Goal: Task Accomplishment & Management: Use online tool/utility

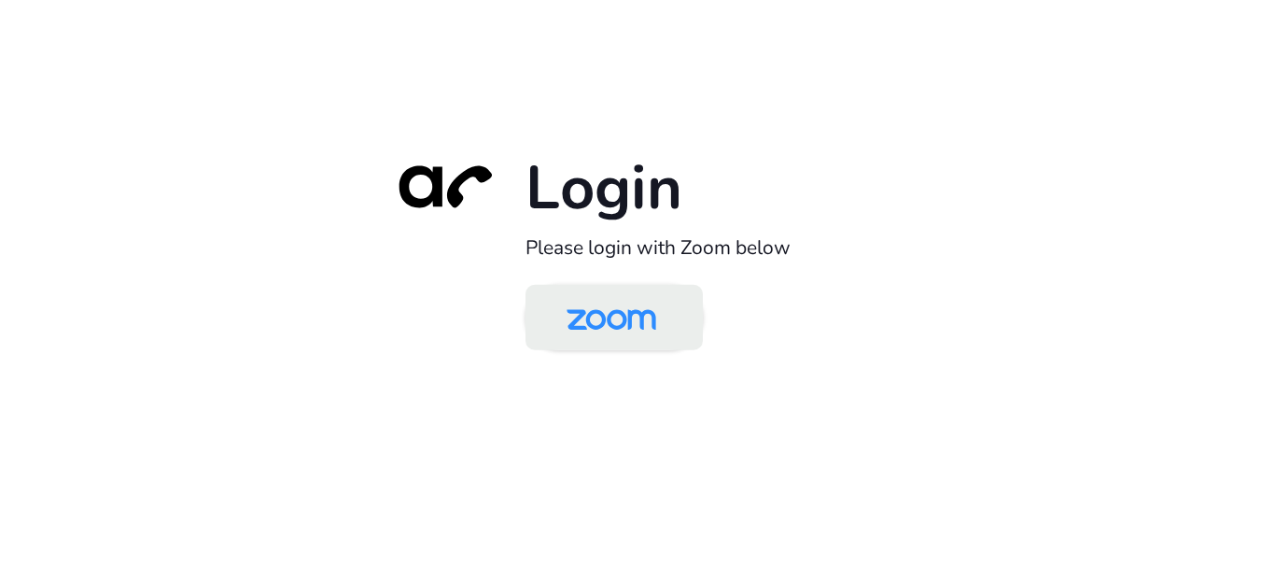
click at [586, 329] on img at bounding box center [611, 318] width 129 height 61
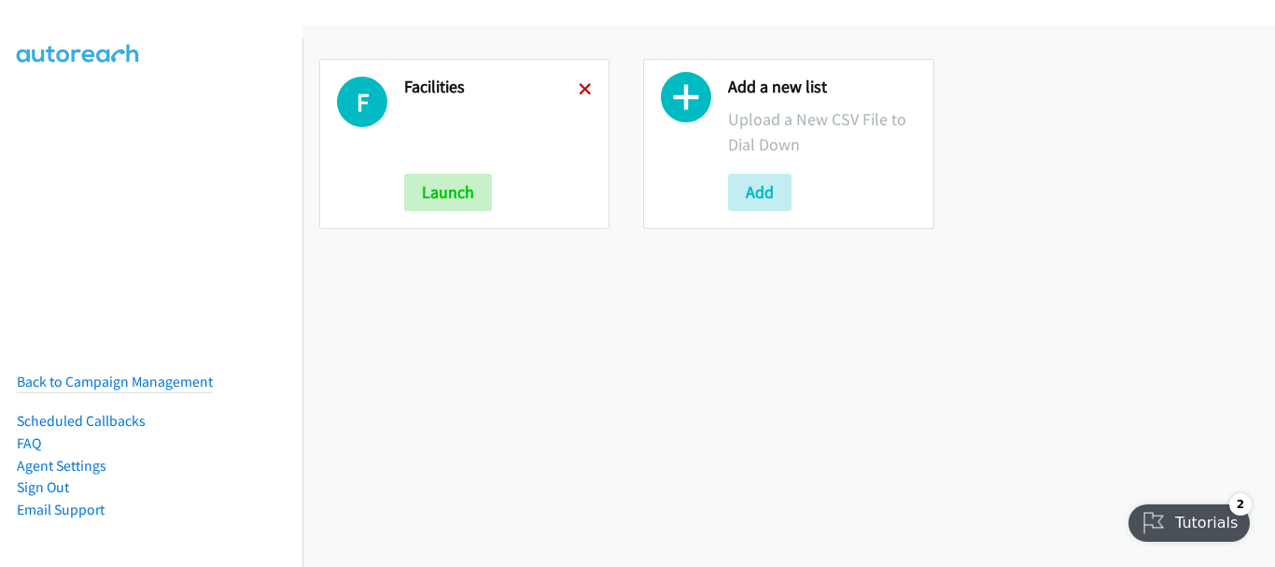
click at [579, 92] on icon at bounding box center [585, 90] width 13 height 13
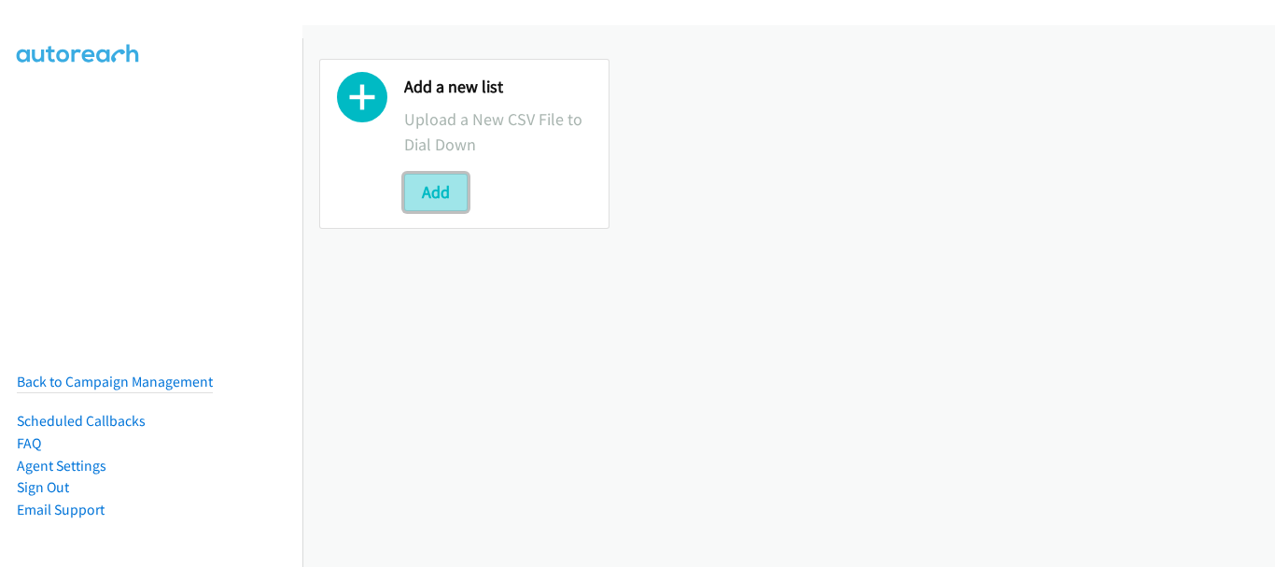
click at [452, 186] on button "Add" at bounding box center [435, 192] width 63 height 37
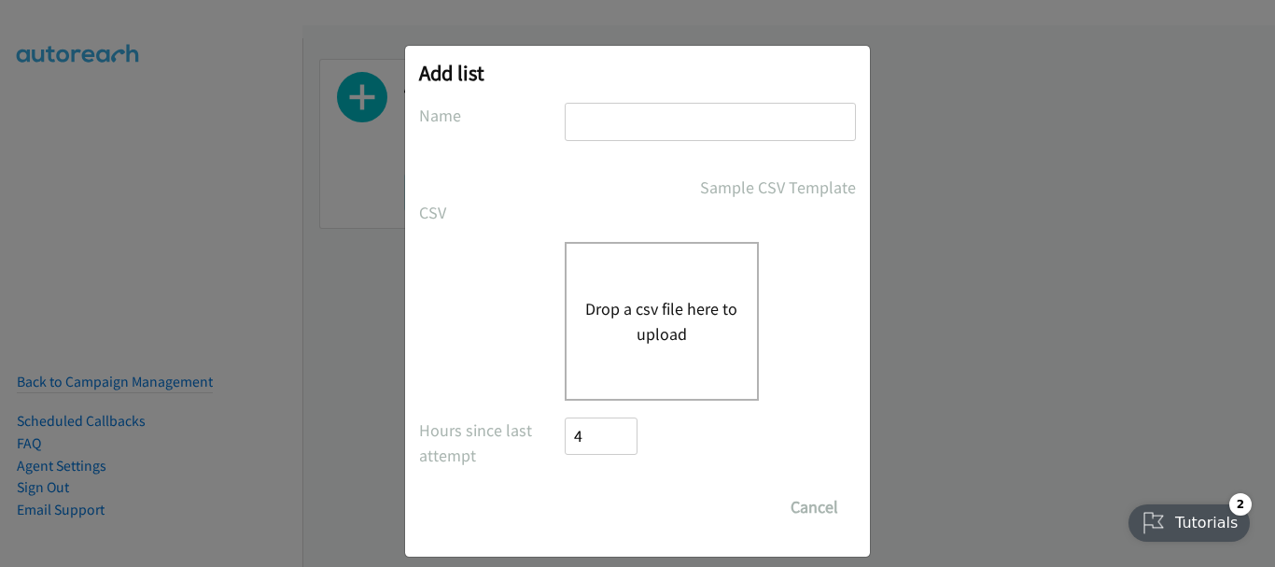
click at [682, 119] on input "text" at bounding box center [710, 122] width 291 height 38
type input "Friday morn"
click at [685, 314] on button "Drop a csv file here to upload" at bounding box center [661, 321] width 153 height 50
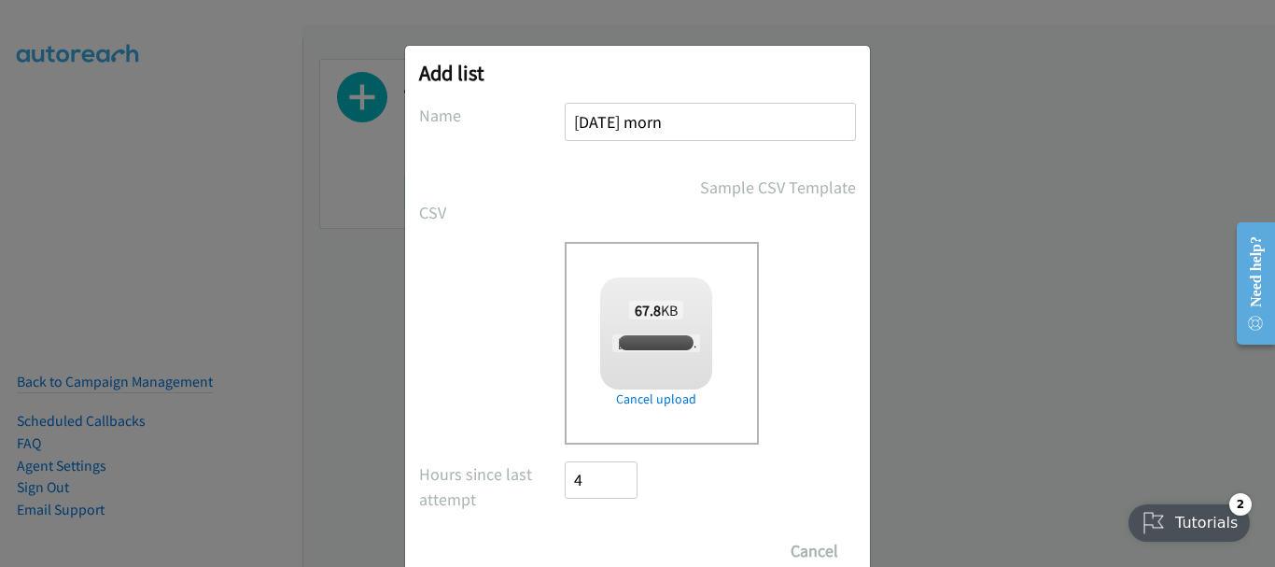
checkbox input "true"
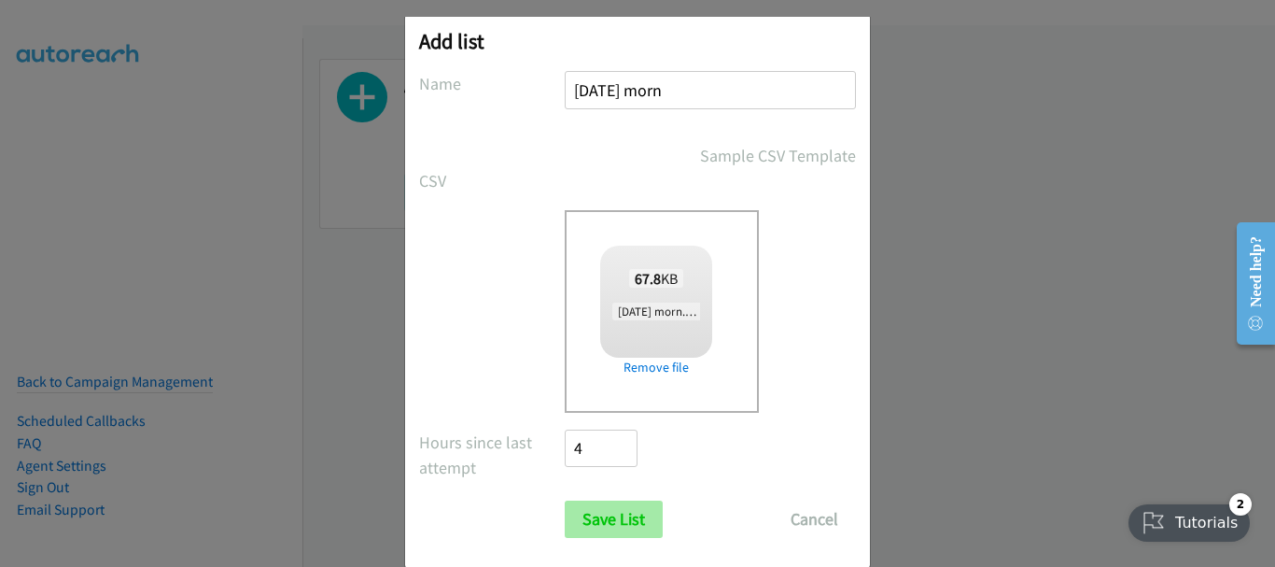
scroll to position [63, 0]
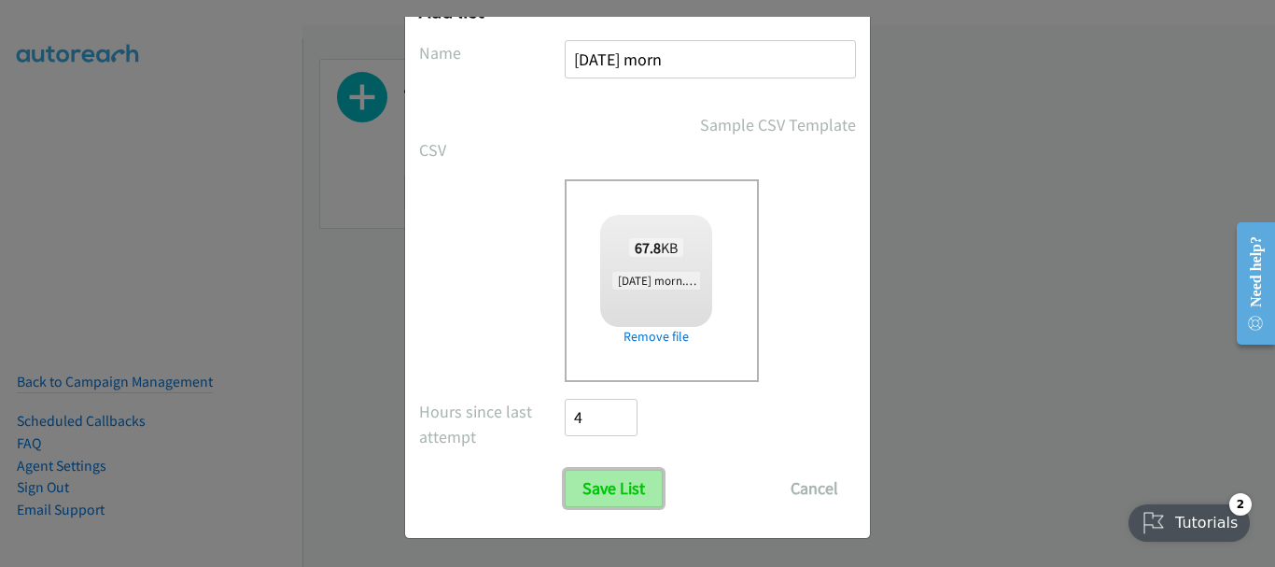
click at [645, 495] on input "Save List" at bounding box center [614, 487] width 98 height 37
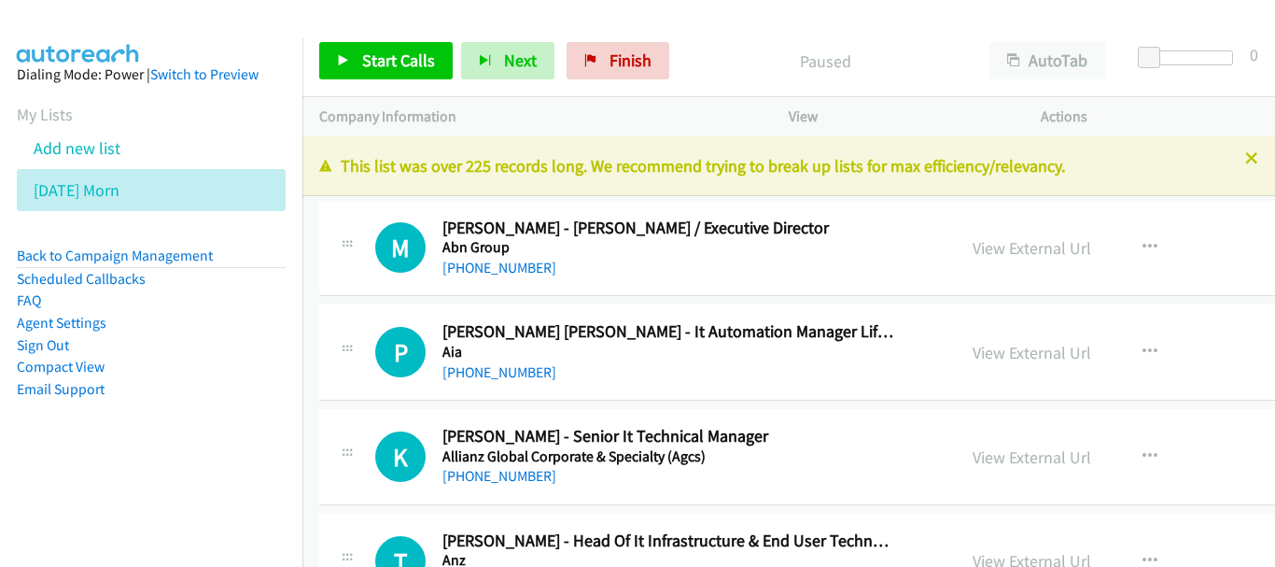
click at [697, 26] on div "Start Calls Pause Next Finish Paused AutoTab AutoTab 0" at bounding box center [788, 61] width 973 height 72
click at [511, 263] on link "[PHONE_NUMBER]" at bounding box center [499, 268] width 114 height 18
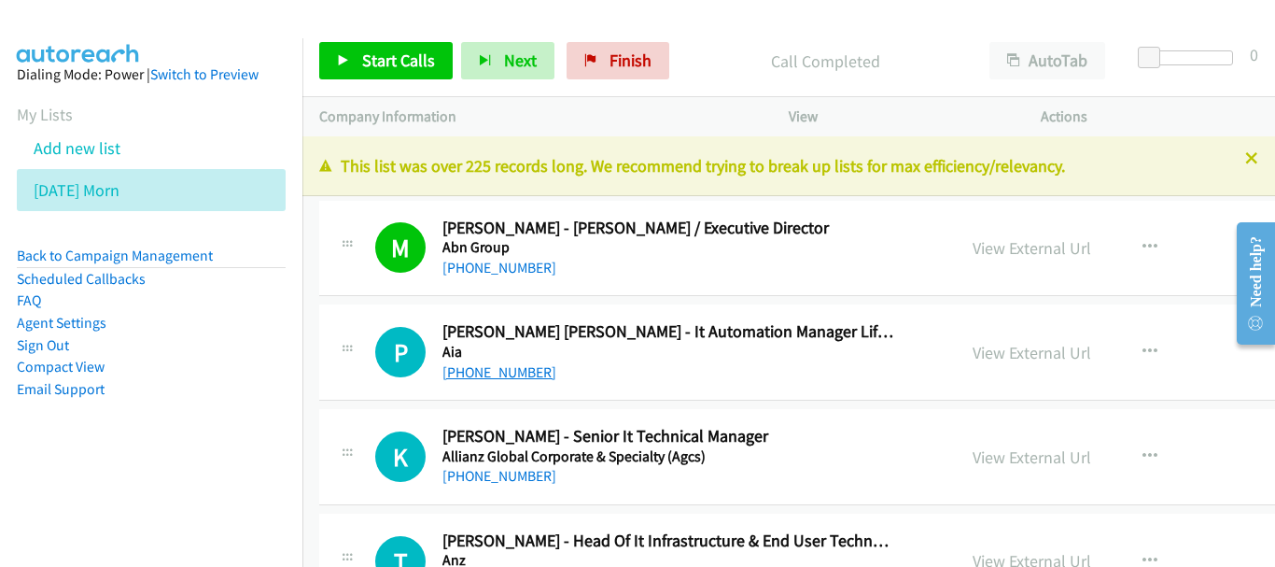
click at [494, 375] on link "[PHONE_NUMBER]" at bounding box center [499, 372] width 114 height 18
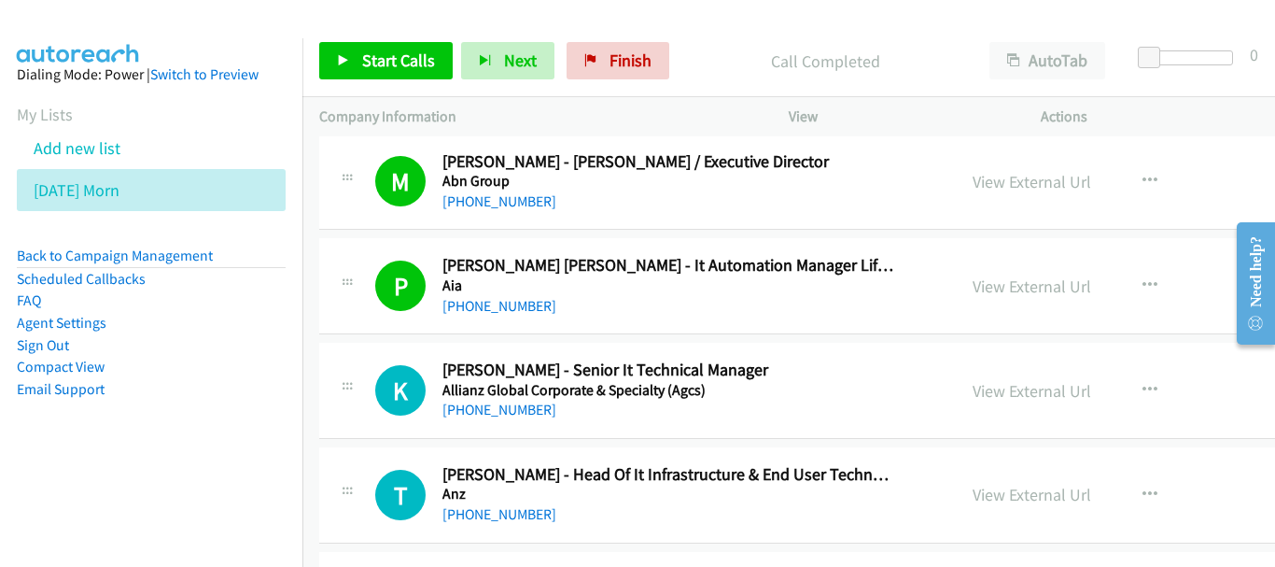
scroll to position [93, 0]
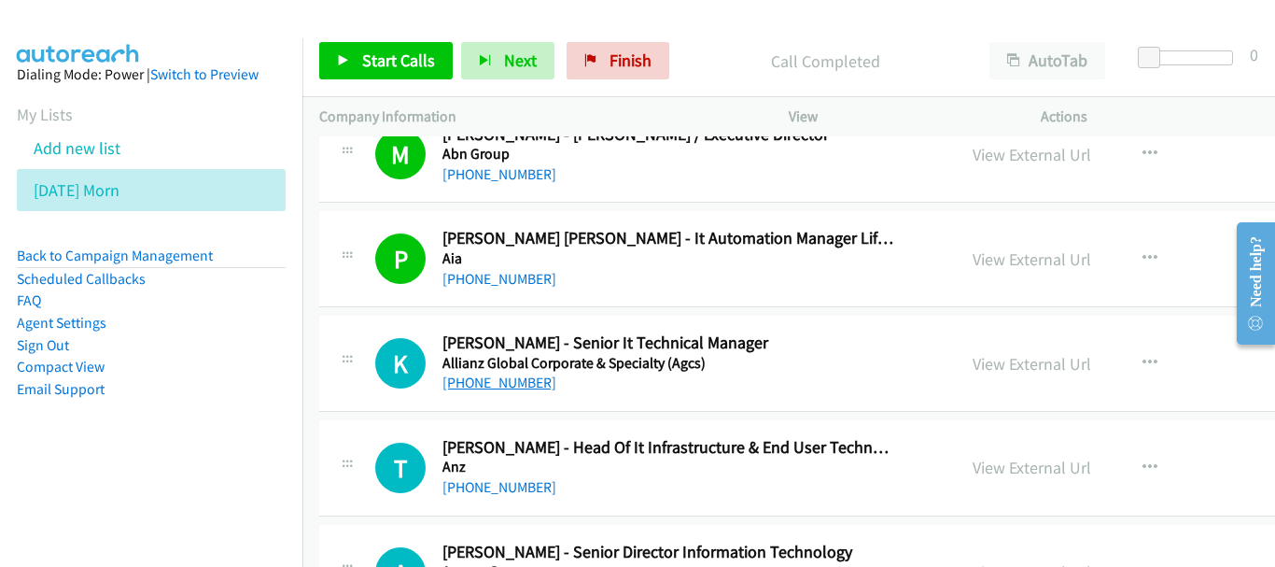
click at [522, 389] on link "[PHONE_NUMBER]" at bounding box center [499, 382] width 114 height 18
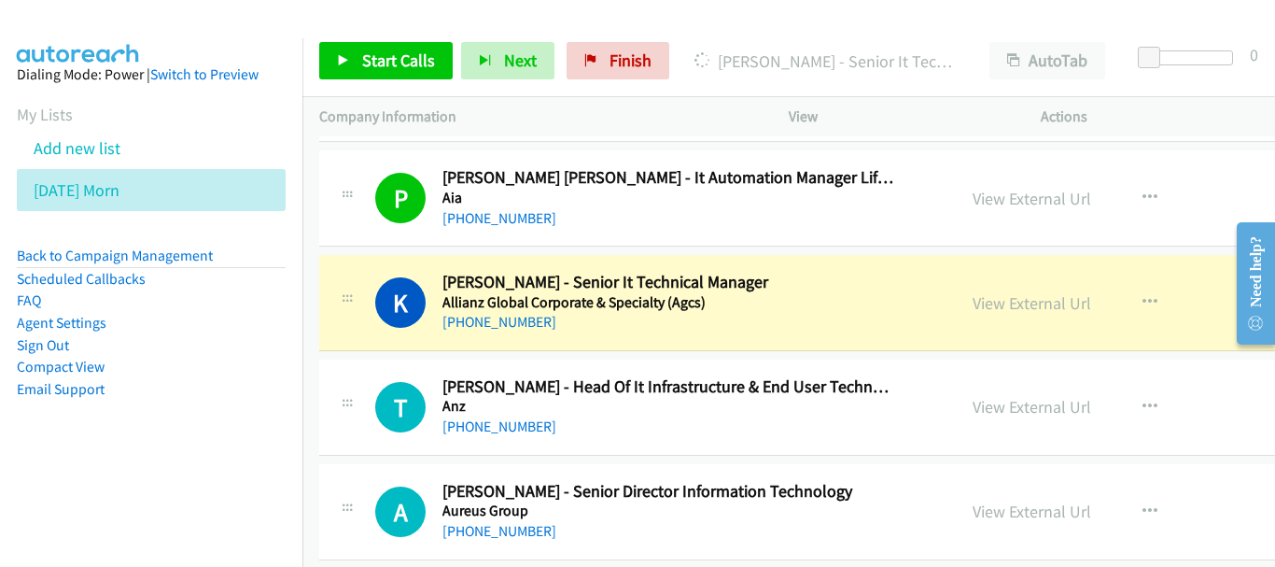
scroll to position [187, 0]
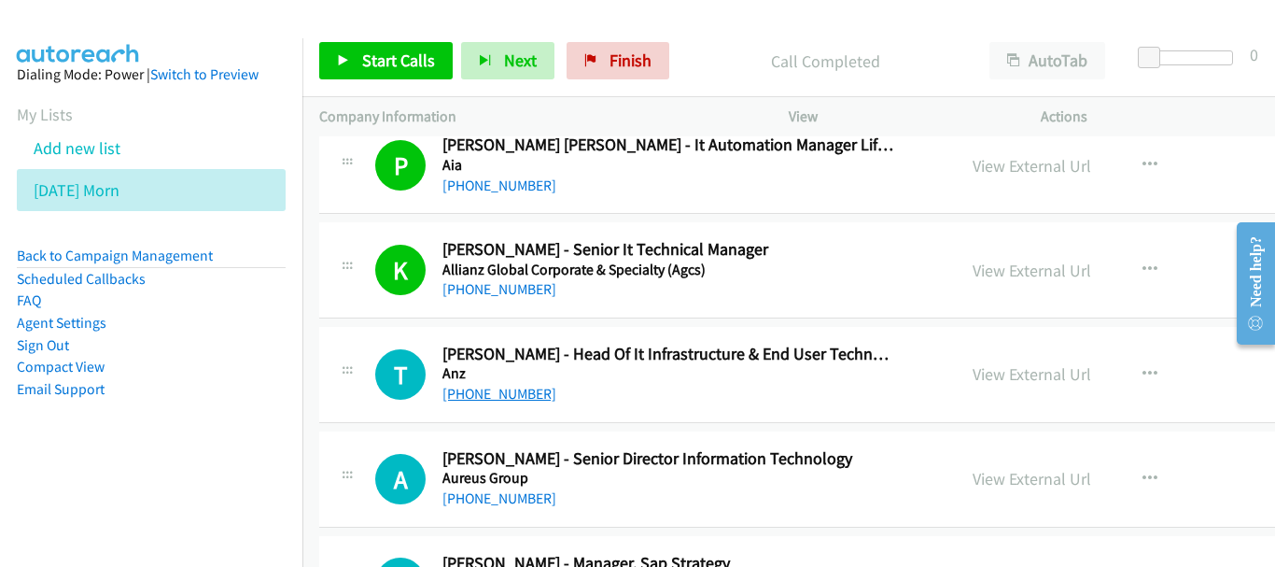
click at [510, 399] on link "[PHONE_NUMBER]" at bounding box center [499, 394] width 114 height 18
click at [484, 501] on link "[PHONE_NUMBER]" at bounding box center [499, 498] width 114 height 18
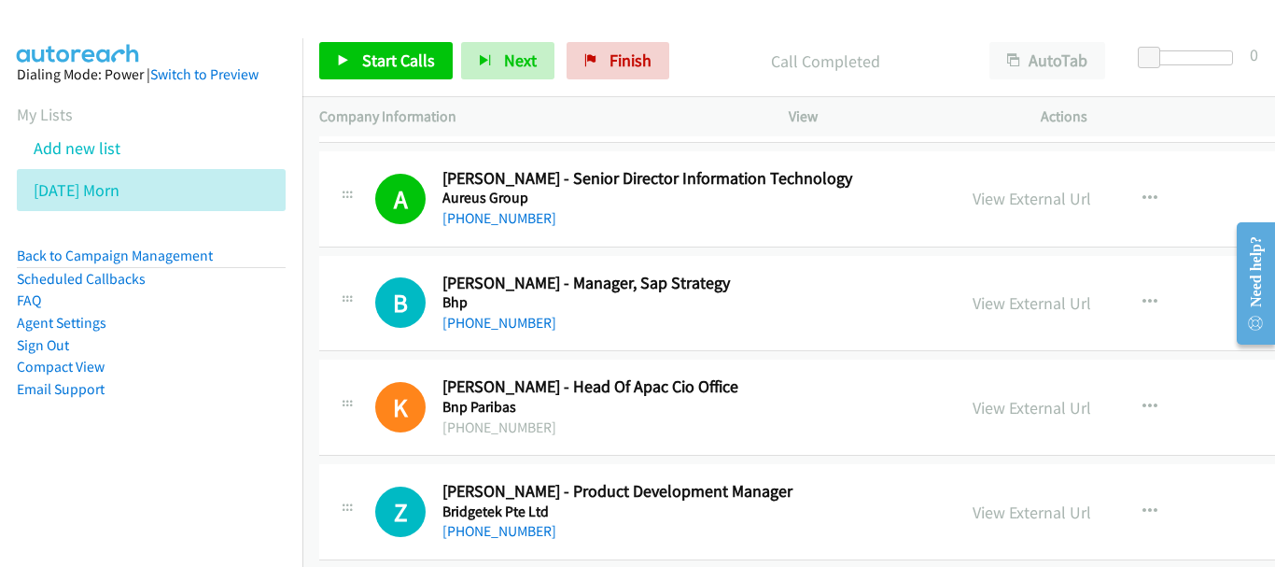
scroll to position [560, 0]
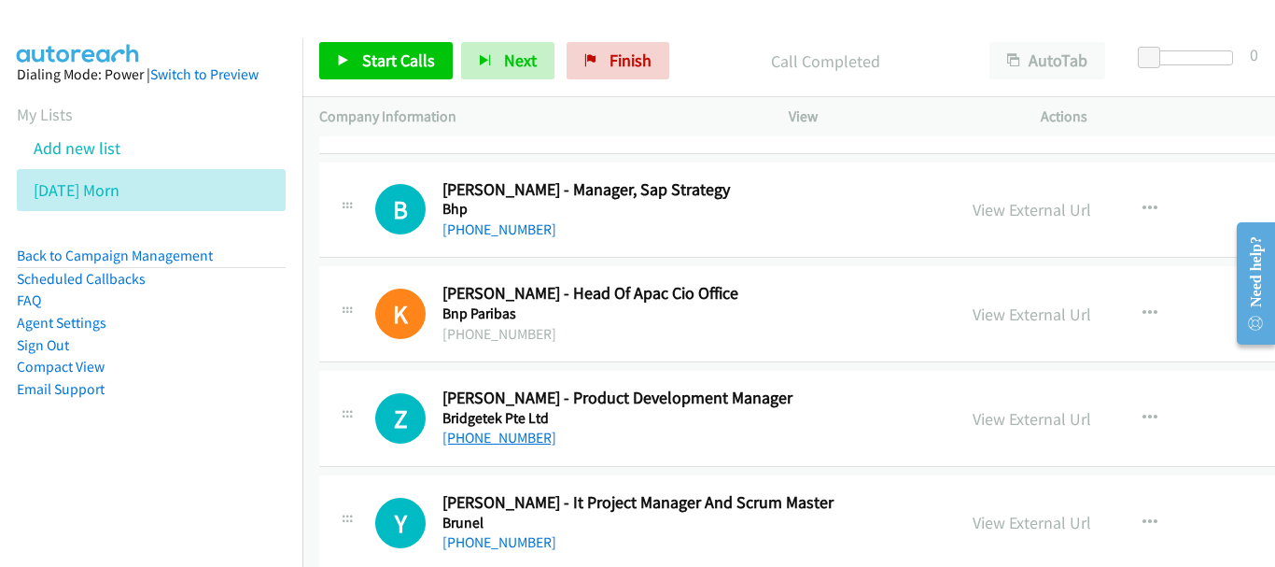
click at [487, 441] on link "[PHONE_NUMBER]" at bounding box center [499, 437] width 114 height 18
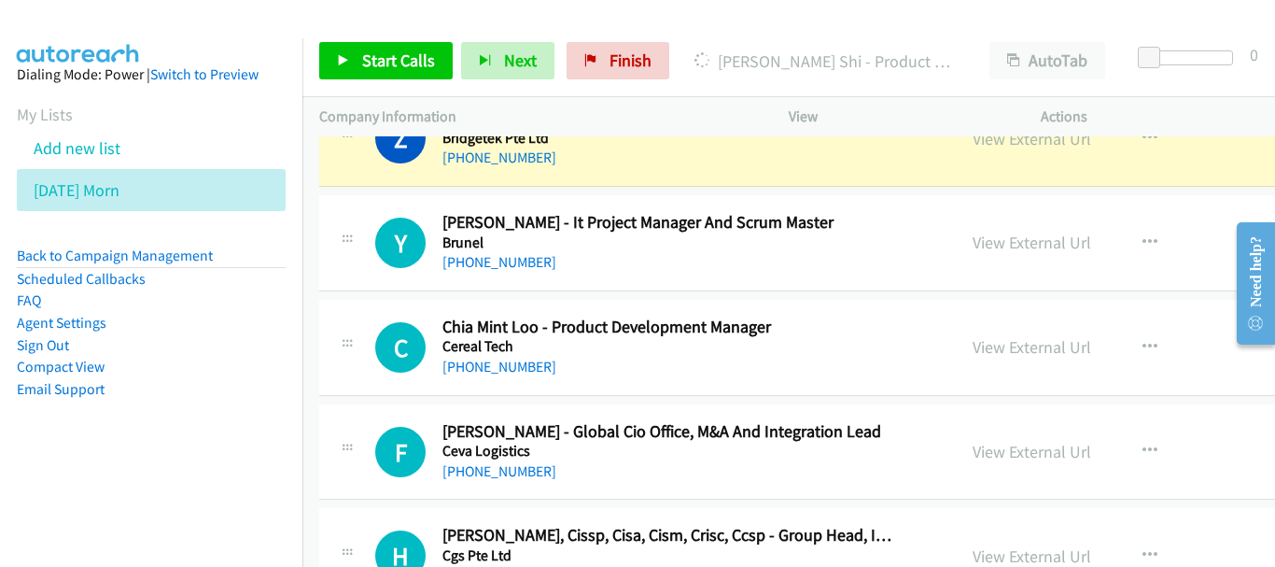
scroll to position [747, 0]
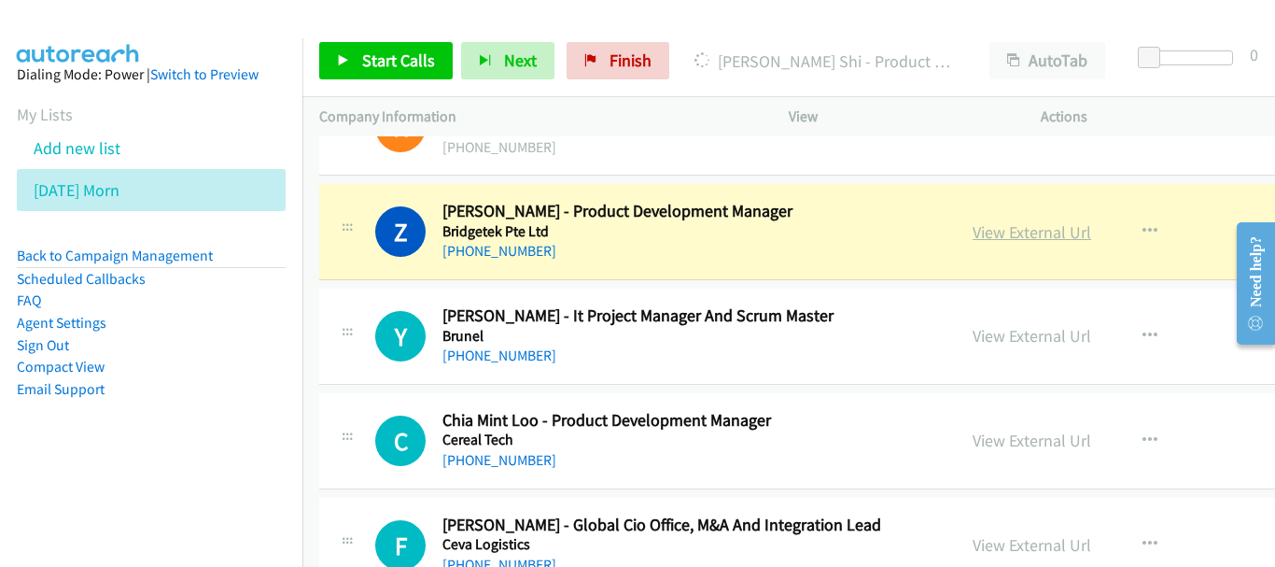
click at [973, 222] on link "View External Url" at bounding box center [1032, 231] width 119 height 21
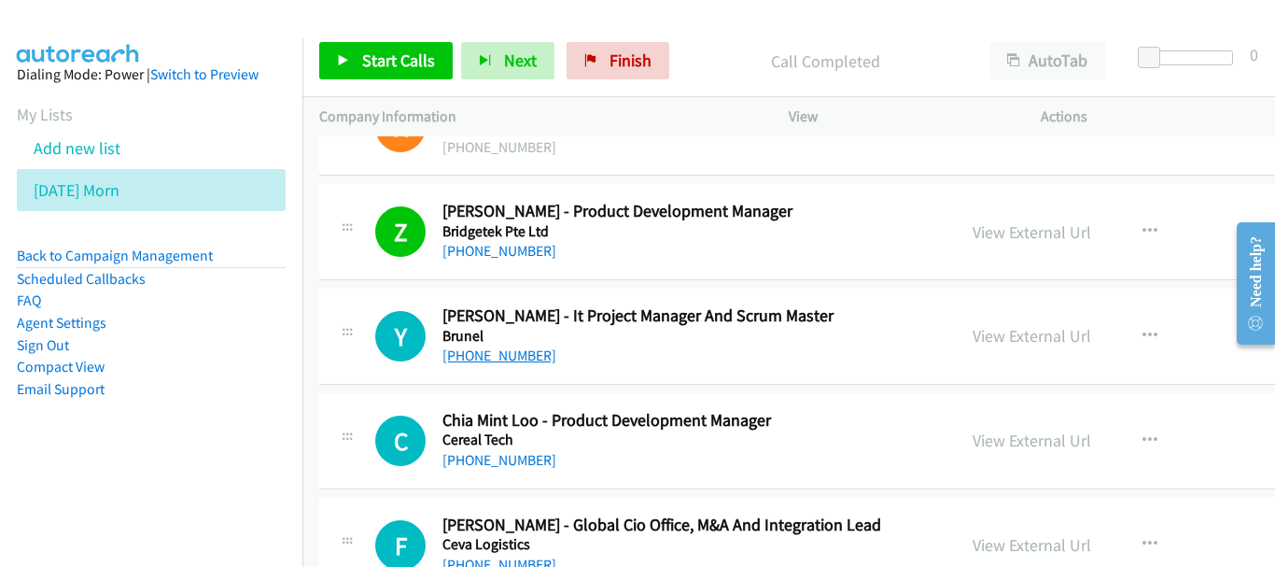
click at [522, 362] on link "[PHONE_NUMBER]" at bounding box center [499, 355] width 114 height 18
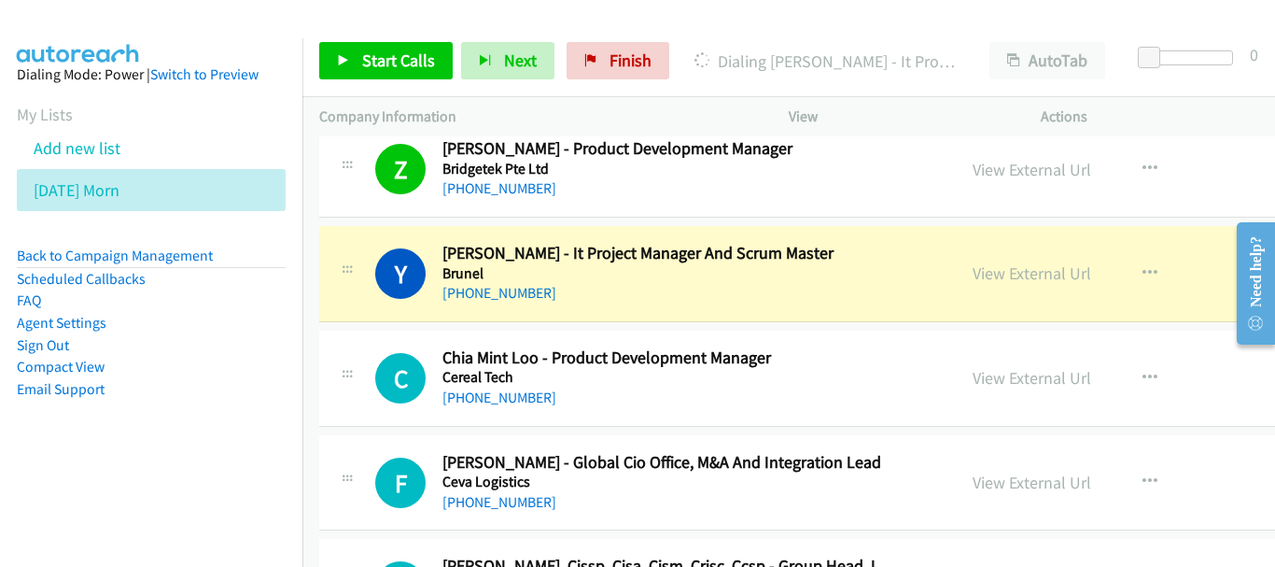
scroll to position [840, 0]
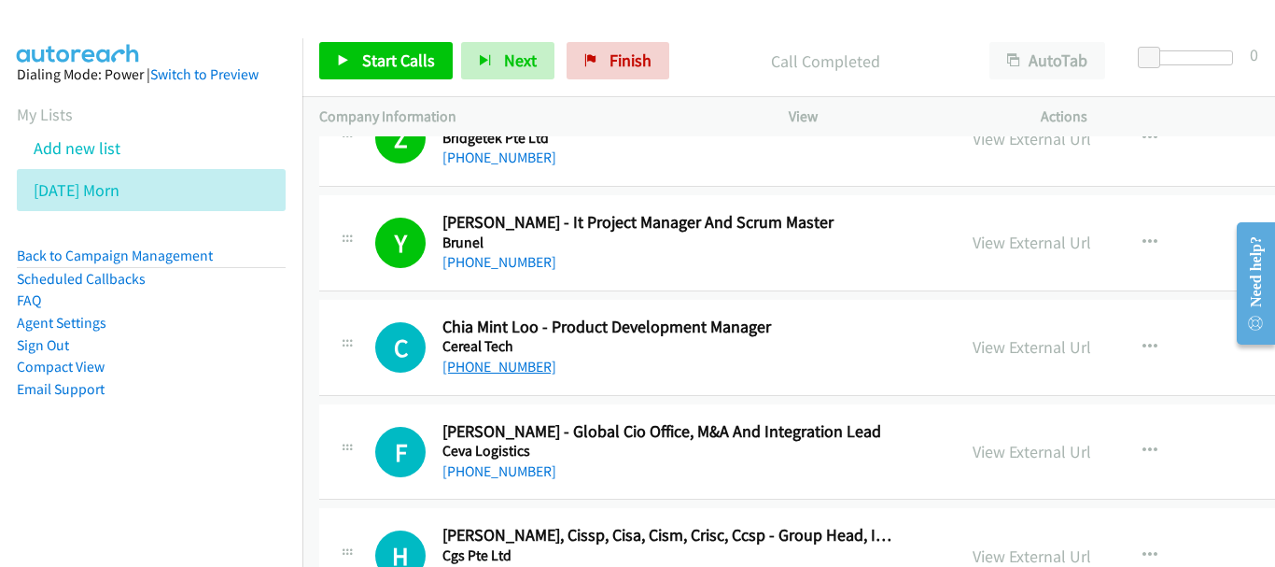
click at [524, 358] on link "[PHONE_NUMBER]" at bounding box center [499, 366] width 114 height 18
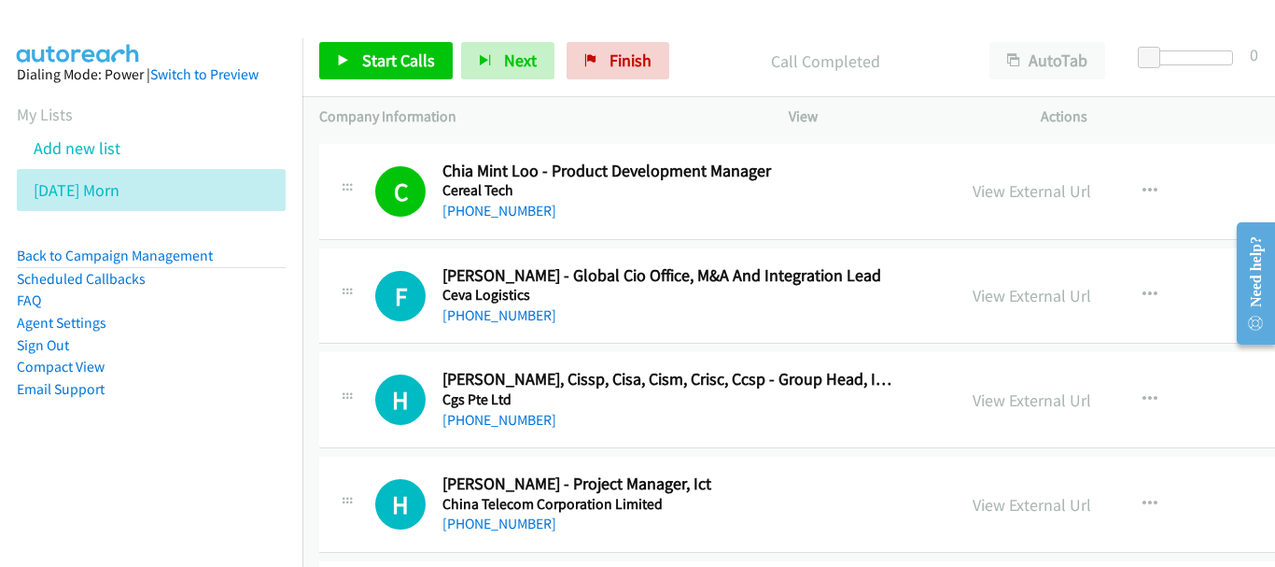
scroll to position [1027, 0]
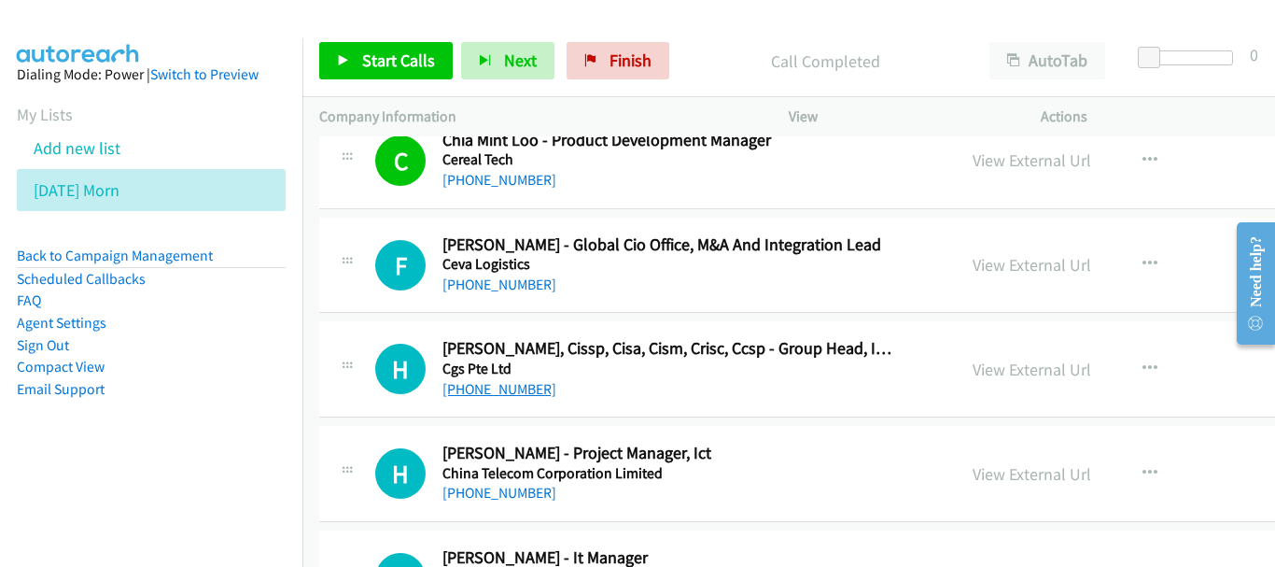
click at [510, 389] on link "[PHONE_NUMBER]" at bounding box center [499, 389] width 114 height 18
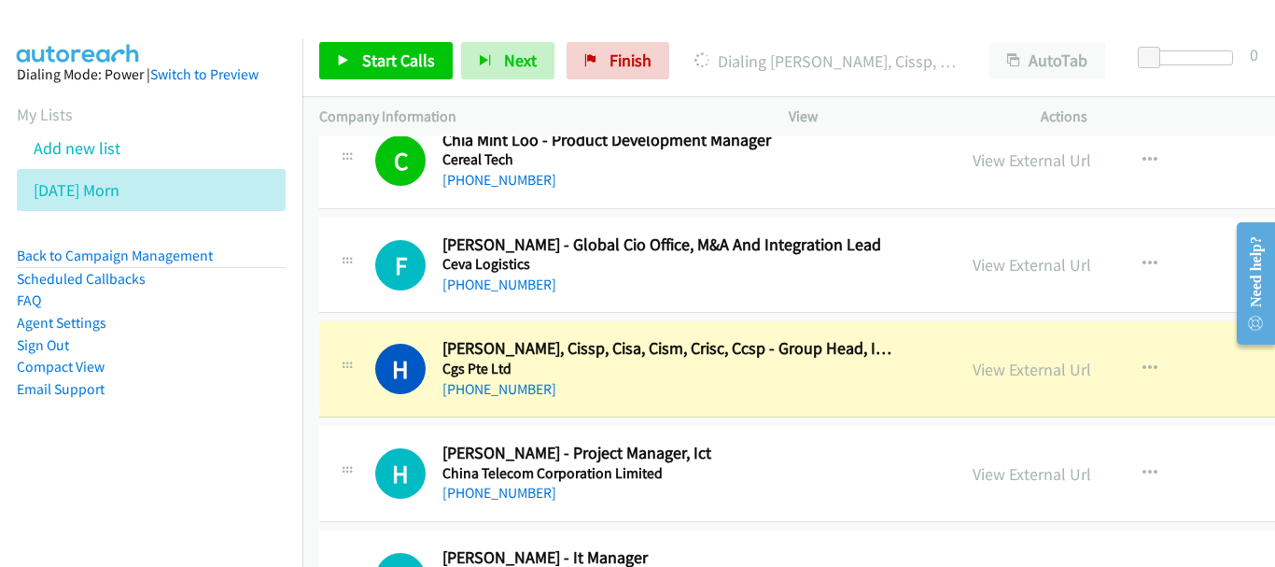
scroll to position [1120, 0]
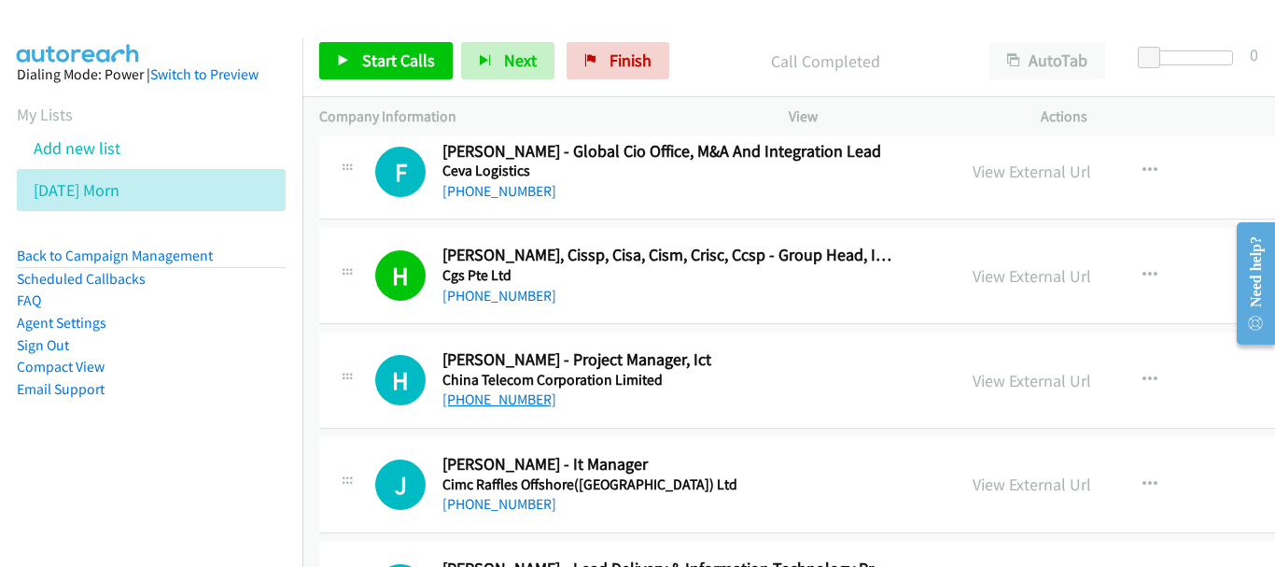
click at [494, 401] on link "[PHONE_NUMBER]" at bounding box center [499, 399] width 114 height 18
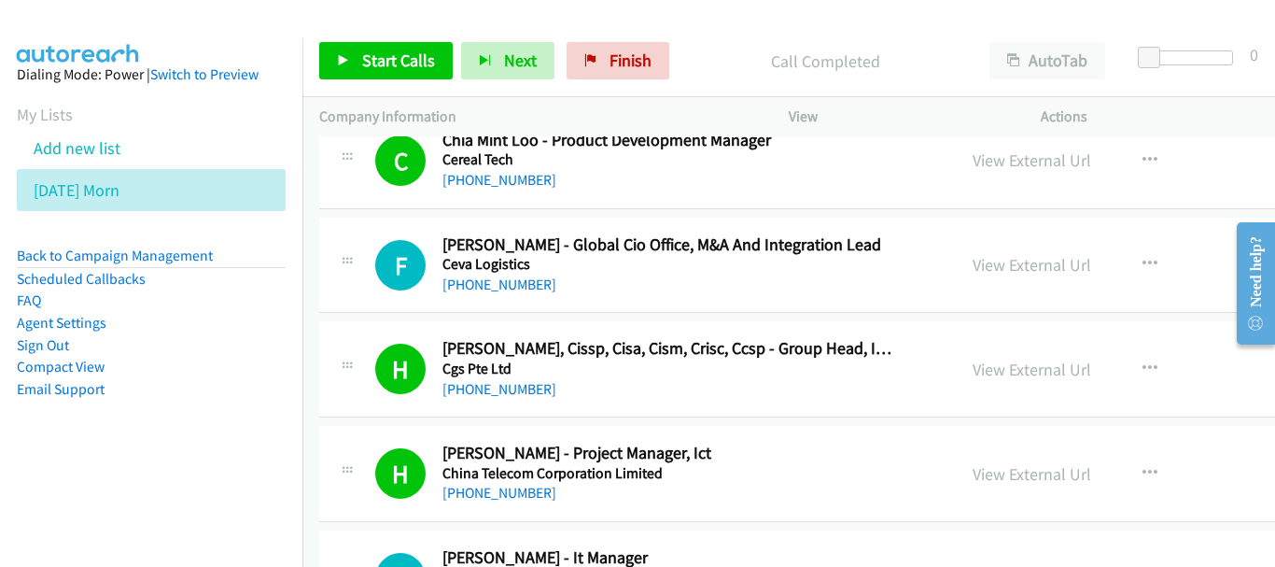
scroll to position [1213, 0]
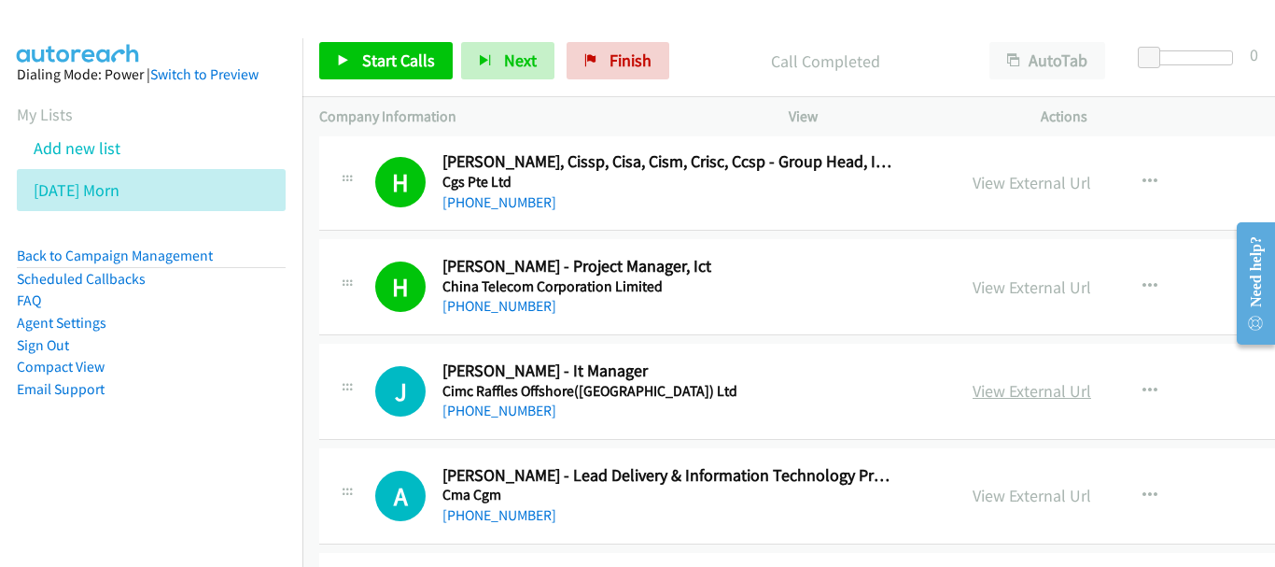
click at [983, 385] on link "View External Url" at bounding box center [1032, 390] width 119 height 21
click at [988, 388] on link "View External Url" at bounding box center [1032, 390] width 119 height 21
click at [483, 411] on link "[PHONE_NUMBER]" at bounding box center [499, 410] width 114 height 18
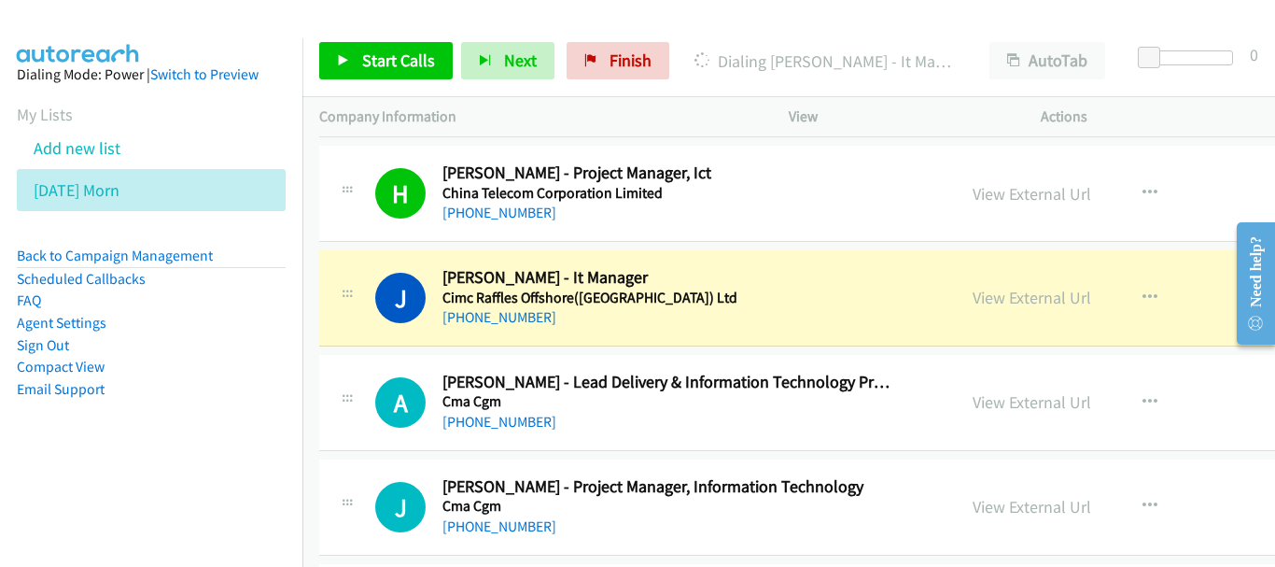
scroll to position [1400, 0]
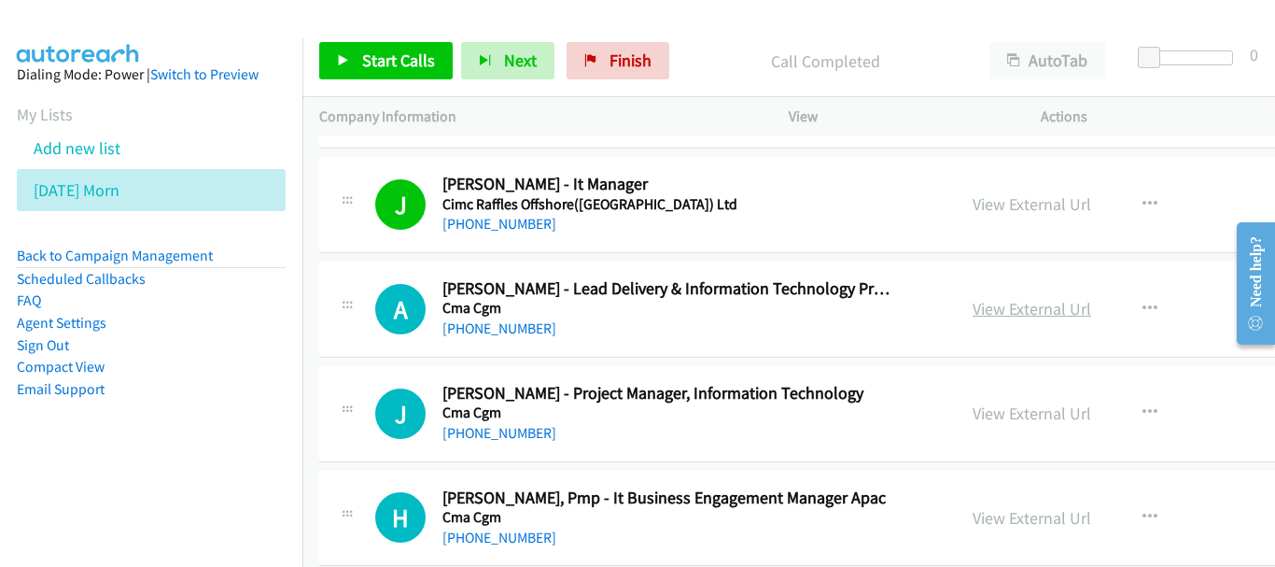
click at [973, 318] on link "View External Url" at bounding box center [1032, 308] width 119 height 21
click at [493, 328] on link "[PHONE_NUMBER]" at bounding box center [499, 328] width 114 height 18
click at [497, 433] on link "[PHONE_NUMBER]" at bounding box center [499, 433] width 114 height 18
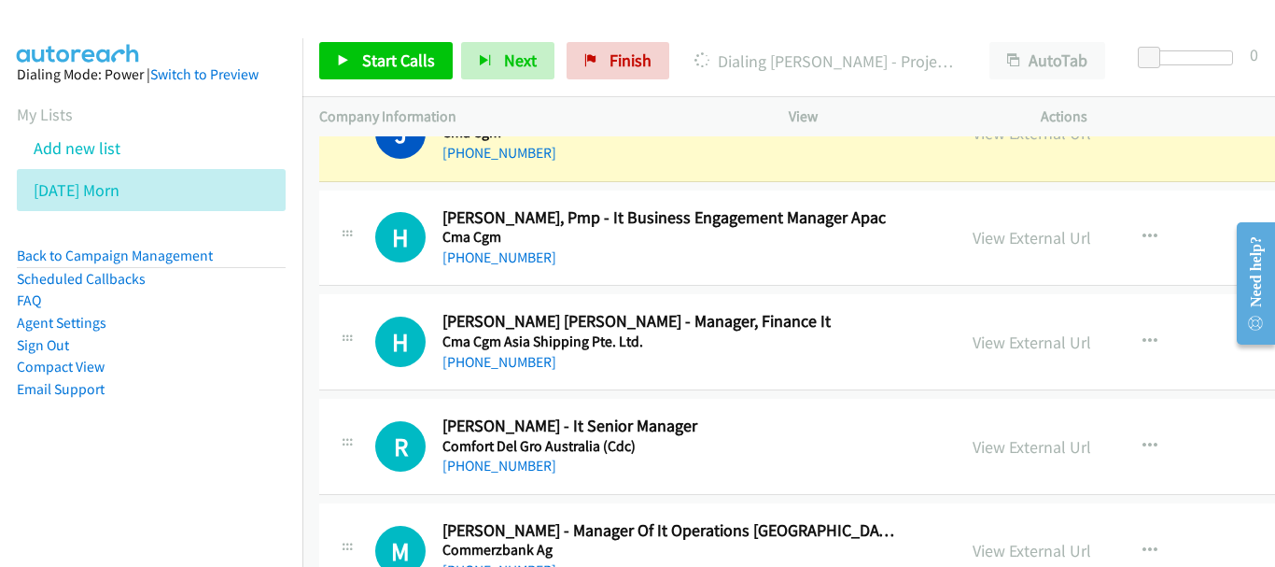
scroll to position [1773, 0]
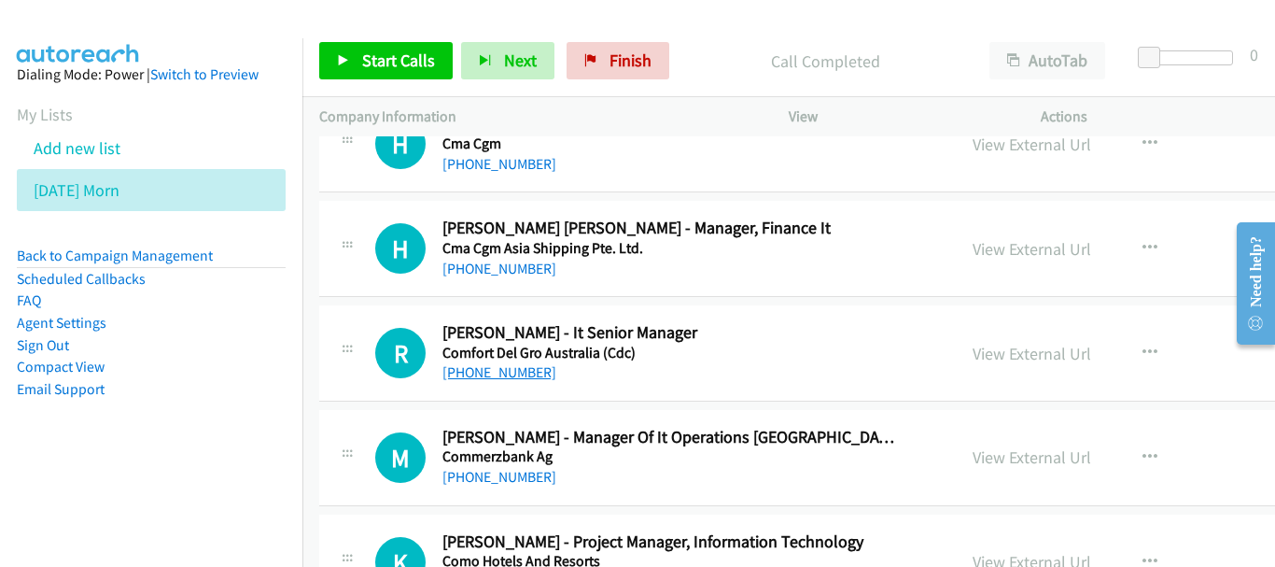
click at [524, 374] on link "[PHONE_NUMBER]" at bounding box center [499, 372] width 114 height 18
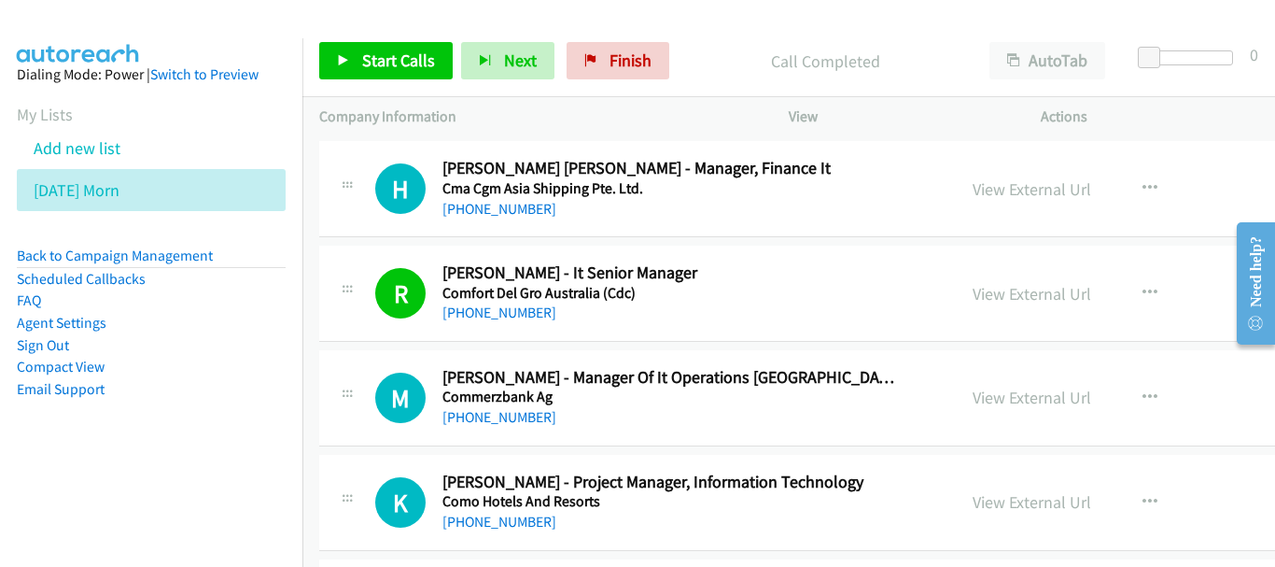
scroll to position [1867, 0]
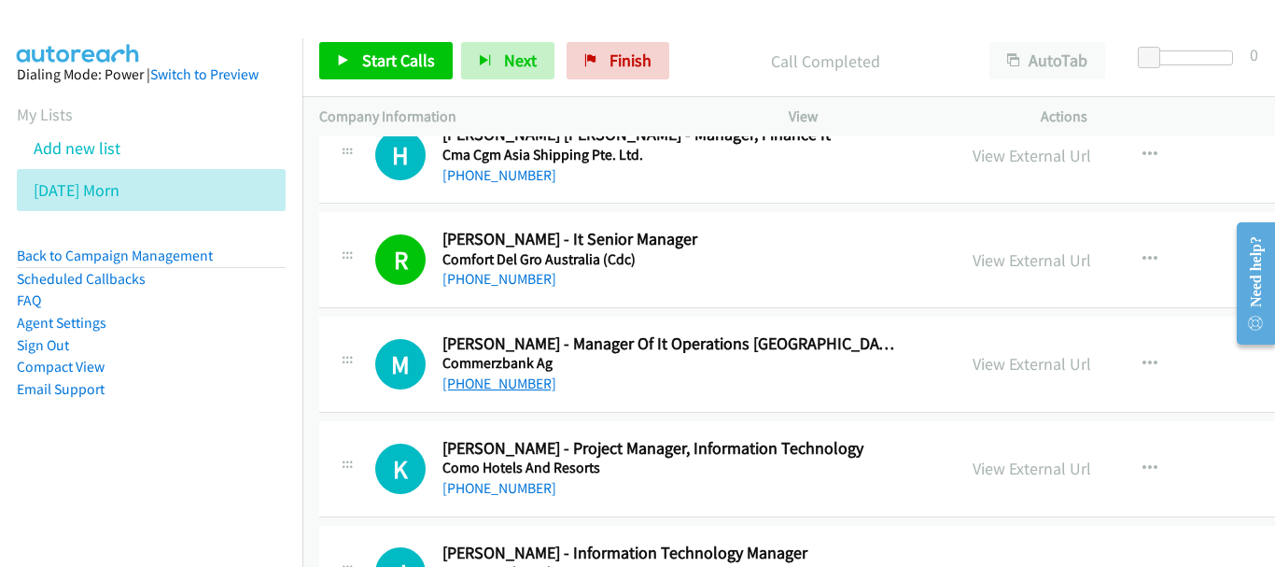
click at [522, 383] on link "[PHONE_NUMBER]" at bounding box center [499, 383] width 114 height 18
click at [521, 488] on link "[PHONE_NUMBER]" at bounding box center [499, 488] width 114 height 18
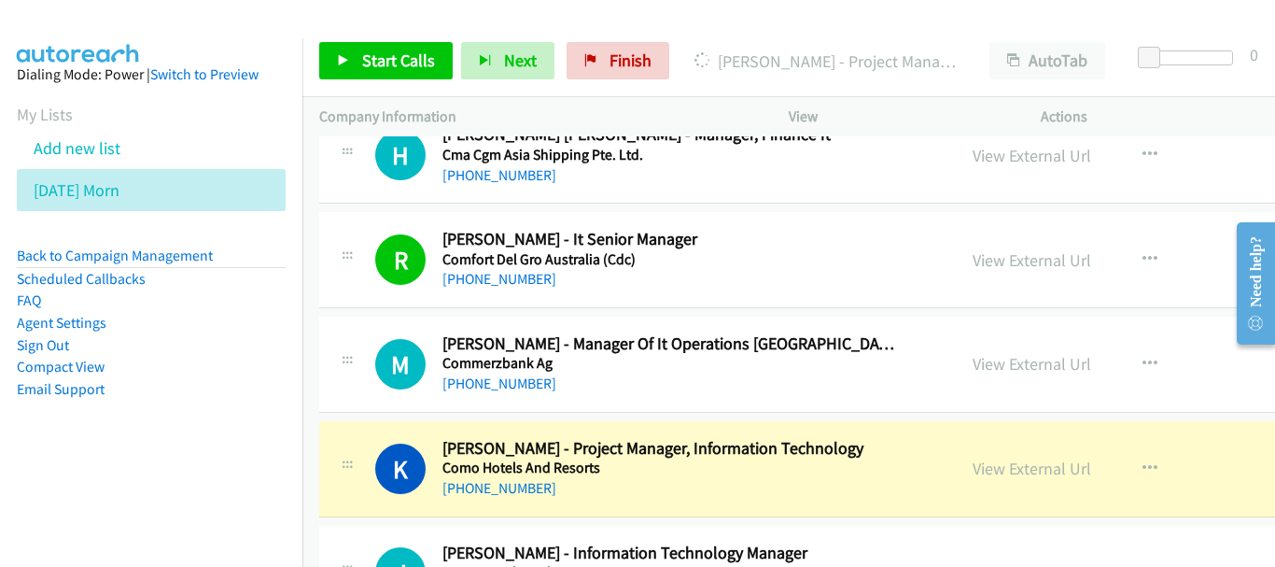
scroll to position [2053, 0]
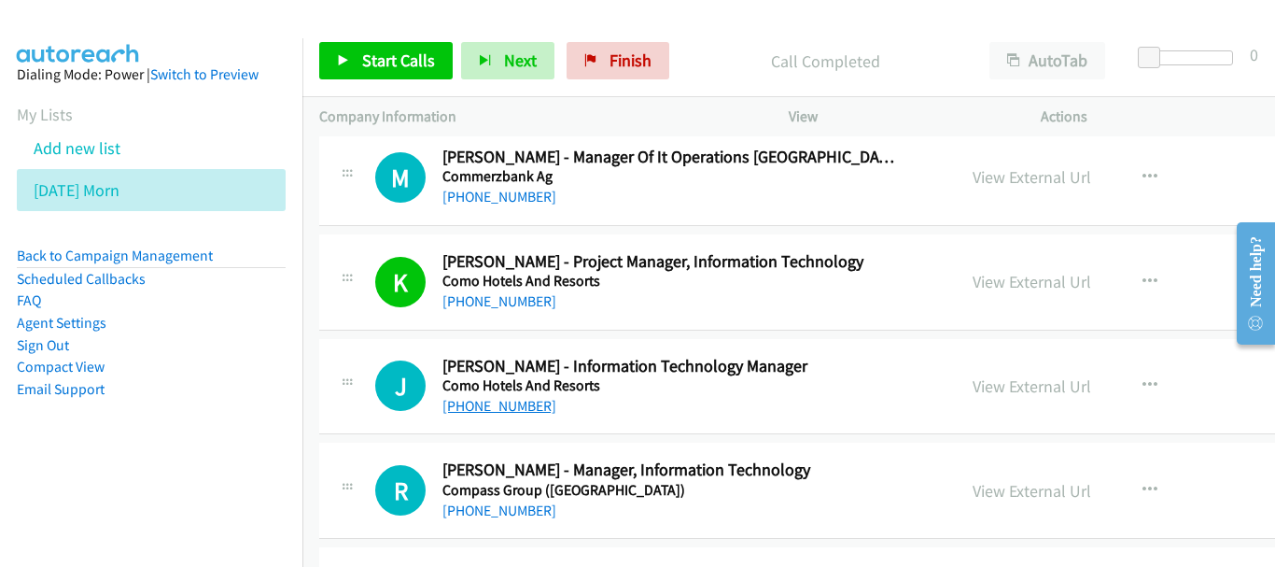
click at [507, 407] on link "[PHONE_NUMBER]" at bounding box center [499, 406] width 114 height 18
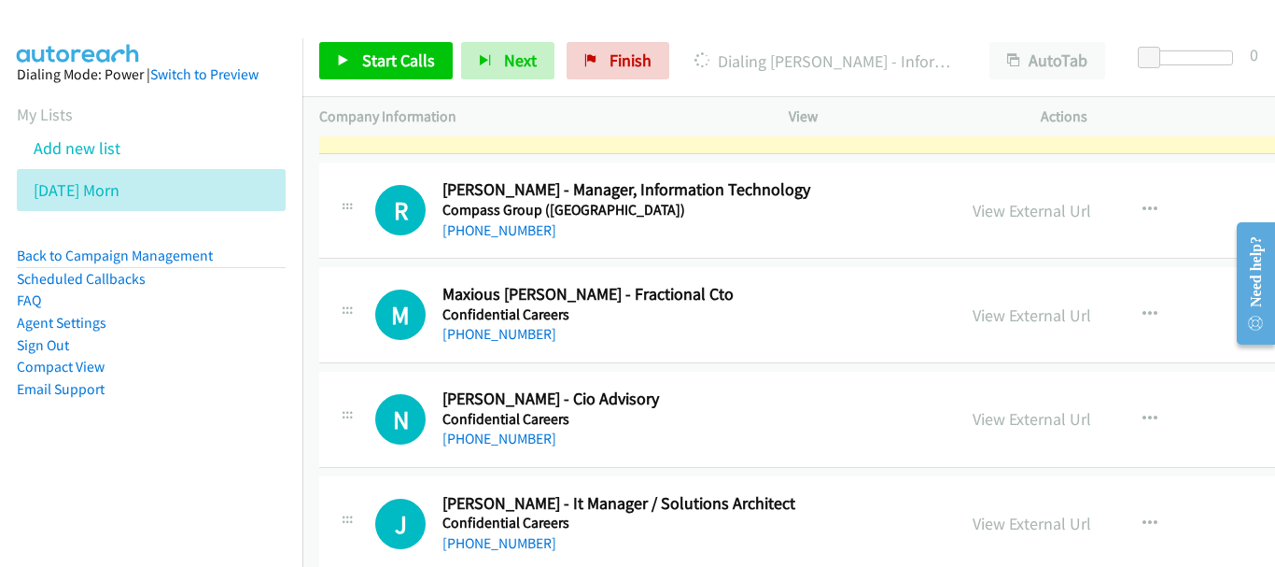
scroll to position [2240, 0]
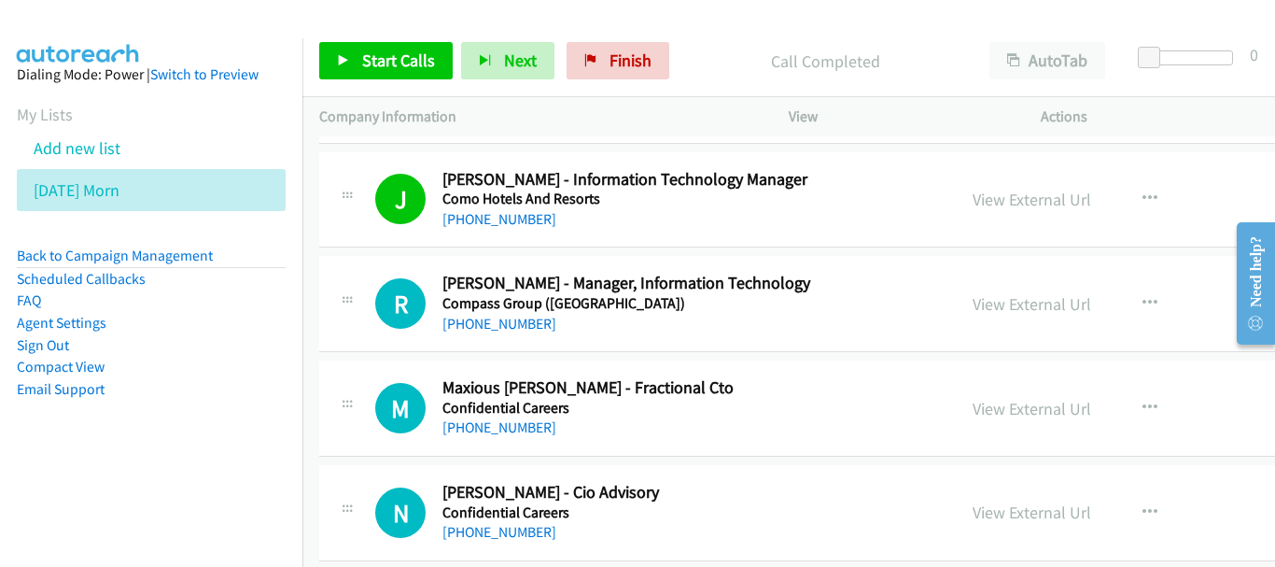
click at [482, 336] on div "R Callback Scheduled [PERSON_NAME] - Manager, Information Technology Compass Gr…" at bounding box center [922, 304] width 1206 height 96
click at [482, 315] on link "[PHONE_NUMBER]" at bounding box center [499, 324] width 114 height 18
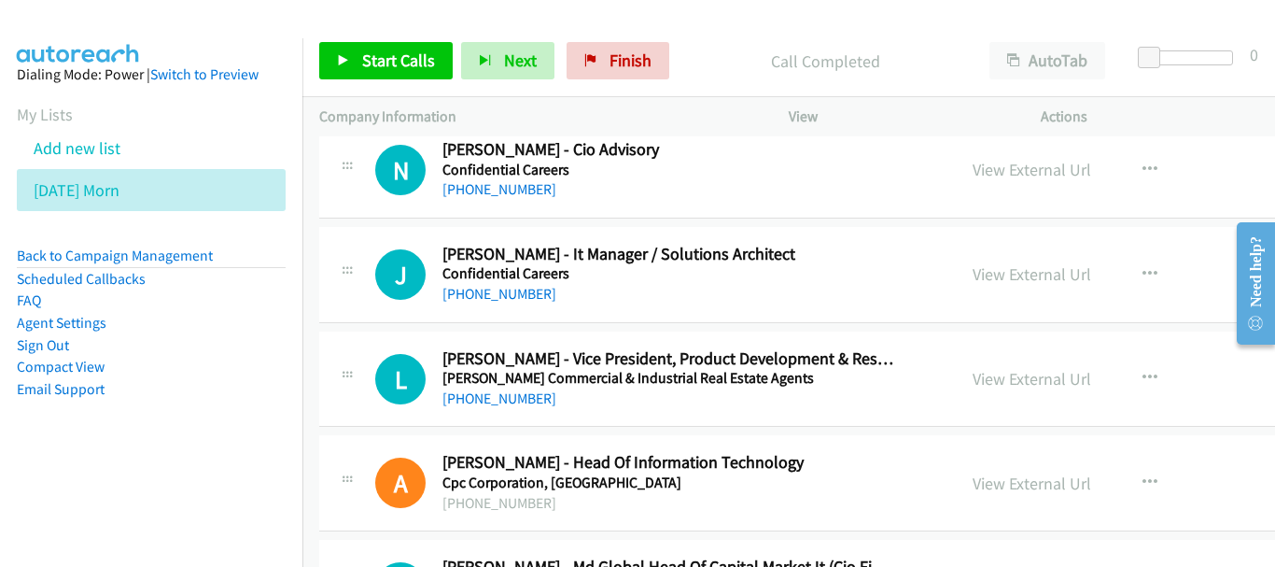
scroll to position [2613, 0]
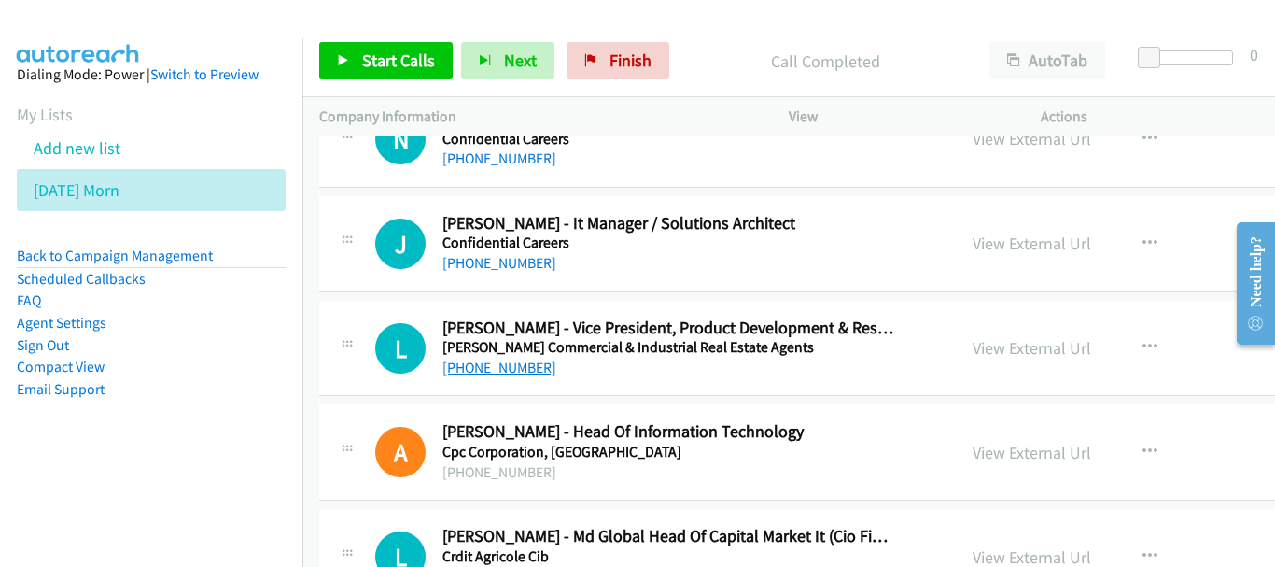
click at [483, 362] on link "[PHONE_NUMBER]" at bounding box center [499, 367] width 114 height 18
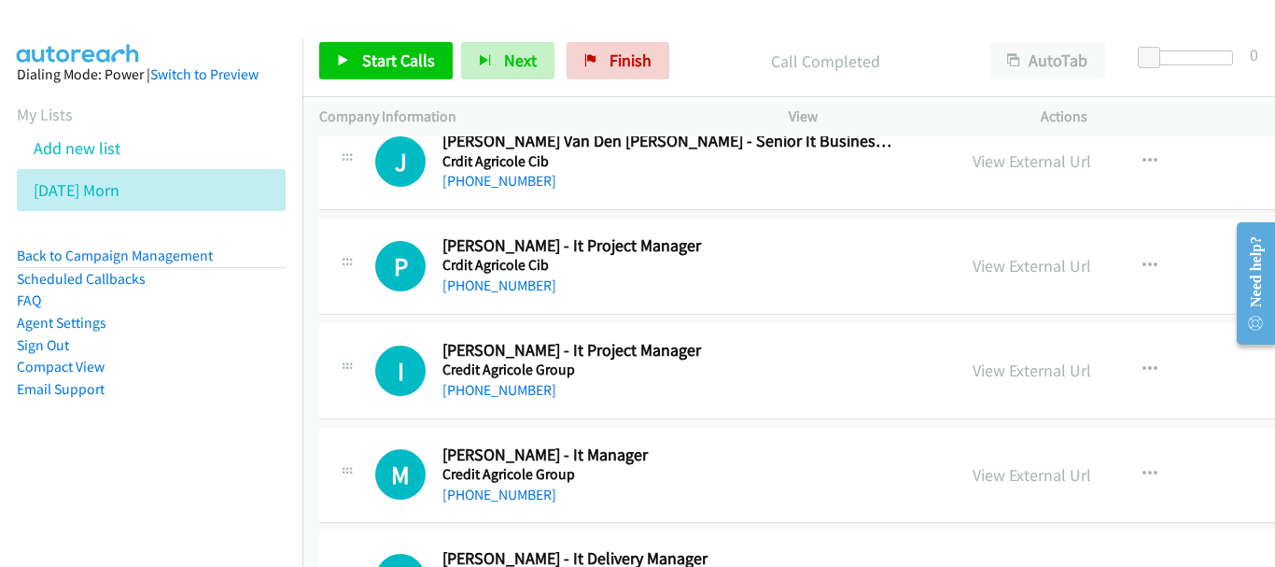
scroll to position [3080, 0]
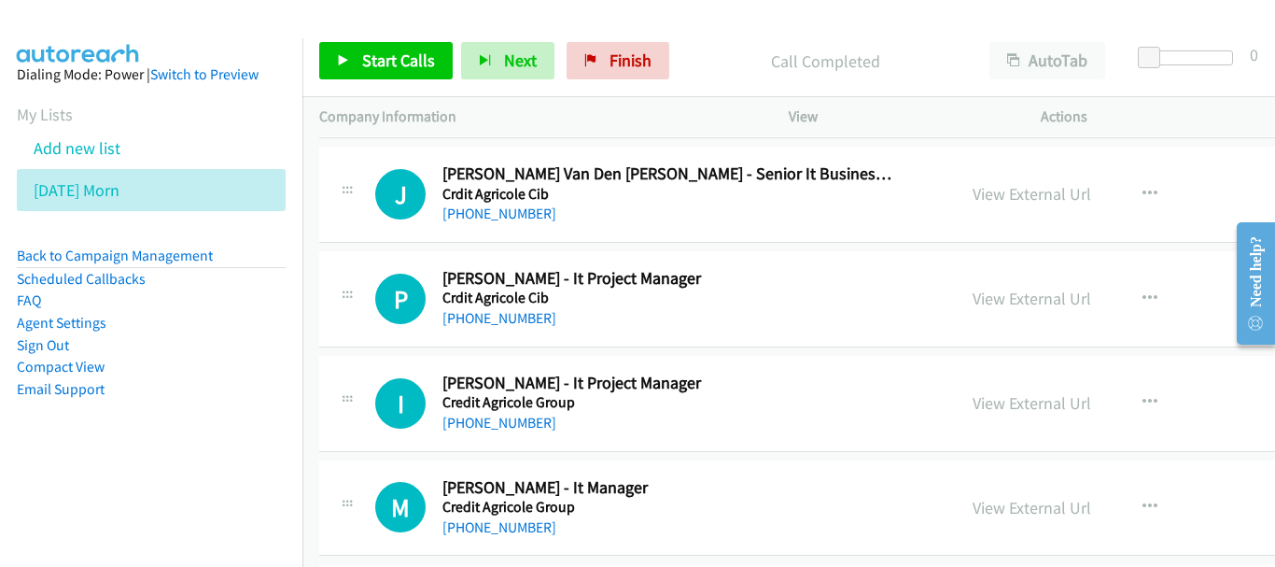
click at [488, 307] on div "[PHONE_NUMBER]" at bounding box center [668, 318] width 453 height 22
click at [488, 317] on link "[PHONE_NUMBER]" at bounding box center [499, 318] width 114 height 18
click at [492, 432] on div "[PHONE_NUMBER]" at bounding box center [668, 423] width 453 height 22
click at [493, 420] on link "[PHONE_NUMBER]" at bounding box center [499, 422] width 114 height 18
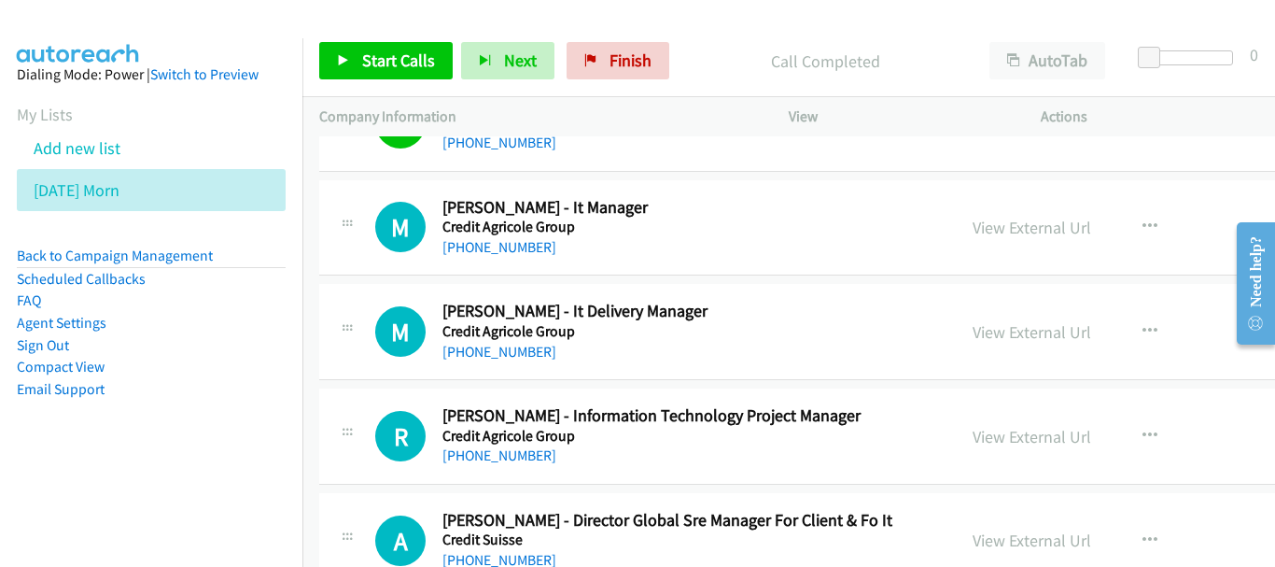
scroll to position [3267, 0]
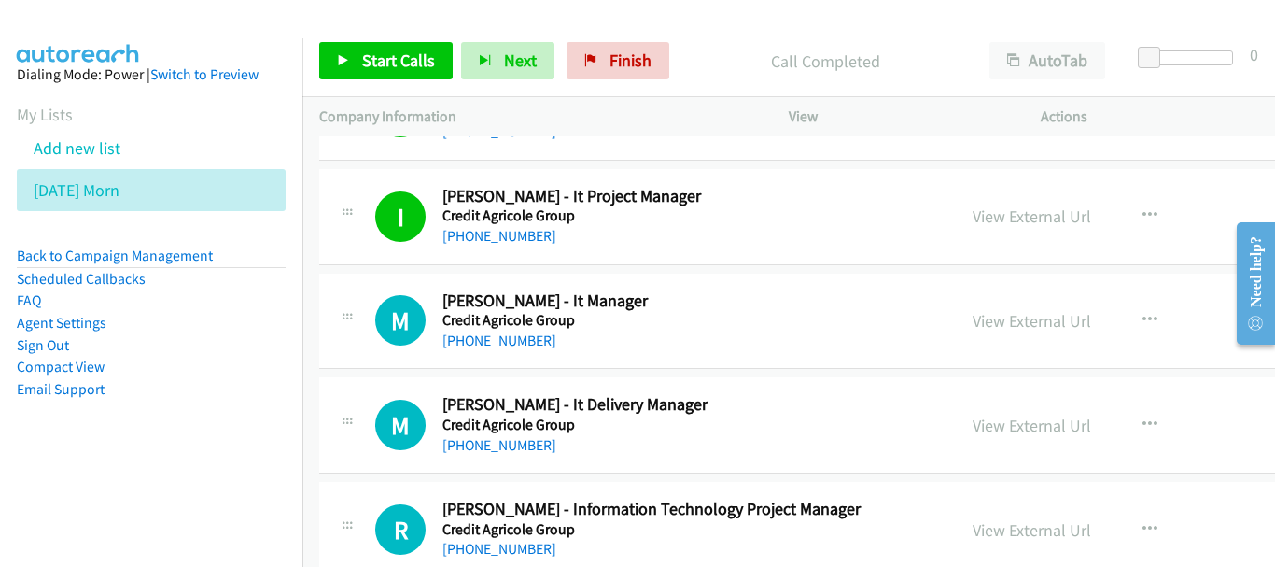
click at [504, 336] on link "[PHONE_NUMBER]" at bounding box center [499, 340] width 114 height 18
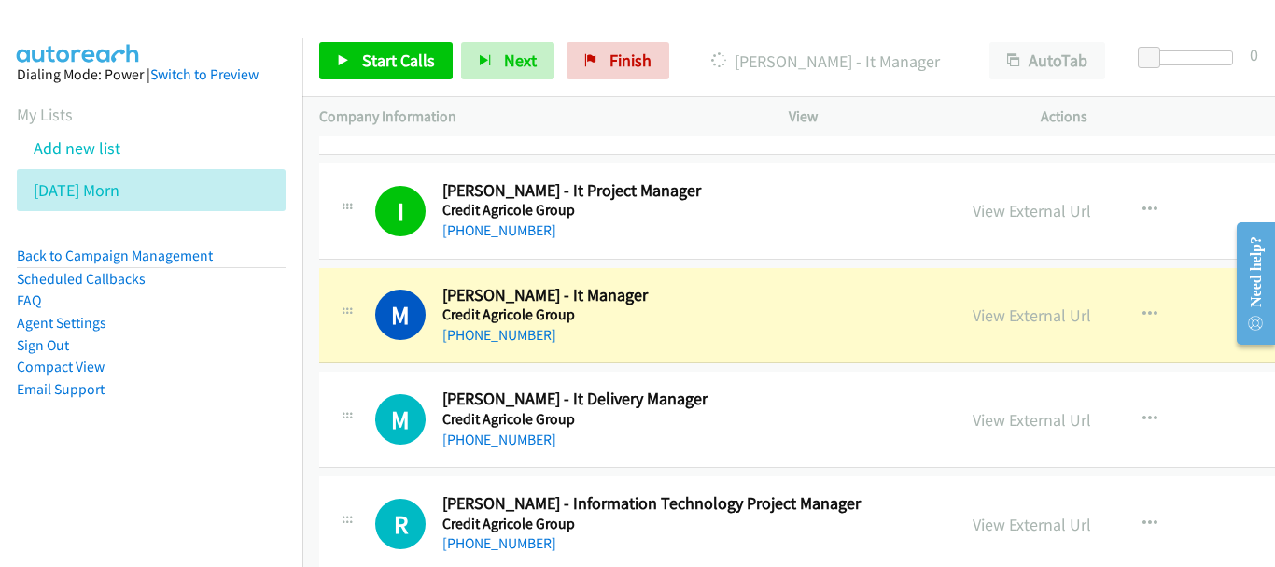
scroll to position [3360, 0]
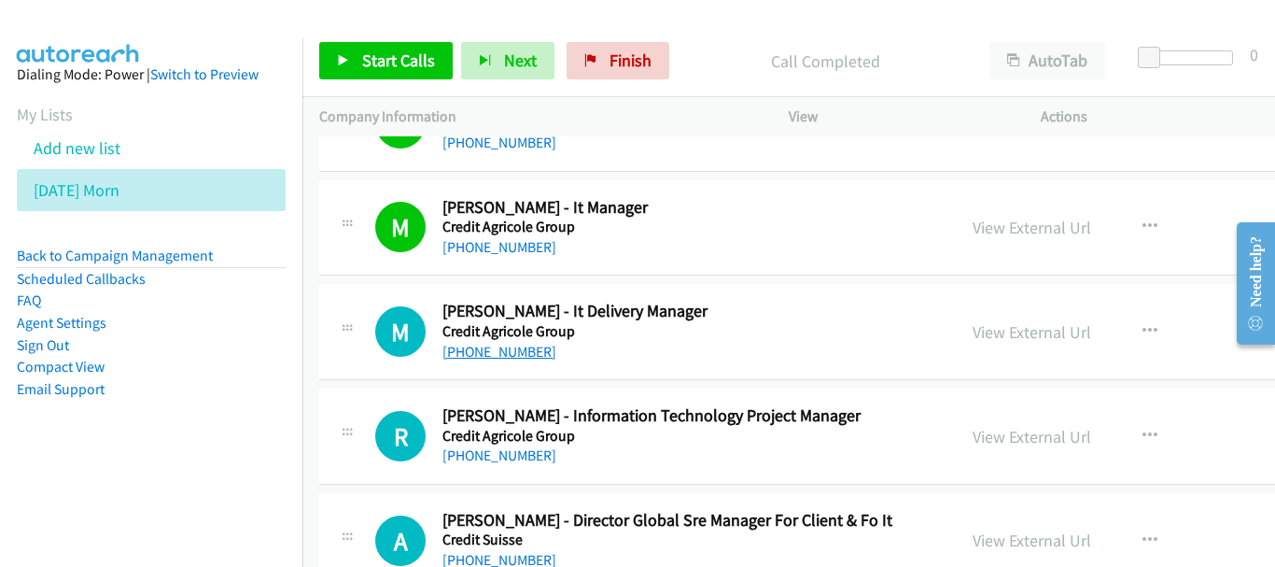
click at [503, 357] on link "[PHONE_NUMBER]" at bounding box center [499, 352] width 114 height 18
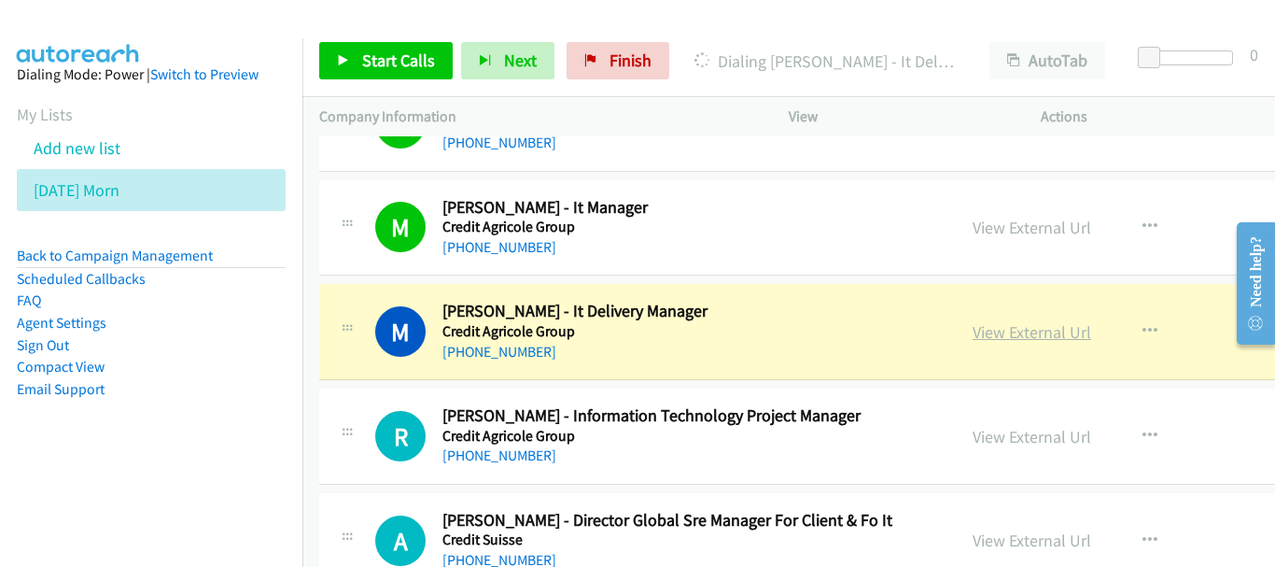
click at [993, 328] on link "View External Url" at bounding box center [1032, 331] width 119 height 21
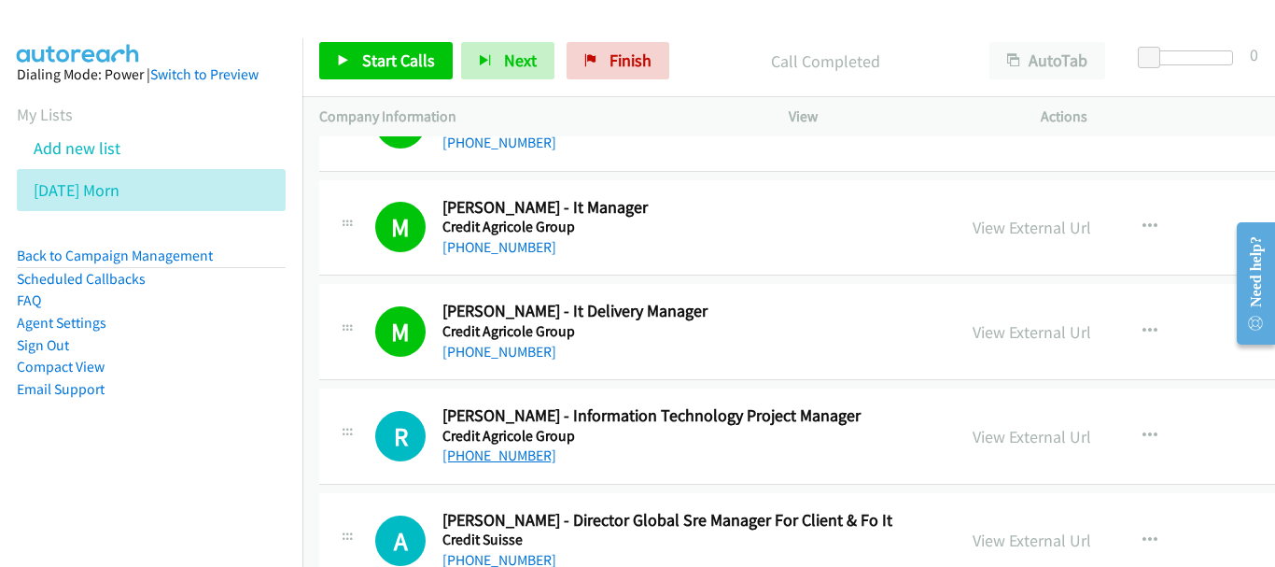
scroll to position [3453, 0]
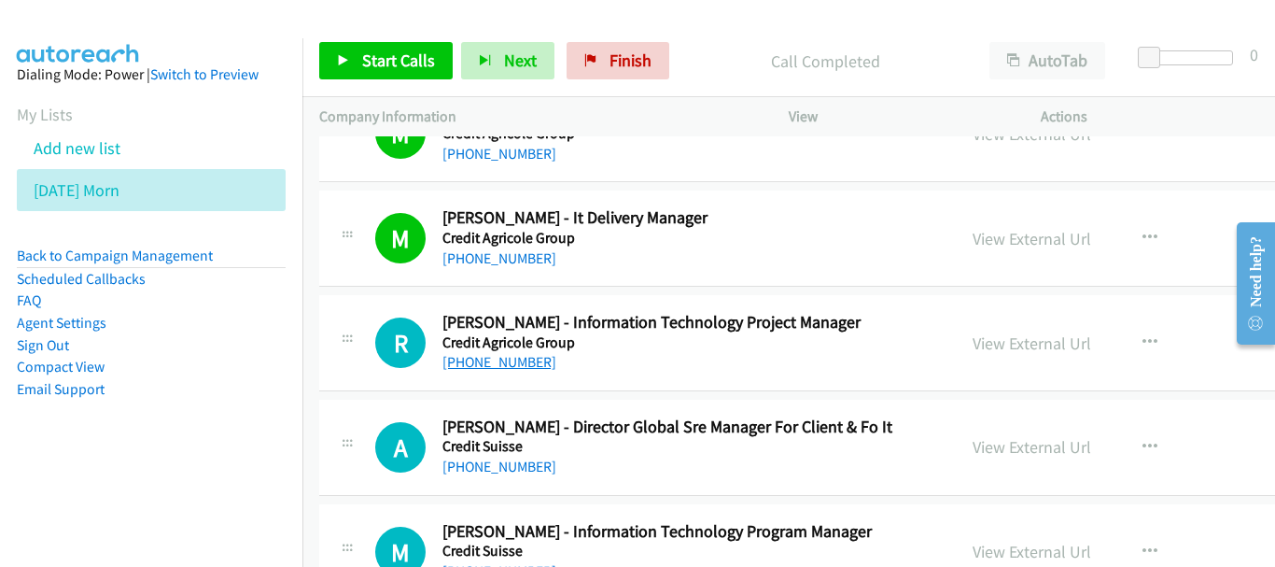
click at [499, 362] on link "[PHONE_NUMBER]" at bounding box center [499, 362] width 114 height 18
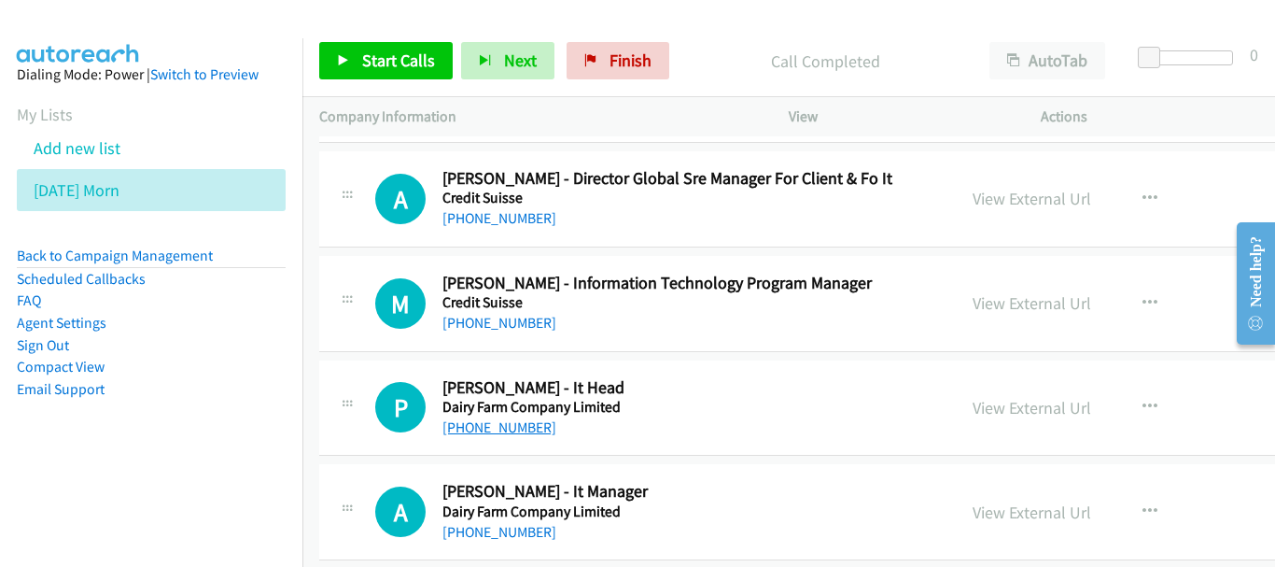
scroll to position [3733, 0]
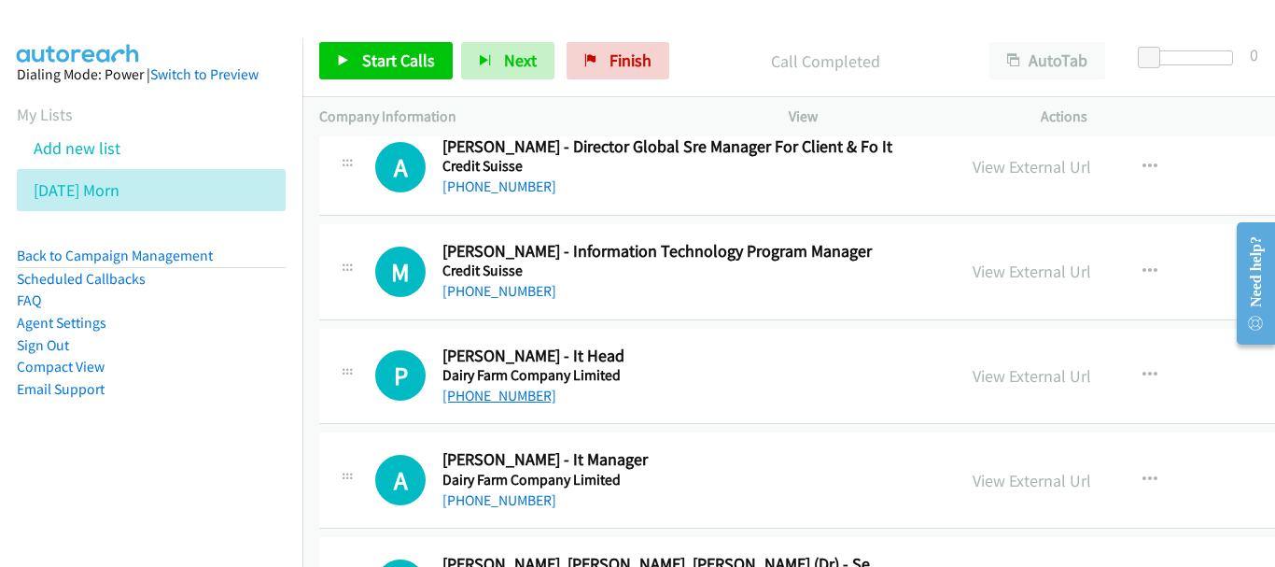
click at [515, 393] on link "[PHONE_NUMBER]" at bounding box center [499, 395] width 114 height 18
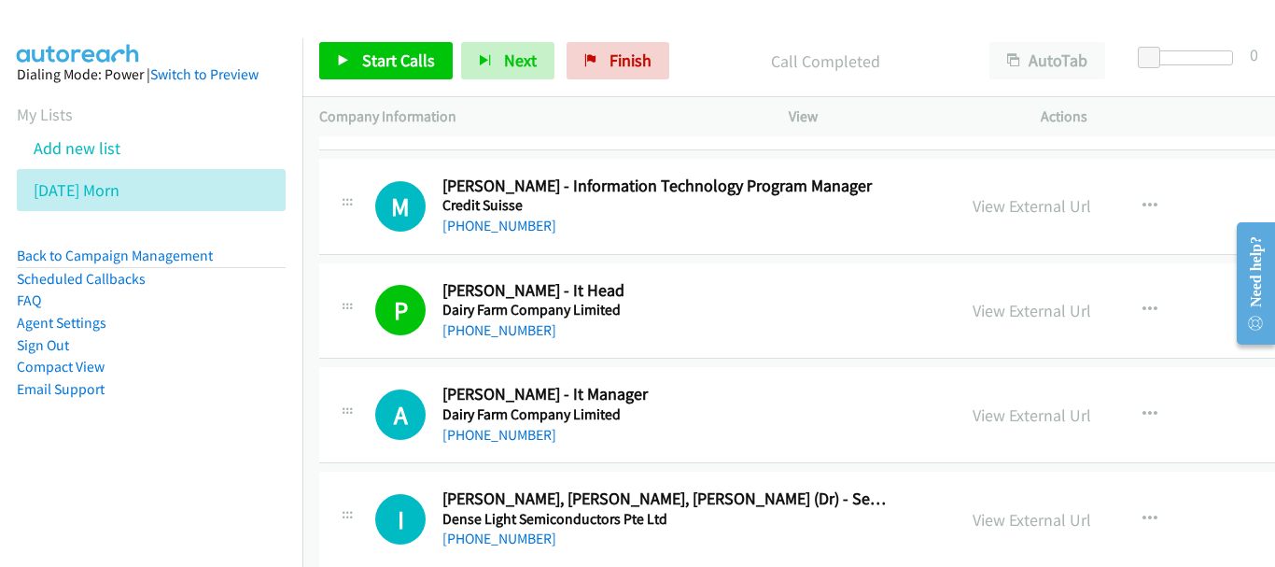
scroll to position [3827, 0]
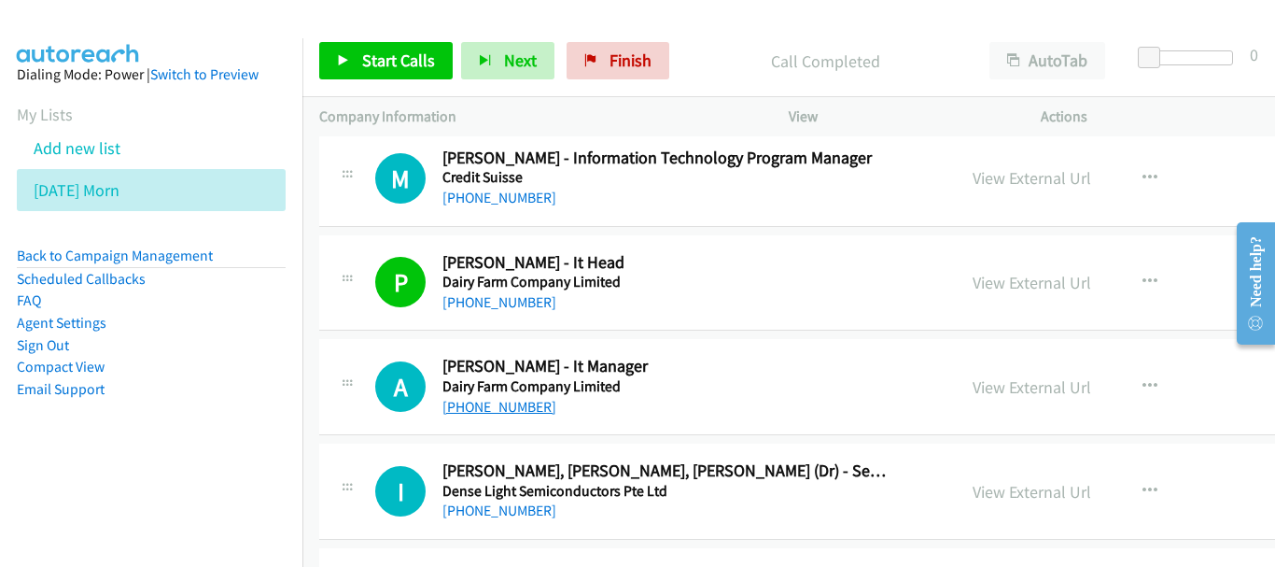
click at [516, 411] on link "[PHONE_NUMBER]" at bounding box center [499, 407] width 114 height 18
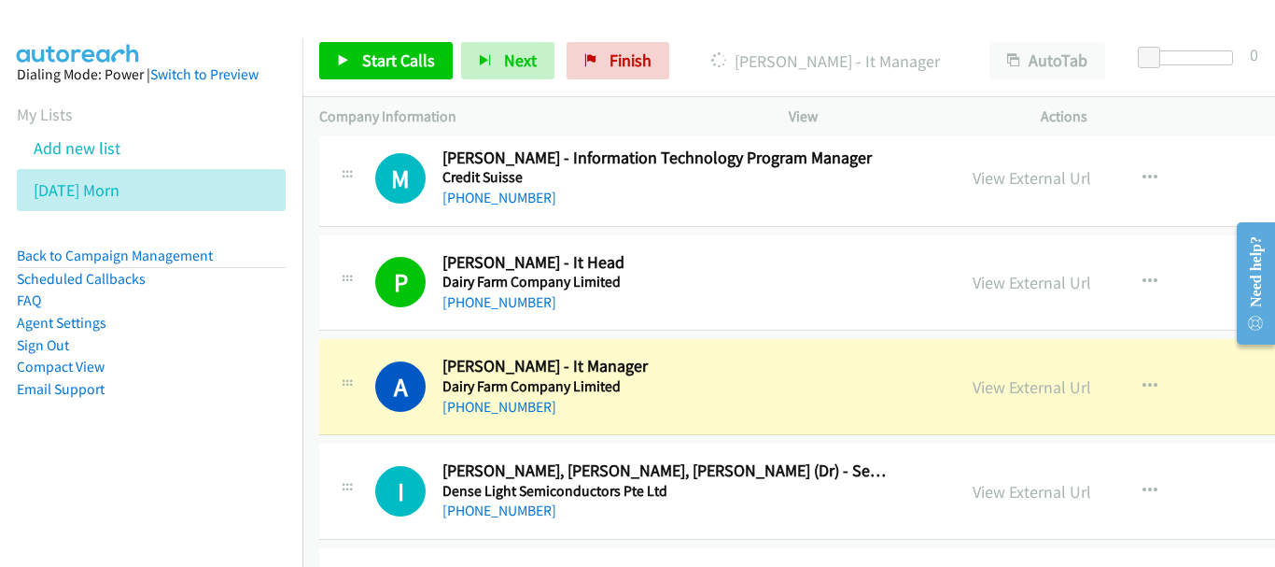
scroll to position [4013, 0]
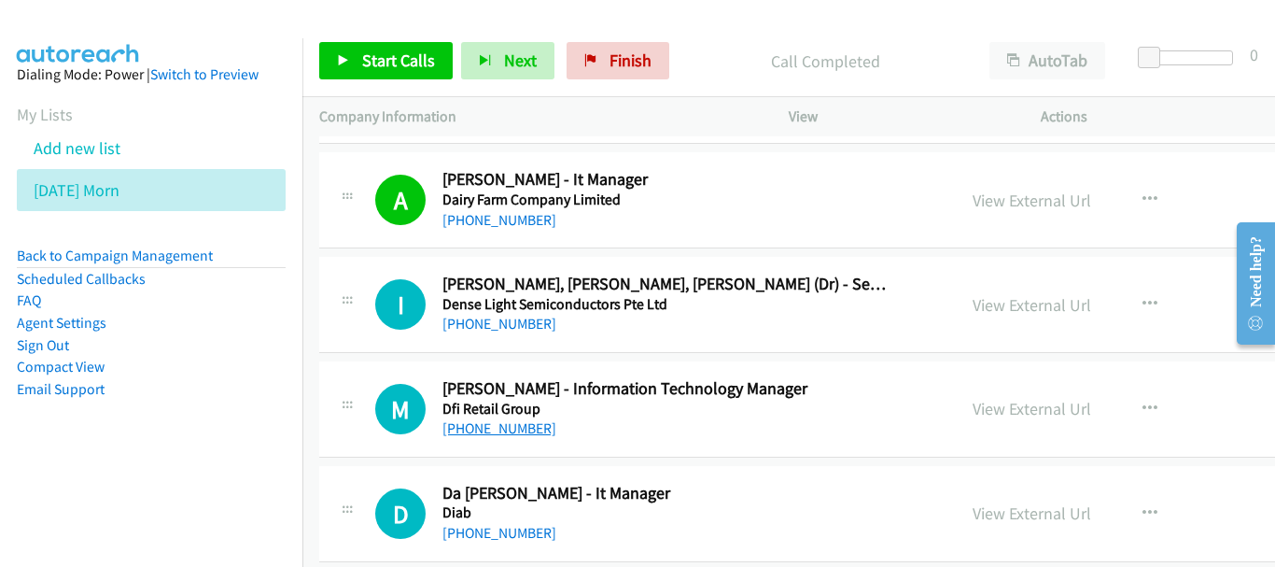
click at [484, 431] on link "[PHONE_NUMBER]" at bounding box center [499, 428] width 114 height 18
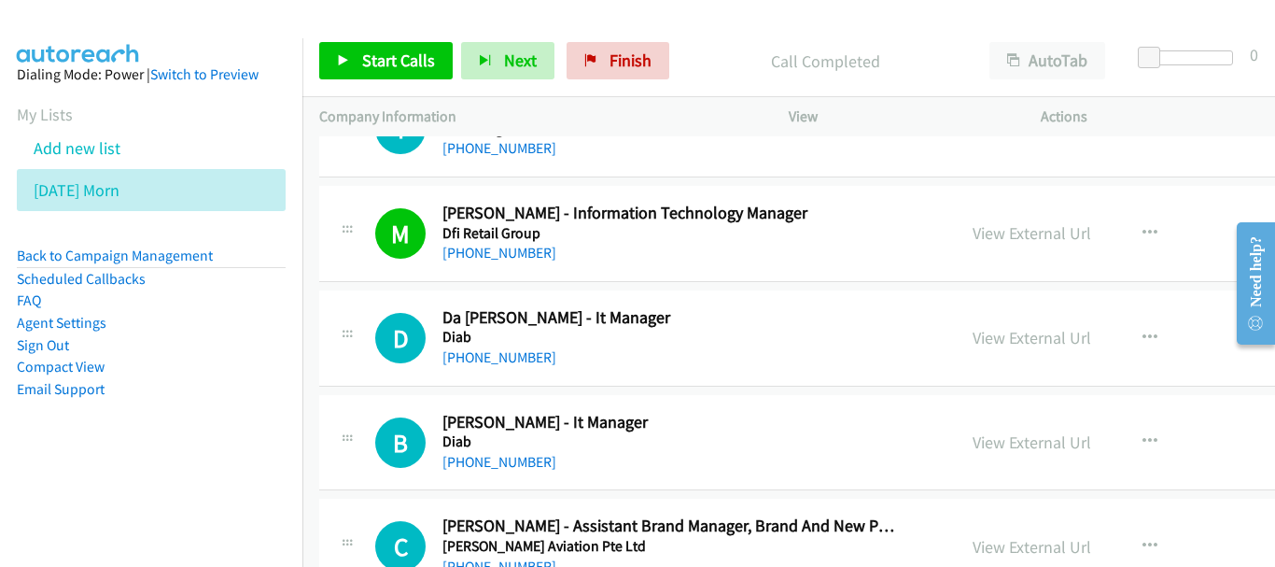
scroll to position [4200, 0]
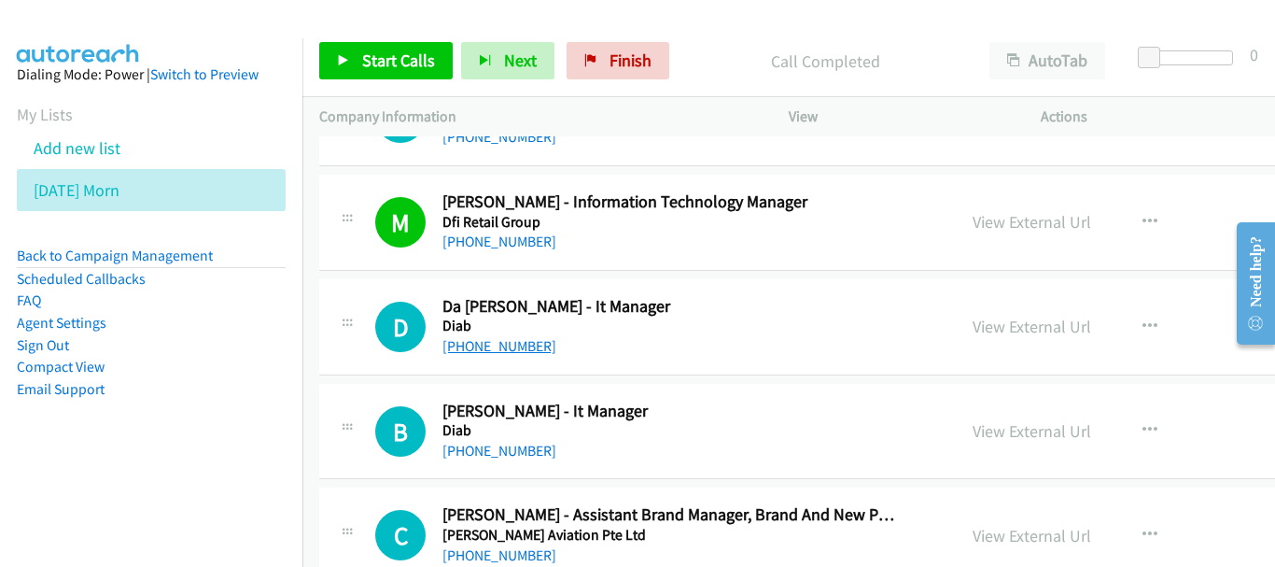
click at [510, 349] on link "[PHONE_NUMBER]" at bounding box center [499, 346] width 114 height 18
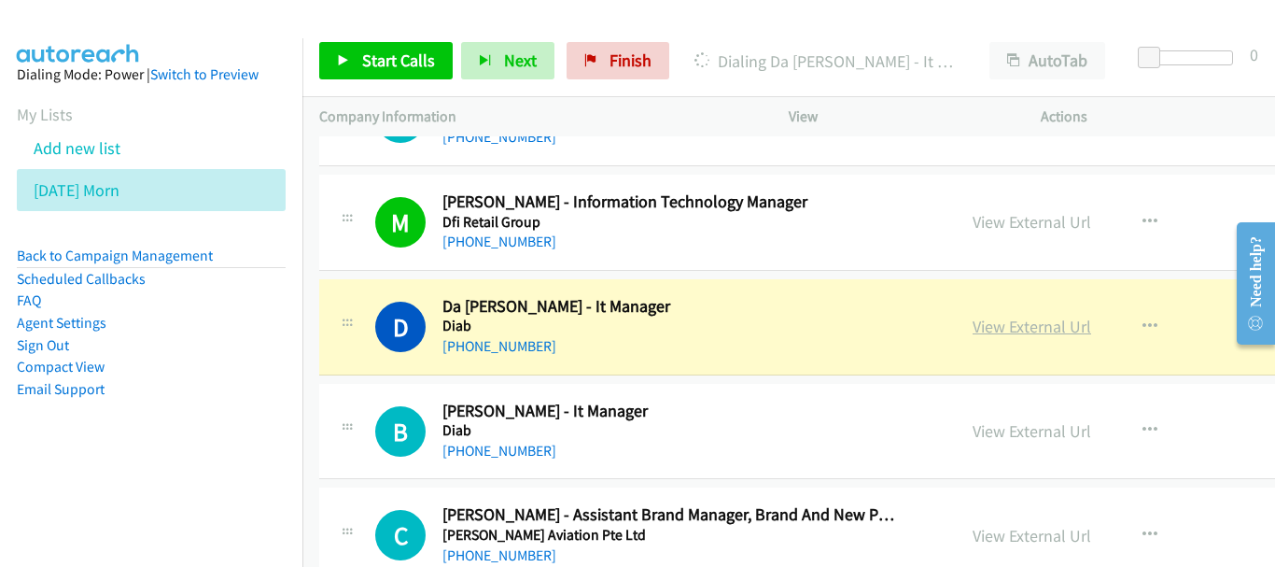
click at [973, 330] on link "View External Url" at bounding box center [1032, 325] width 119 height 21
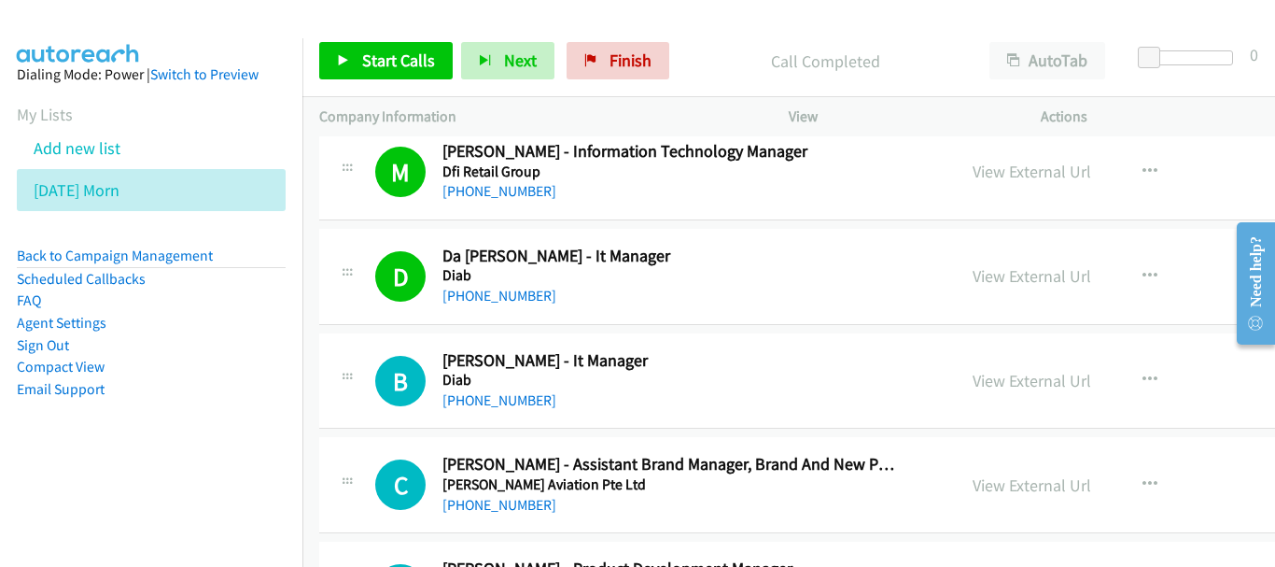
scroll to position [4293, 0]
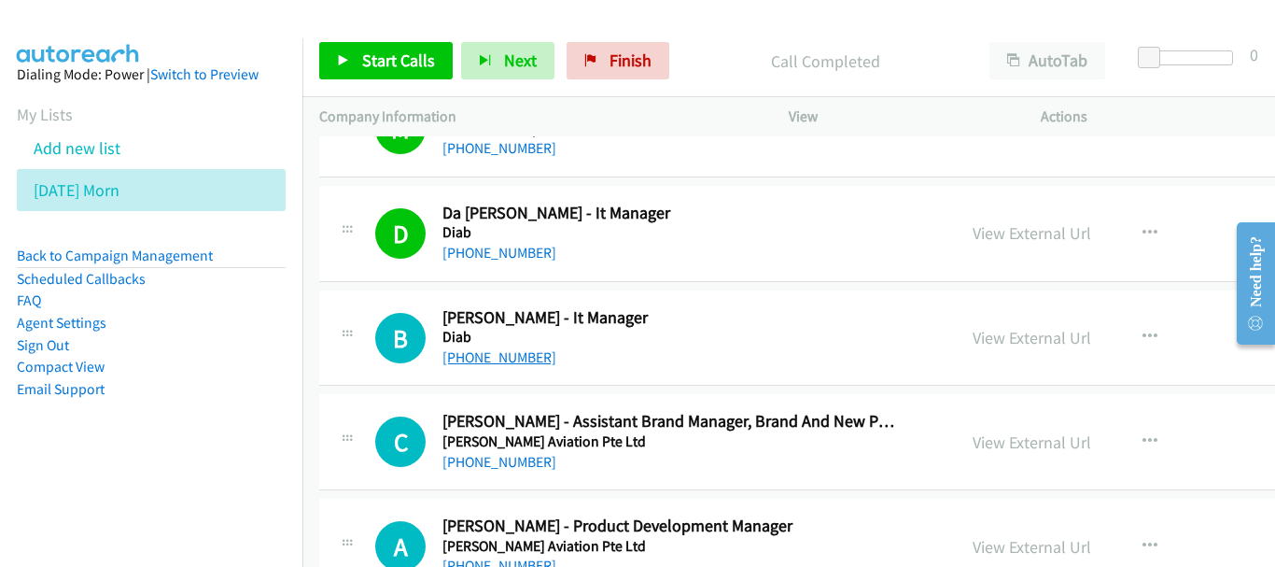
click at [504, 358] on link "[PHONE_NUMBER]" at bounding box center [499, 357] width 114 height 18
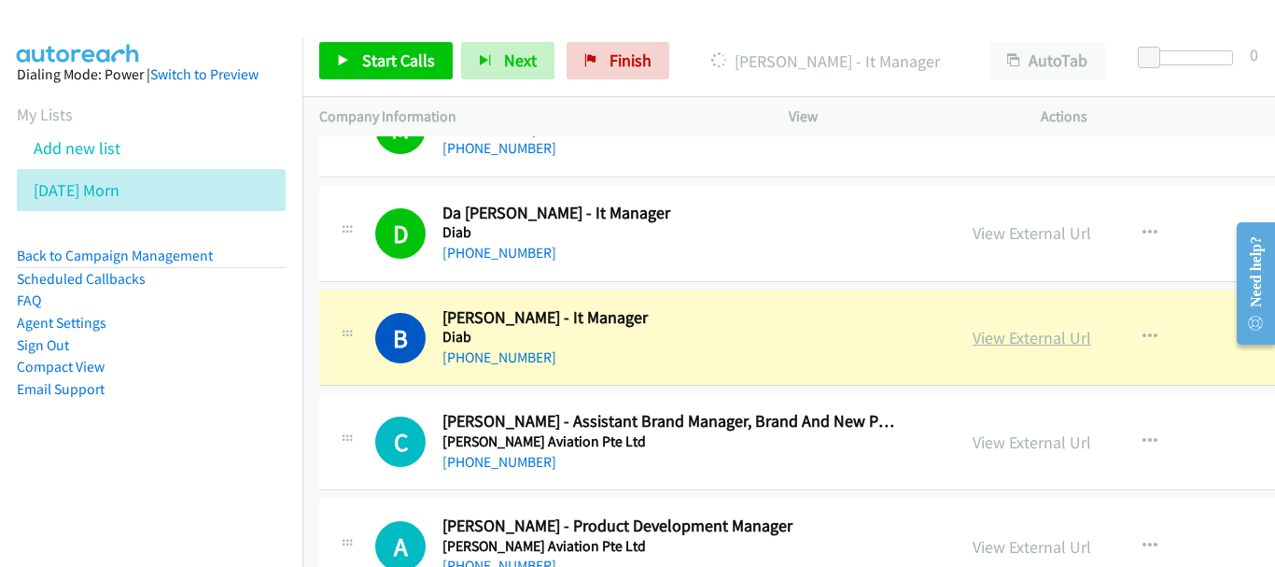
click at [974, 348] on link "View External Url" at bounding box center [1032, 337] width 119 height 21
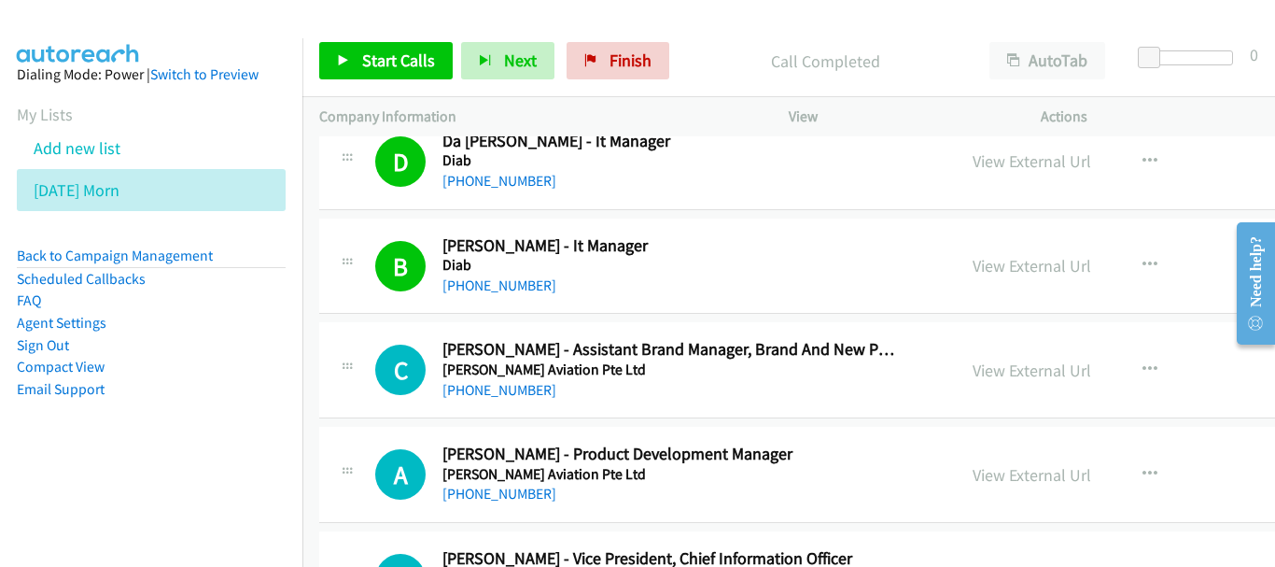
scroll to position [4387, 0]
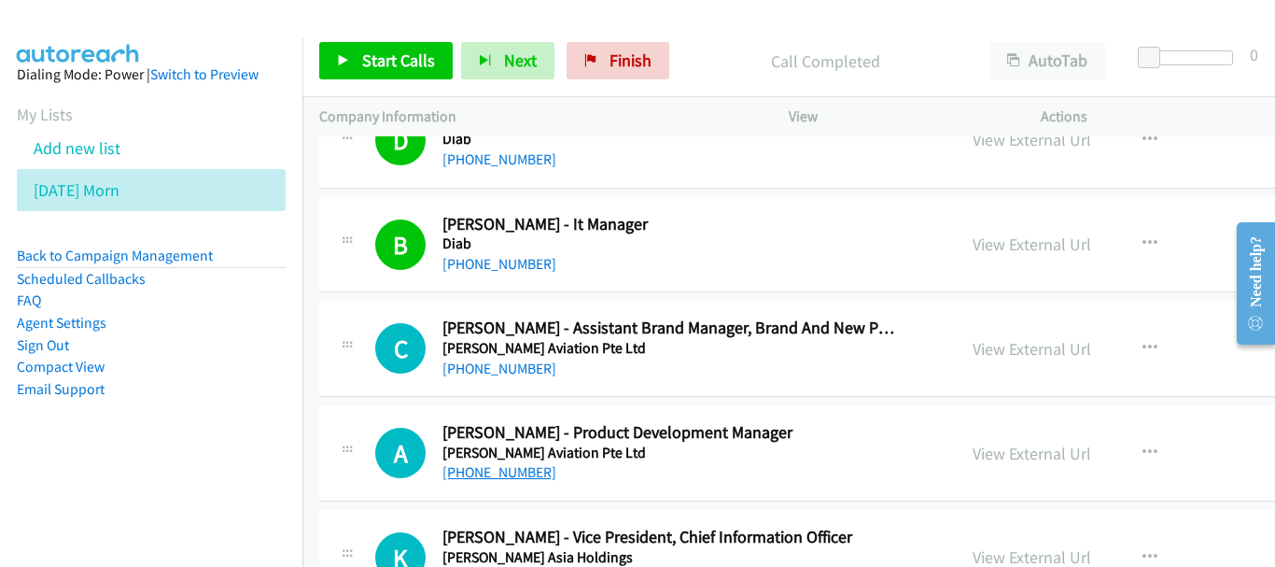
click at [485, 474] on link "[PHONE_NUMBER]" at bounding box center [499, 472] width 114 height 18
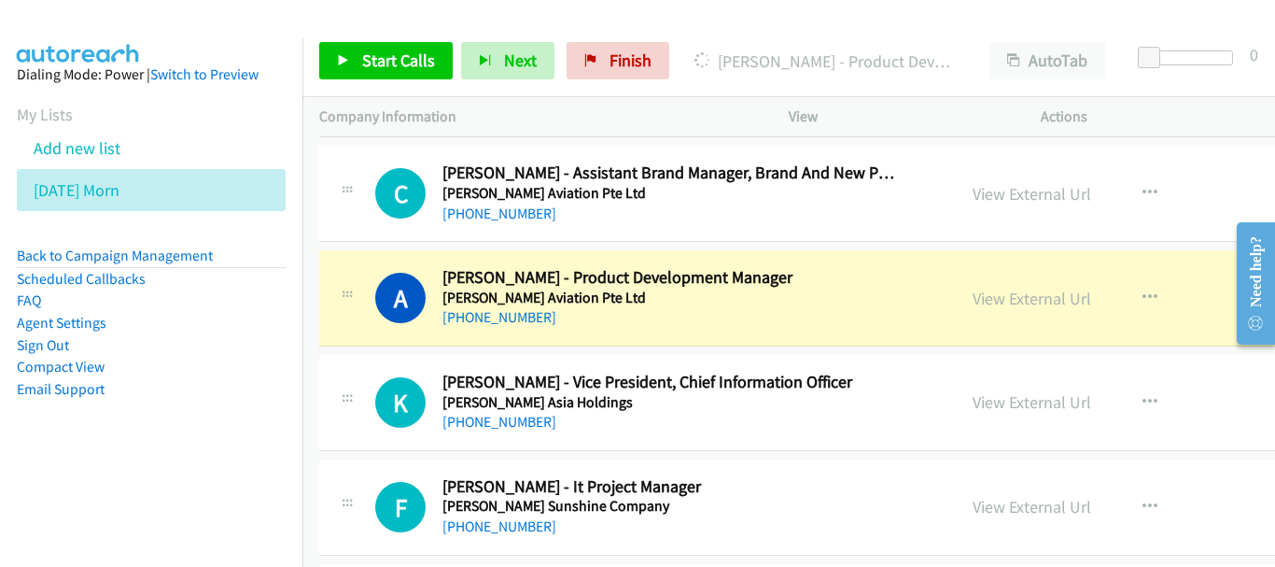
scroll to position [4573, 0]
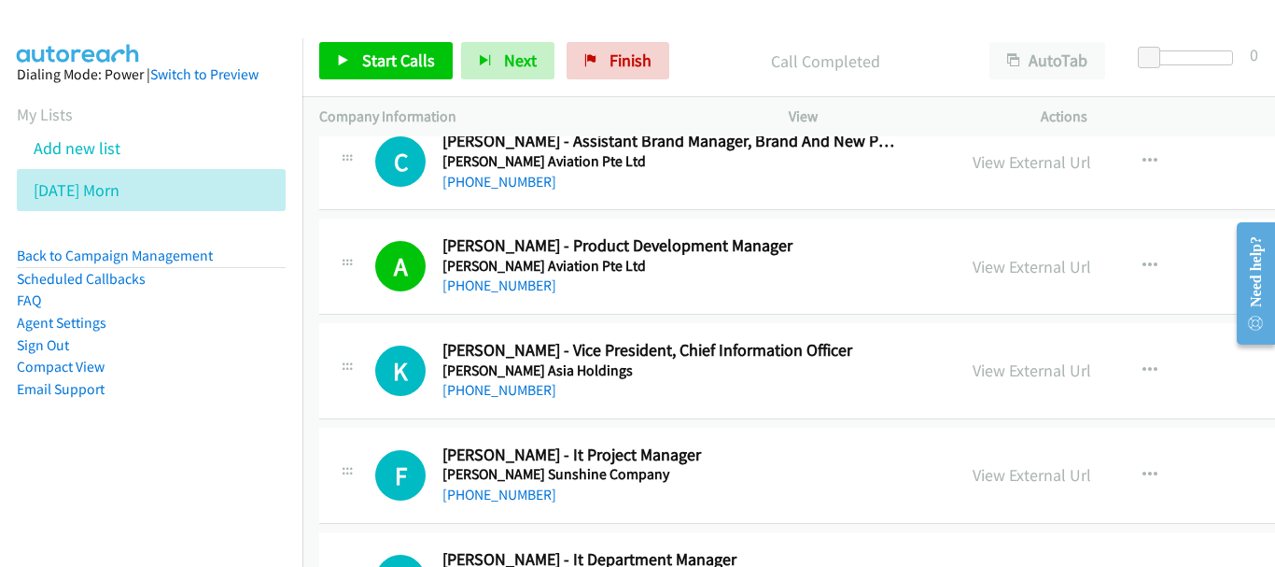
click at [454, 376] on h5 "[PERSON_NAME] Asia Holdings" at bounding box center [668, 370] width 453 height 19
click at [463, 392] on link "[PHONE_NUMBER]" at bounding box center [499, 390] width 114 height 18
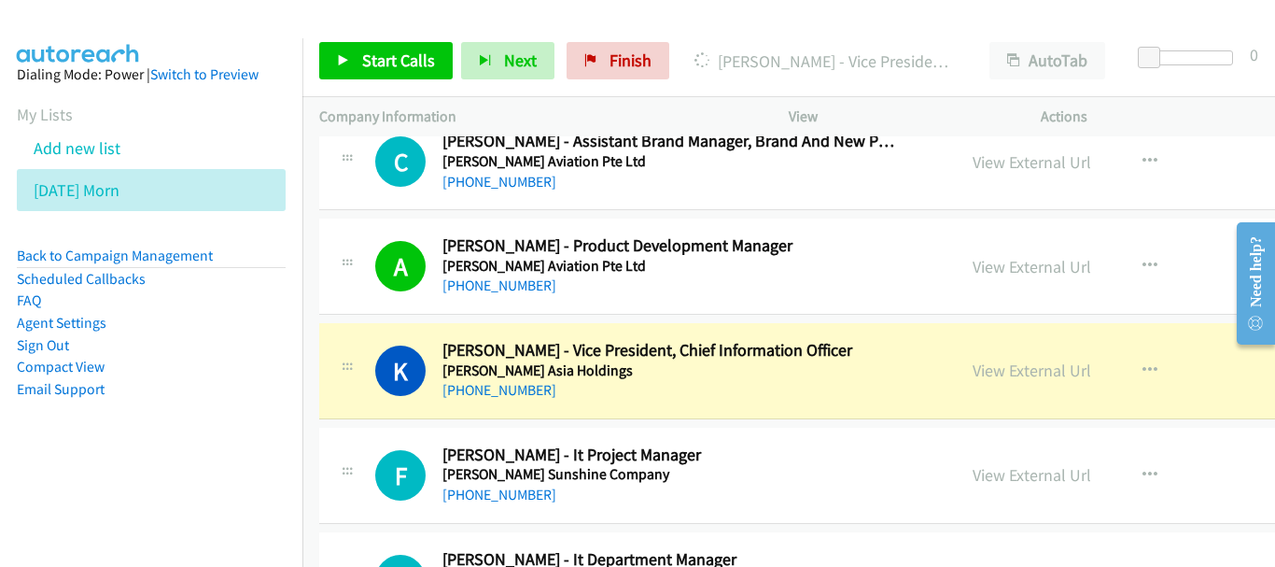
scroll to position [4667, 0]
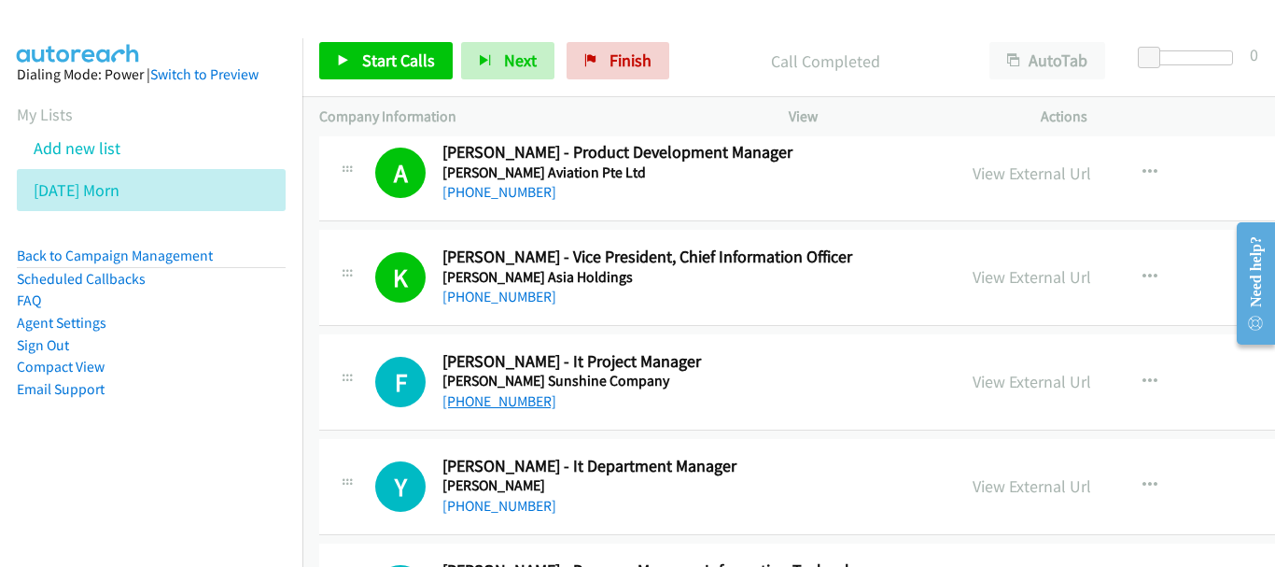
click at [496, 409] on link "[PHONE_NUMBER]" at bounding box center [499, 401] width 114 height 18
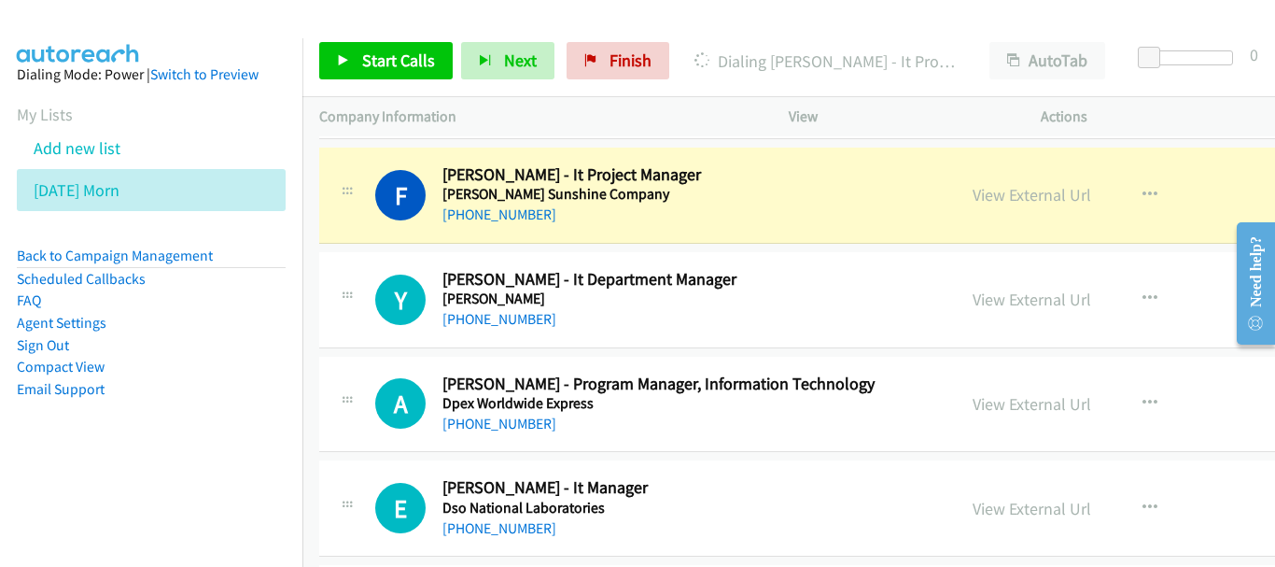
scroll to position [4760, 0]
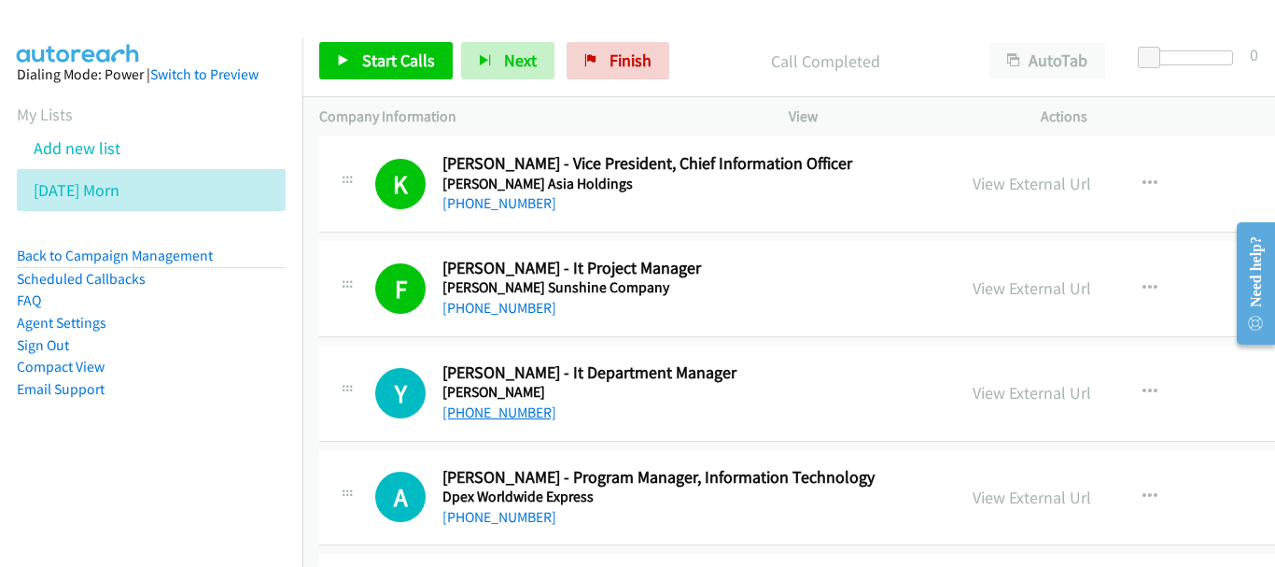
click at [451, 410] on link "[PHONE_NUMBER]" at bounding box center [499, 412] width 114 height 18
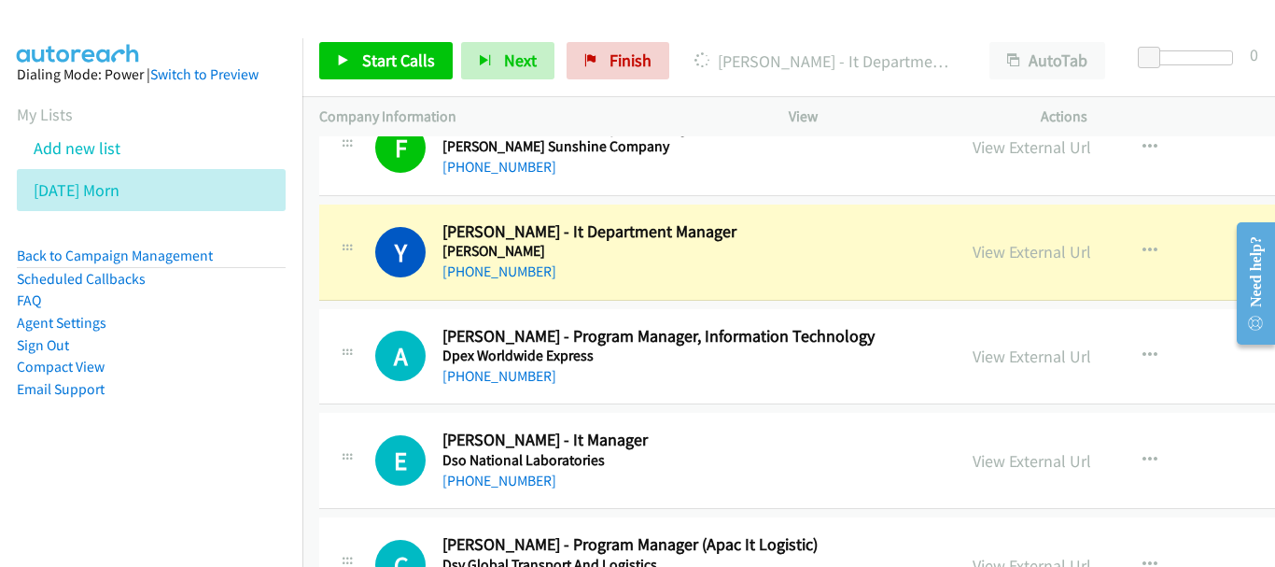
scroll to position [4947, 0]
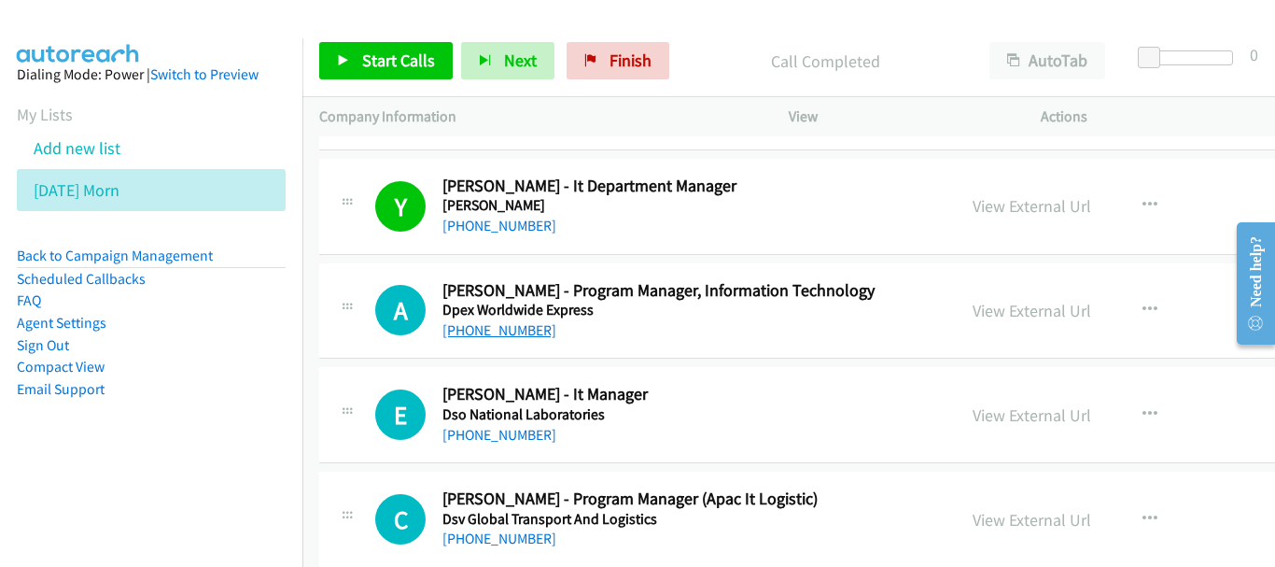
click at [505, 337] on link "[PHONE_NUMBER]" at bounding box center [499, 330] width 114 height 18
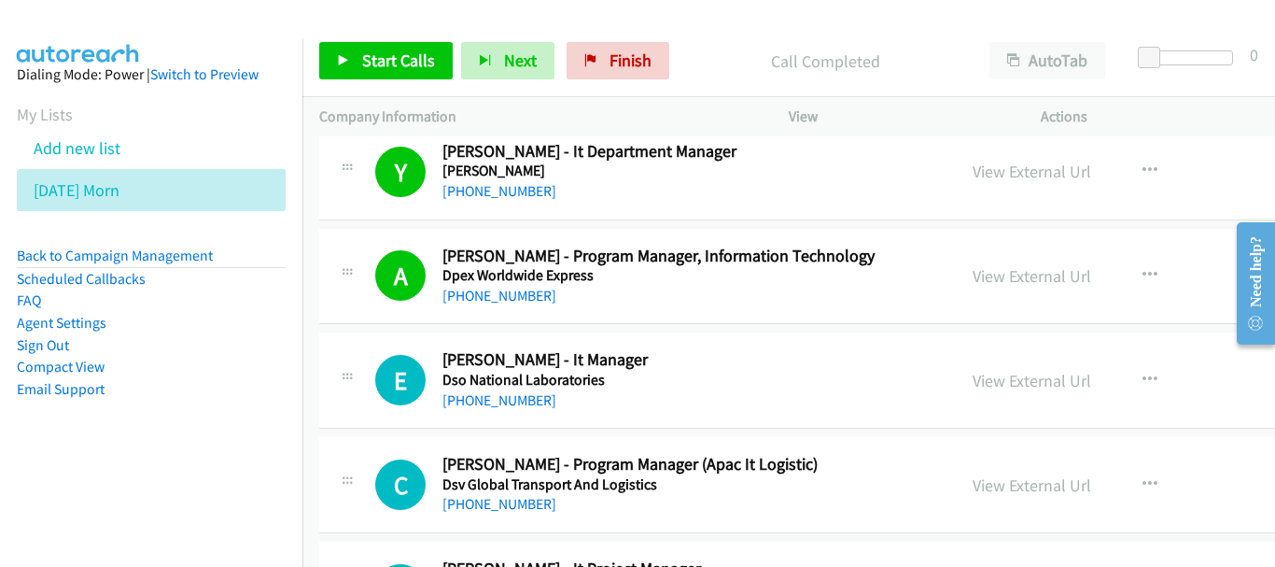
scroll to position [5040, 0]
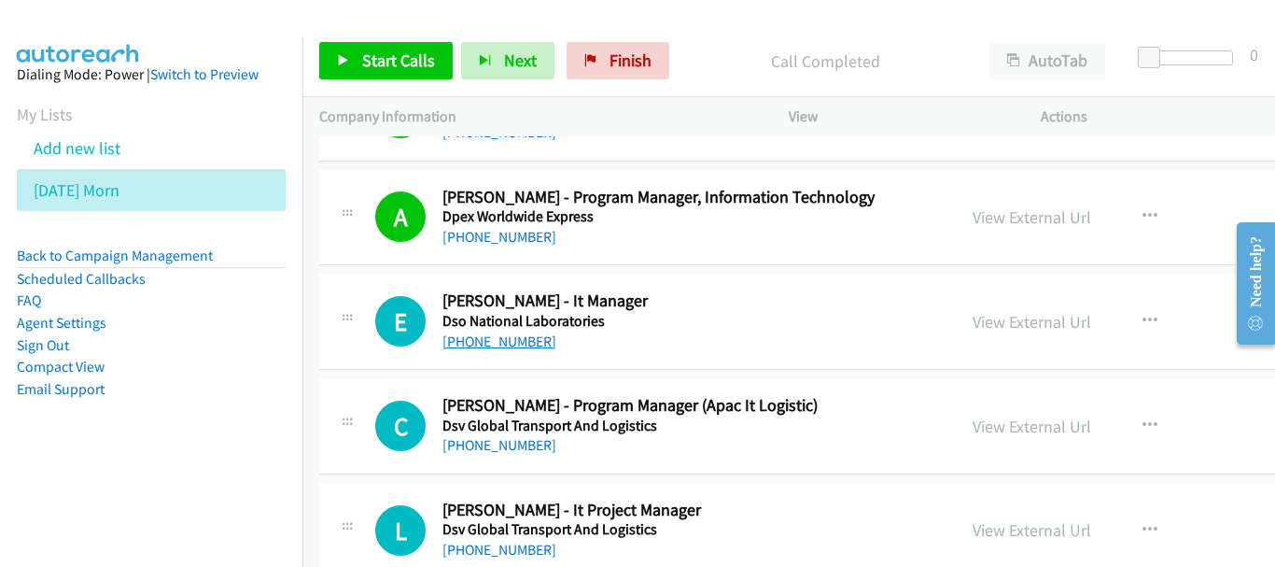
click at [488, 340] on link "[PHONE_NUMBER]" at bounding box center [499, 341] width 114 height 18
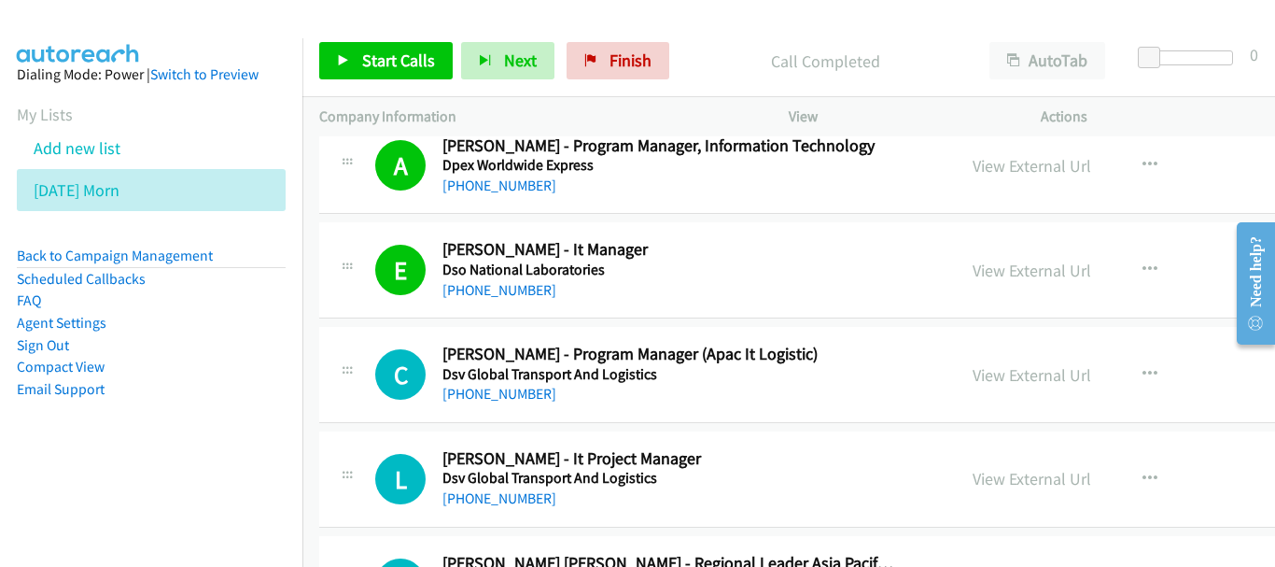
scroll to position [5133, 0]
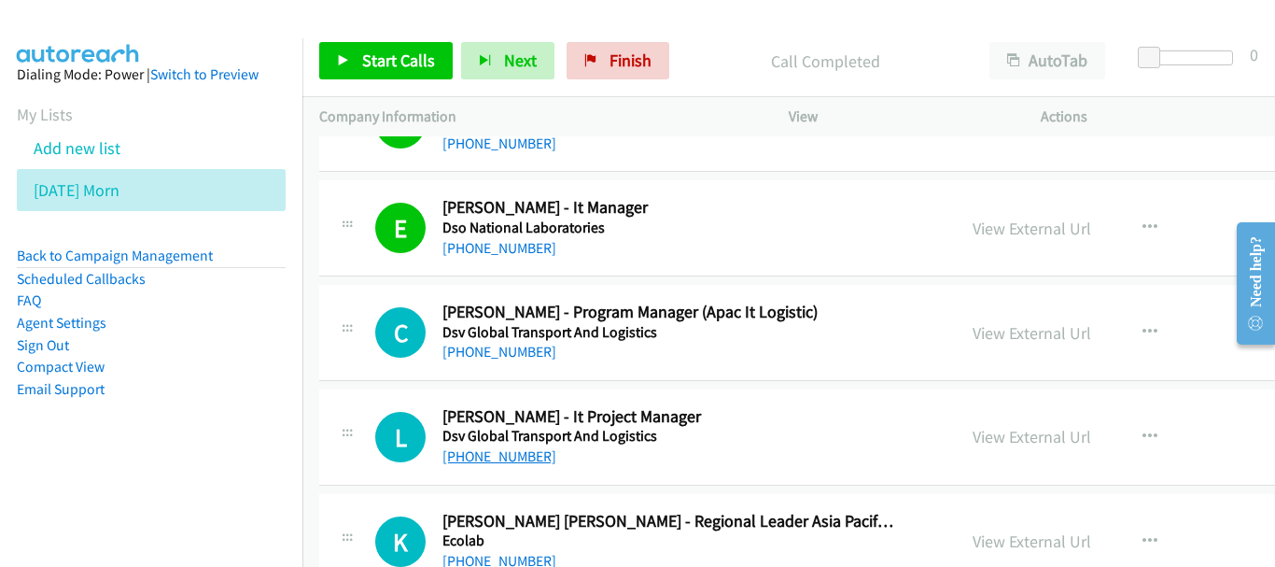
click at [508, 463] on link "[PHONE_NUMBER]" at bounding box center [499, 456] width 114 height 18
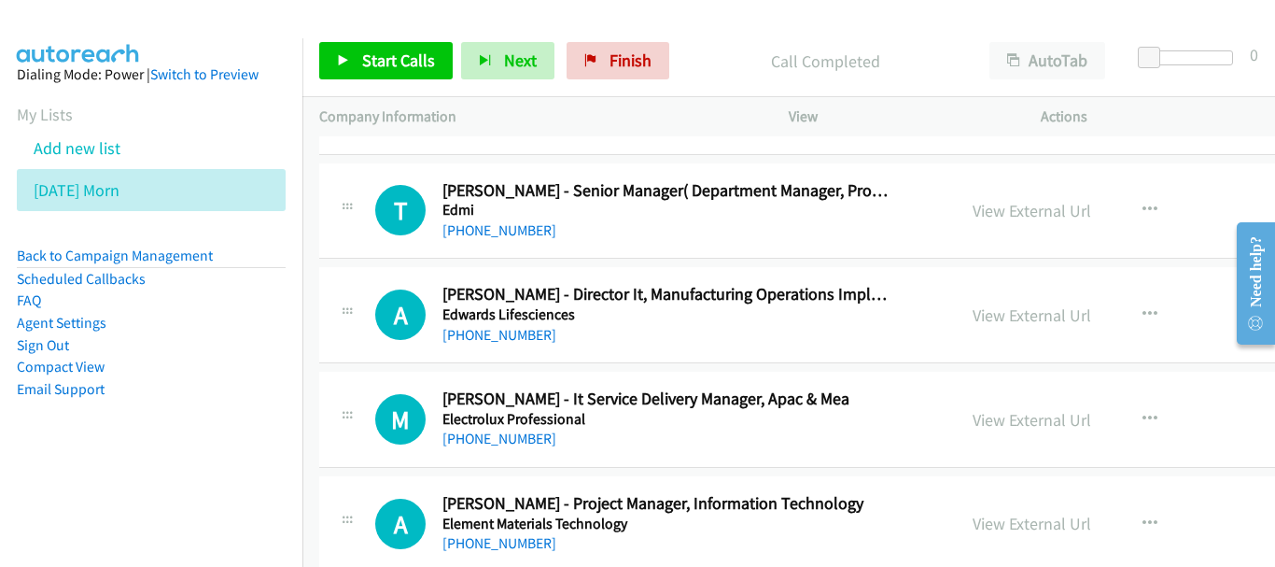
scroll to position [5600, 0]
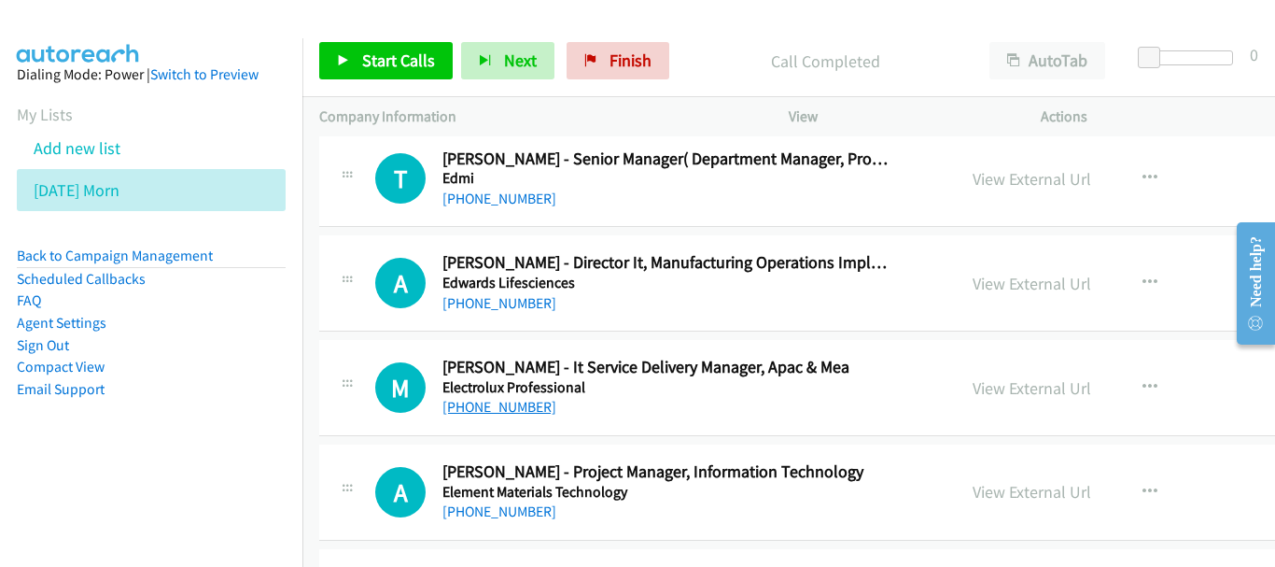
click at [488, 412] on link "[PHONE_NUMBER]" at bounding box center [499, 407] width 114 height 18
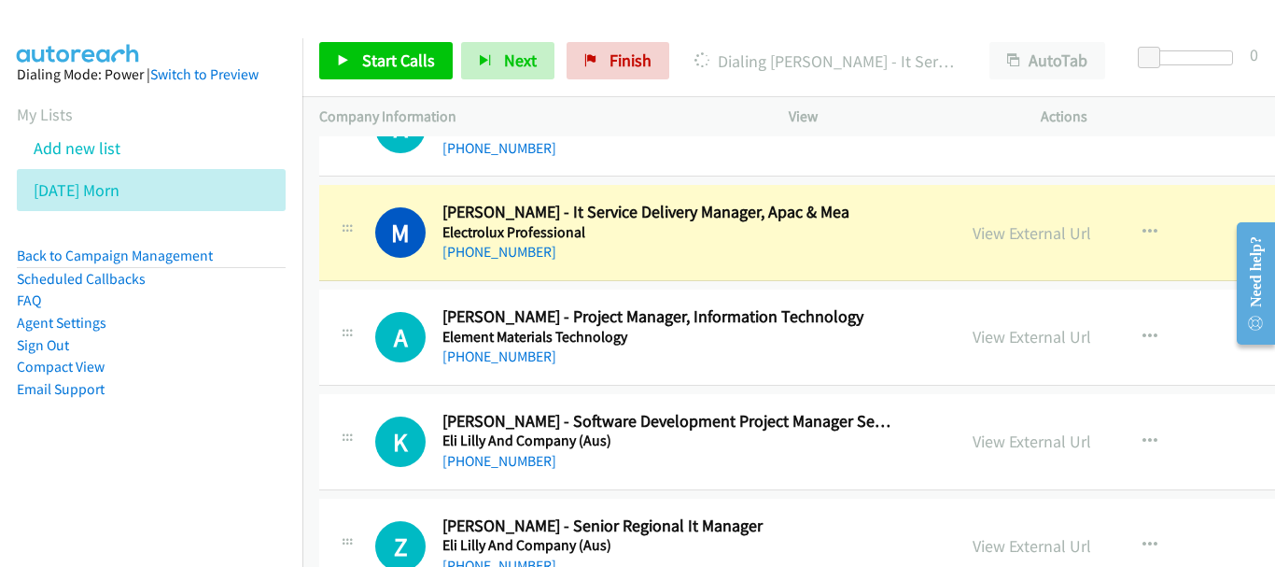
scroll to position [5787, 0]
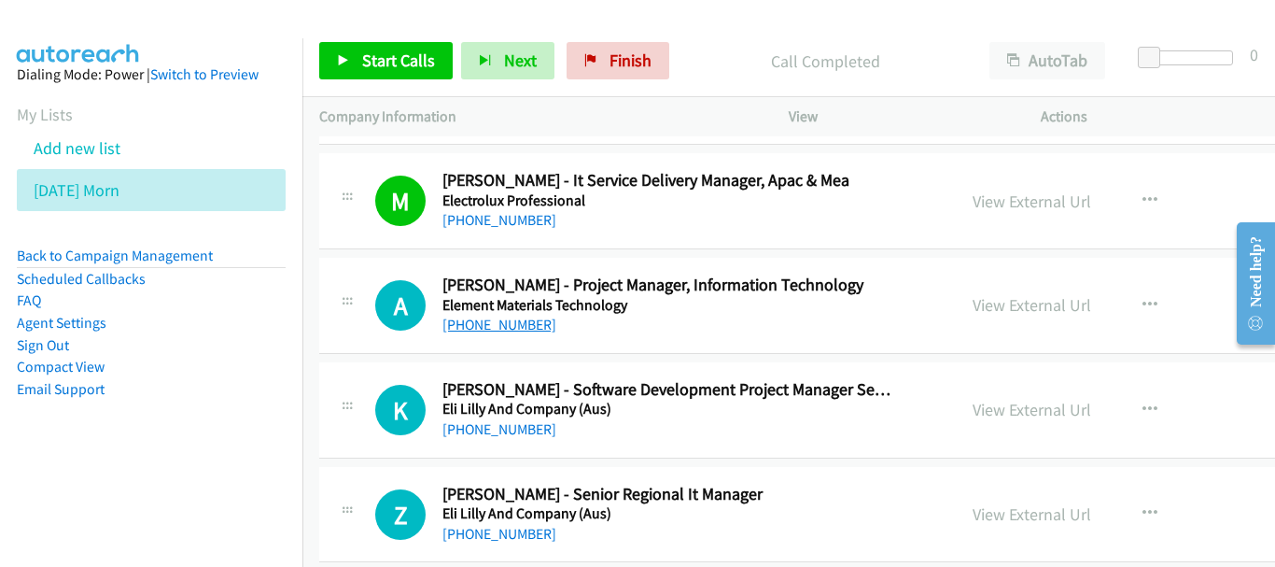
click at [514, 318] on link "[PHONE_NUMBER]" at bounding box center [499, 324] width 114 height 18
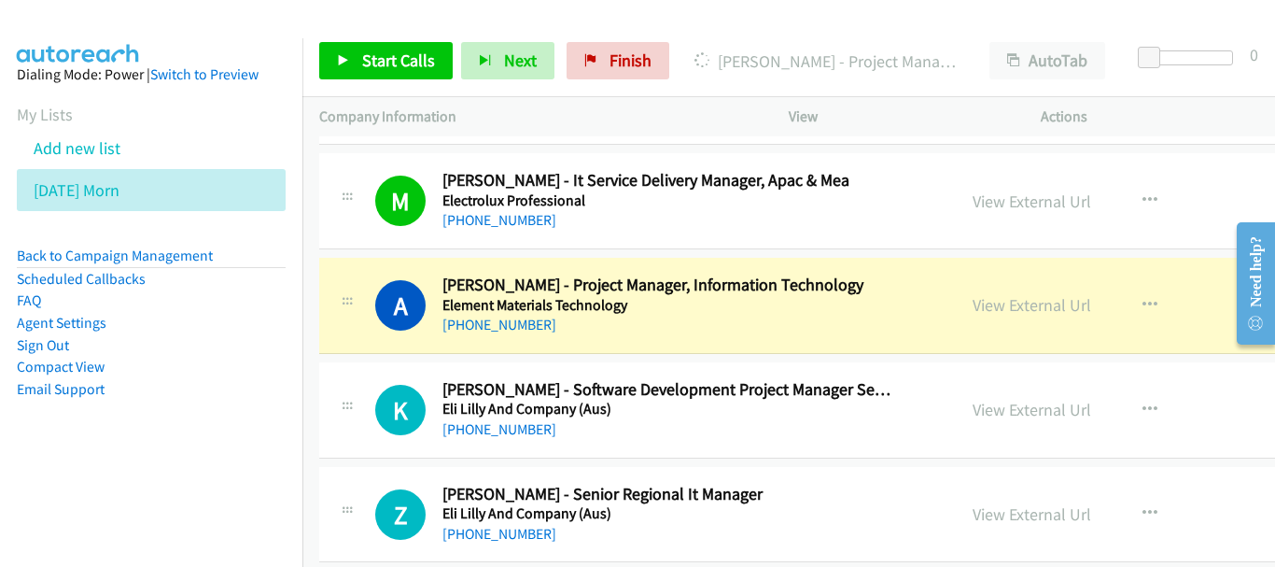
scroll to position [5880, 0]
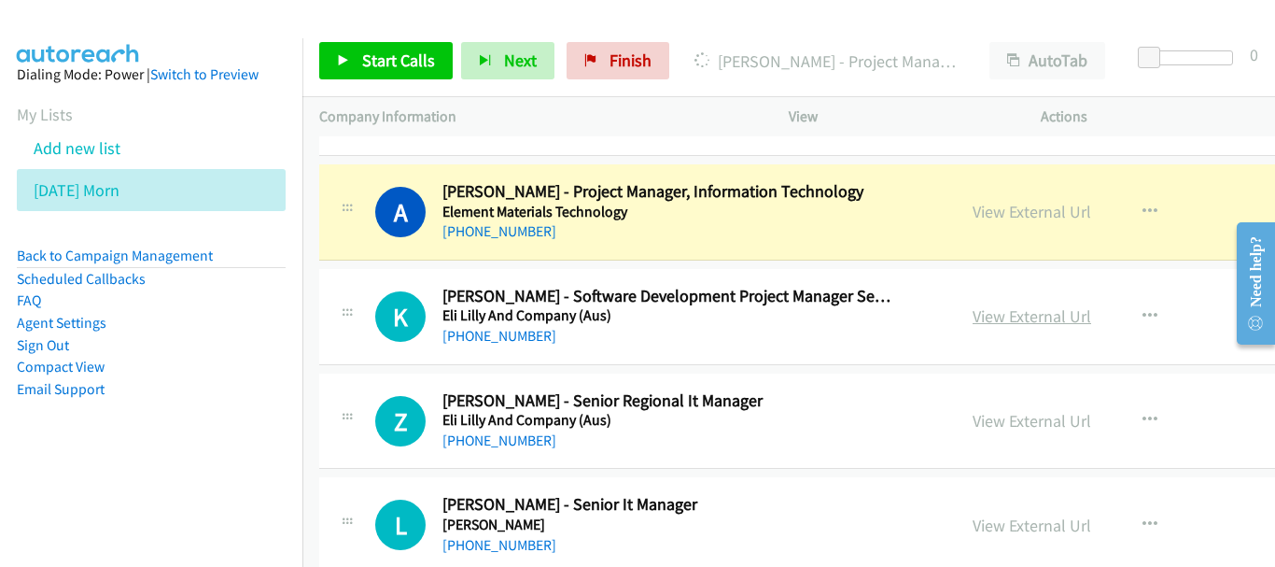
click at [973, 312] on link "View External Url" at bounding box center [1032, 315] width 119 height 21
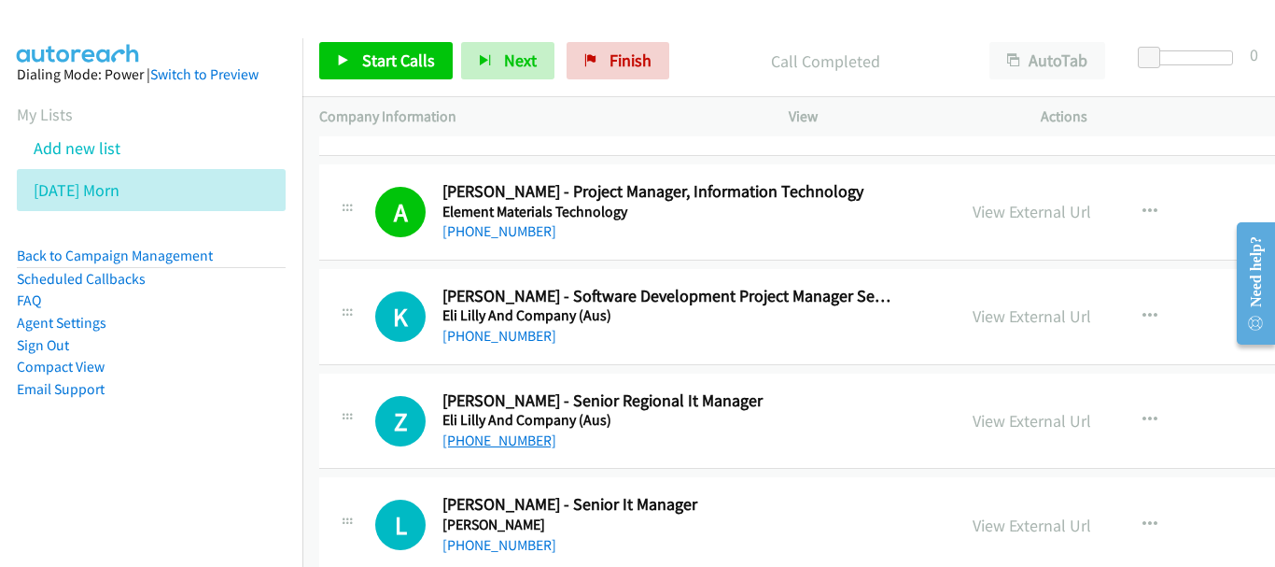
click at [512, 435] on link "[PHONE_NUMBER]" at bounding box center [499, 440] width 114 height 18
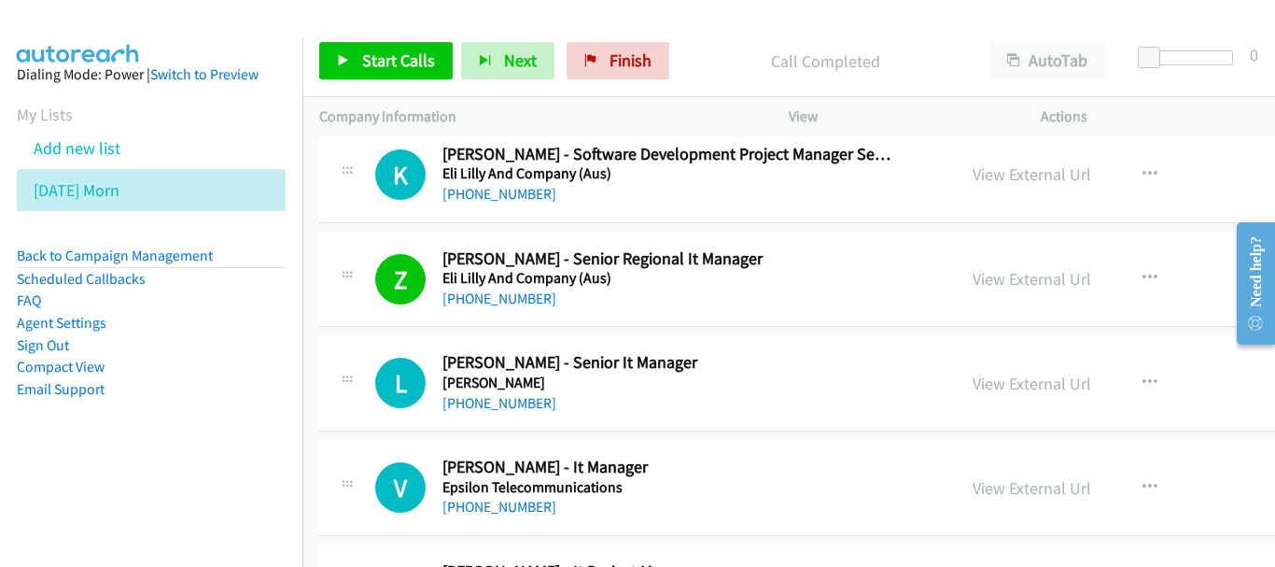
scroll to position [6067, 0]
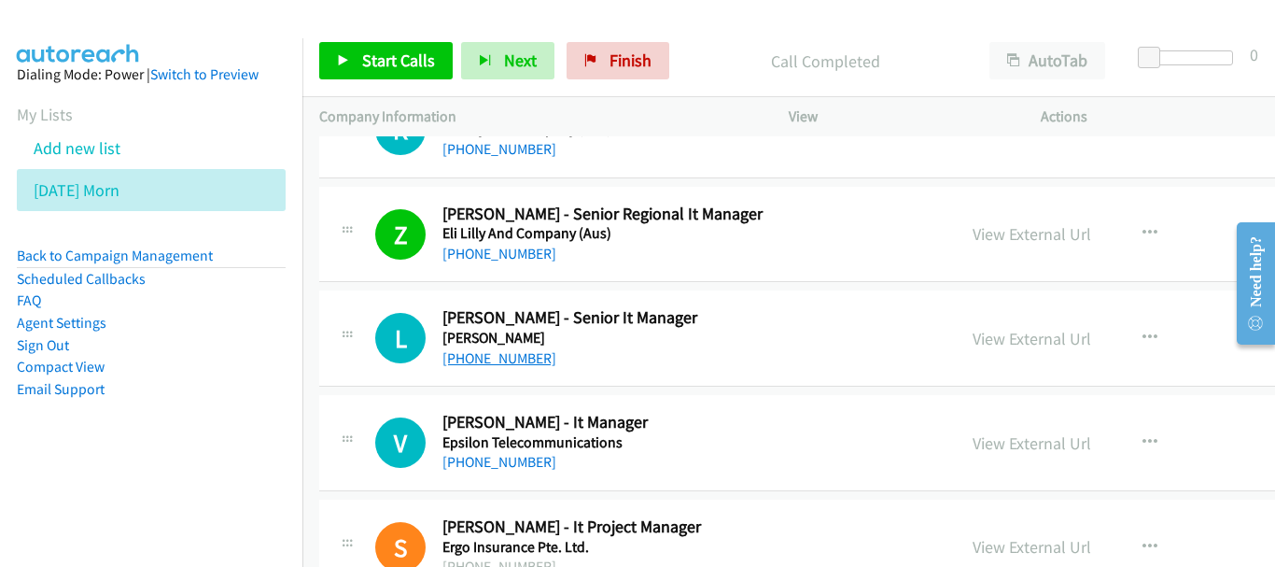
click at [501, 357] on link "[PHONE_NUMBER]" at bounding box center [499, 358] width 114 height 18
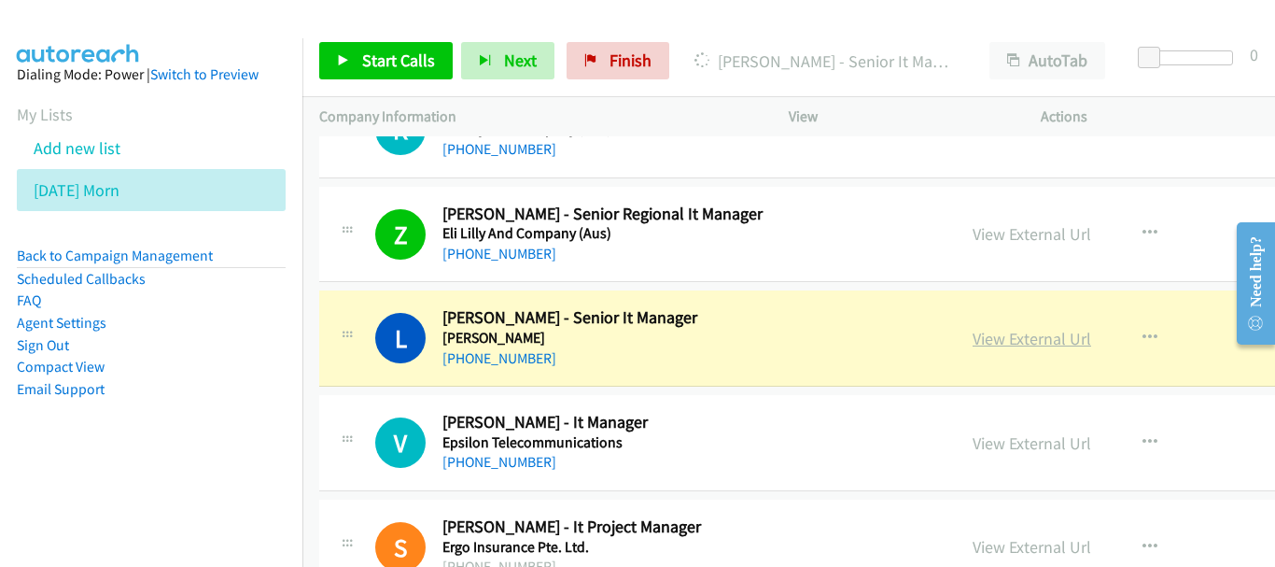
click at [973, 337] on link "View External Url" at bounding box center [1032, 338] width 119 height 21
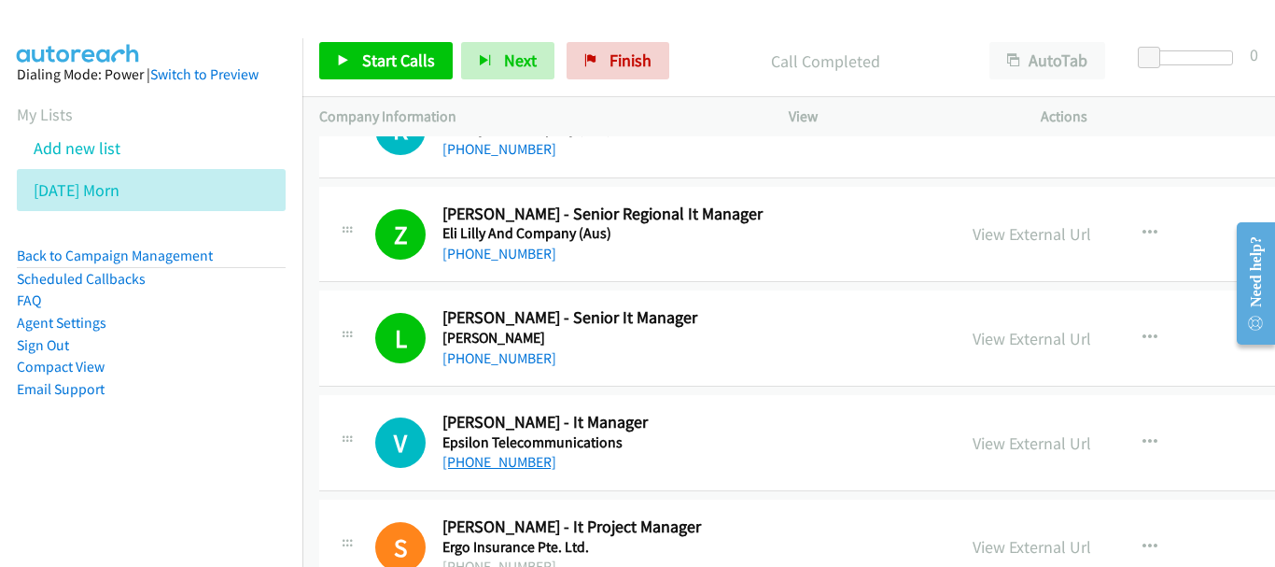
click at [487, 464] on link "[PHONE_NUMBER]" at bounding box center [499, 462] width 114 height 18
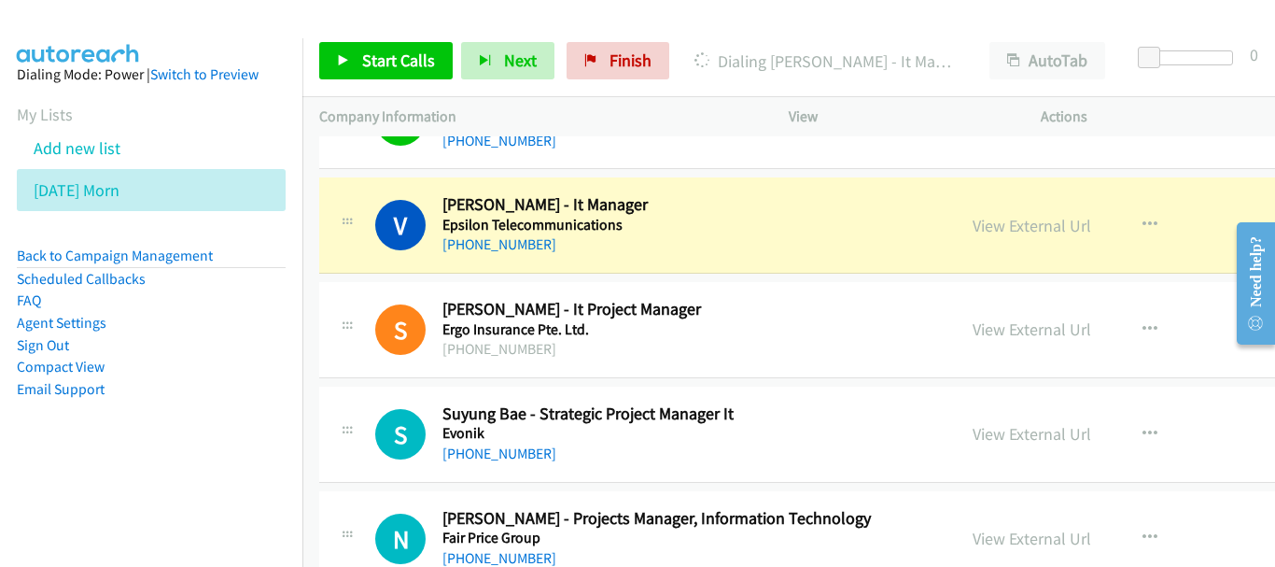
scroll to position [6346, 0]
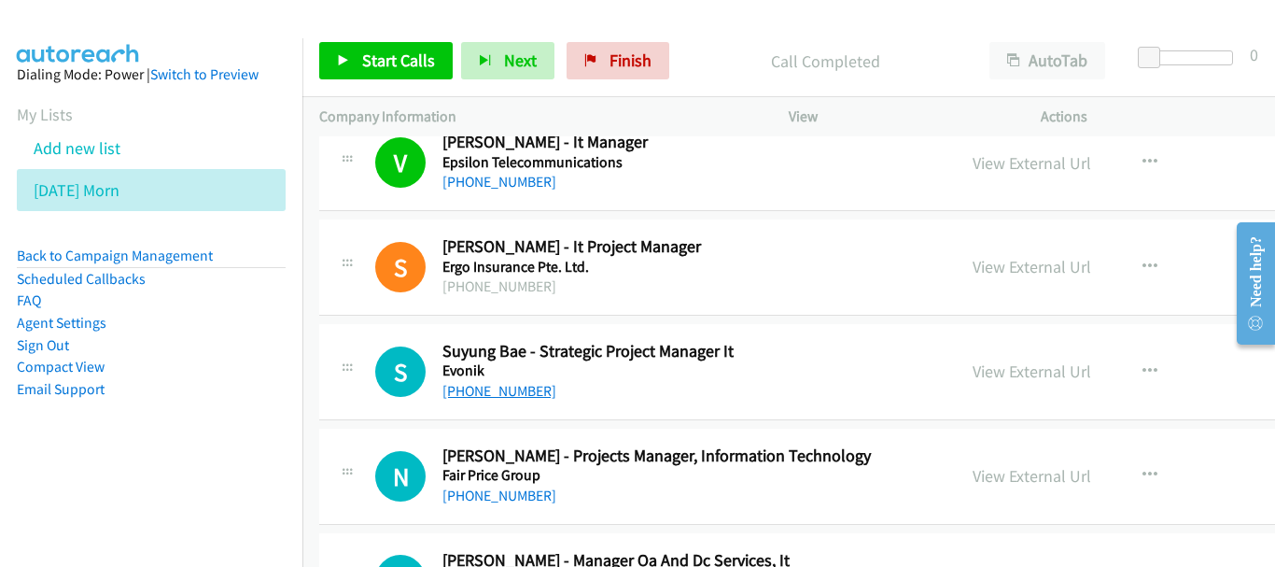
click at [516, 392] on link "[PHONE_NUMBER]" at bounding box center [499, 391] width 114 height 18
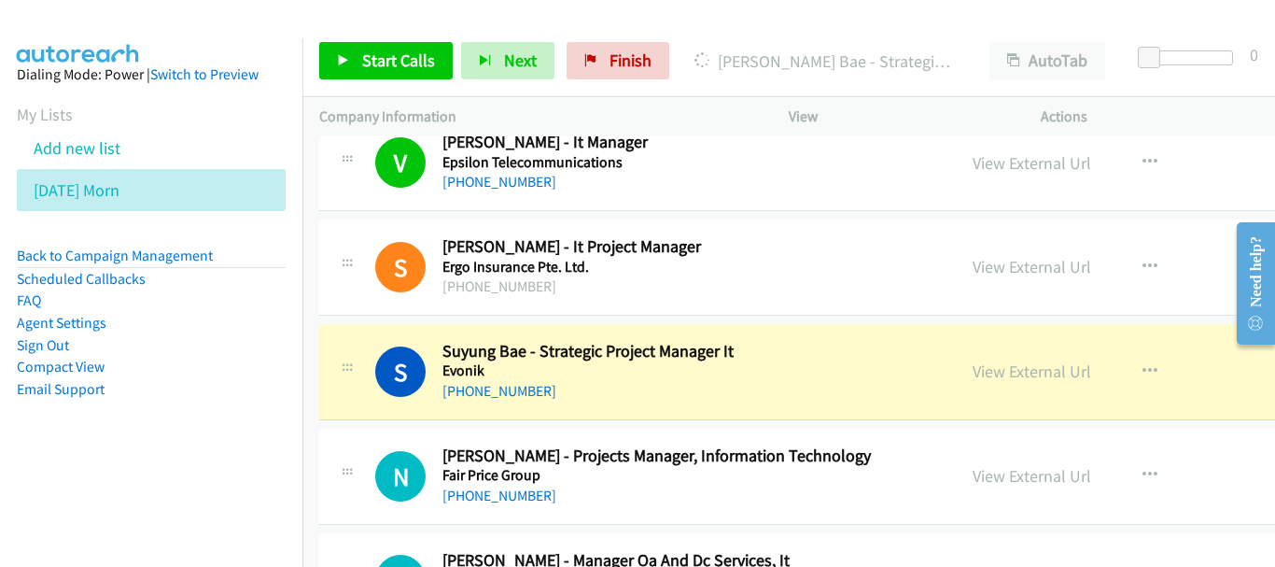
scroll to position [6533, 0]
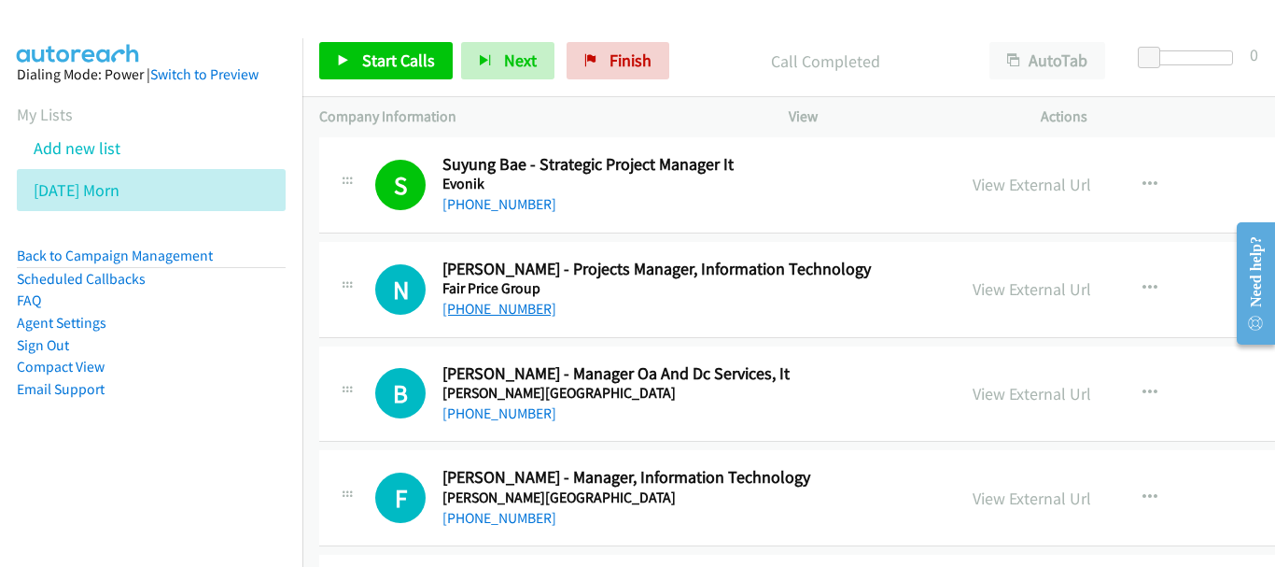
click at [498, 303] on link "[PHONE_NUMBER]" at bounding box center [499, 309] width 114 height 18
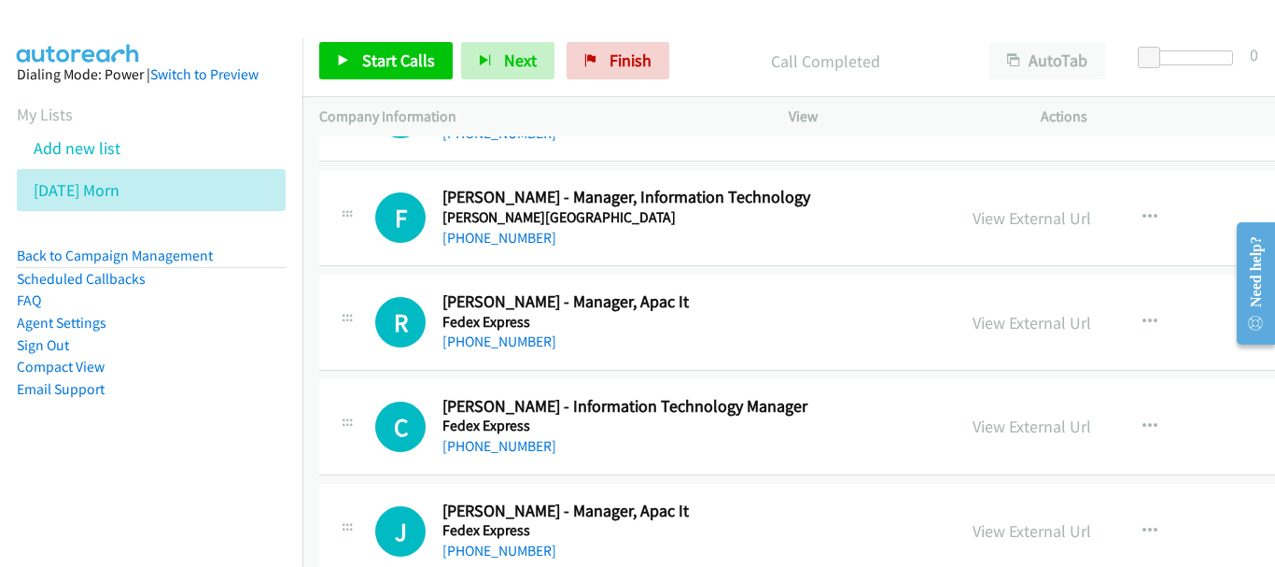
scroll to position [6720, 0]
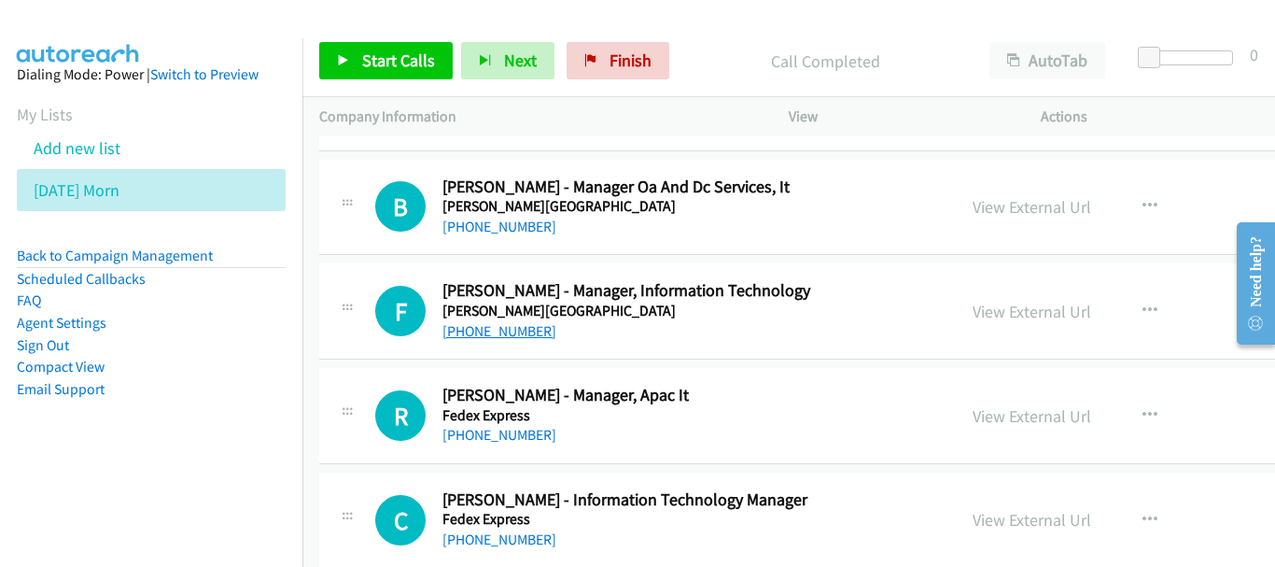
click at [511, 331] on link "[PHONE_NUMBER]" at bounding box center [499, 331] width 114 height 18
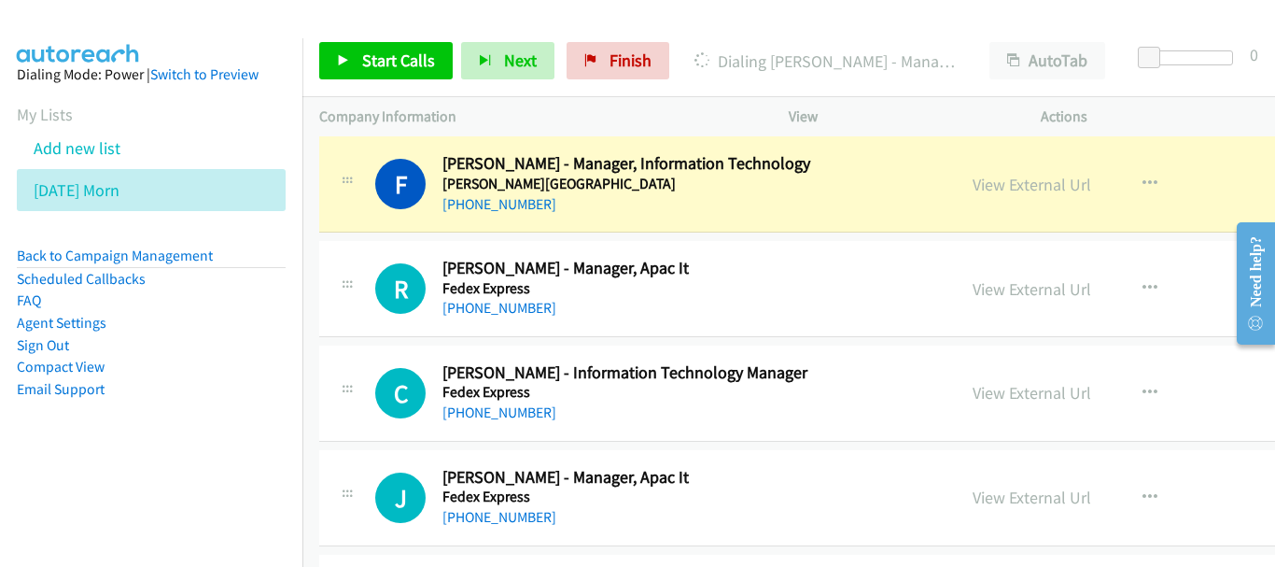
scroll to position [6813, 0]
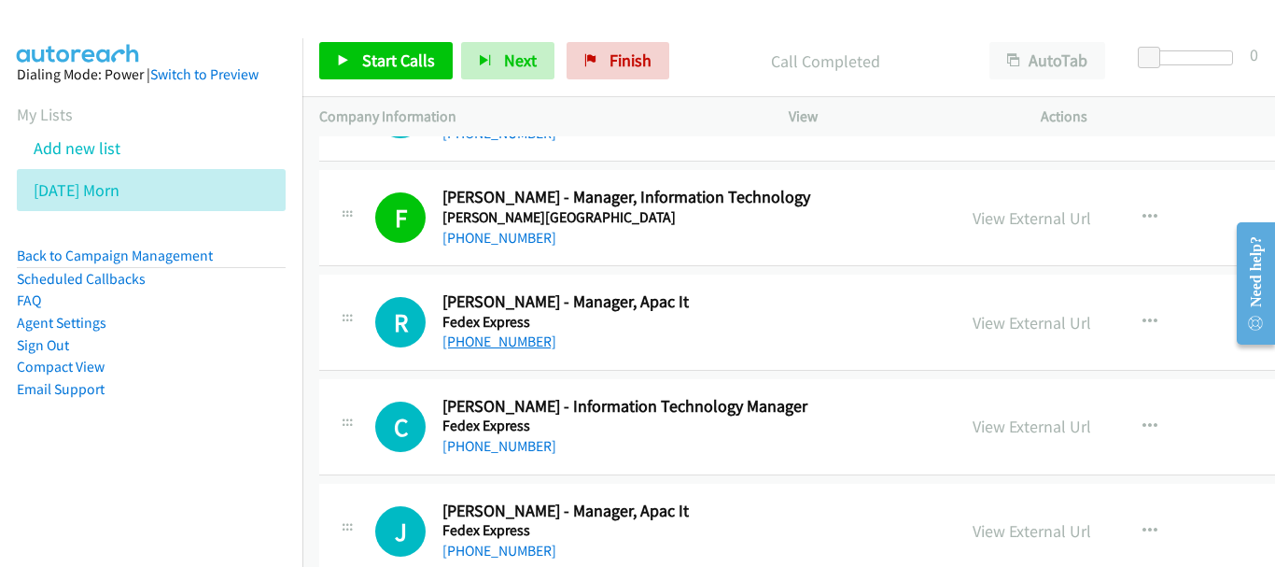
click at [497, 336] on link "[PHONE_NUMBER]" at bounding box center [499, 341] width 114 height 18
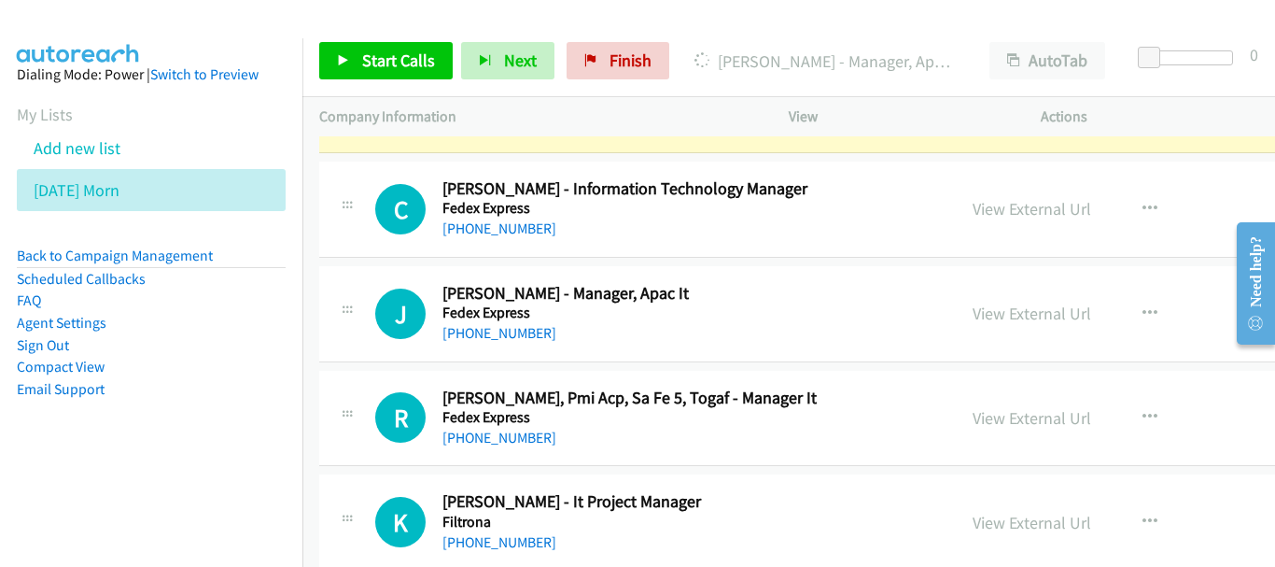
scroll to position [7000, 0]
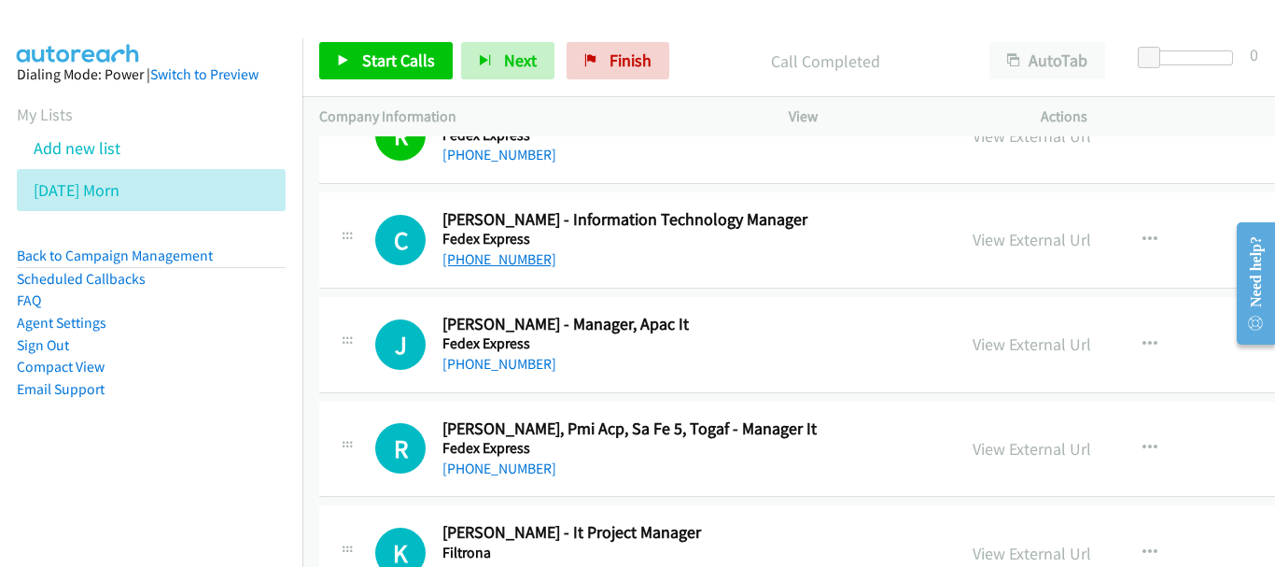
click at [501, 267] on link "[PHONE_NUMBER]" at bounding box center [499, 259] width 114 height 18
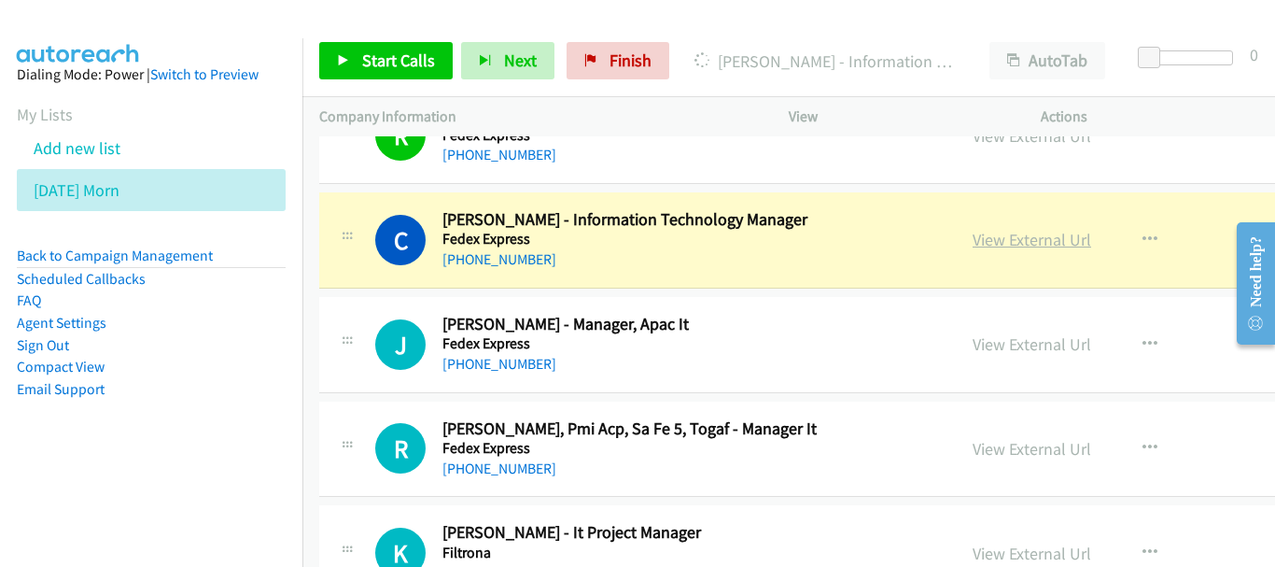
click at [973, 238] on link "View External Url" at bounding box center [1032, 239] width 119 height 21
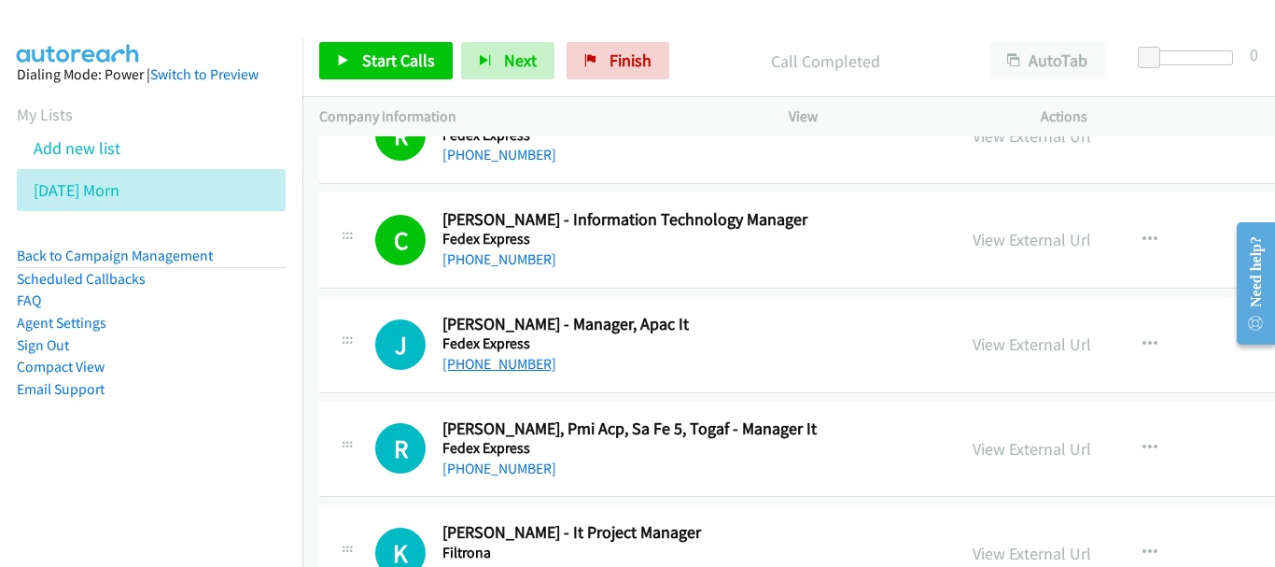
click at [503, 365] on link "[PHONE_NUMBER]" at bounding box center [499, 364] width 114 height 18
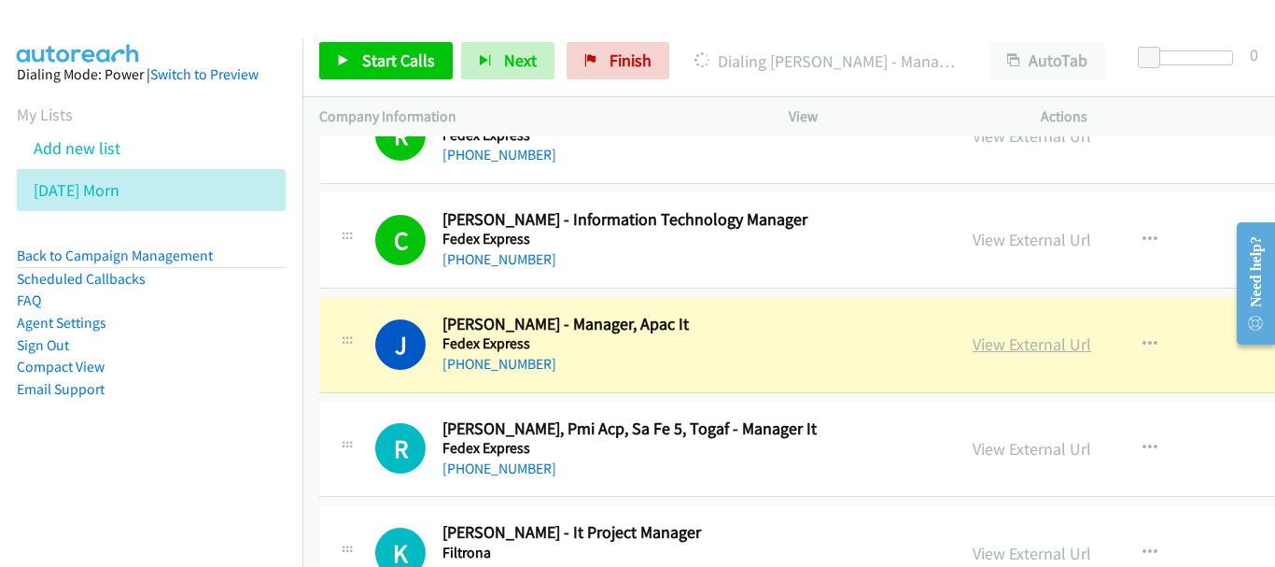
click at [987, 348] on link "View External Url" at bounding box center [1032, 343] width 119 height 21
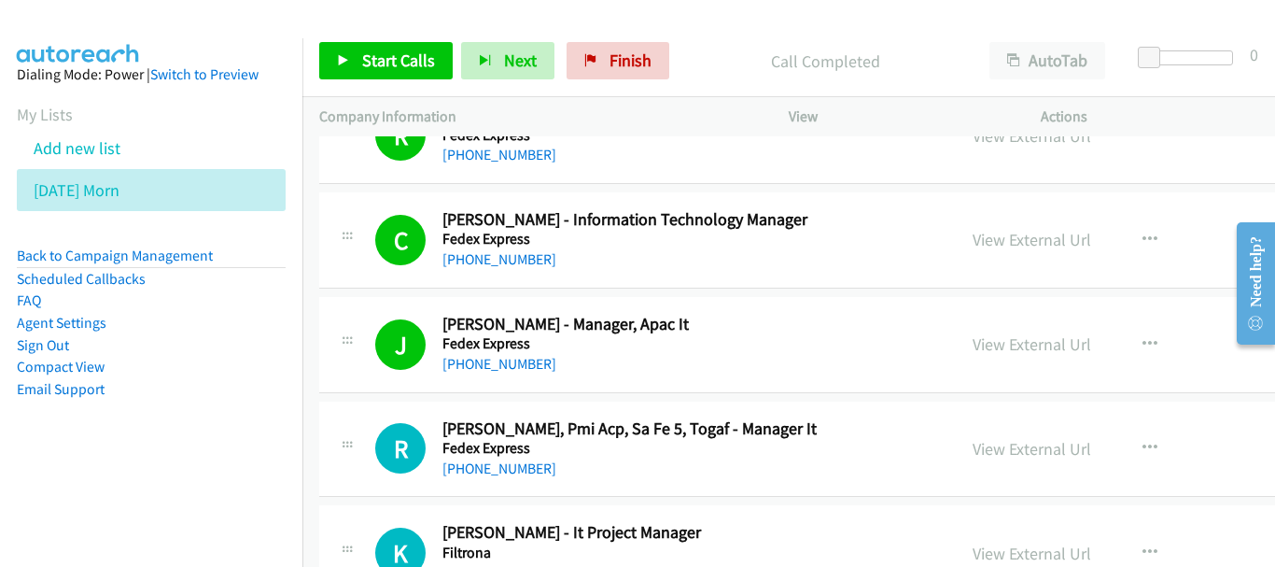
scroll to position [7093, 0]
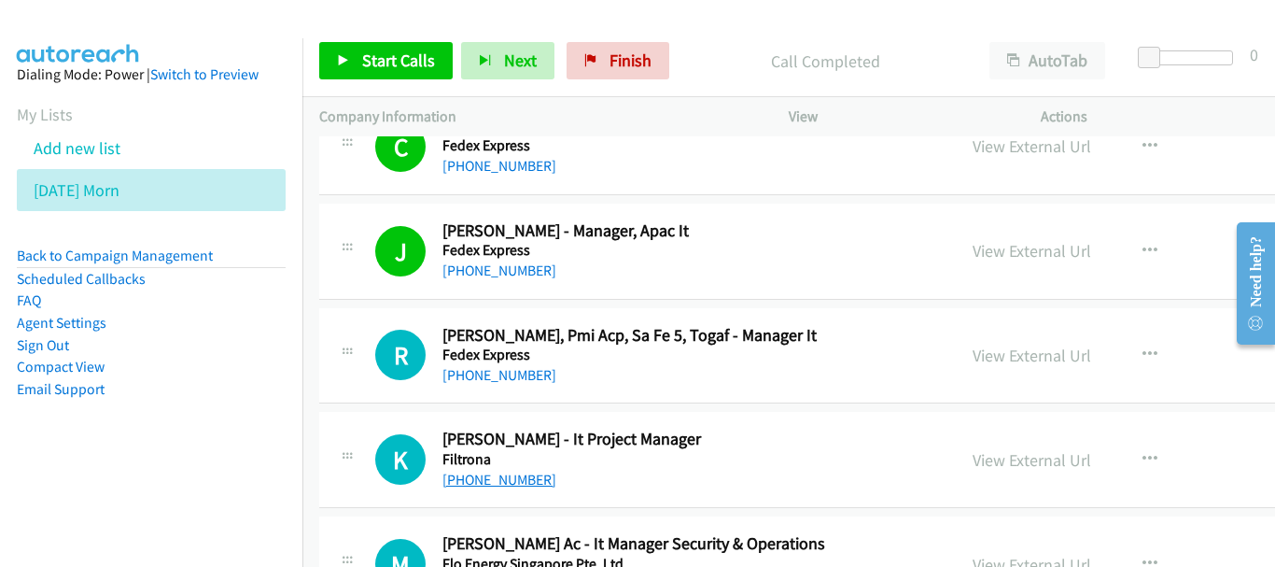
click at [477, 481] on link "[PHONE_NUMBER]" at bounding box center [499, 479] width 114 height 18
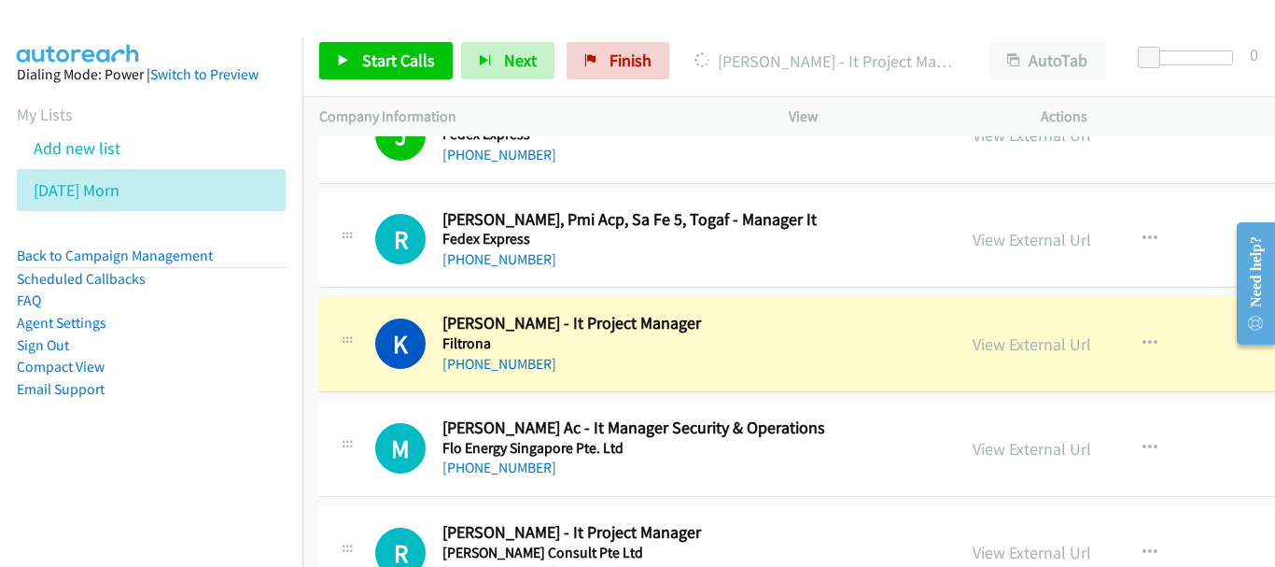
scroll to position [7280, 0]
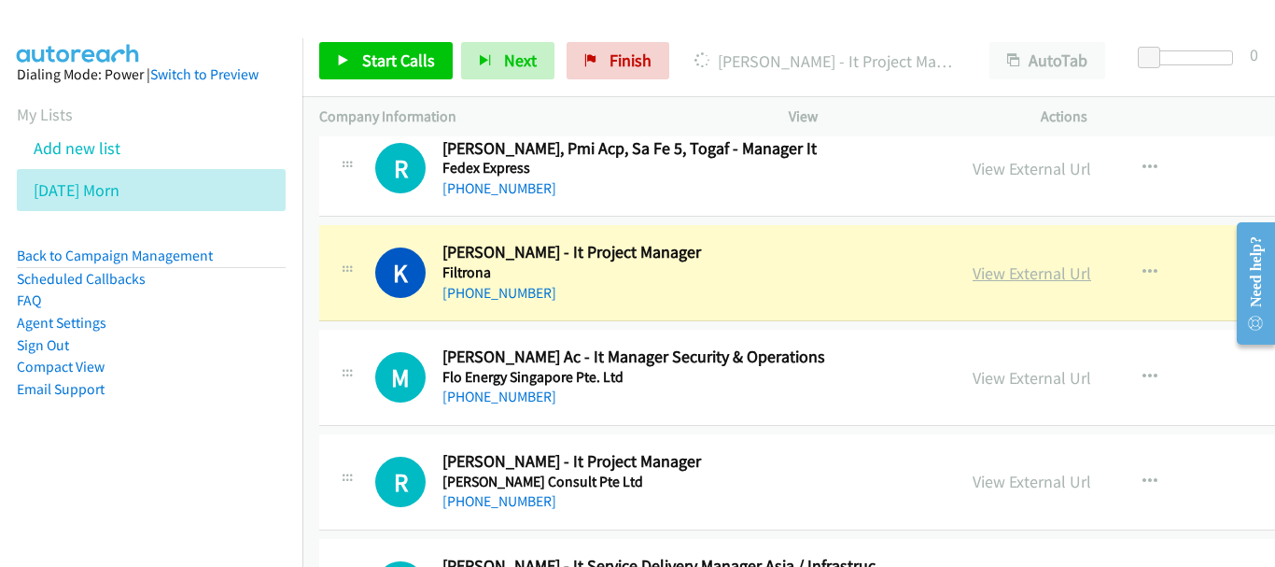
click at [989, 276] on link "View External Url" at bounding box center [1032, 272] width 119 height 21
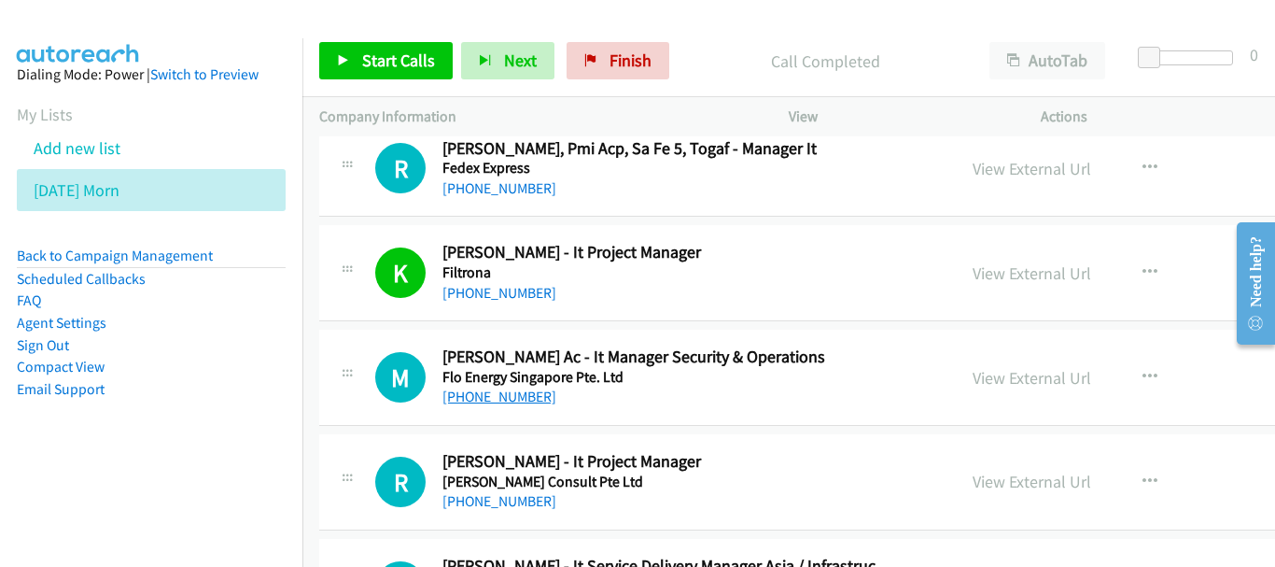
click at [514, 399] on link "[PHONE_NUMBER]" at bounding box center [499, 396] width 114 height 18
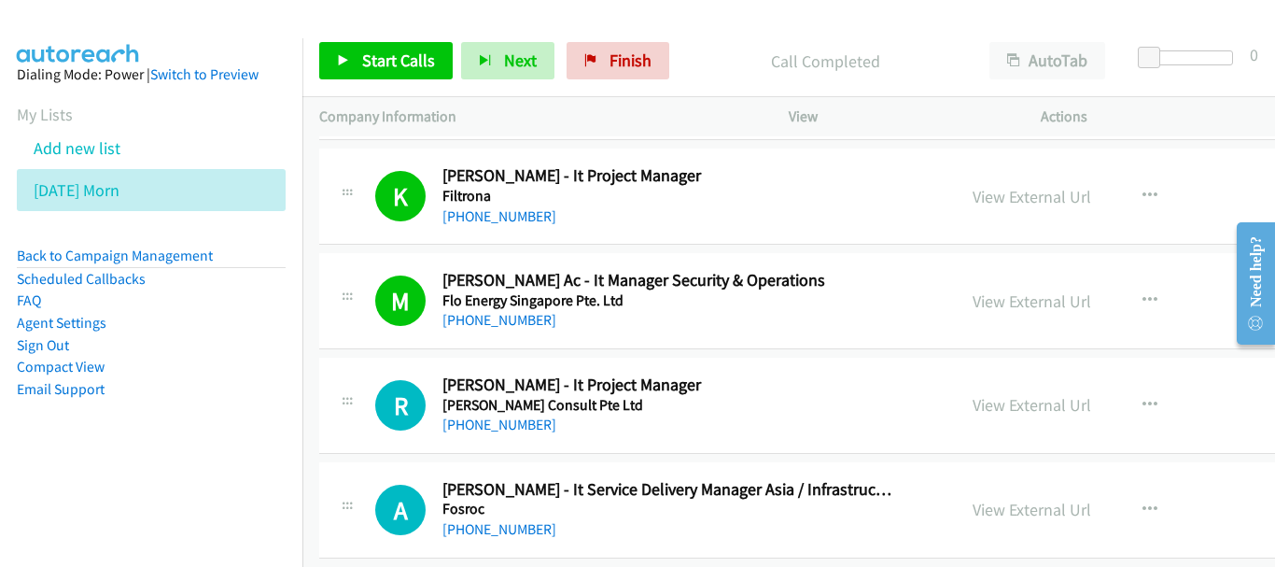
scroll to position [7373, 0]
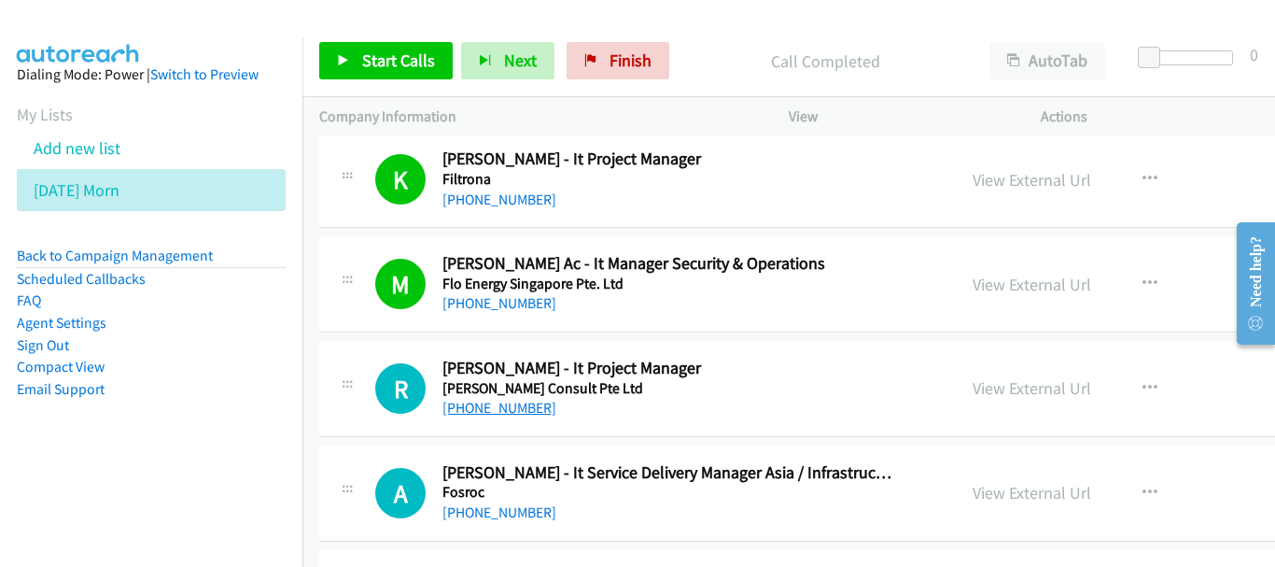
click at [521, 408] on link "[PHONE_NUMBER]" at bounding box center [499, 408] width 114 height 18
click at [499, 511] on link "[PHONE_NUMBER]" at bounding box center [499, 512] width 114 height 18
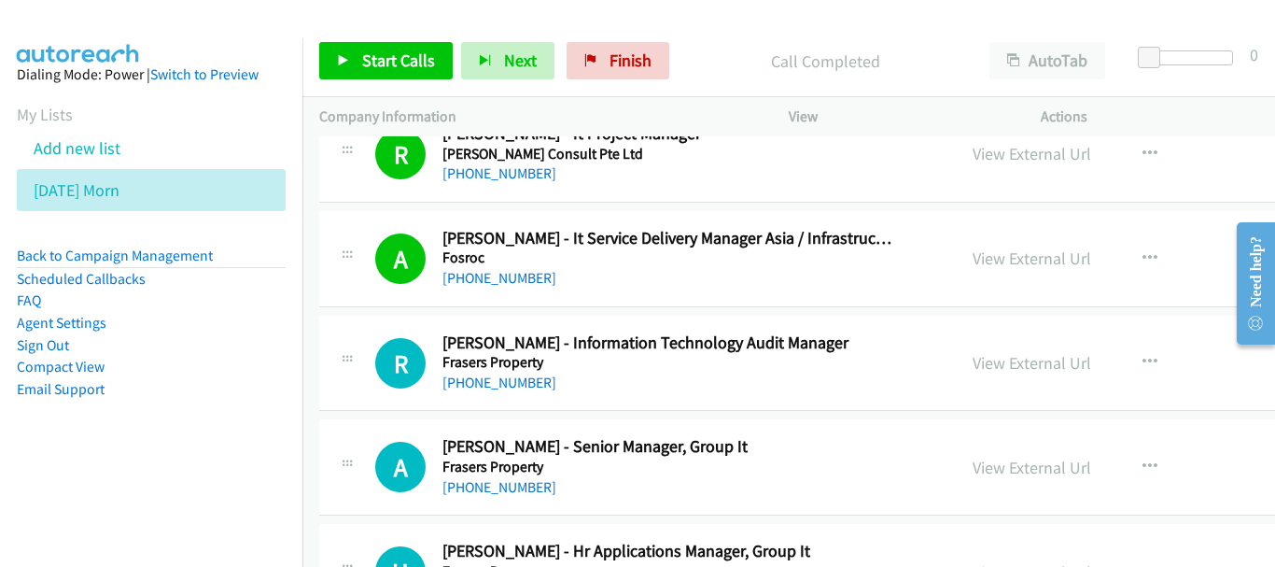
scroll to position [7653, 0]
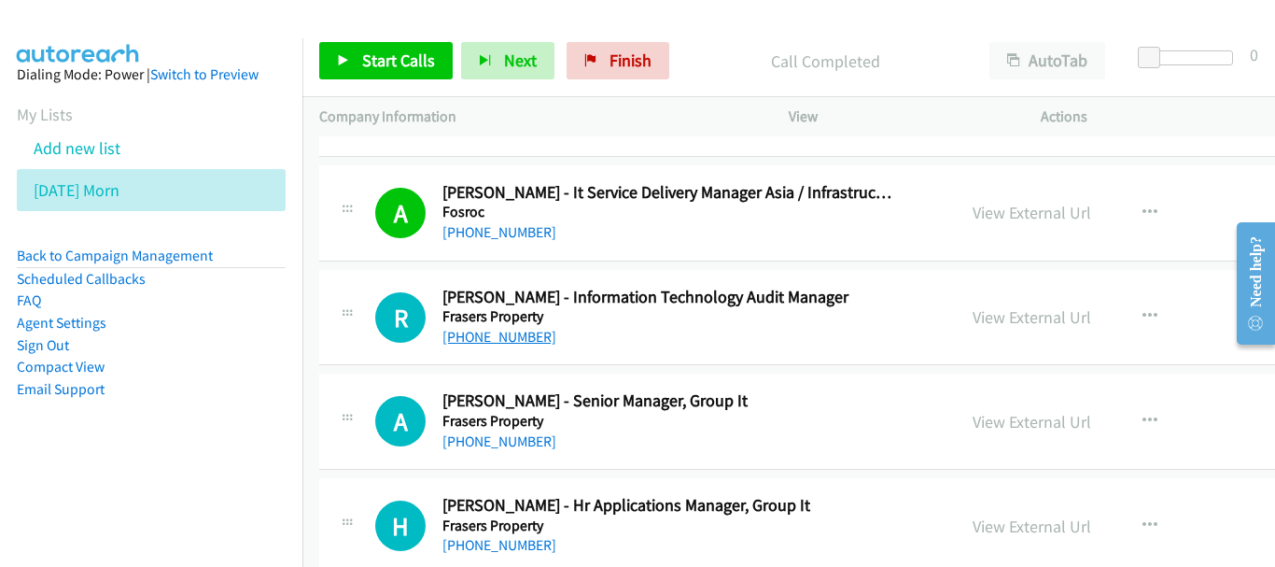
click at [510, 332] on link "[PHONE_NUMBER]" at bounding box center [499, 337] width 114 height 18
click at [521, 438] on link "[PHONE_NUMBER]" at bounding box center [499, 441] width 114 height 18
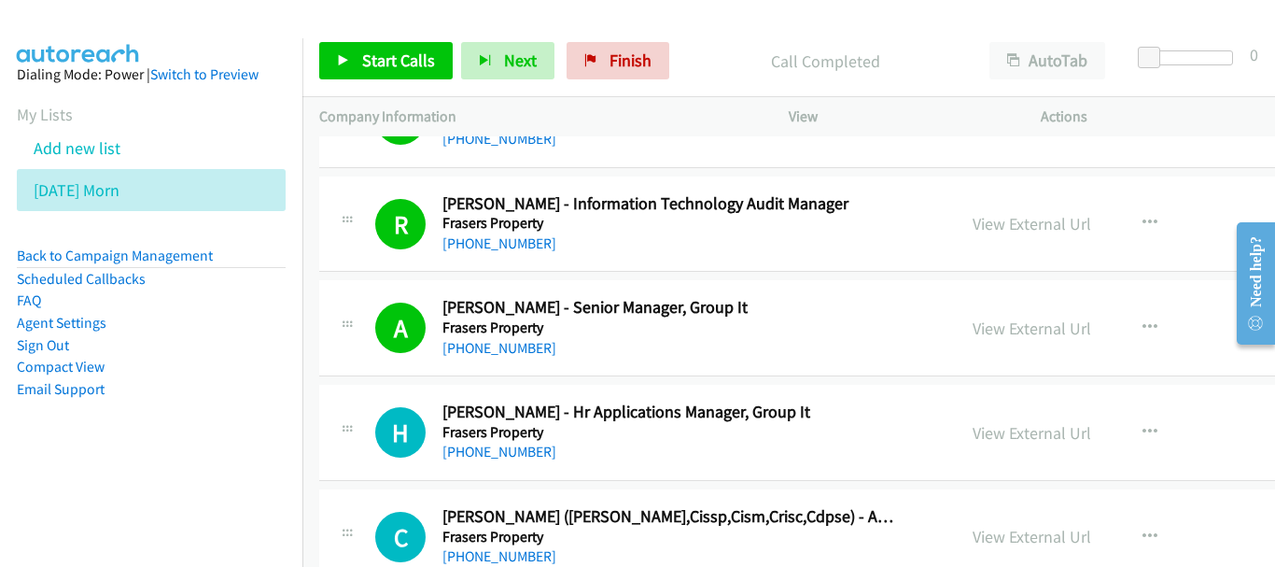
scroll to position [7840, 0]
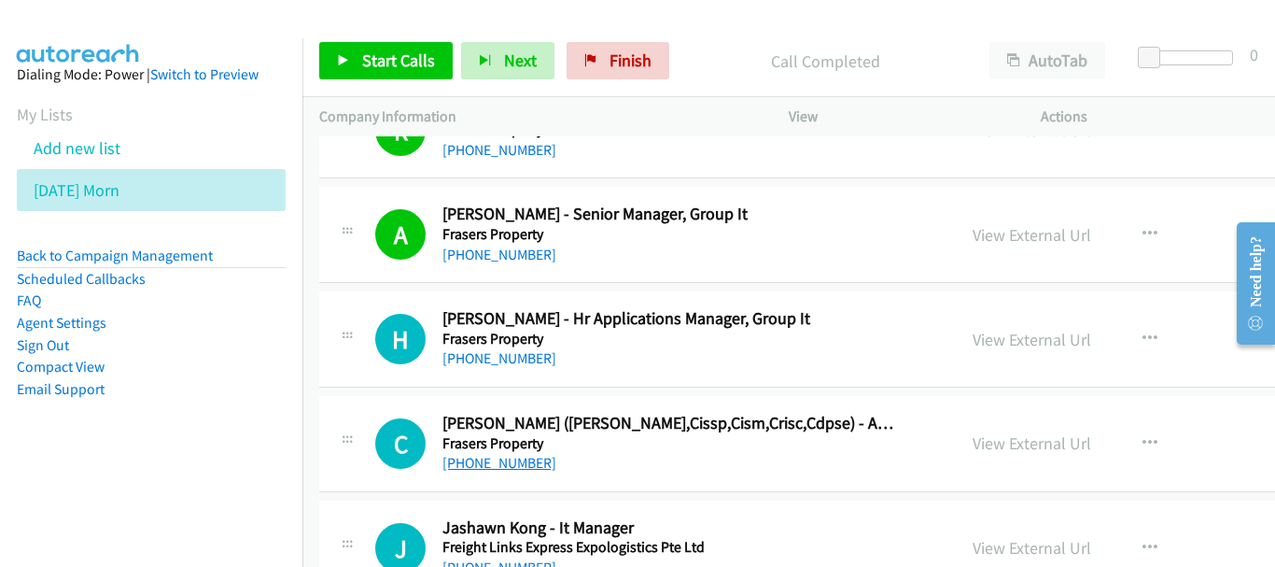
click at [505, 465] on link "[PHONE_NUMBER]" at bounding box center [499, 463] width 114 height 18
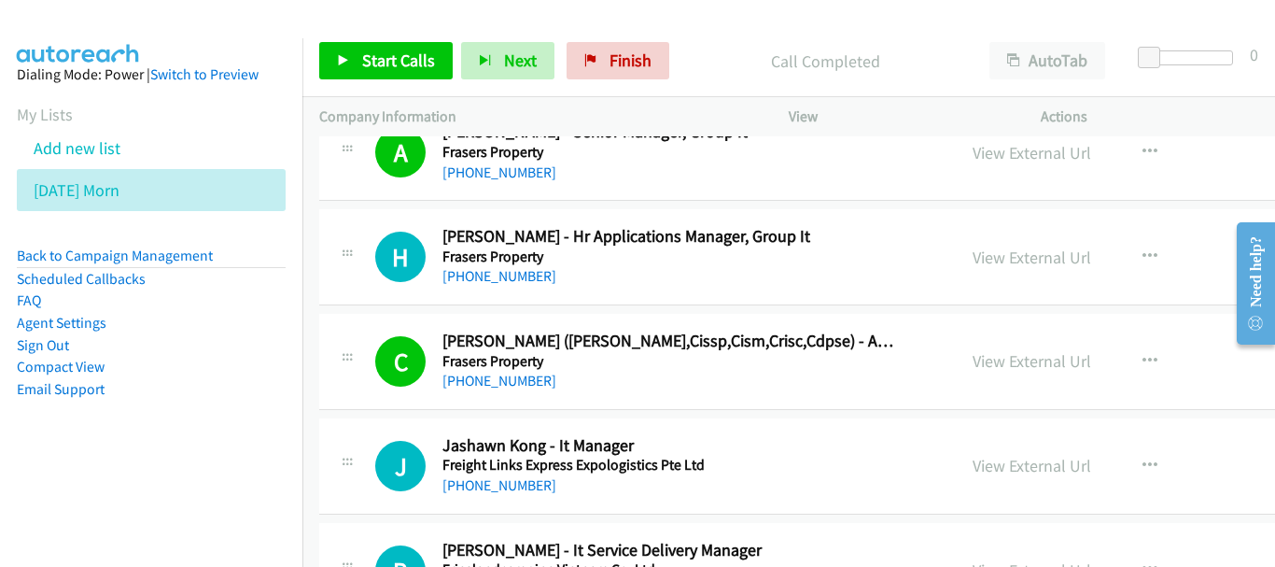
scroll to position [8026, 0]
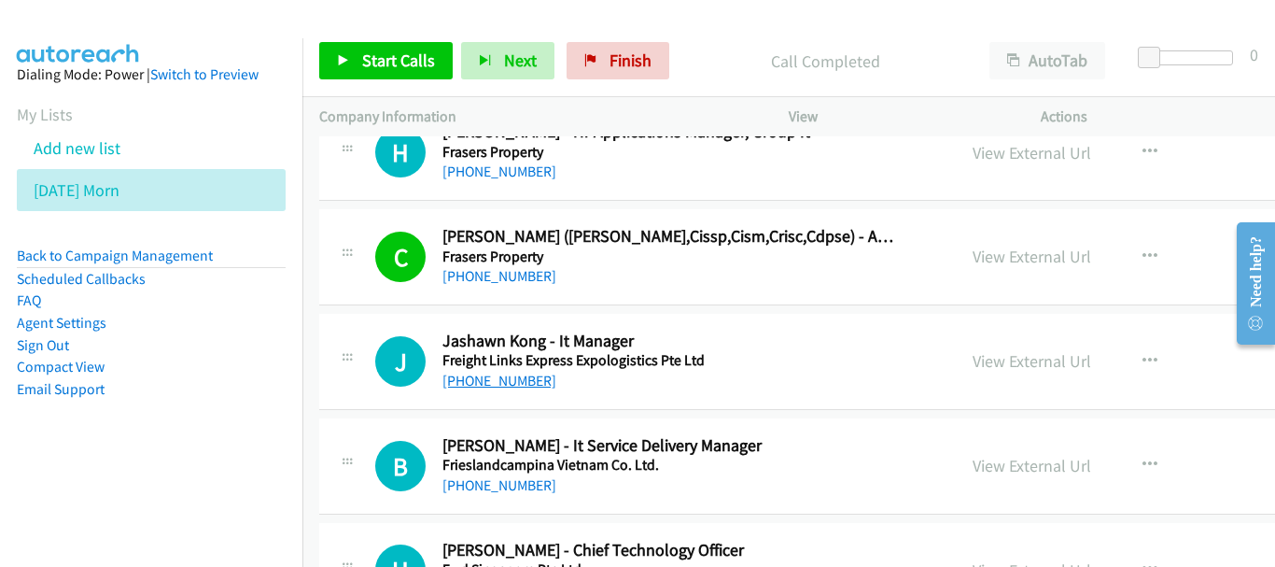
click at [509, 377] on link "[PHONE_NUMBER]" at bounding box center [499, 380] width 114 height 18
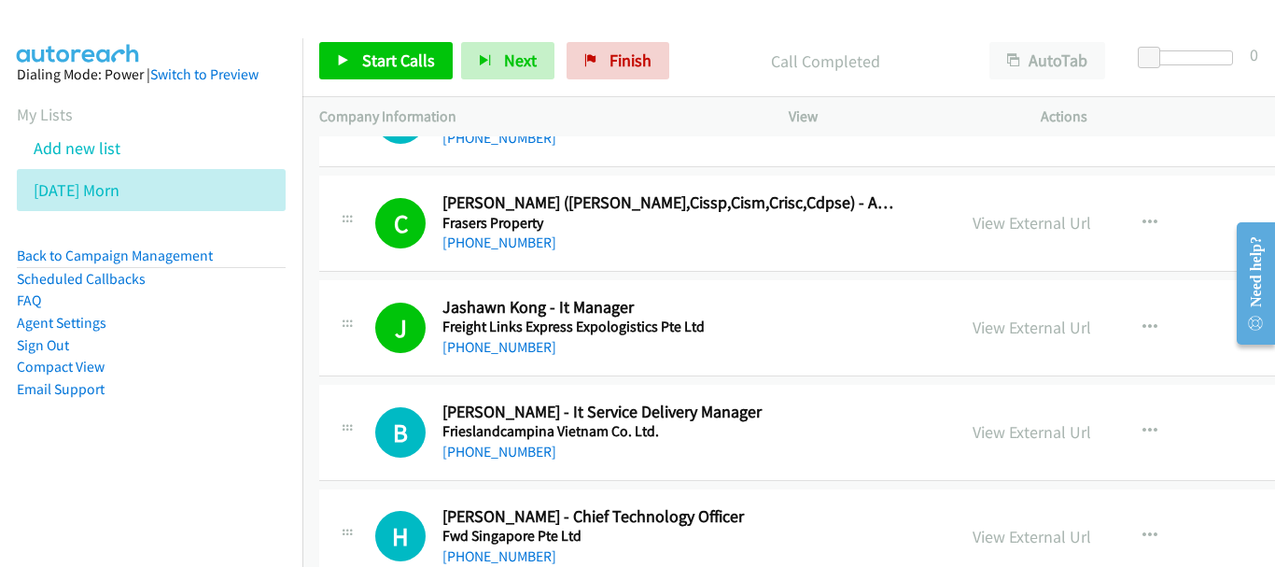
scroll to position [8120, 0]
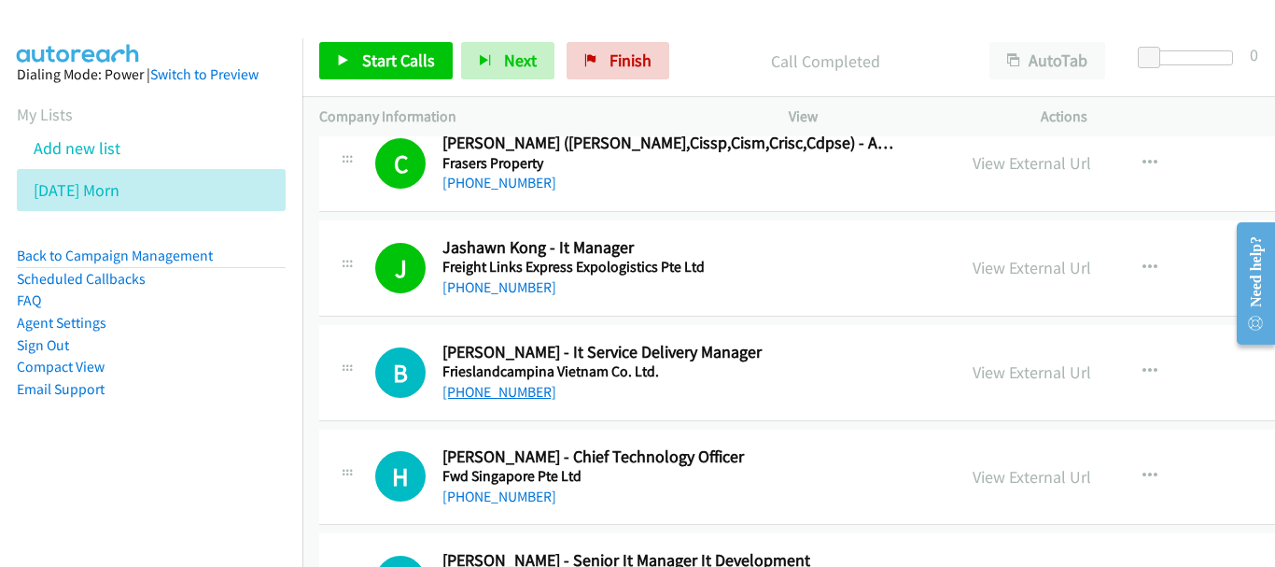
click at [480, 386] on link "[PHONE_NUMBER]" at bounding box center [499, 392] width 114 height 18
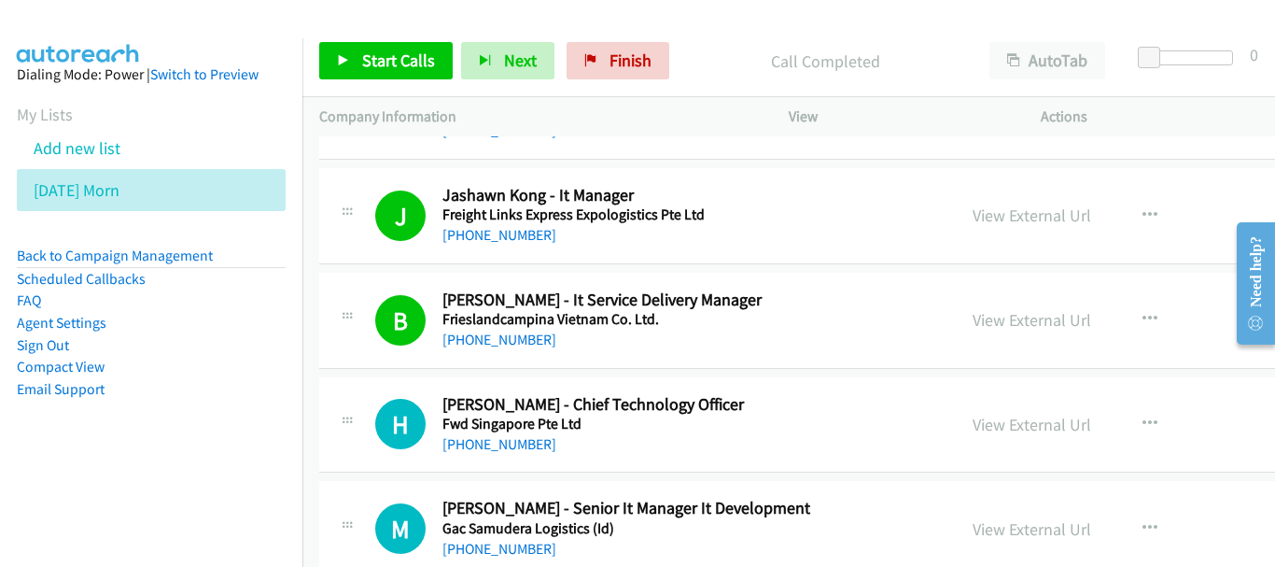
scroll to position [8213, 0]
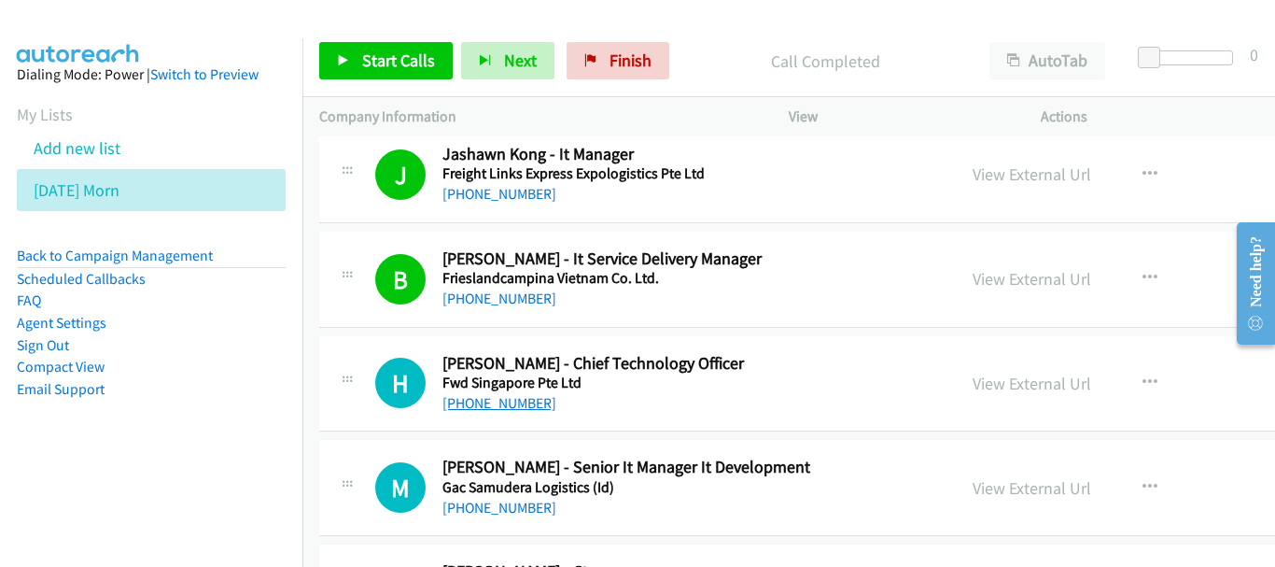
click at [497, 394] on link "[PHONE_NUMBER]" at bounding box center [499, 403] width 114 height 18
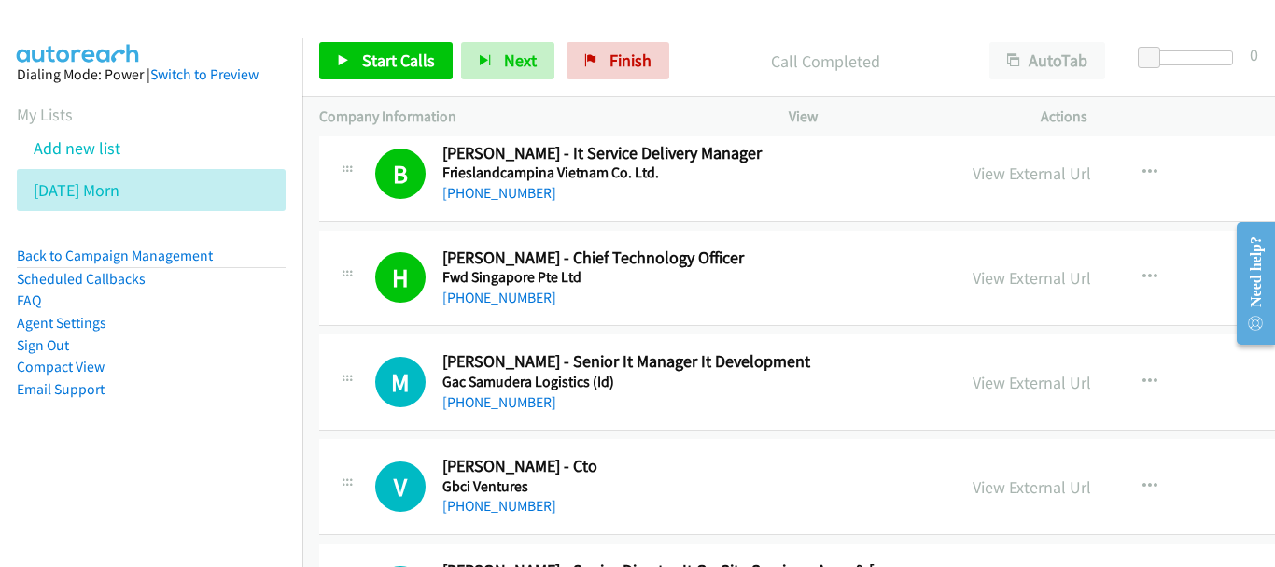
scroll to position [8400, 0]
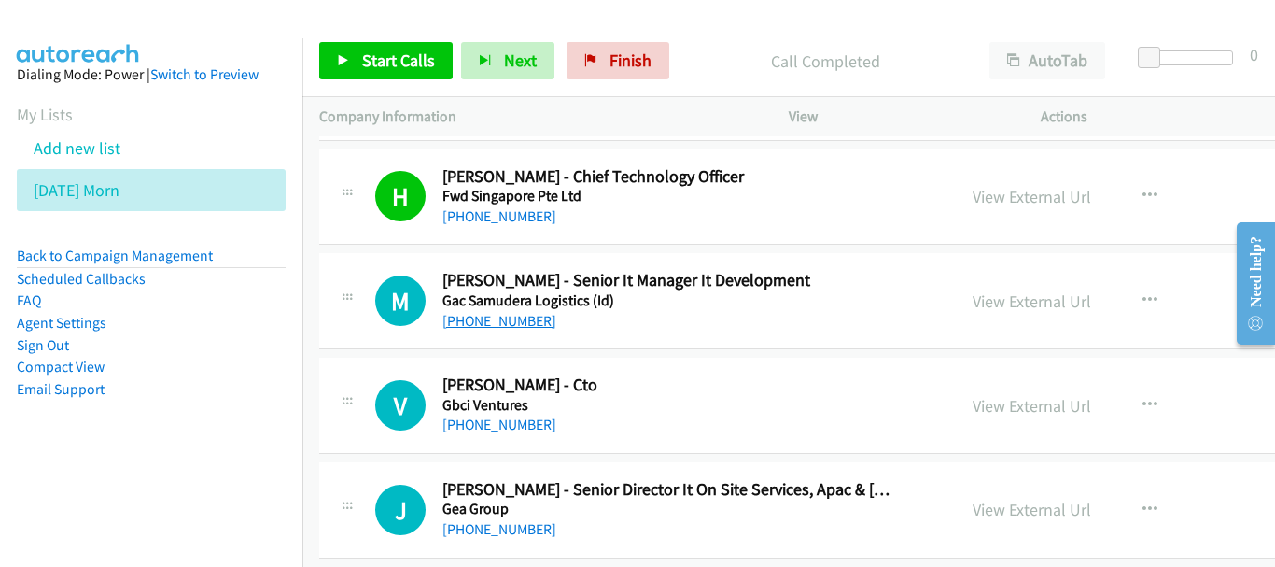
click at [511, 325] on link "[PHONE_NUMBER]" at bounding box center [499, 321] width 114 height 18
click at [1001, 300] on link "View External Url" at bounding box center [1032, 300] width 119 height 21
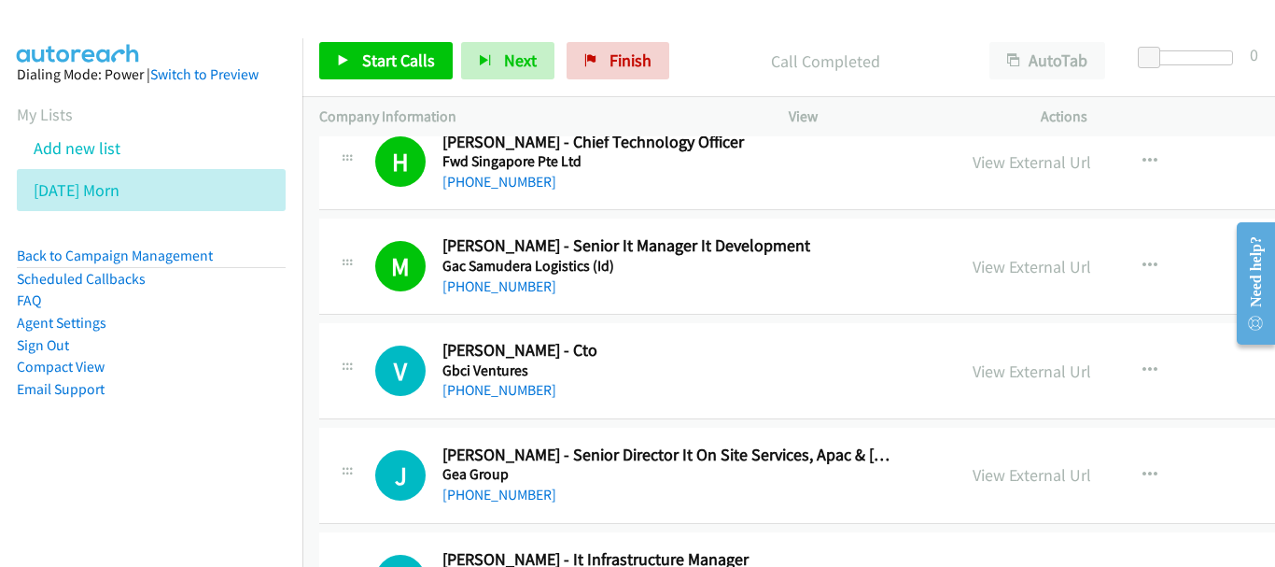
scroll to position [8493, 0]
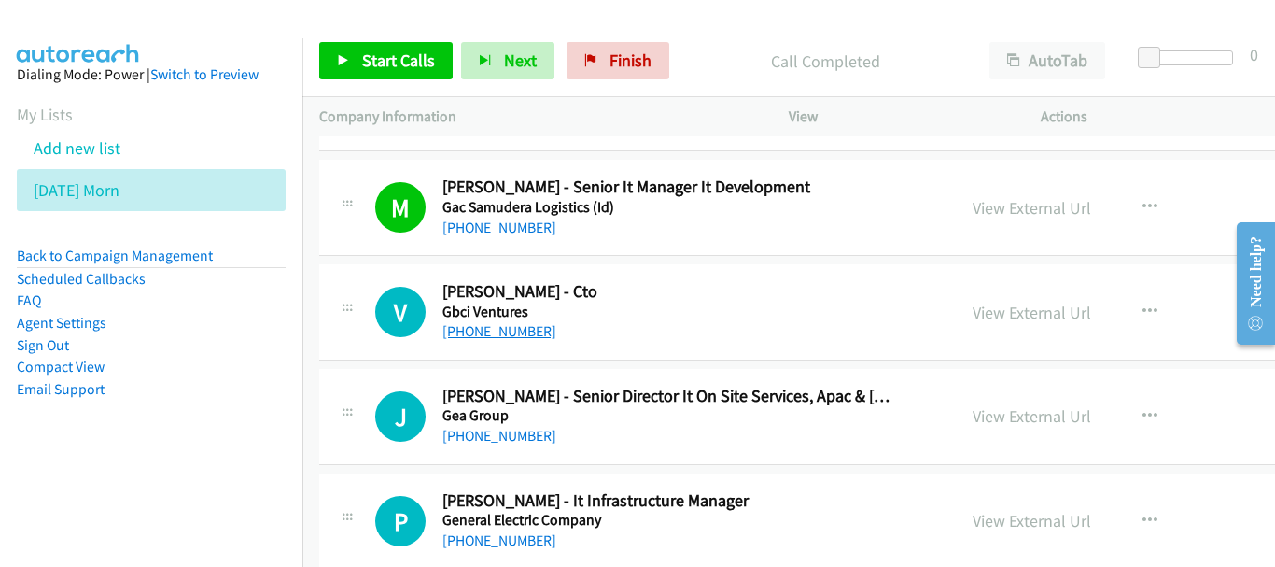
click at [524, 327] on link "[PHONE_NUMBER]" at bounding box center [499, 331] width 114 height 18
click at [507, 441] on link "[PHONE_NUMBER]" at bounding box center [499, 436] width 114 height 18
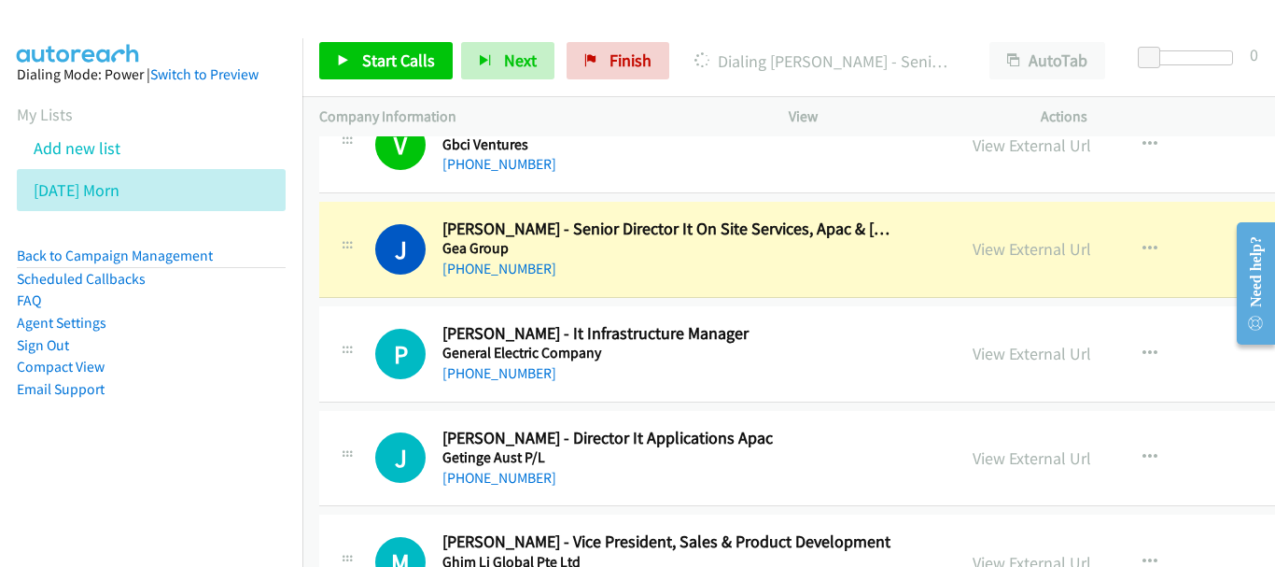
scroll to position [8680, 0]
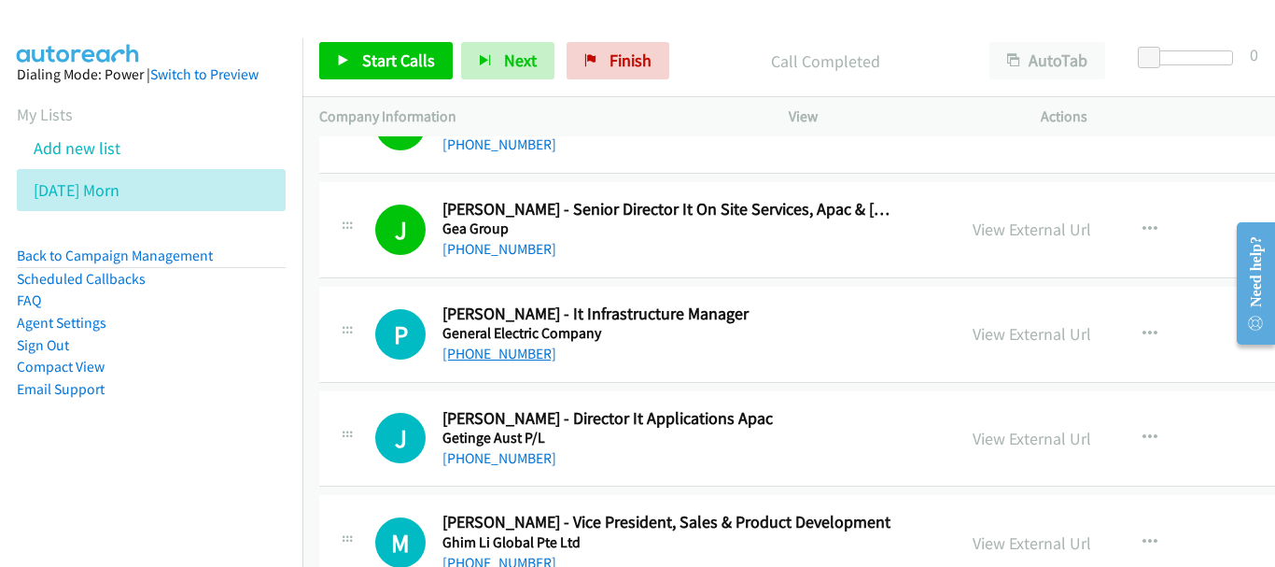
click at [511, 355] on link "[PHONE_NUMBER]" at bounding box center [499, 353] width 114 height 18
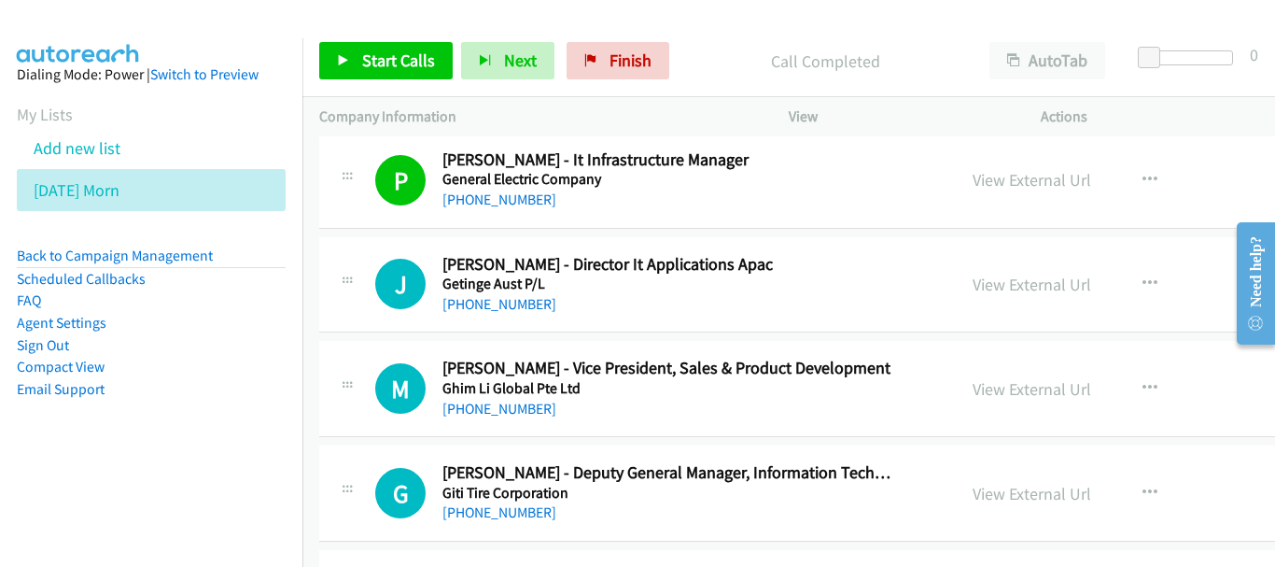
scroll to position [8866, 0]
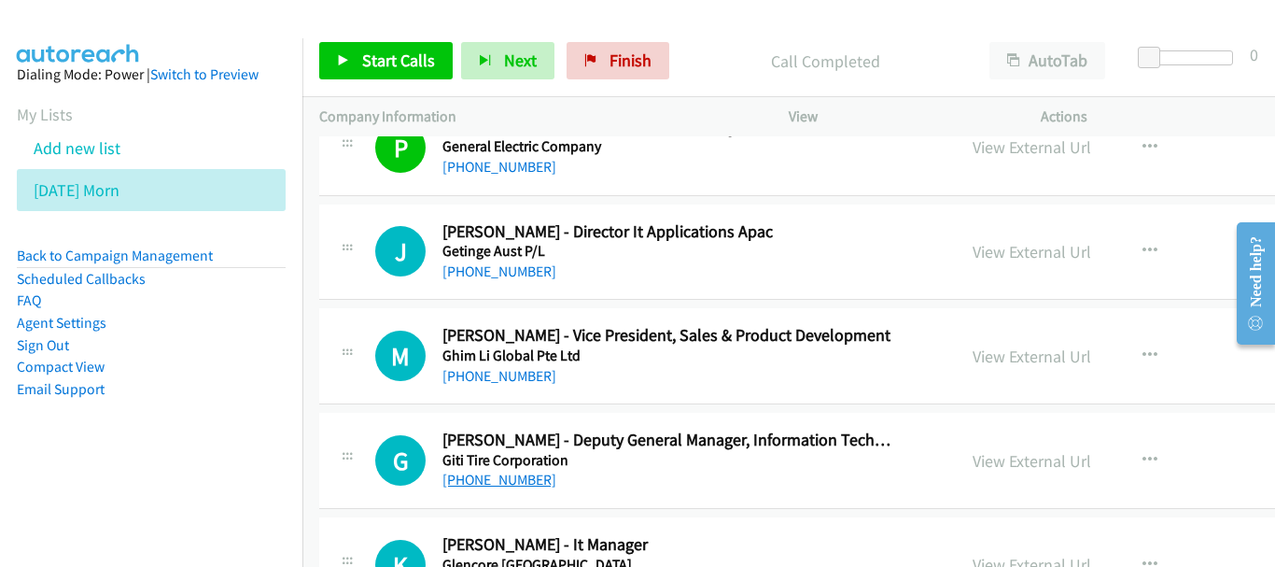
click at [509, 483] on link "[PHONE_NUMBER]" at bounding box center [499, 479] width 114 height 18
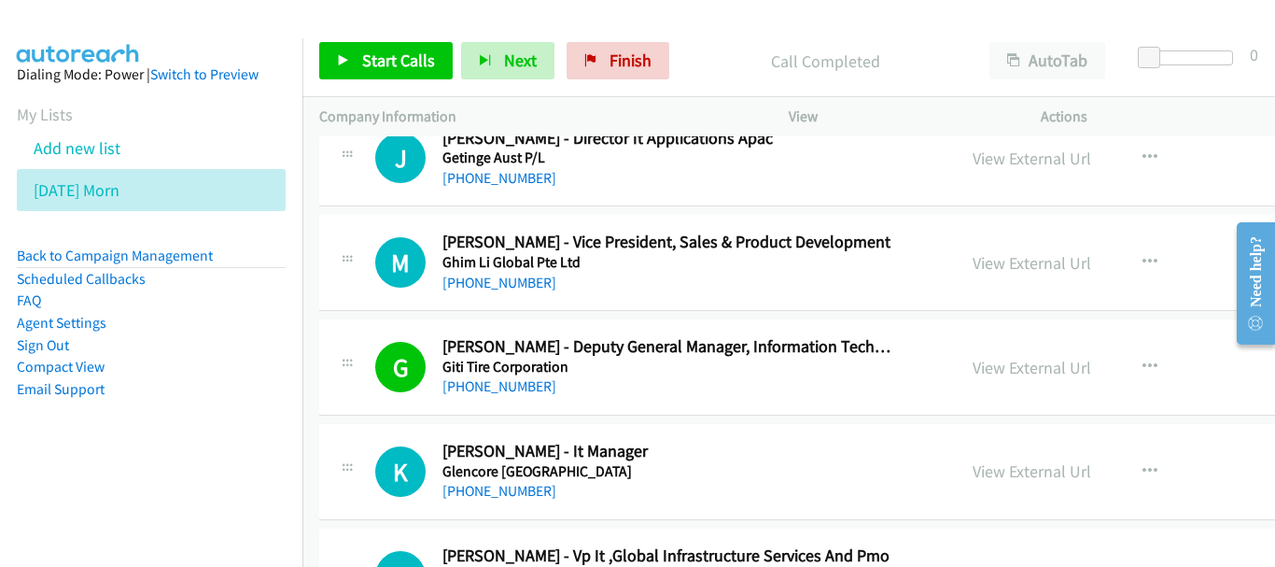
scroll to position [9053, 0]
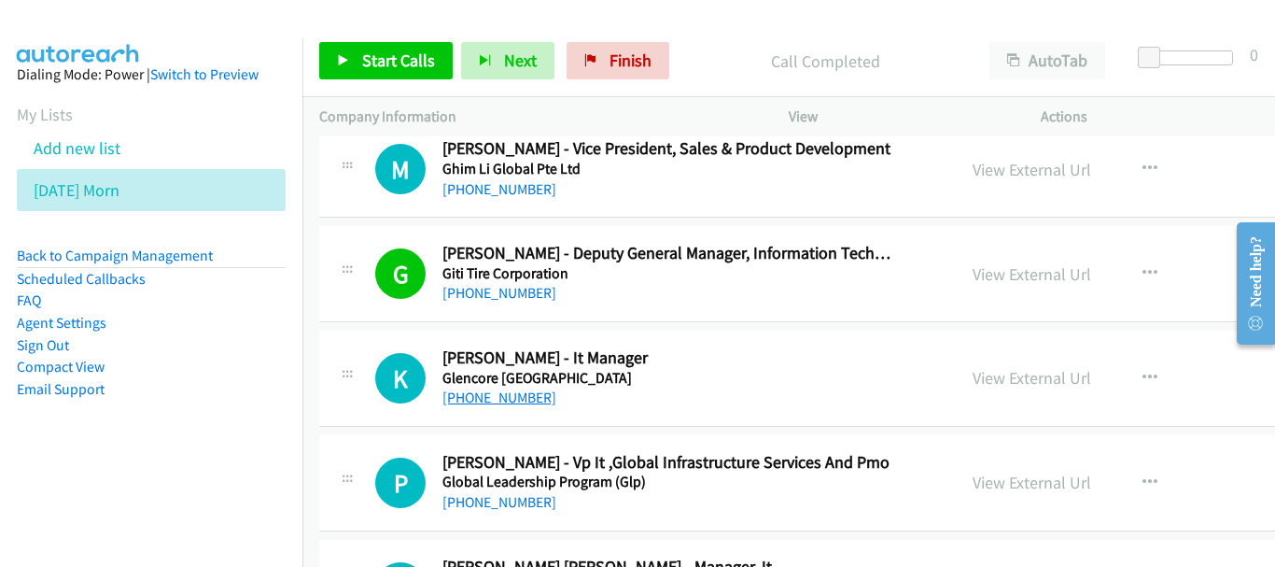
click at [507, 397] on link "[PHONE_NUMBER]" at bounding box center [499, 397] width 114 height 18
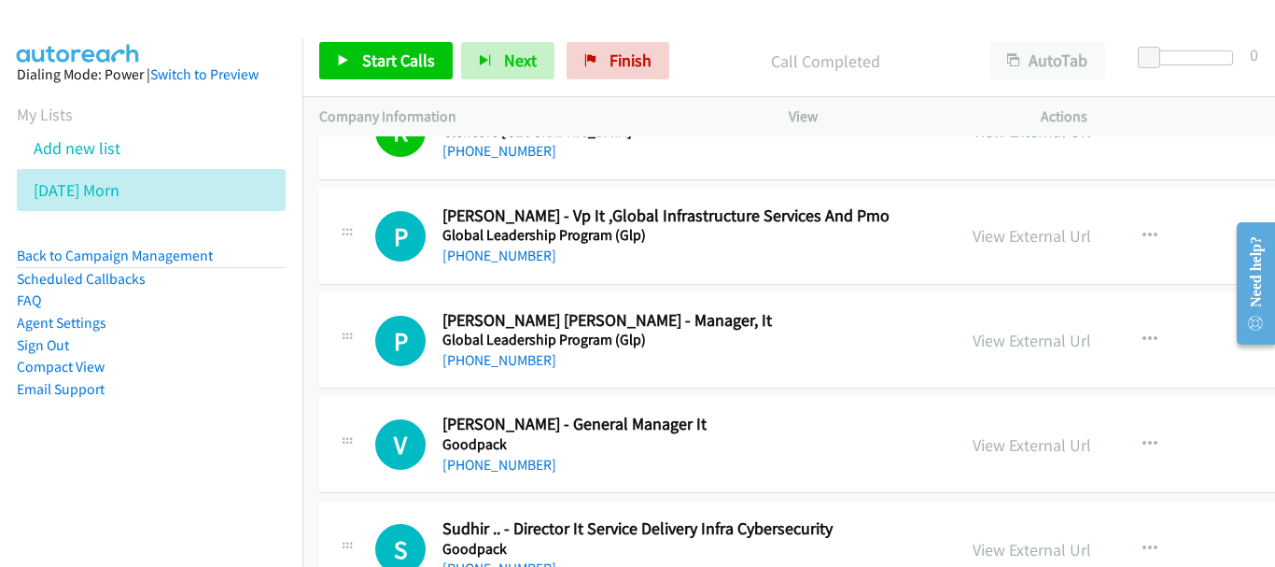
scroll to position [9333, 0]
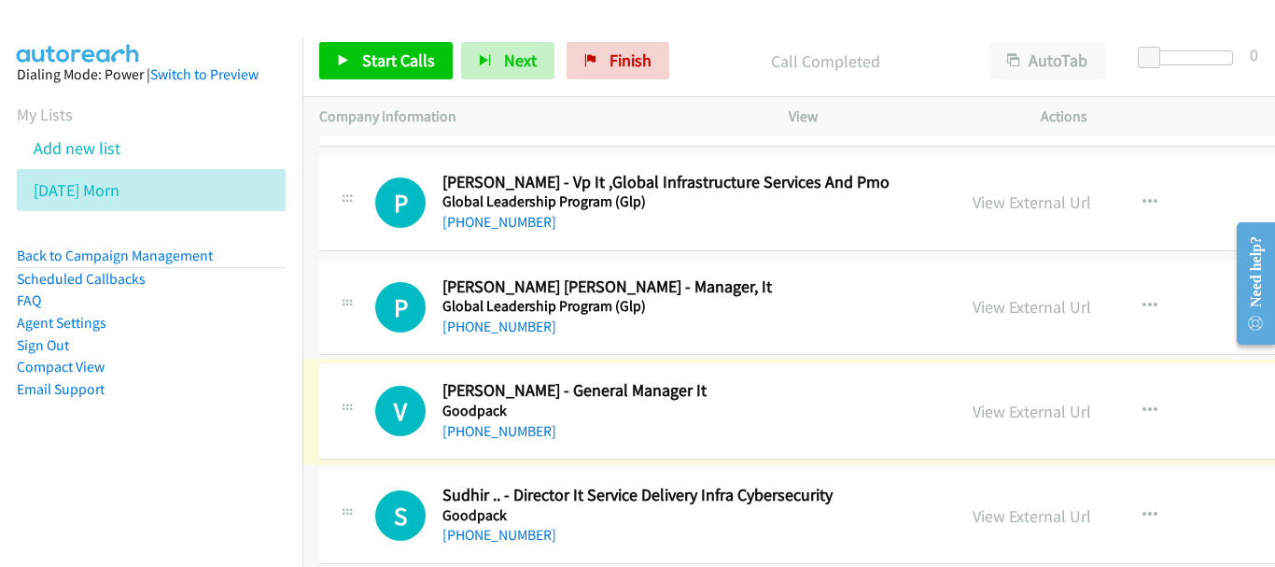
click at [484, 435] on link "[PHONE_NUMBER]" at bounding box center [499, 431] width 114 height 18
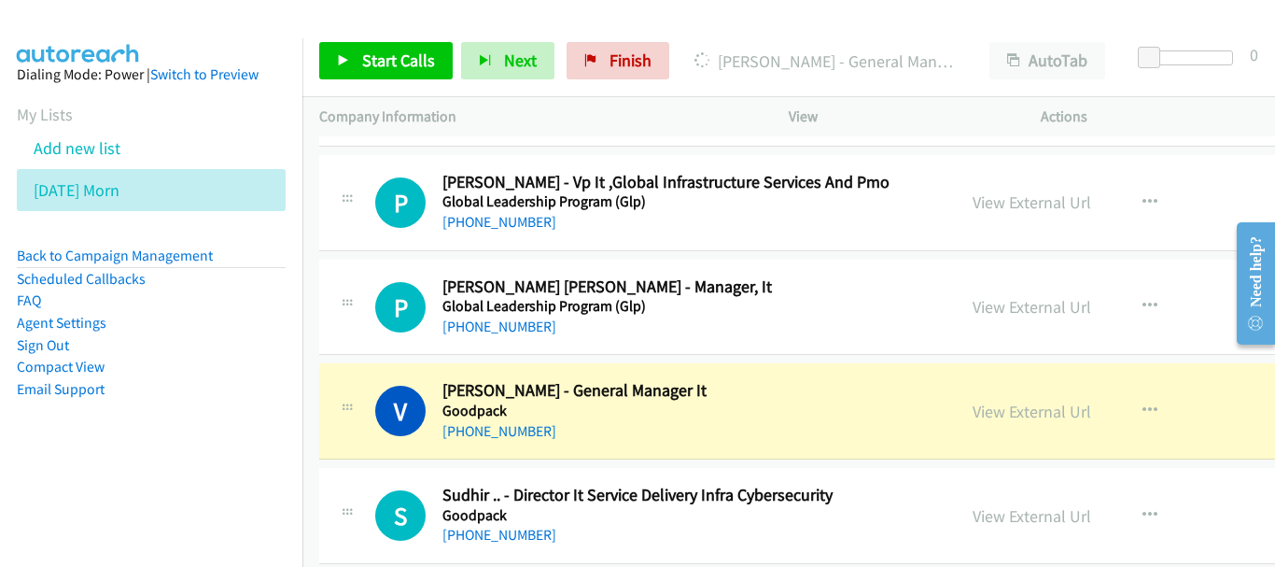
scroll to position [9426, 0]
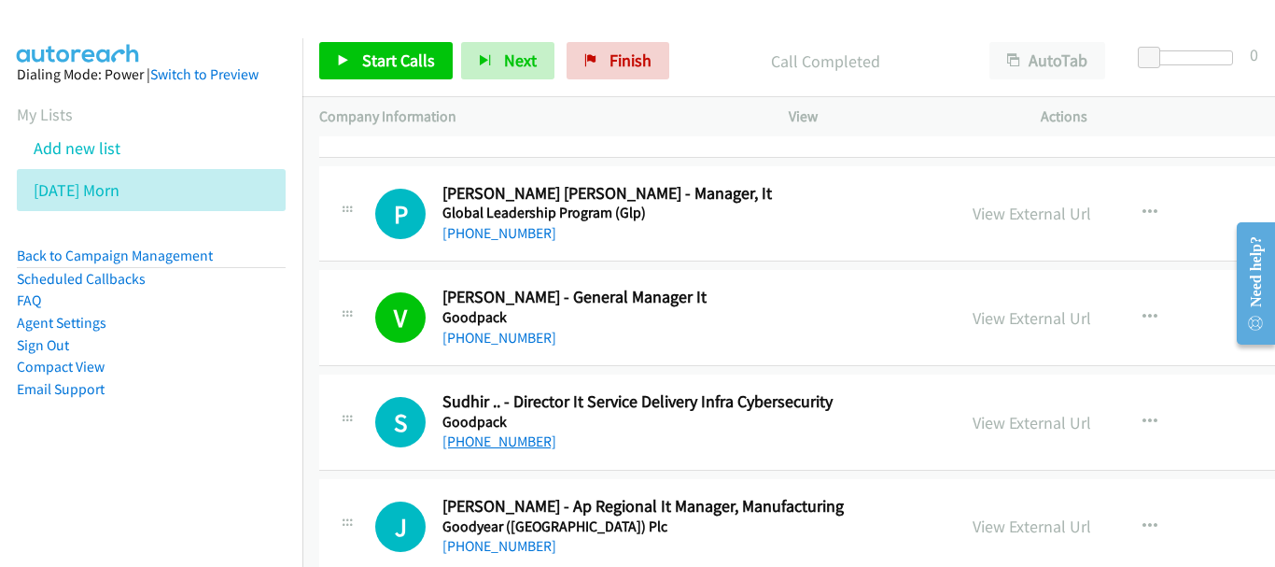
click at [469, 443] on link "[PHONE_NUMBER]" at bounding box center [499, 441] width 114 height 18
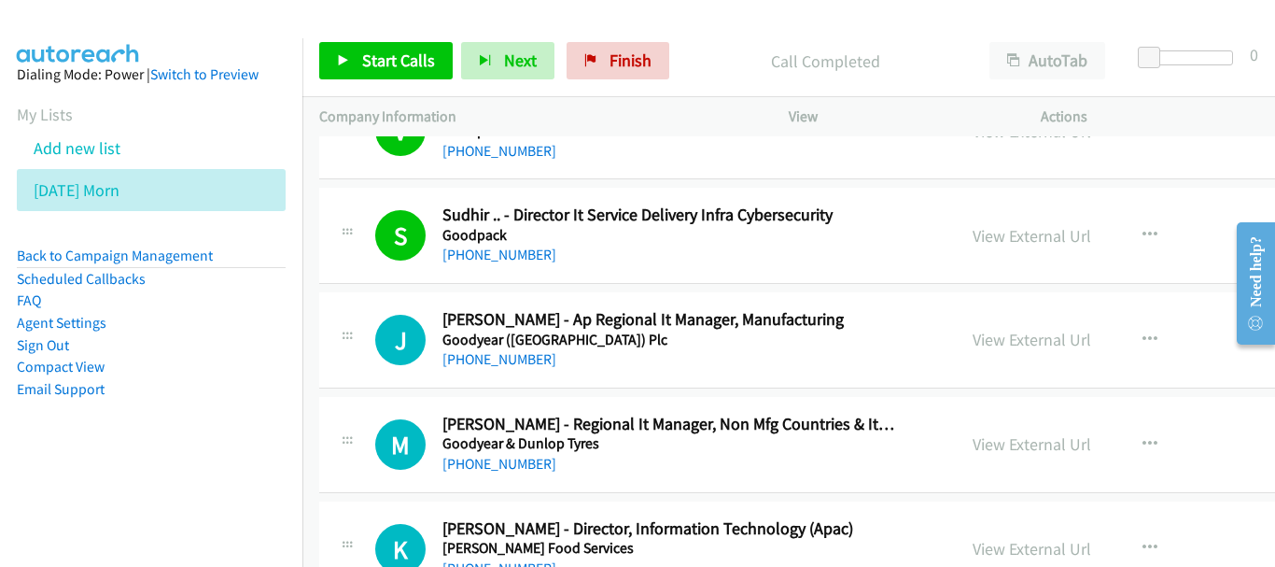
scroll to position [9706, 0]
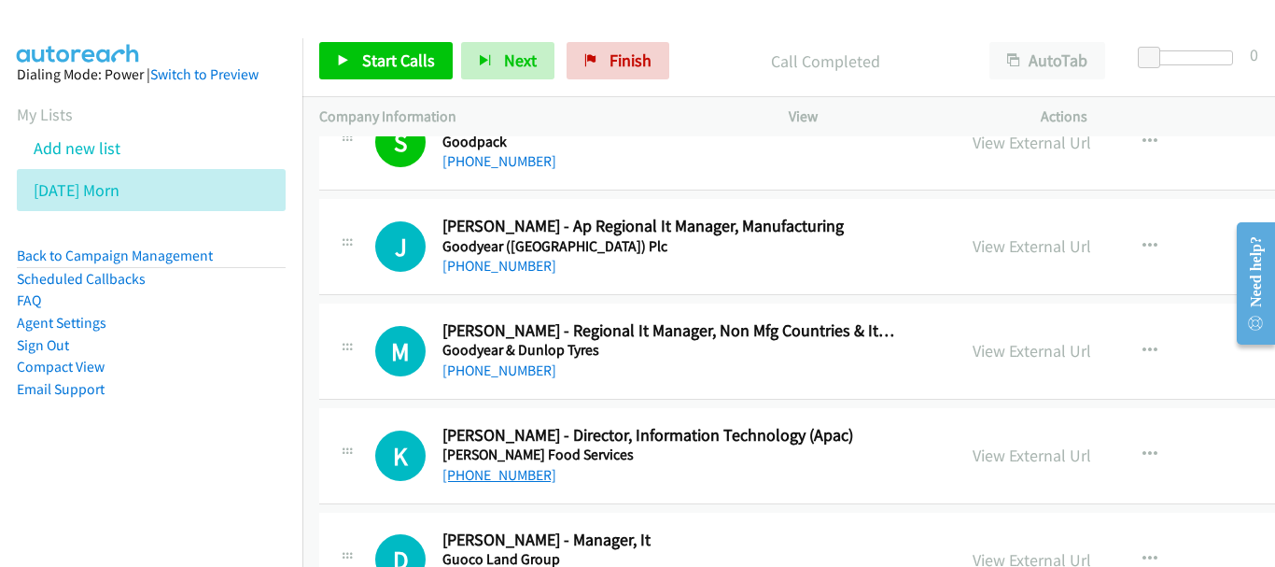
click at [488, 474] on link "[PHONE_NUMBER]" at bounding box center [499, 475] width 114 height 18
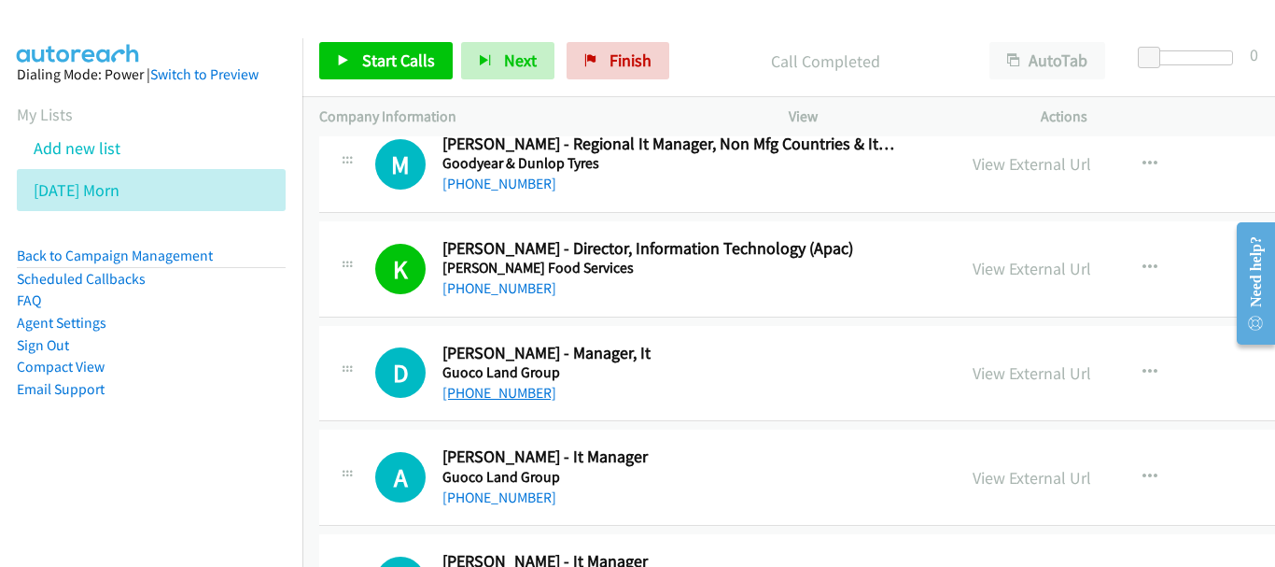
click at [502, 399] on link "[PHONE_NUMBER]" at bounding box center [499, 393] width 114 height 18
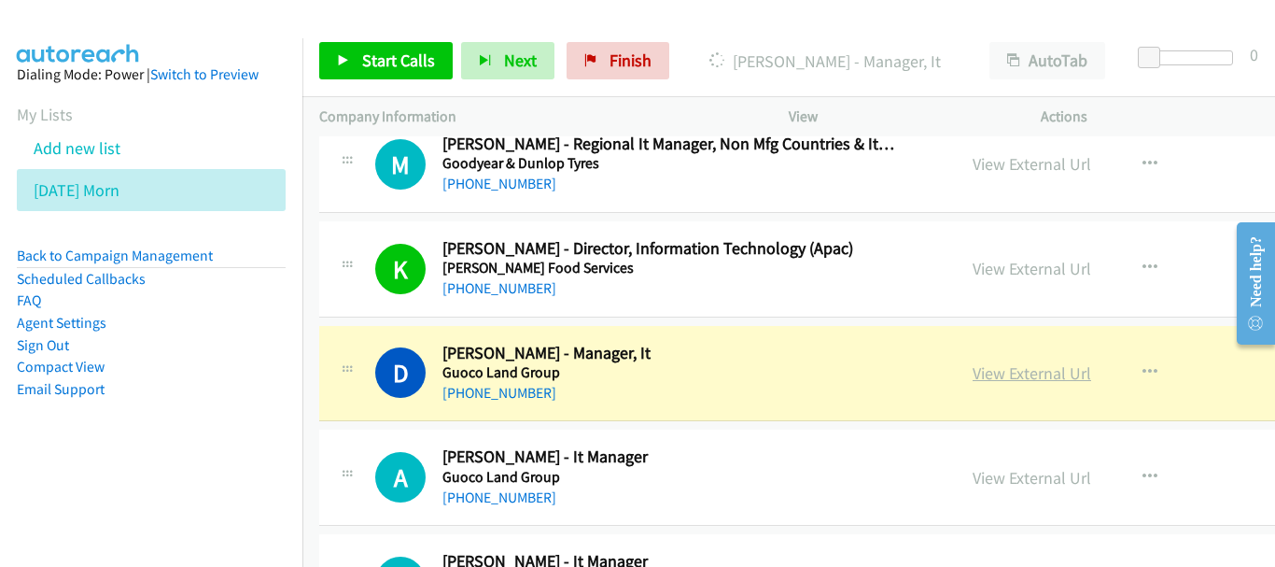
click at [973, 380] on link "View External Url" at bounding box center [1032, 372] width 119 height 21
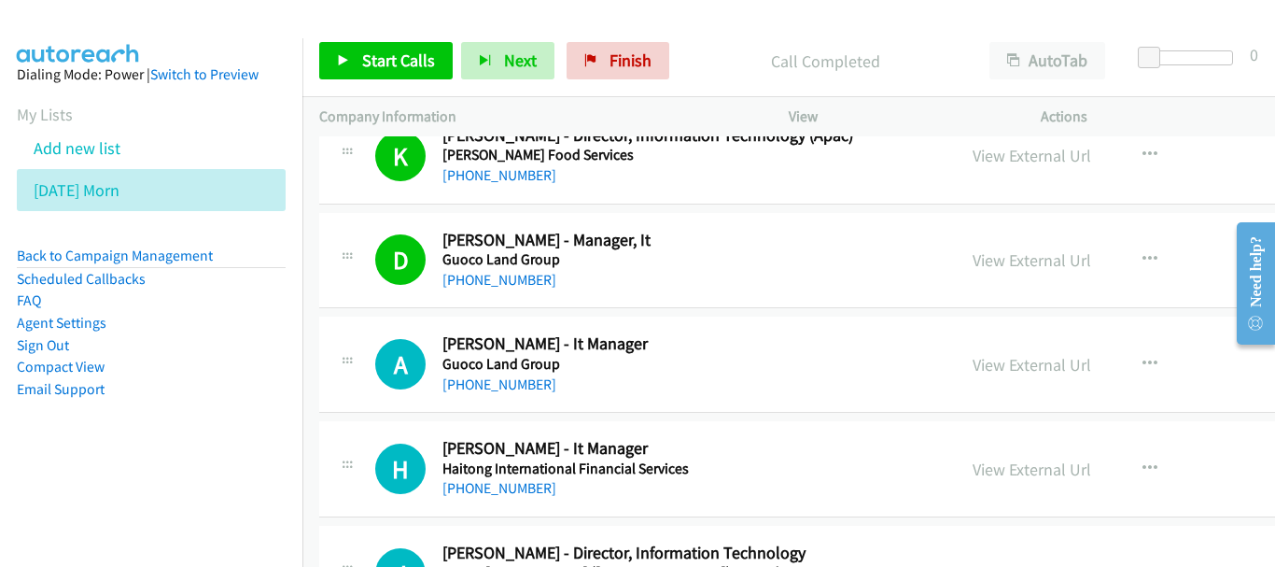
scroll to position [10080, 0]
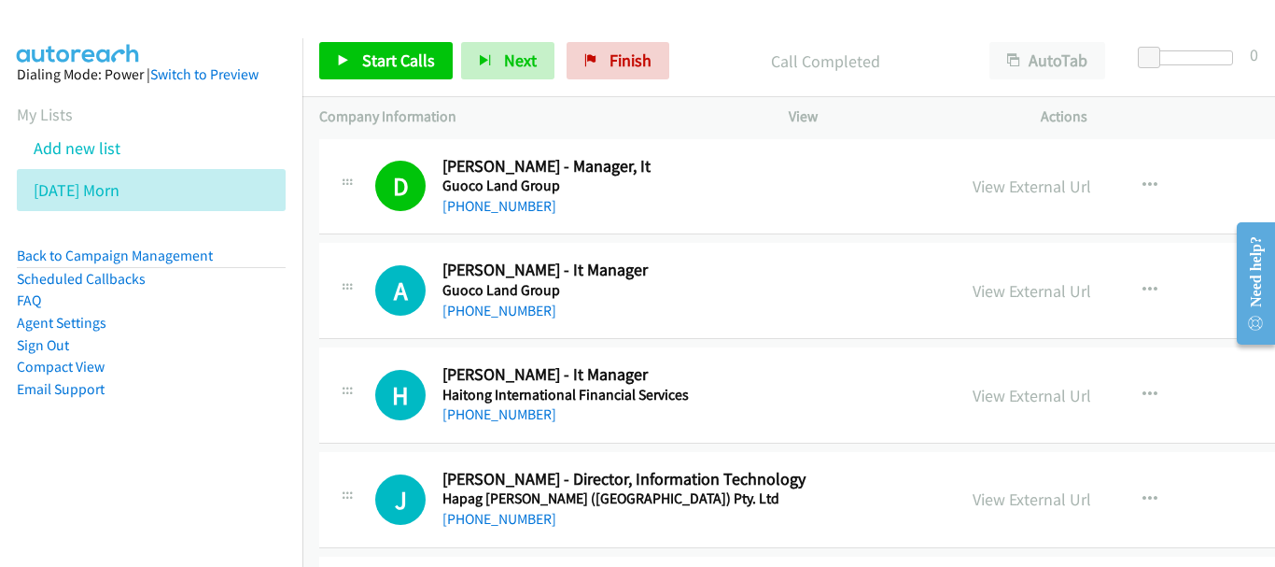
click at [490, 300] on div "[PHONE_NUMBER]" at bounding box center [668, 311] width 453 height 22
click at [496, 309] on link "[PHONE_NUMBER]" at bounding box center [499, 310] width 114 height 18
click at [497, 415] on link "[PHONE_NUMBER]" at bounding box center [499, 414] width 114 height 18
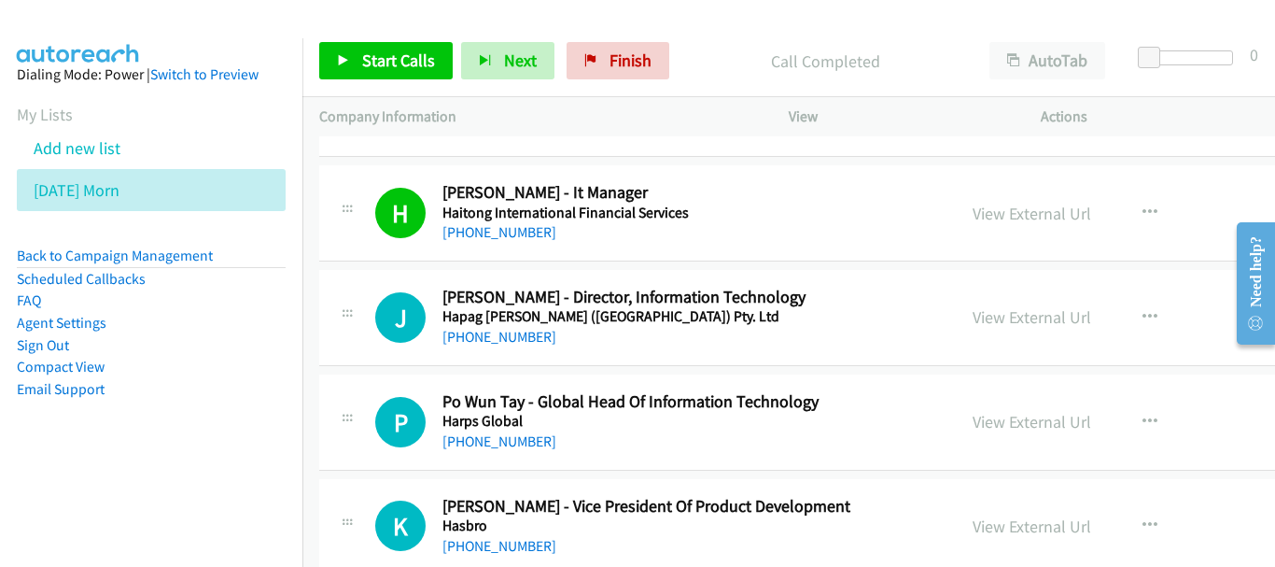
scroll to position [10266, 0]
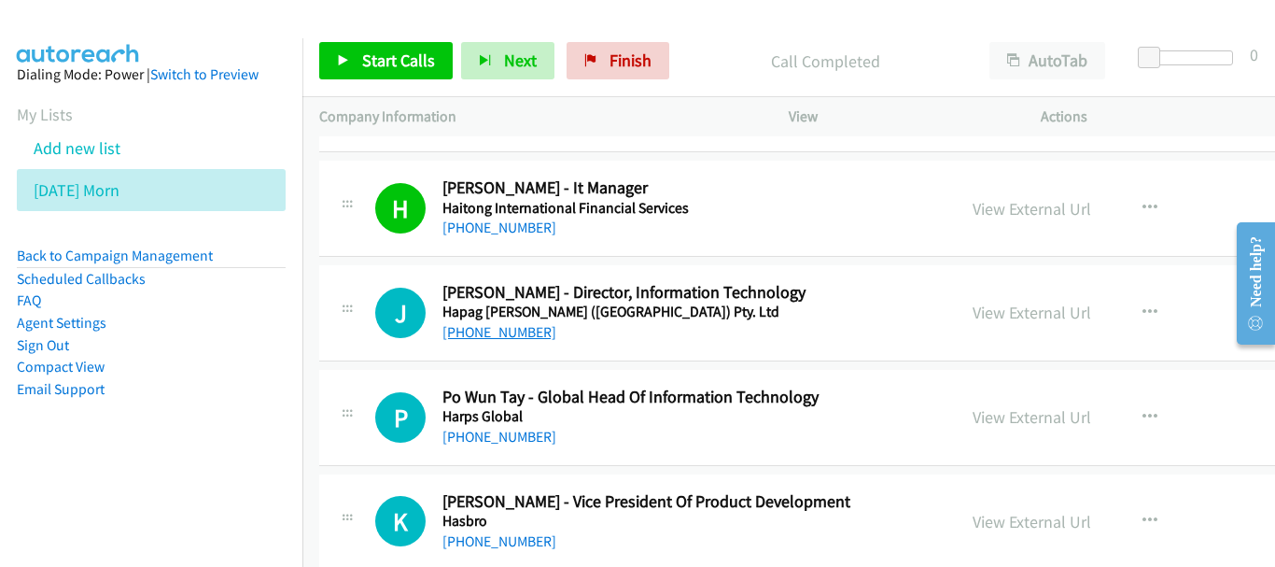
click at [494, 333] on link "[PHONE_NUMBER]" at bounding box center [499, 332] width 114 height 18
click at [501, 441] on link "[PHONE_NUMBER]" at bounding box center [499, 436] width 114 height 18
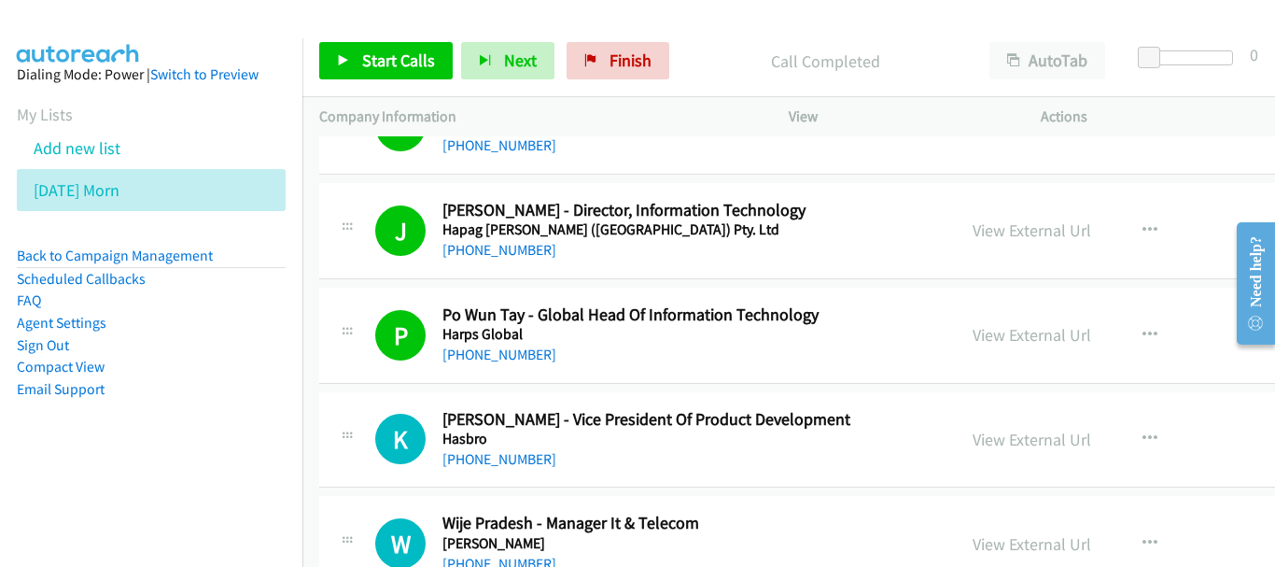
scroll to position [10360, 0]
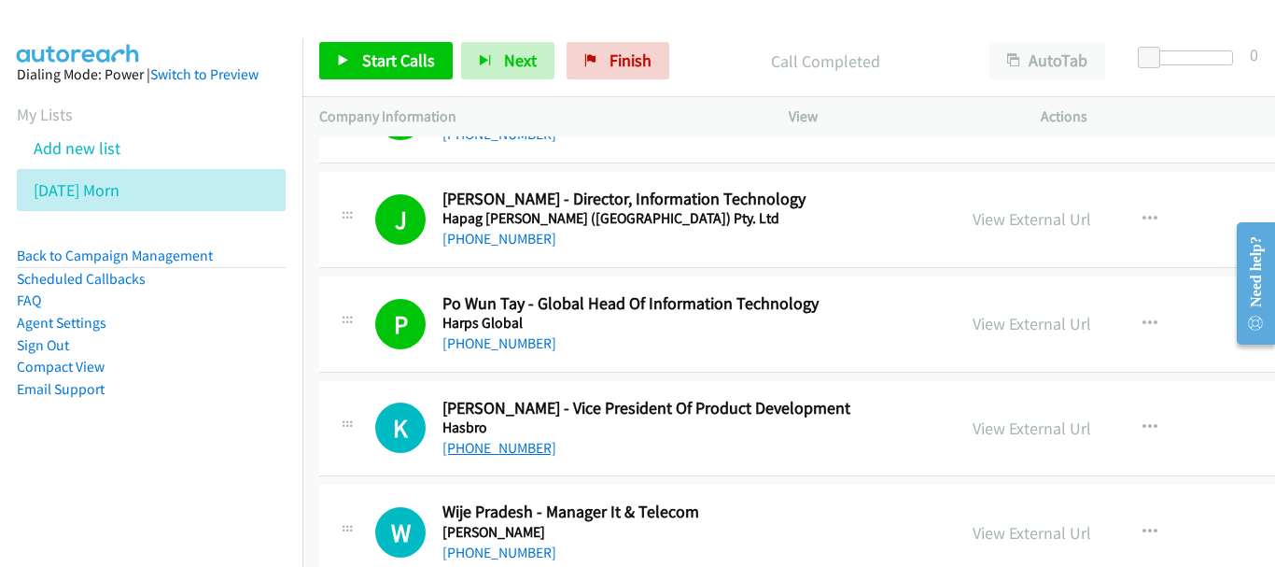
click at [475, 450] on link "[PHONE_NUMBER]" at bounding box center [499, 448] width 114 height 18
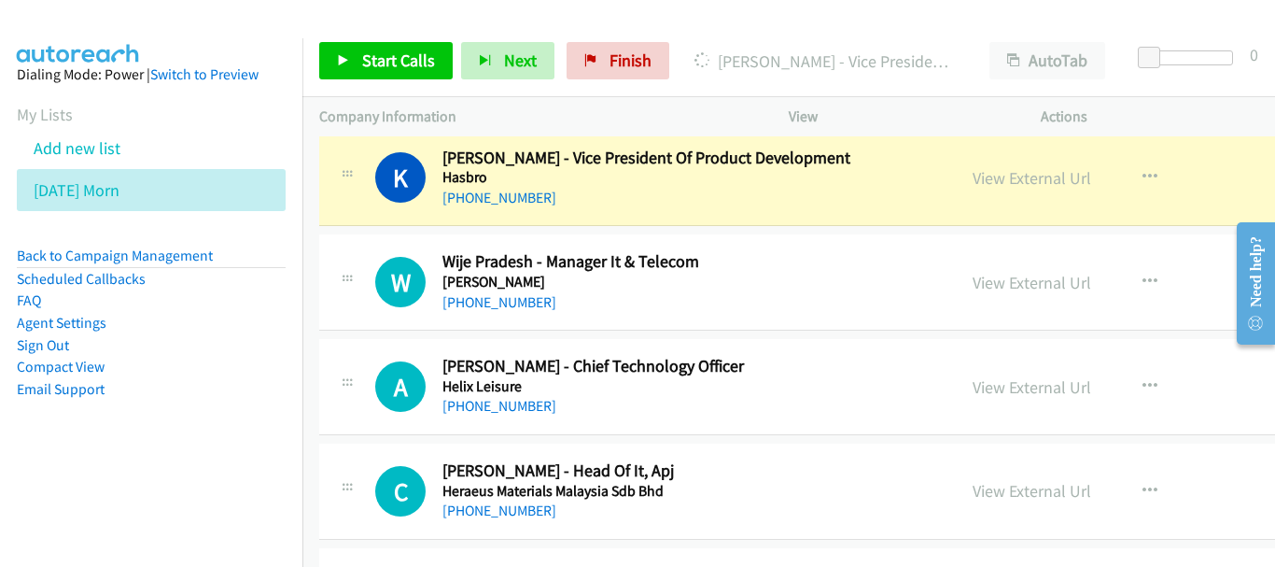
scroll to position [10640, 0]
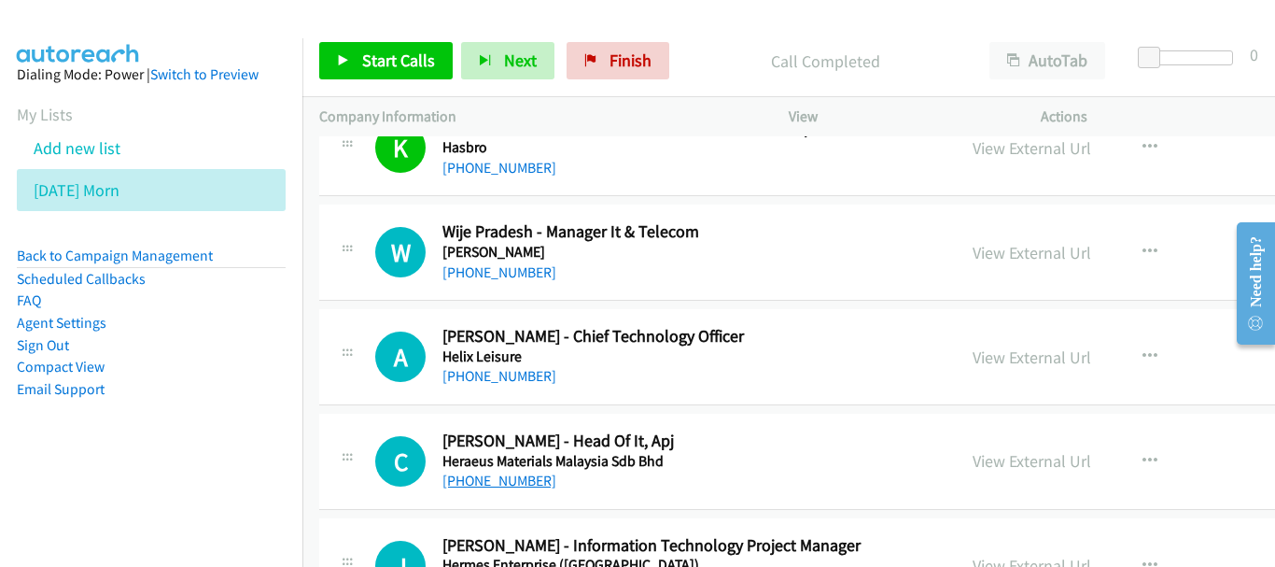
click at [514, 479] on link "[PHONE_NUMBER]" at bounding box center [499, 480] width 114 height 18
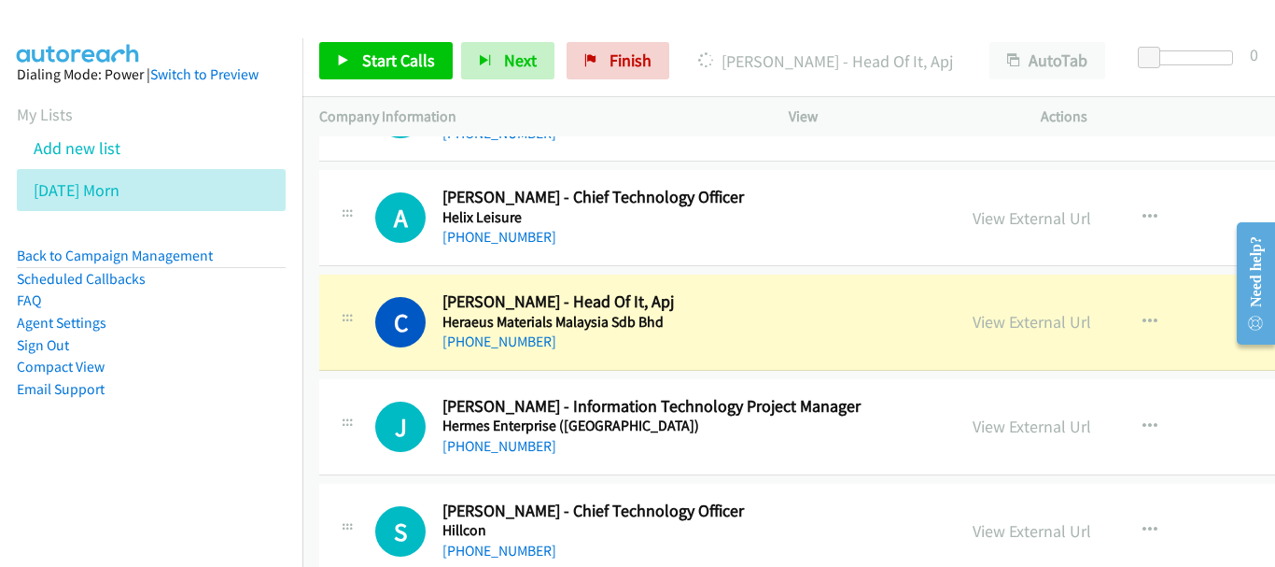
scroll to position [10826, 0]
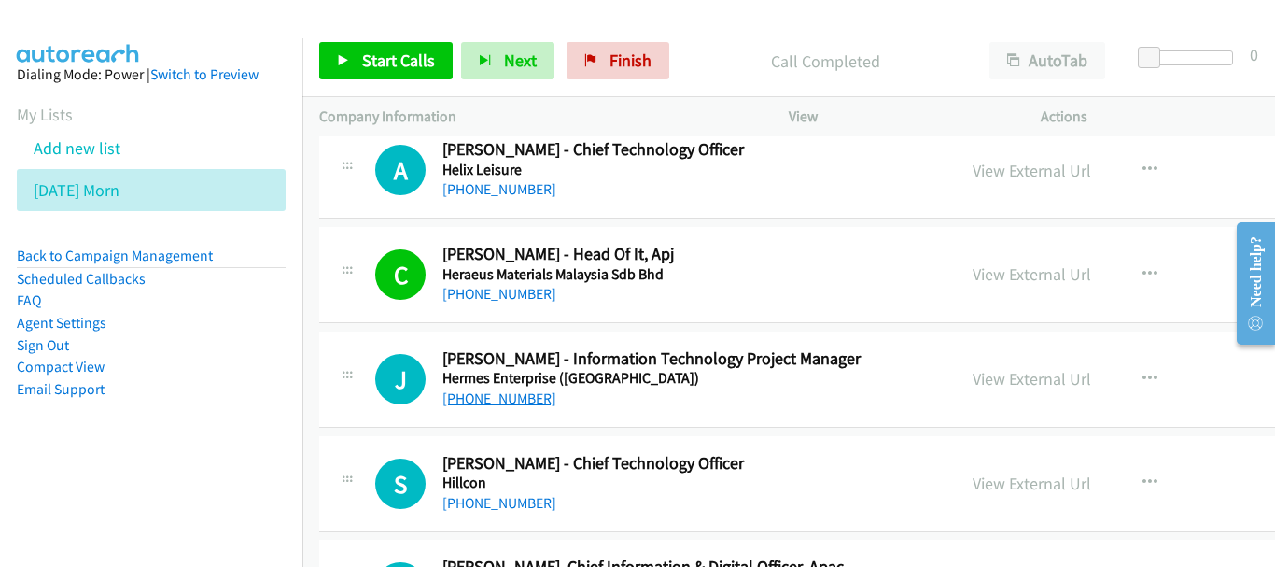
click at [504, 401] on link "[PHONE_NUMBER]" at bounding box center [499, 398] width 114 height 18
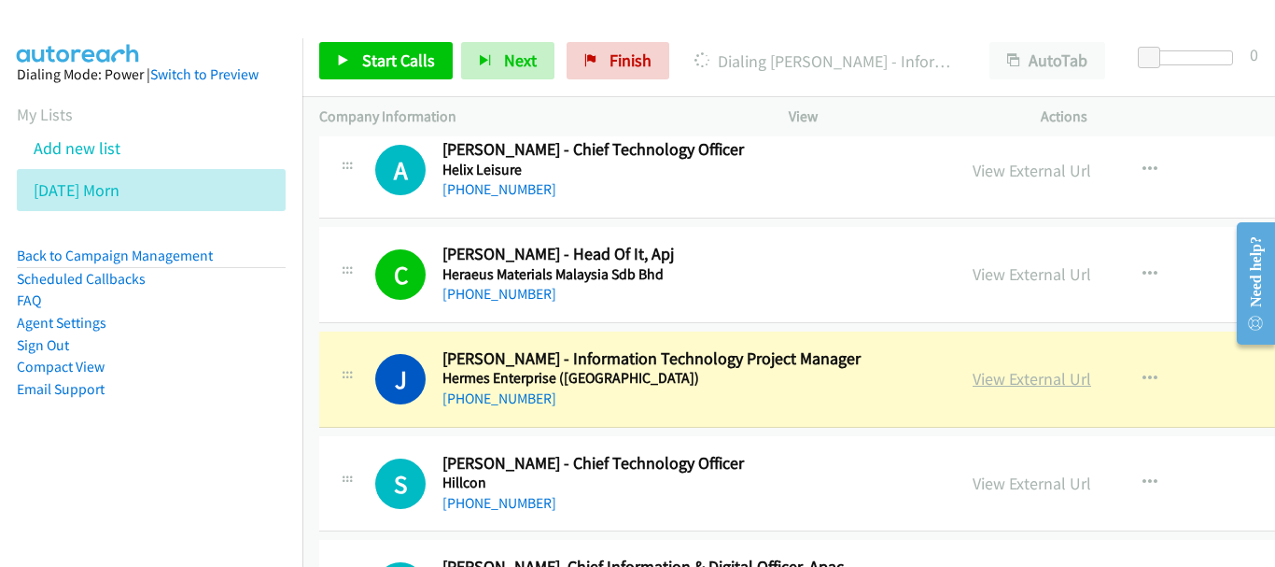
click at [1004, 375] on link "View External Url" at bounding box center [1032, 378] width 119 height 21
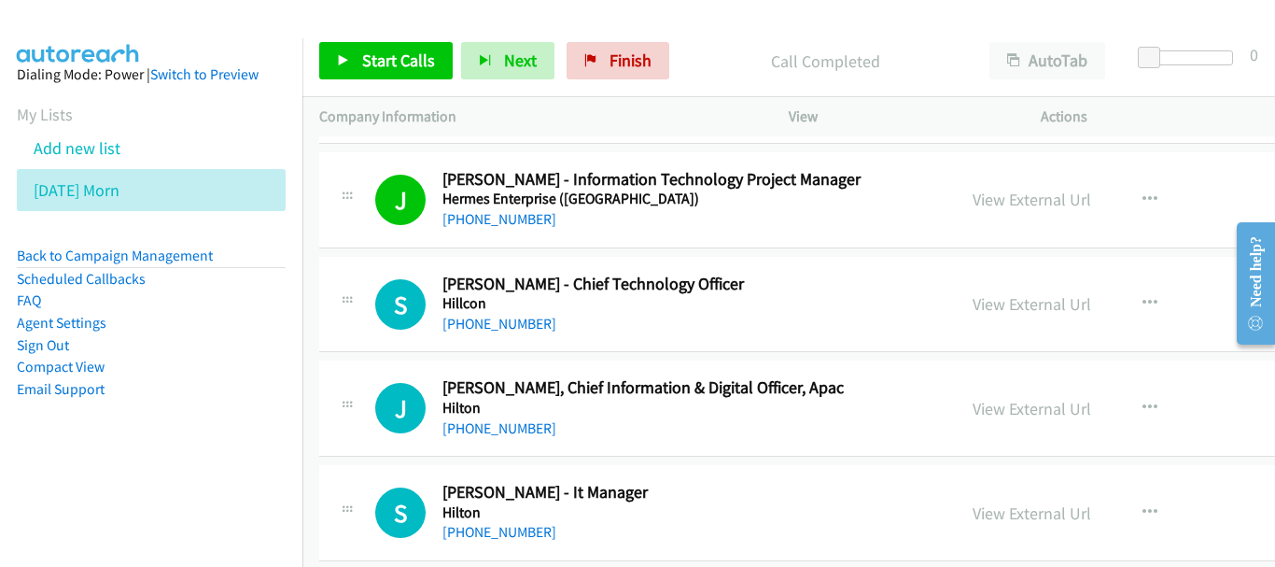
scroll to position [11013, 0]
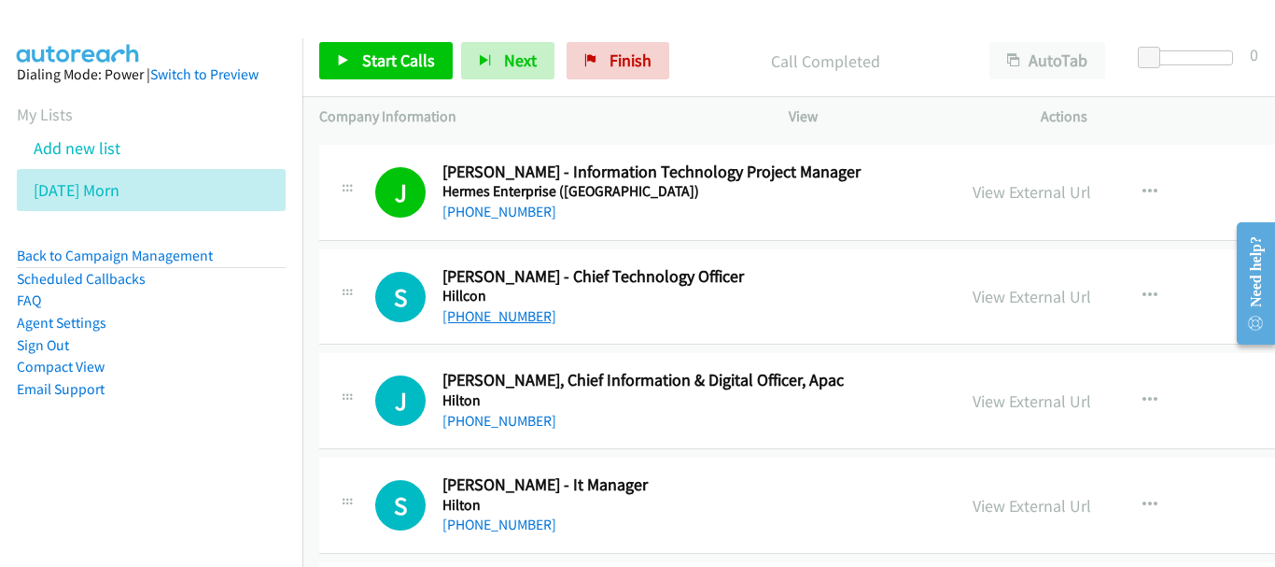
click at [490, 324] on link "[PHONE_NUMBER]" at bounding box center [499, 316] width 114 height 18
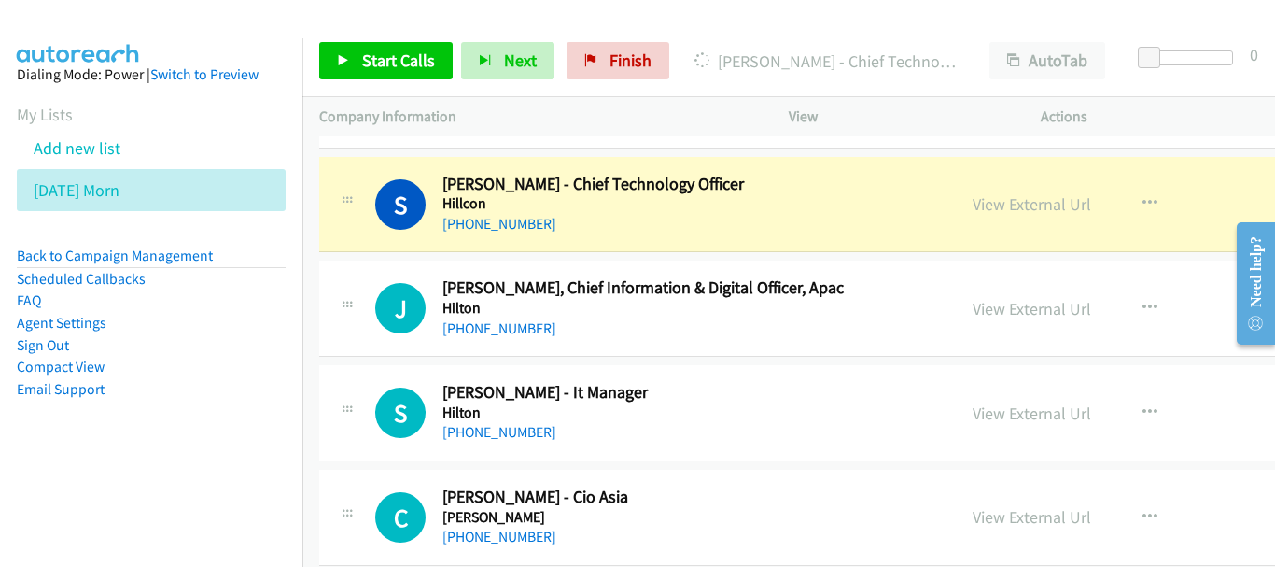
scroll to position [11106, 0]
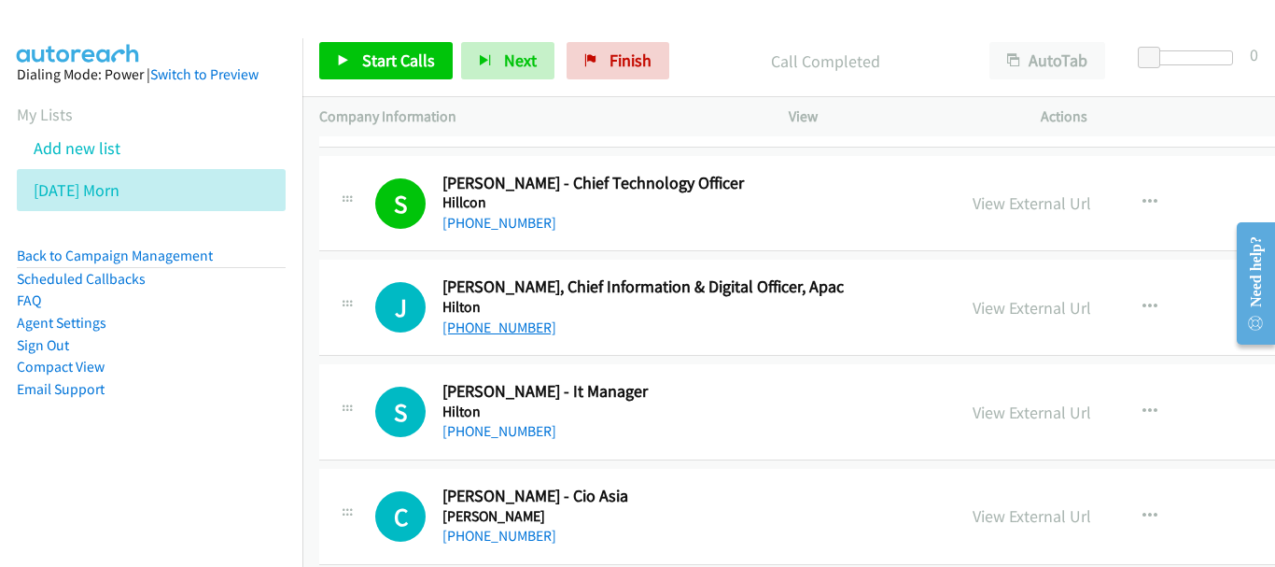
click at [492, 318] on link "[PHONE_NUMBER]" at bounding box center [499, 327] width 114 height 18
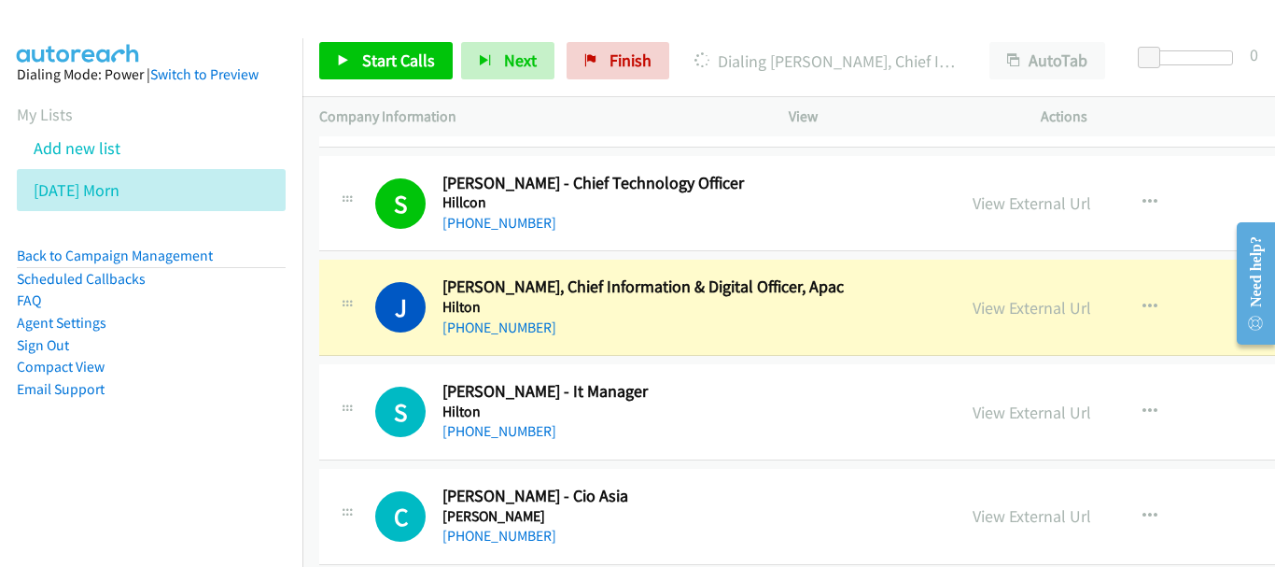
scroll to position [11200, 0]
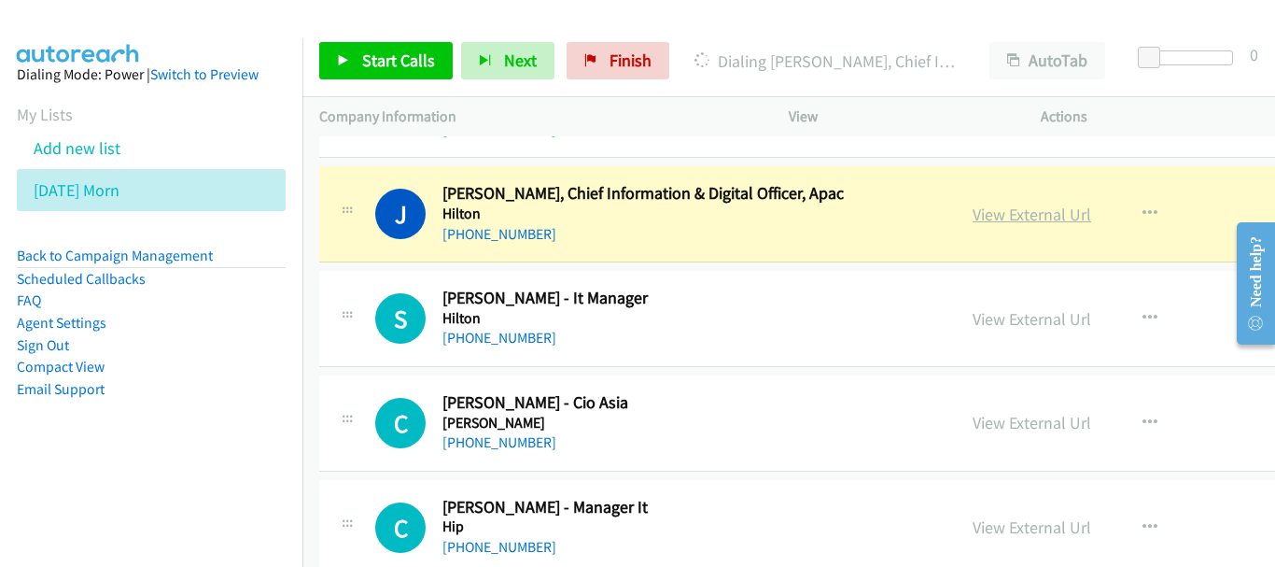
click at [973, 212] on link "View External Url" at bounding box center [1032, 213] width 119 height 21
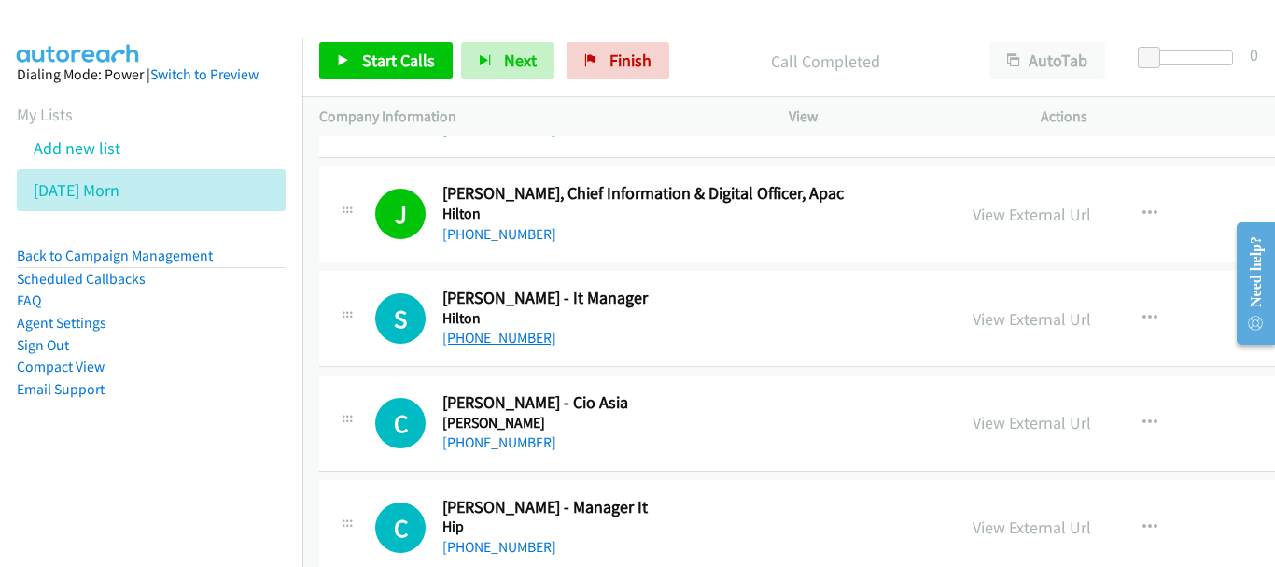
click at [484, 342] on link "[PHONE_NUMBER]" at bounding box center [499, 338] width 114 height 18
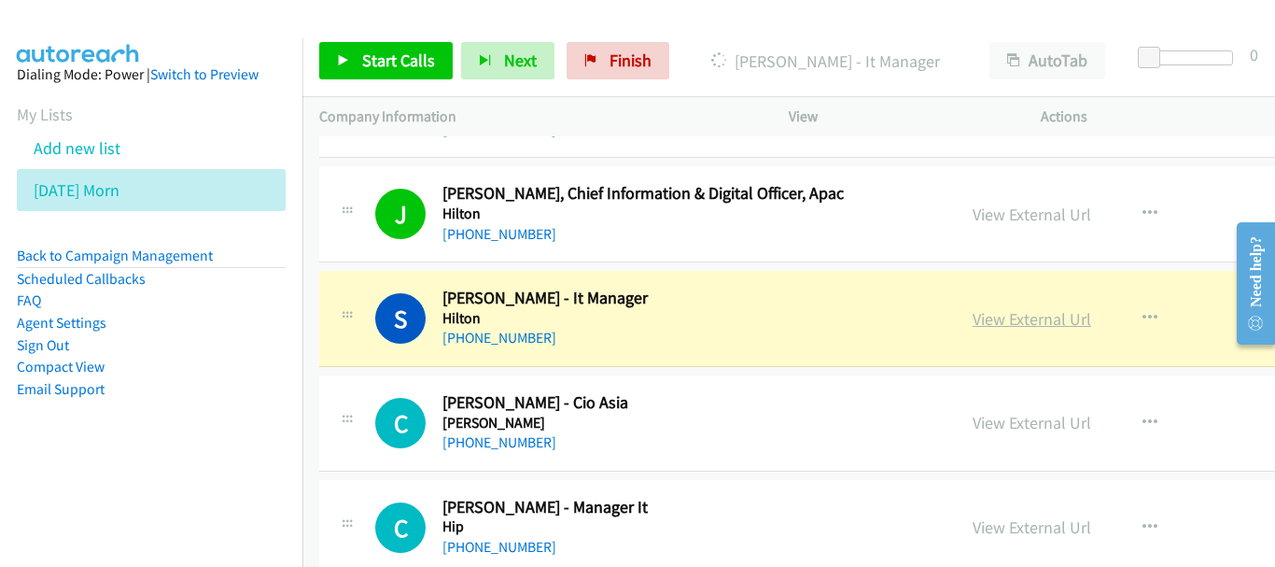
click at [990, 314] on link "View External Url" at bounding box center [1032, 318] width 119 height 21
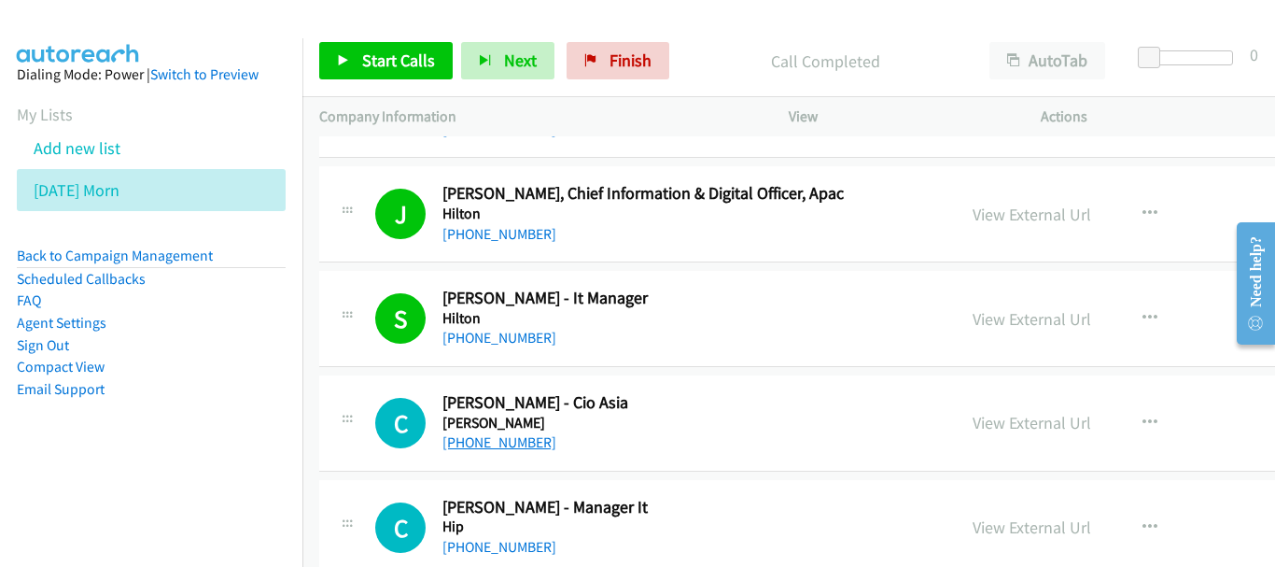
click at [526, 445] on link "[PHONE_NUMBER]" at bounding box center [499, 442] width 114 height 18
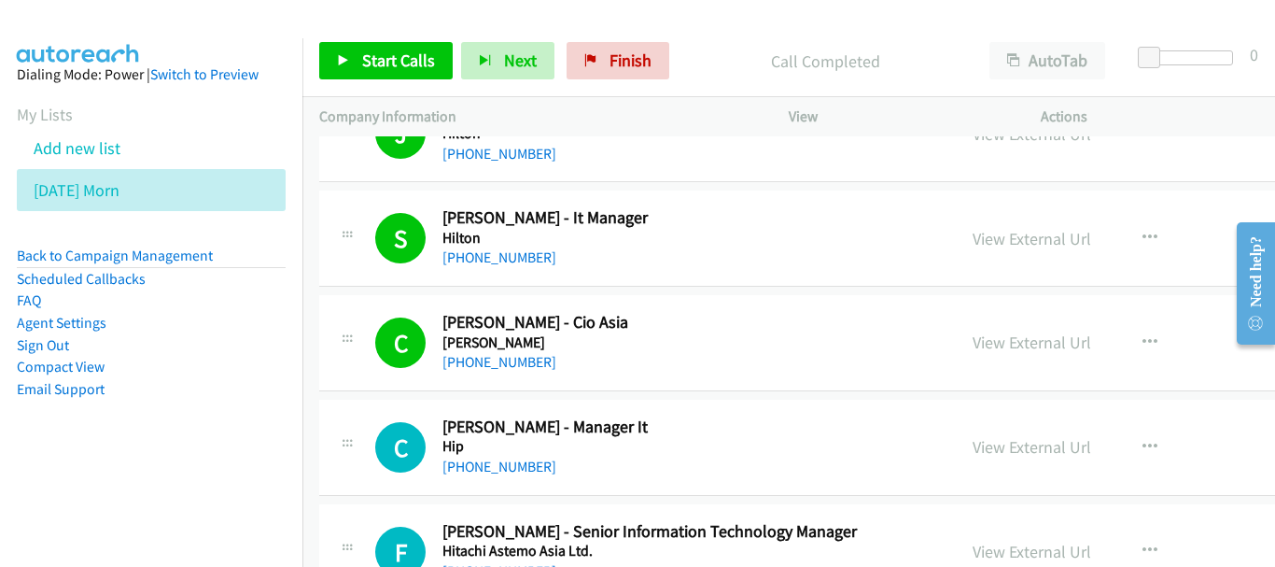
scroll to position [11386, 0]
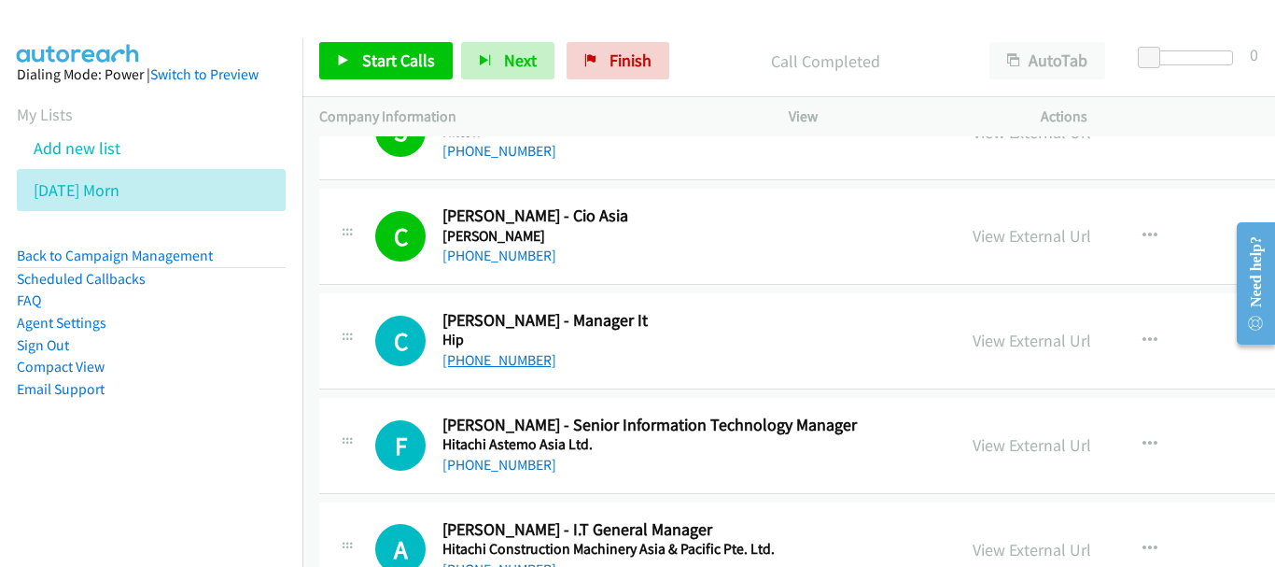
click at [511, 363] on link "[PHONE_NUMBER]" at bounding box center [499, 360] width 114 height 18
click at [499, 469] on link "[PHONE_NUMBER]" at bounding box center [499, 464] width 114 height 18
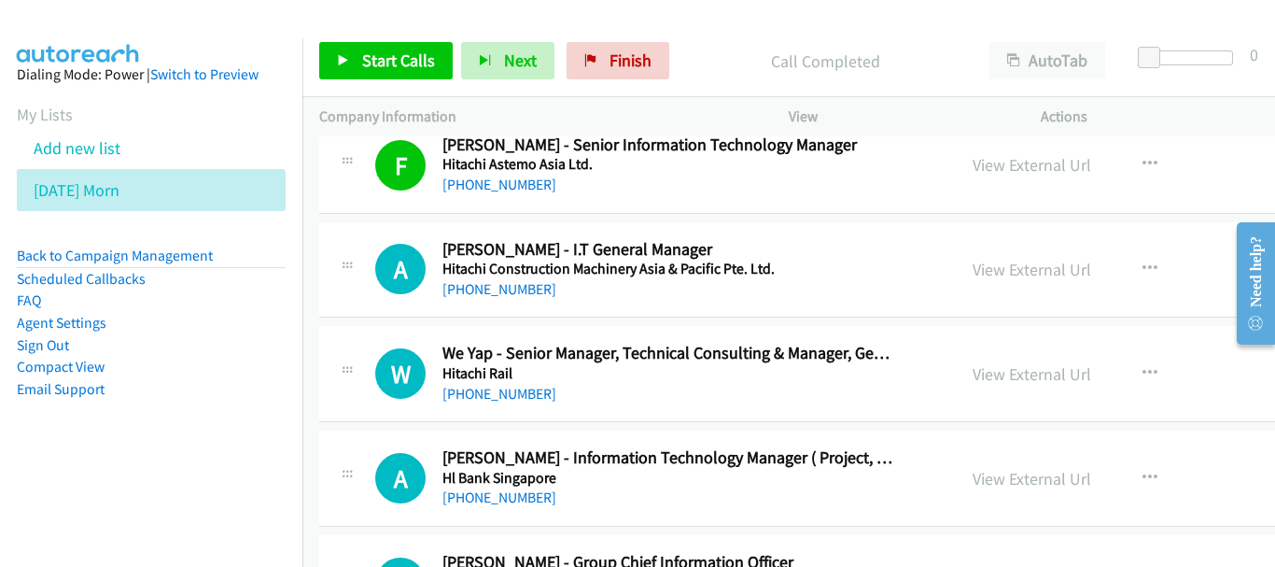
scroll to position [11573, 0]
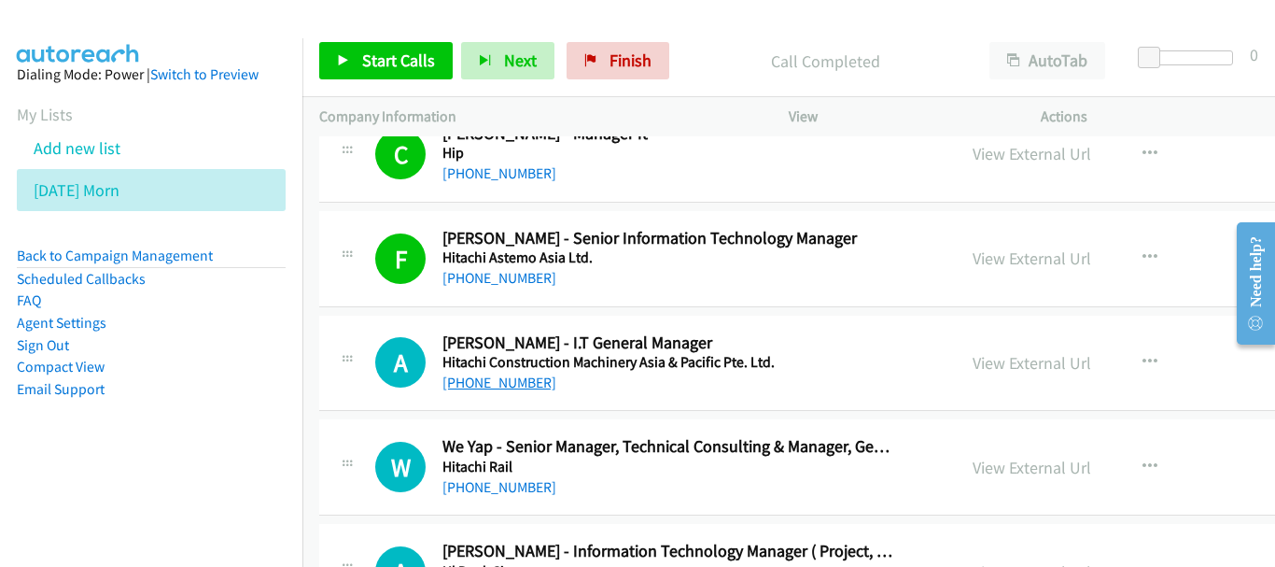
click at [505, 389] on link "[PHONE_NUMBER]" at bounding box center [499, 382] width 114 height 18
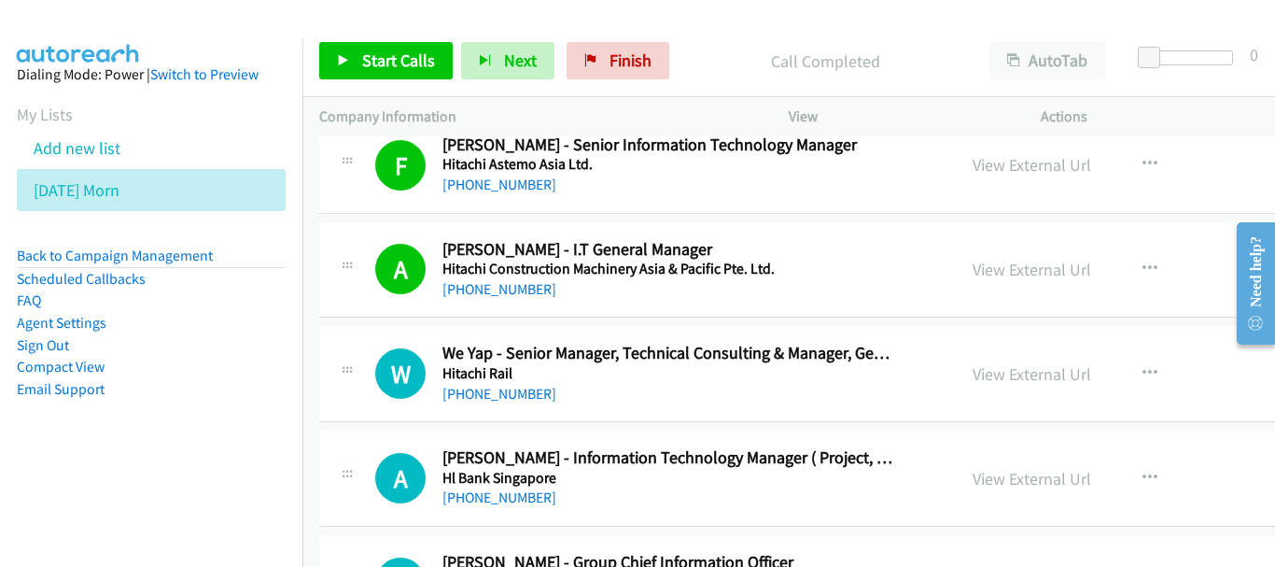
scroll to position [11760, 0]
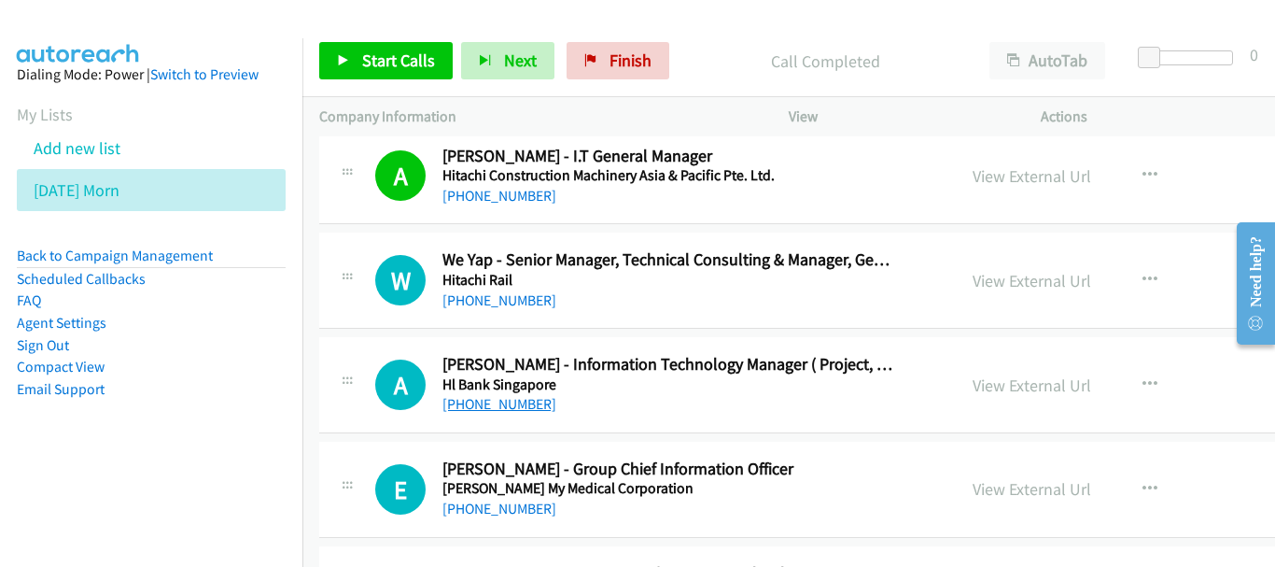
click at [504, 397] on link "[PHONE_NUMBER]" at bounding box center [499, 404] width 114 height 18
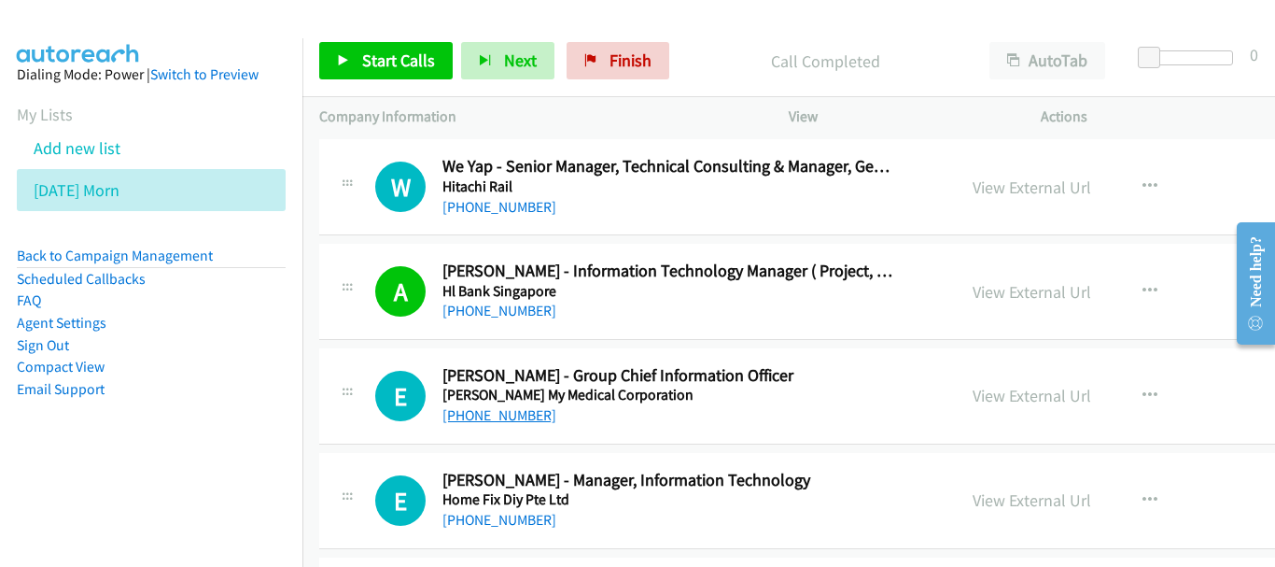
click at [511, 414] on link "[PHONE_NUMBER]" at bounding box center [499, 415] width 114 height 18
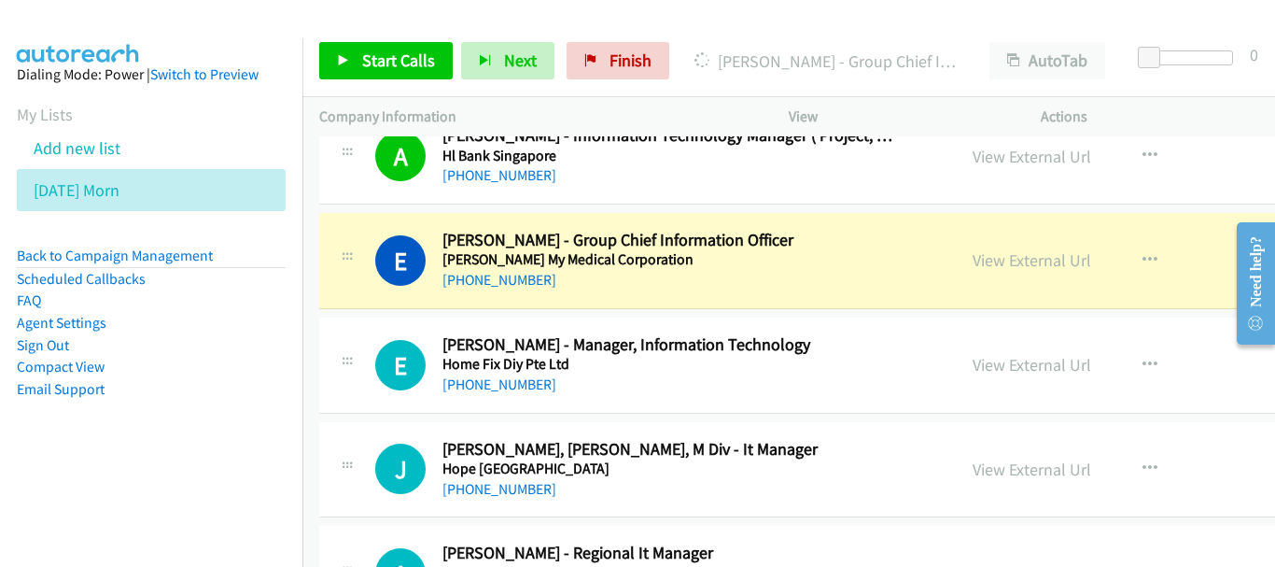
scroll to position [12040, 0]
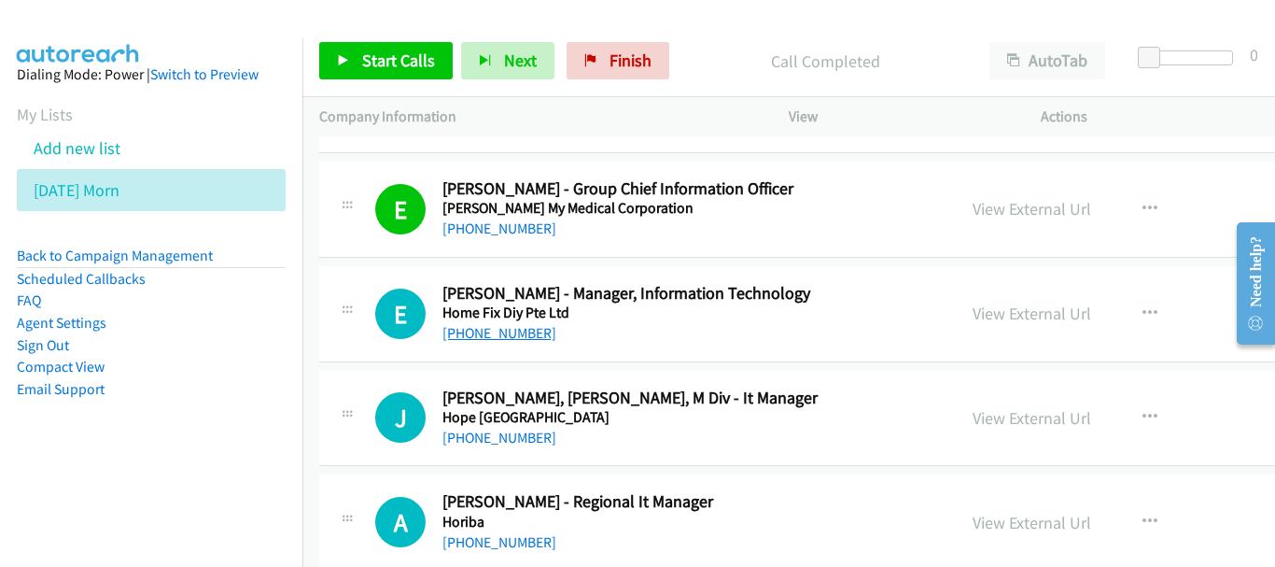
click at [471, 330] on link "[PHONE_NUMBER]" at bounding box center [499, 333] width 114 height 18
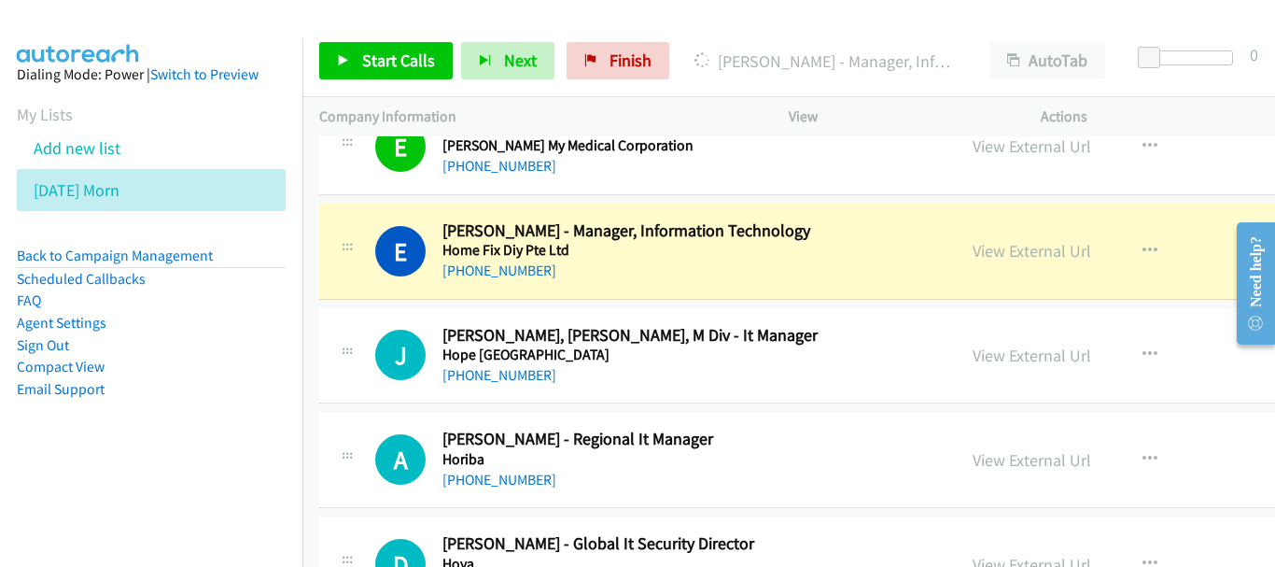
scroll to position [12133, 0]
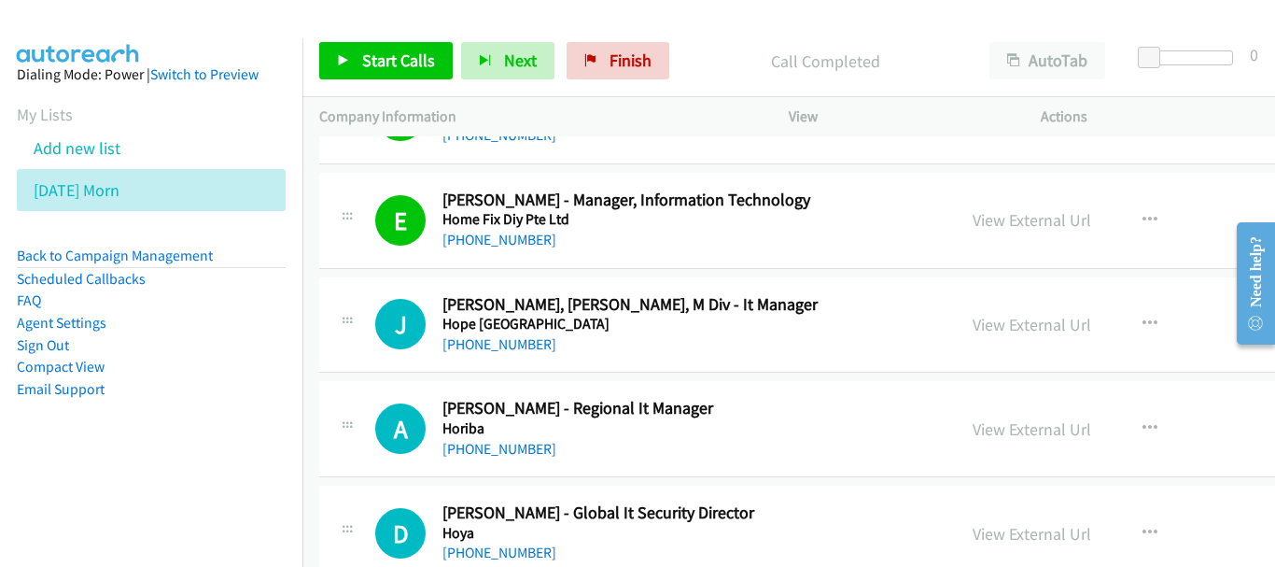
click at [512, 354] on div "[PHONE_NUMBER]" at bounding box center [668, 344] width 453 height 22
click at [520, 350] on link "[PHONE_NUMBER]" at bounding box center [499, 344] width 114 height 18
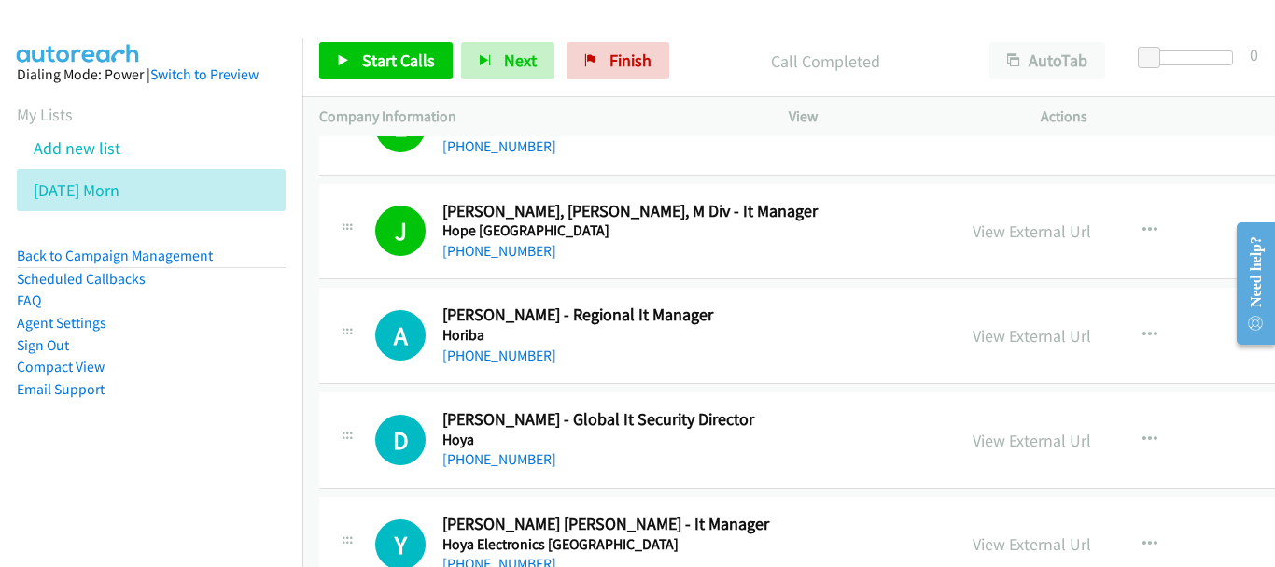
scroll to position [12320, 0]
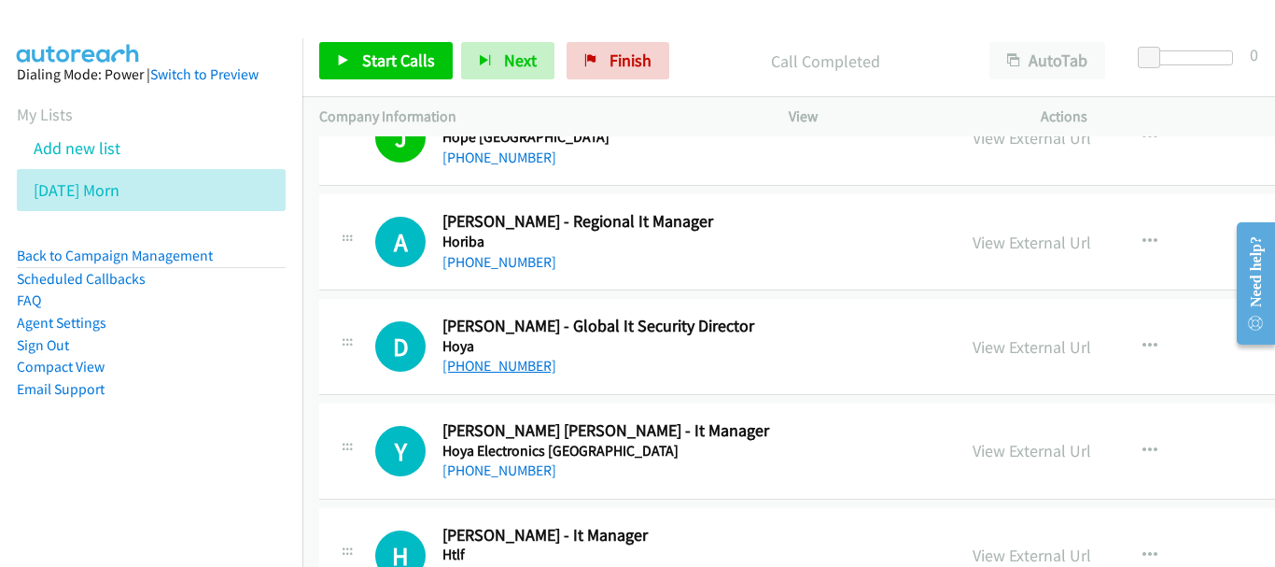
click at [463, 369] on link "[PHONE_NUMBER]" at bounding box center [499, 366] width 114 height 18
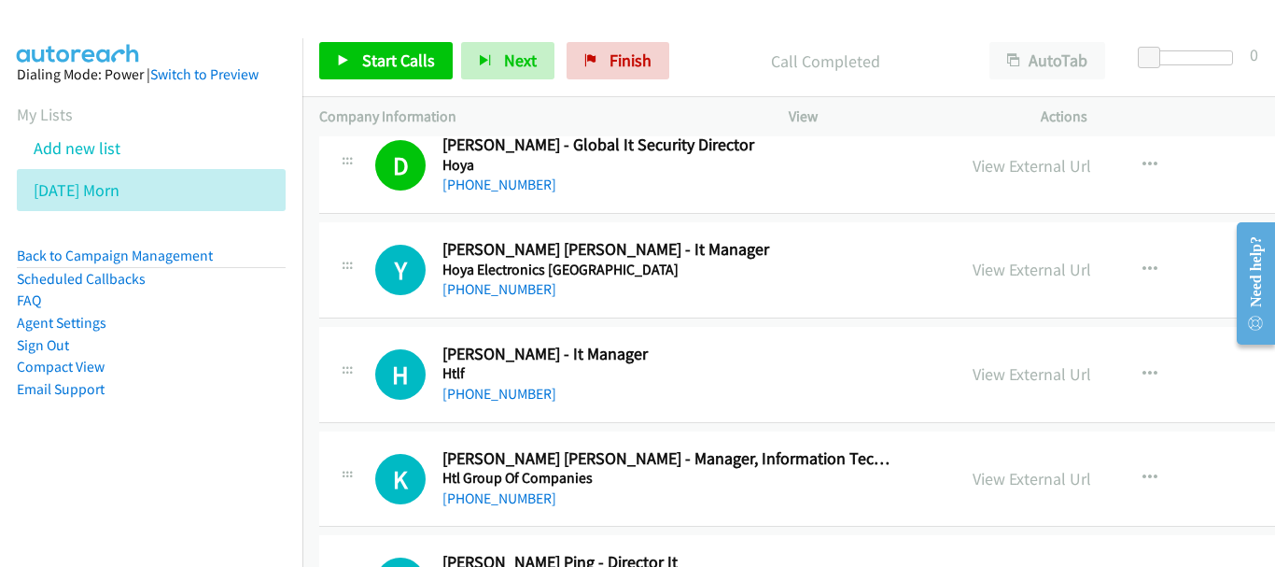
scroll to position [12413, 0]
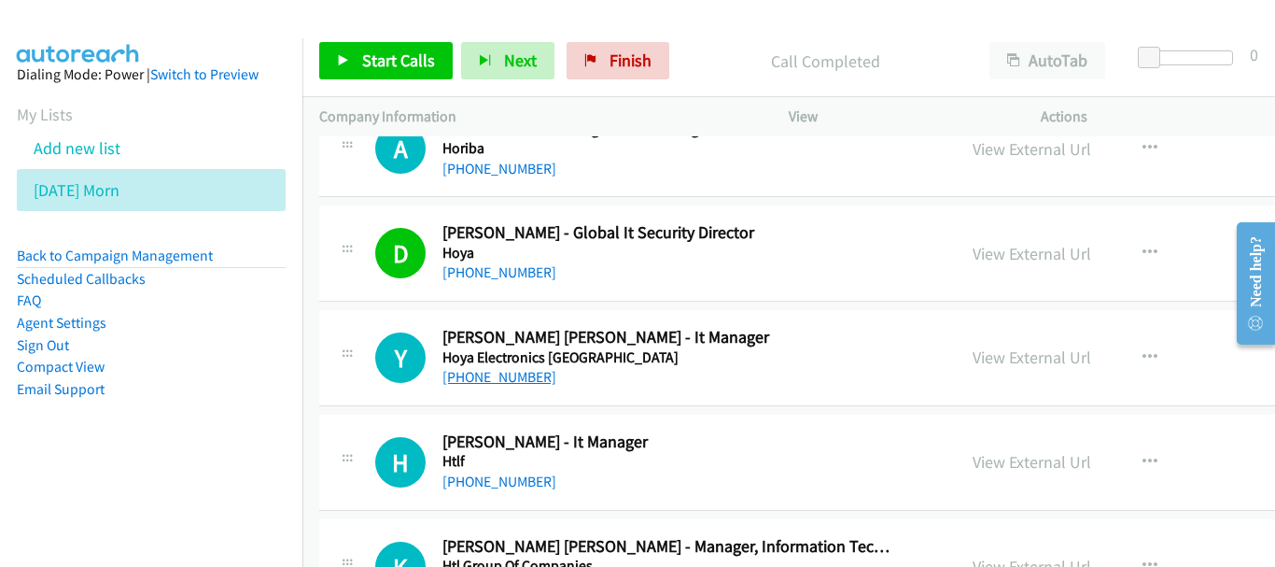
click at [495, 385] on link "[PHONE_NUMBER]" at bounding box center [499, 377] width 114 height 18
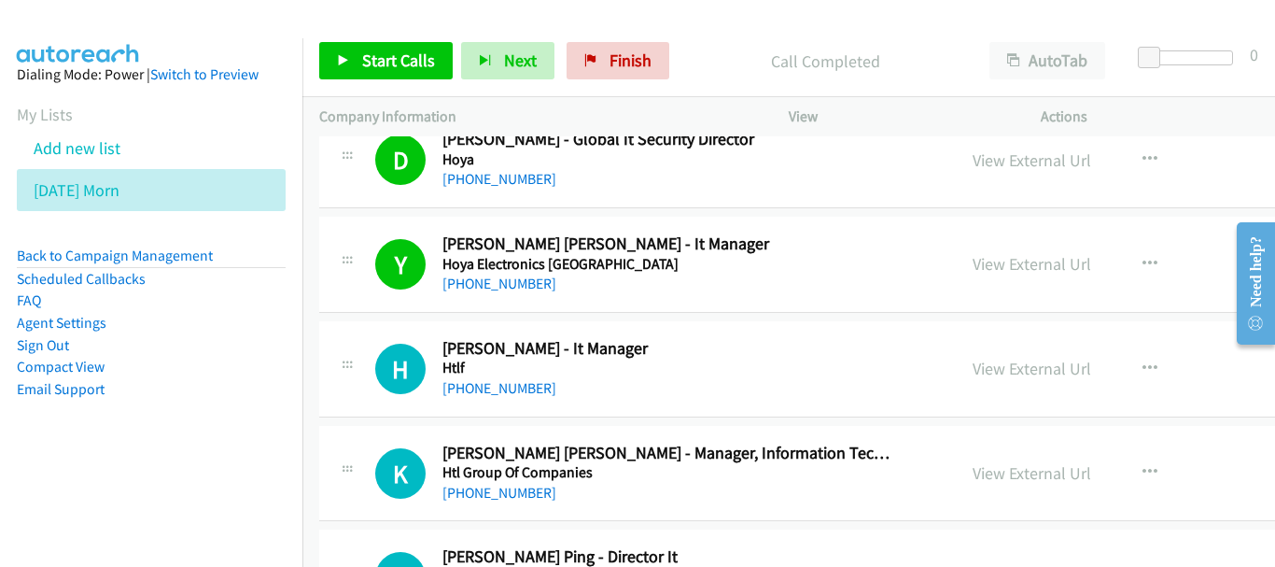
scroll to position [12600, 0]
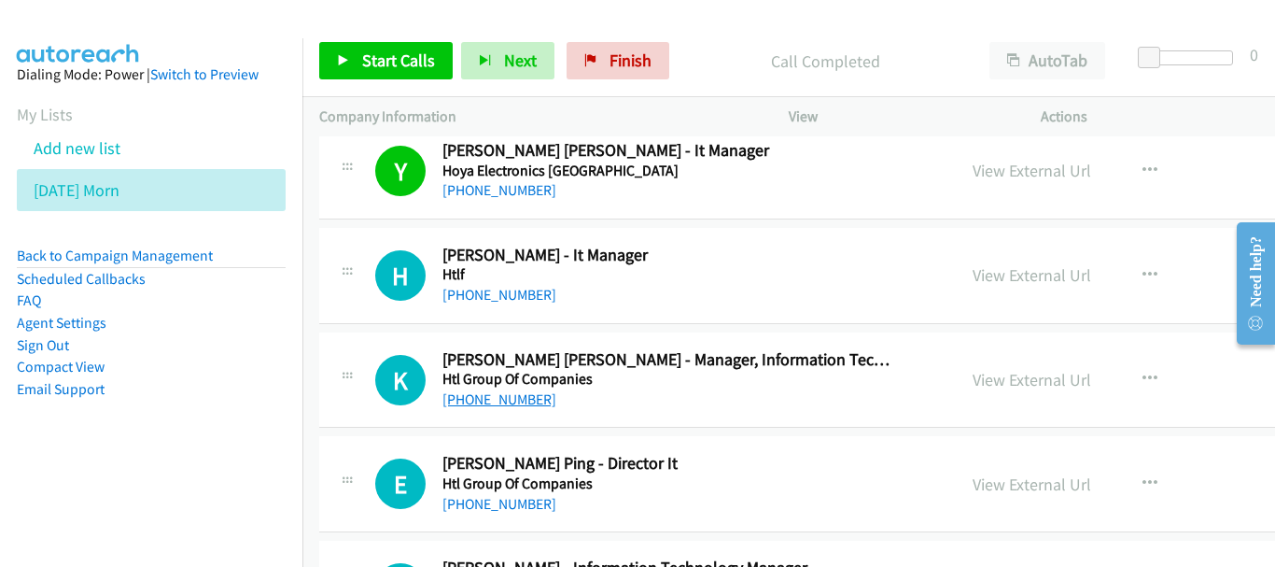
click at [507, 395] on link "[PHONE_NUMBER]" at bounding box center [499, 399] width 114 height 18
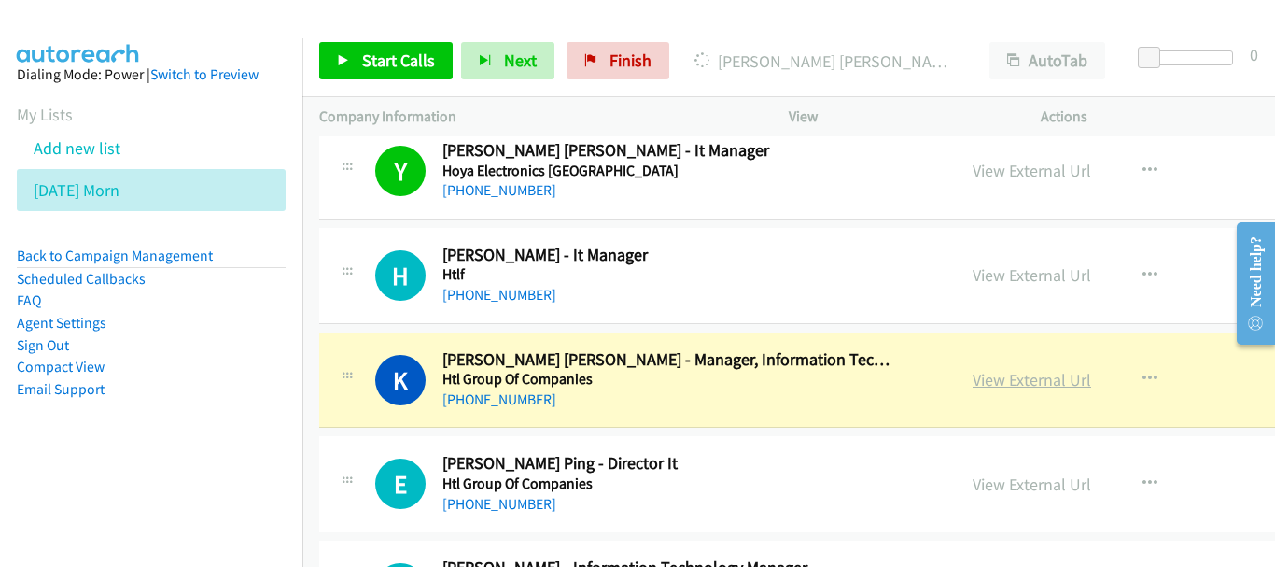
click at [973, 386] on link "View External Url" at bounding box center [1032, 379] width 119 height 21
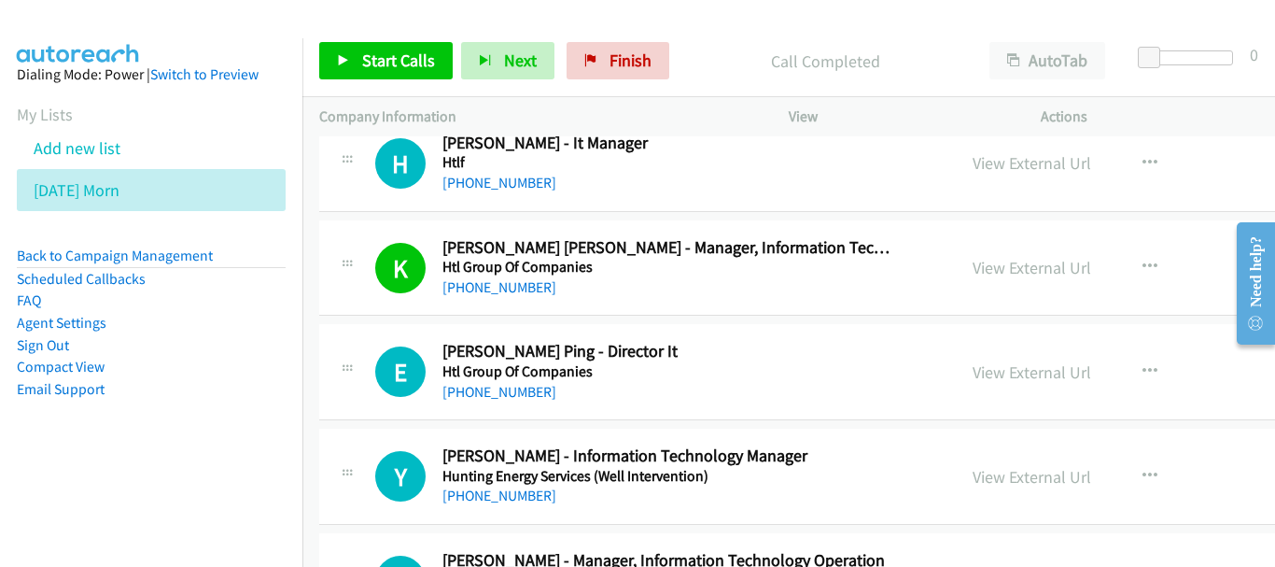
scroll to position [12786, 0]
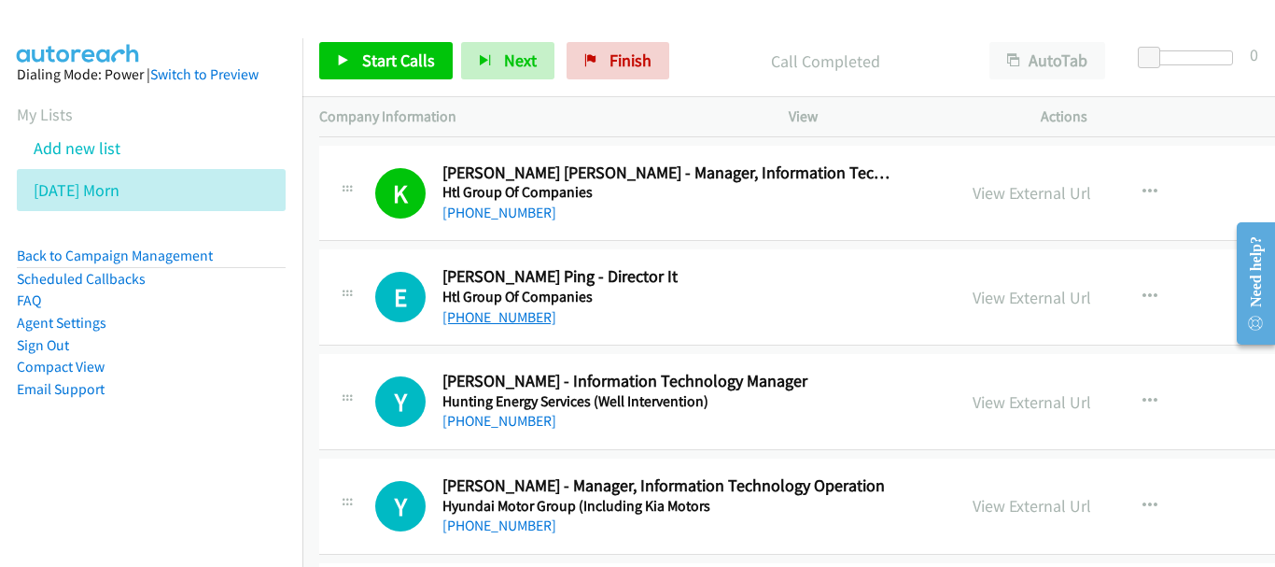
click at [515, 319] on link "[PHONE_NUMBER]" at bounding box center [499, 317] width 114 height 18
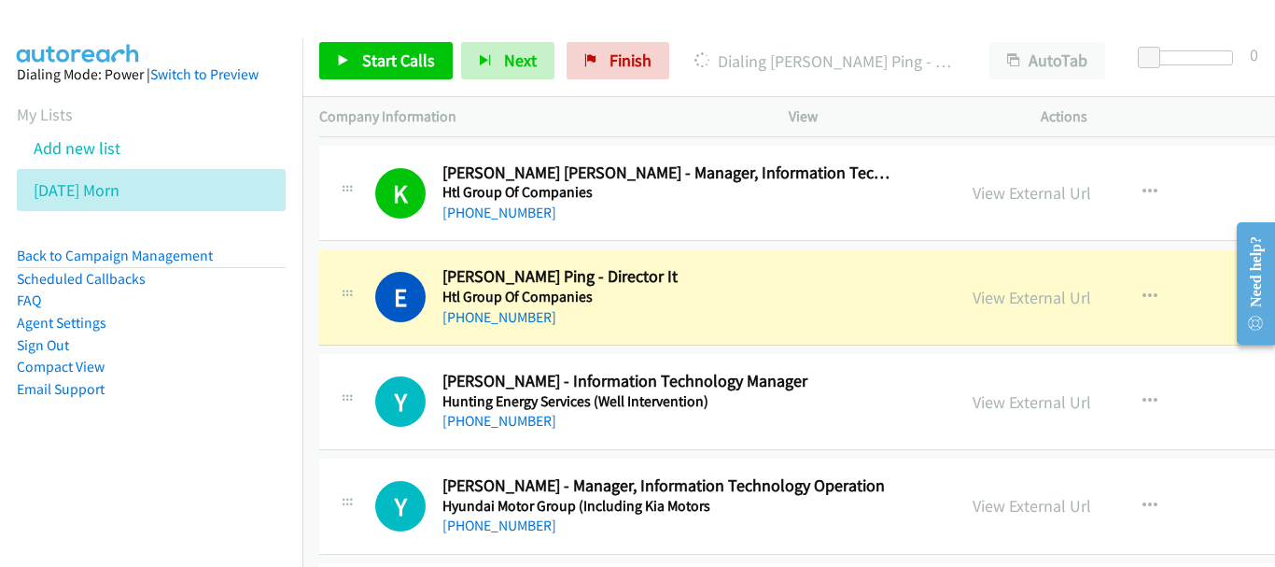
click at [1012, 312] on div "View External Url View External Url Schedule/Manage Callback Start Calls Here R…" at bounding box center [1123, 297] width 335 height 62
click at [1012, 298] on link "View External Url" at bounding box center [1032, 297] width 119 height 21
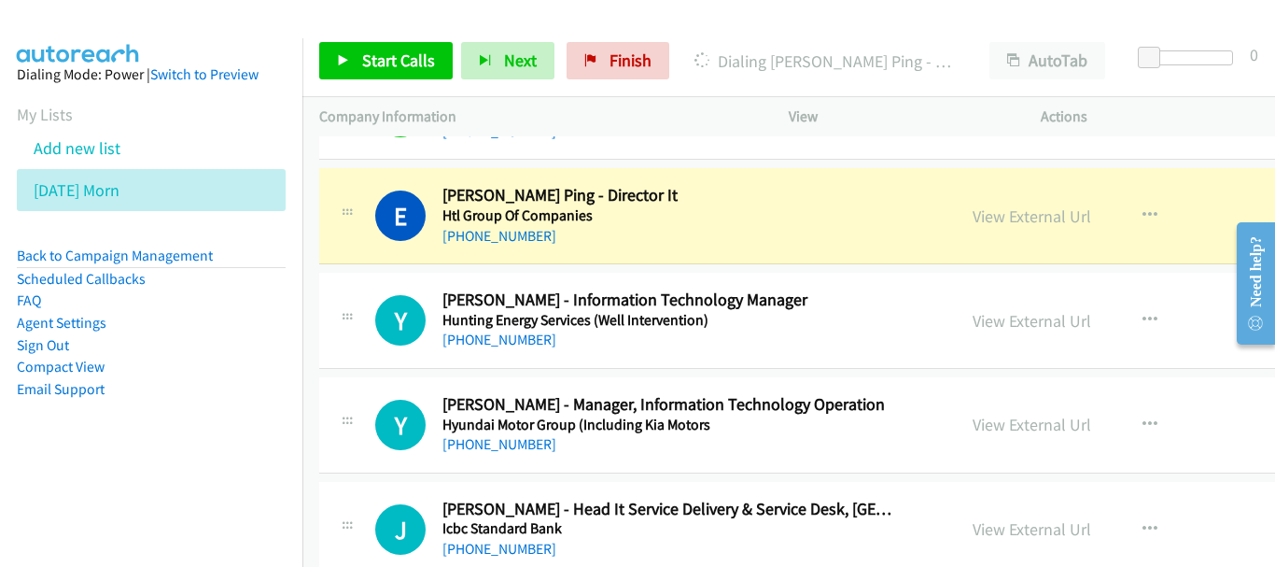
scroll to position [12880, 0]
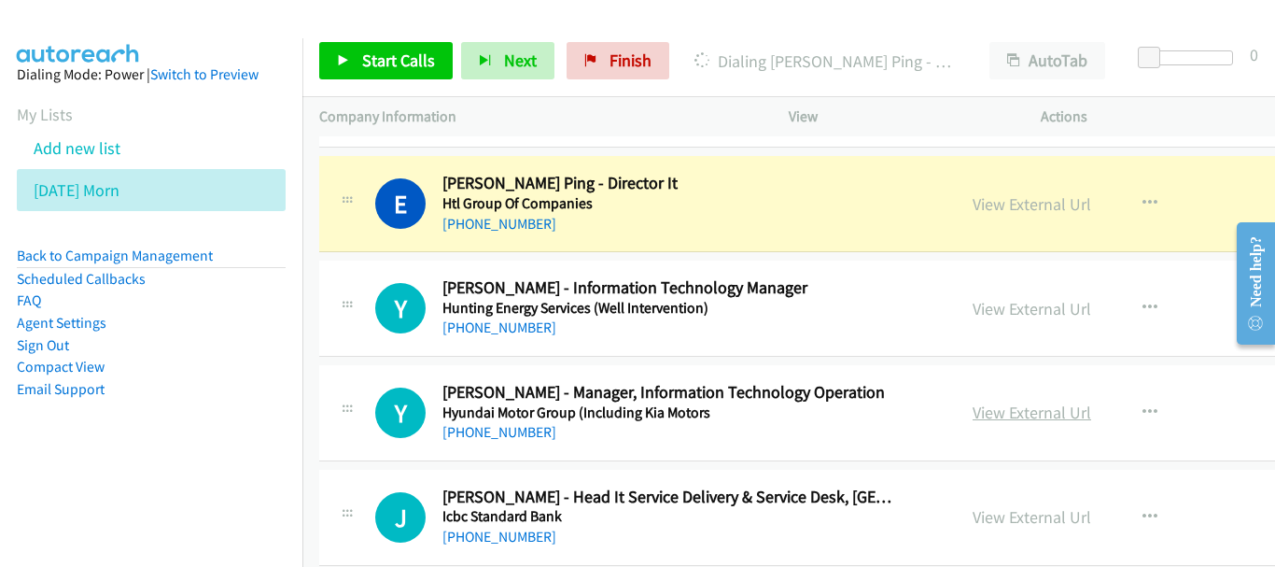
click at [1030, 418] on link "View External Url" at bounding box center [1032, 411] width 119 height 21
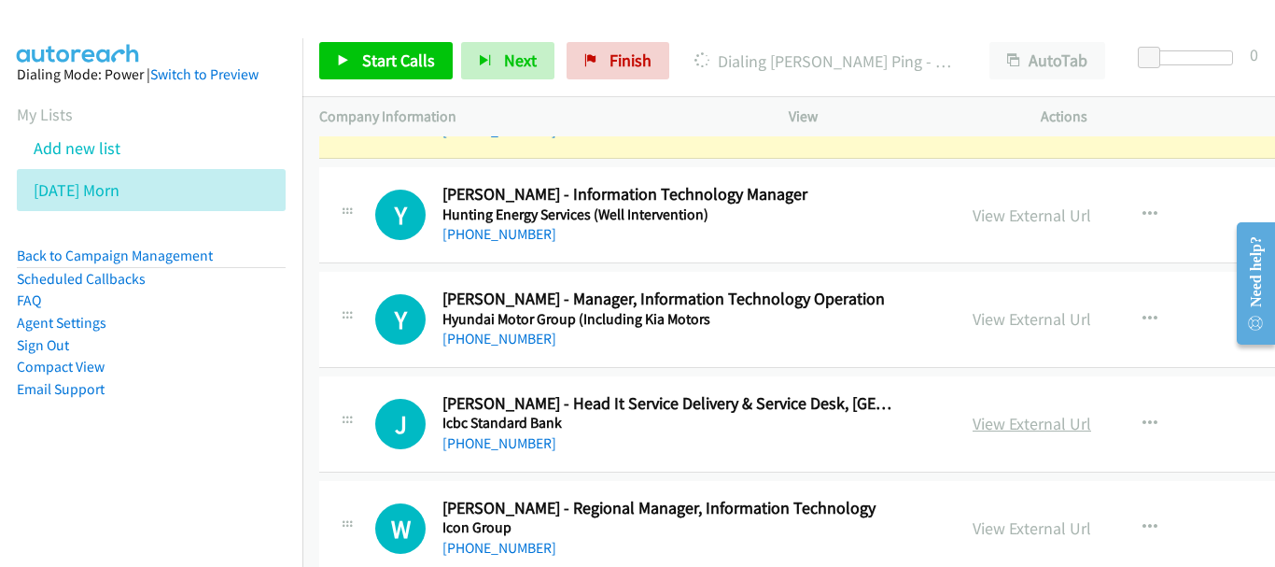
click at [973, 431] on link "View External Url" at bounding box center [1032, 423] width 119 height 21
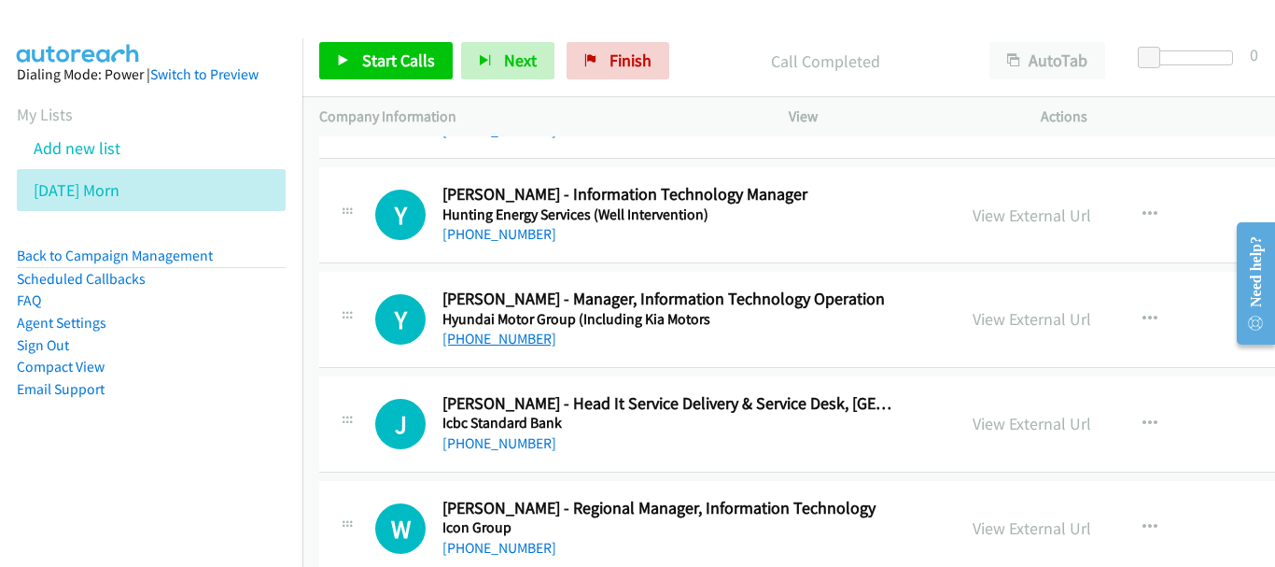
click at [519, 346] on link "[PHONE_NUMBER]" at bounding box center [499, 338] width 114 height 18
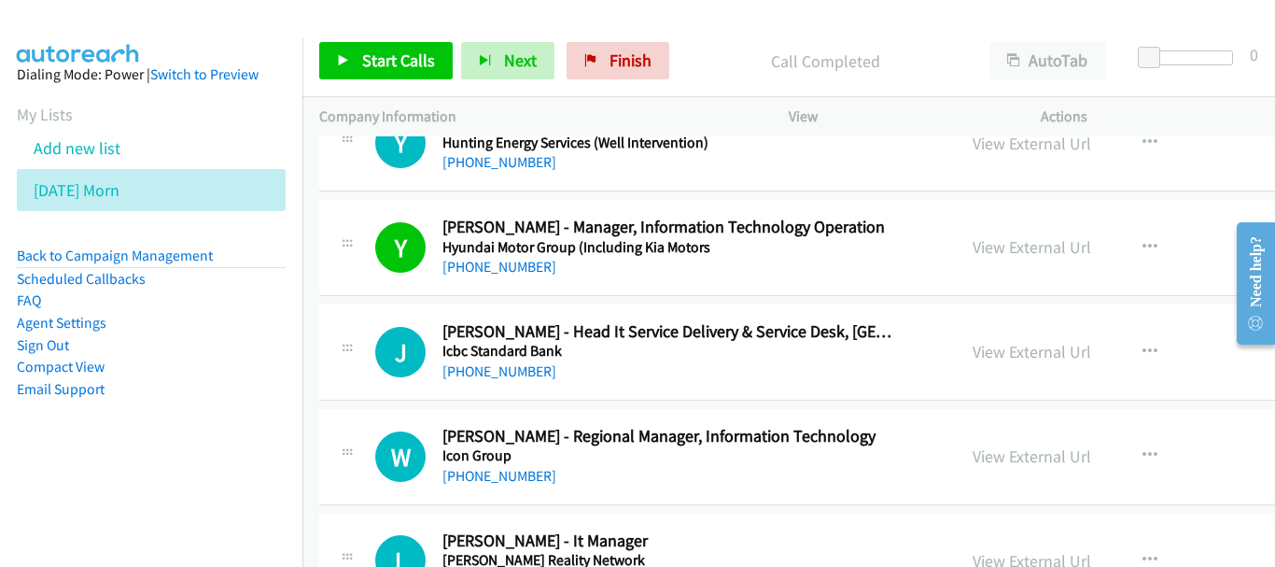
scroll to position [13066, 0]
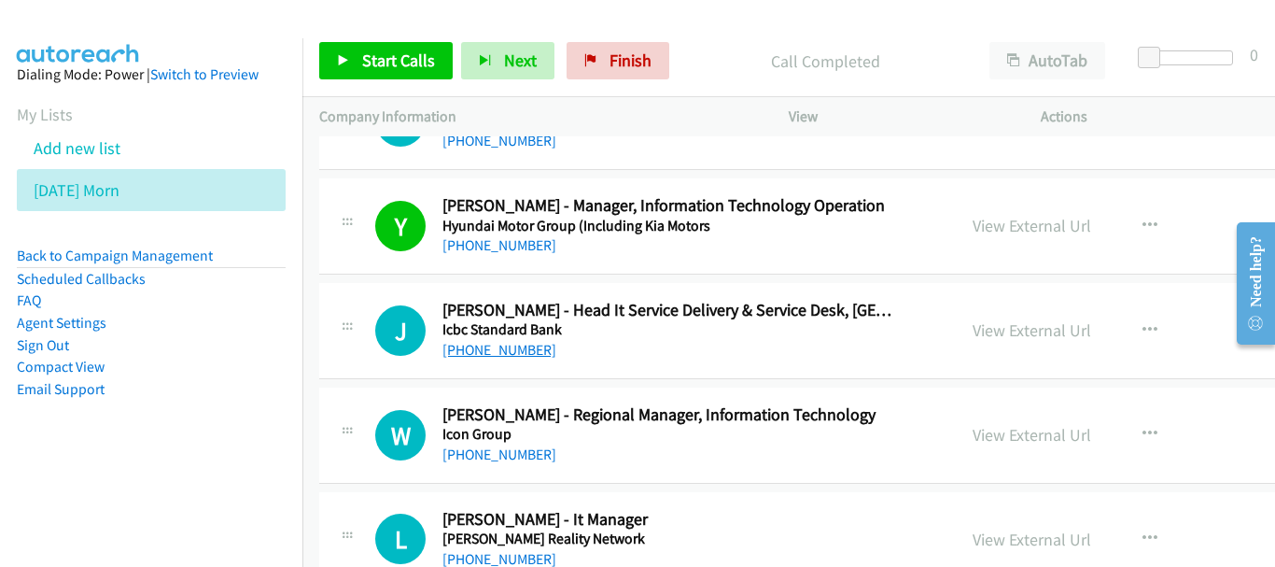
click at [507, 353] on link "[PHONE_NUMBER]" at bounding box center [499, 350] width 114 height 18
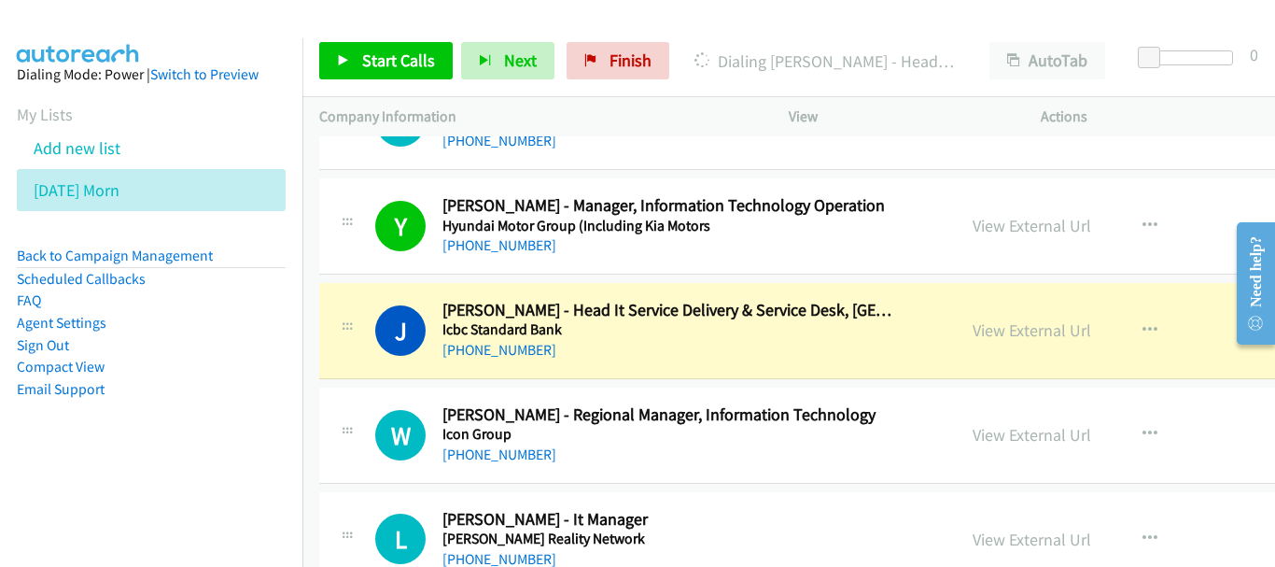
scroll to position [13160, 0]
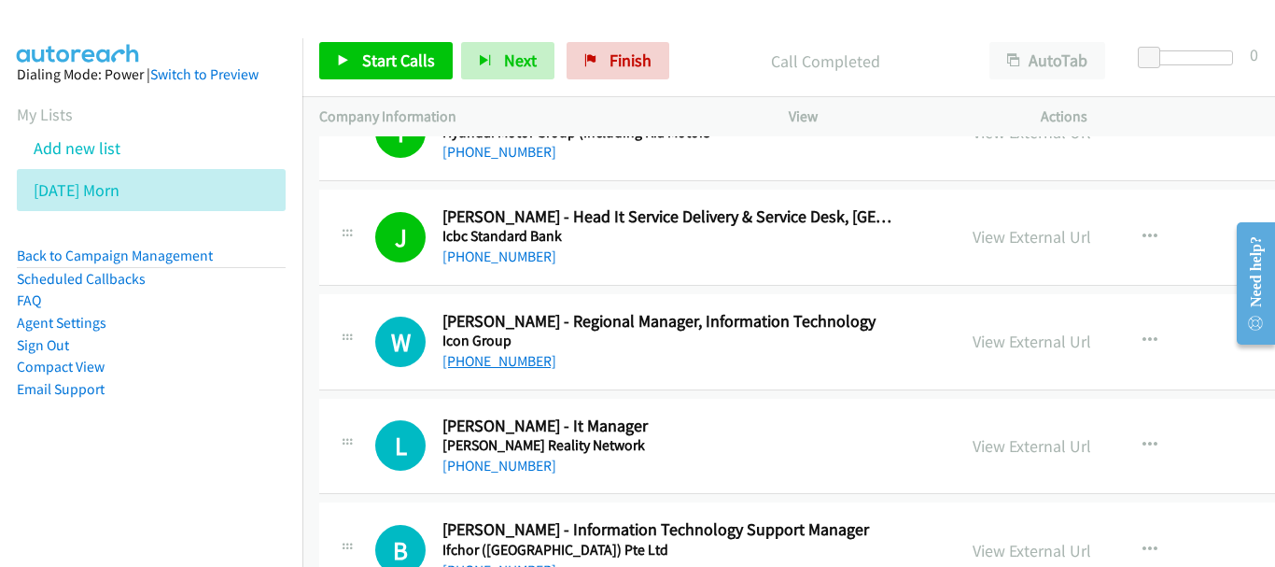
click at [503, 356] on link "[PHONE_NUMBER]" at bounding box center [499, 361] width 114 height 18
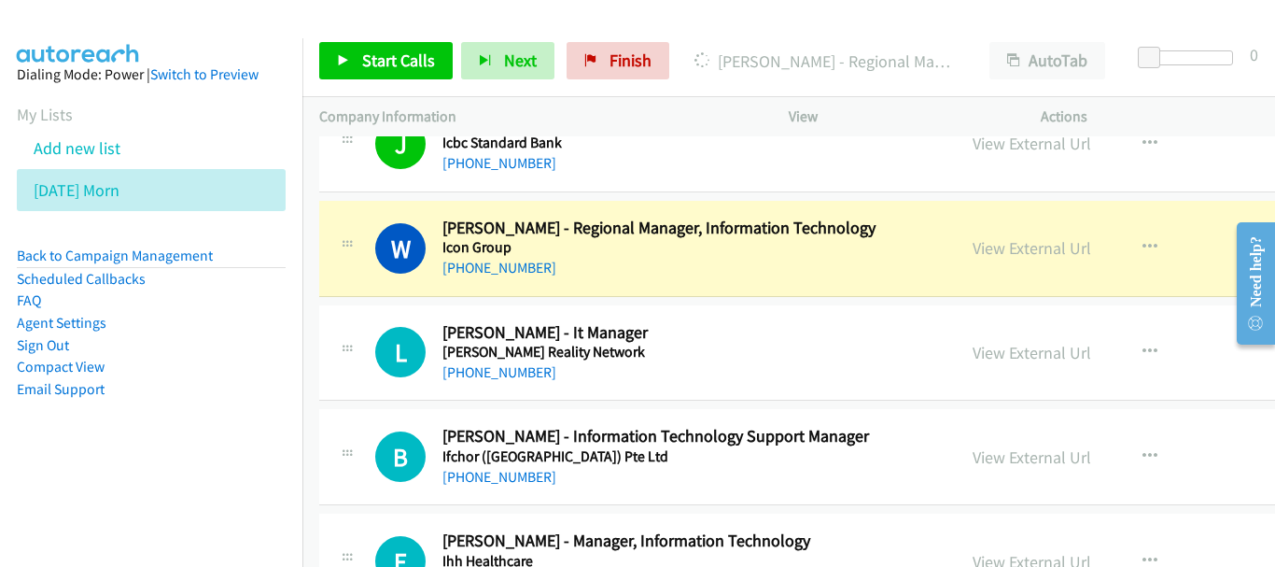
scroll to position [13346, 0]
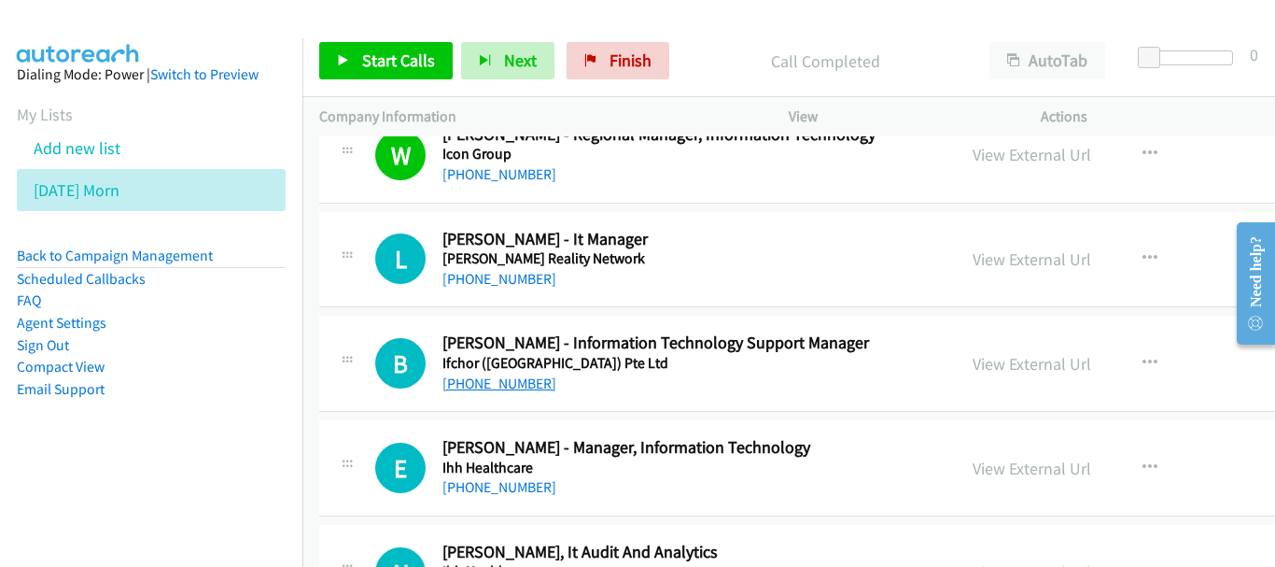
click at [490, 381] on link "[PHONE_NUMBER]" at bounding box center [499, 383] width 114 height 18
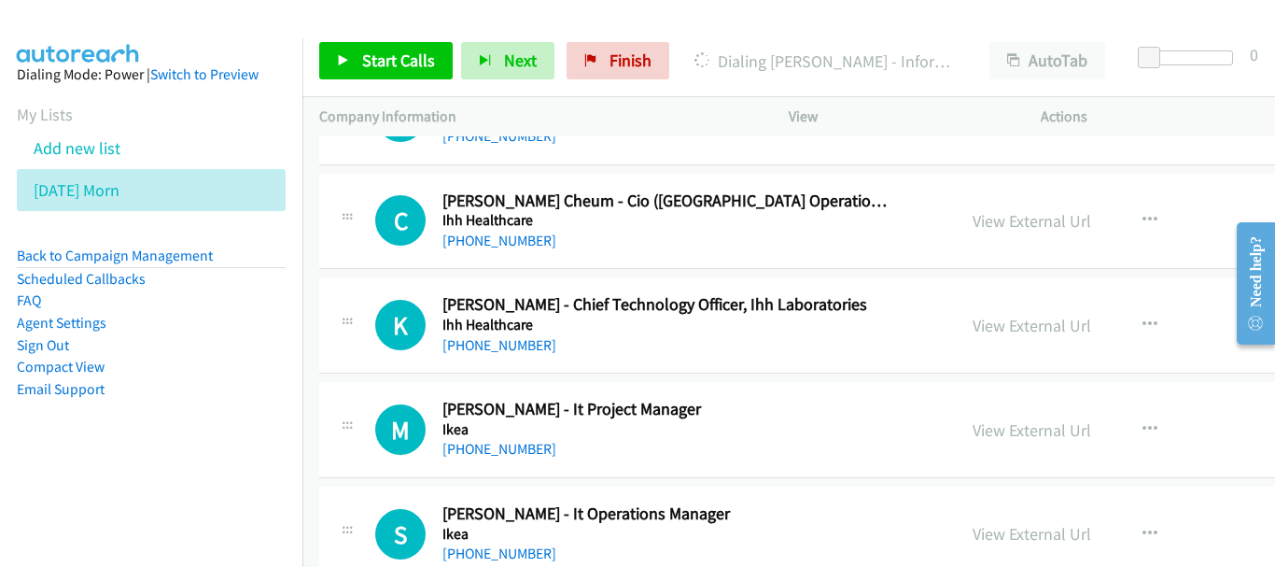
scroll to position [14000, 0]
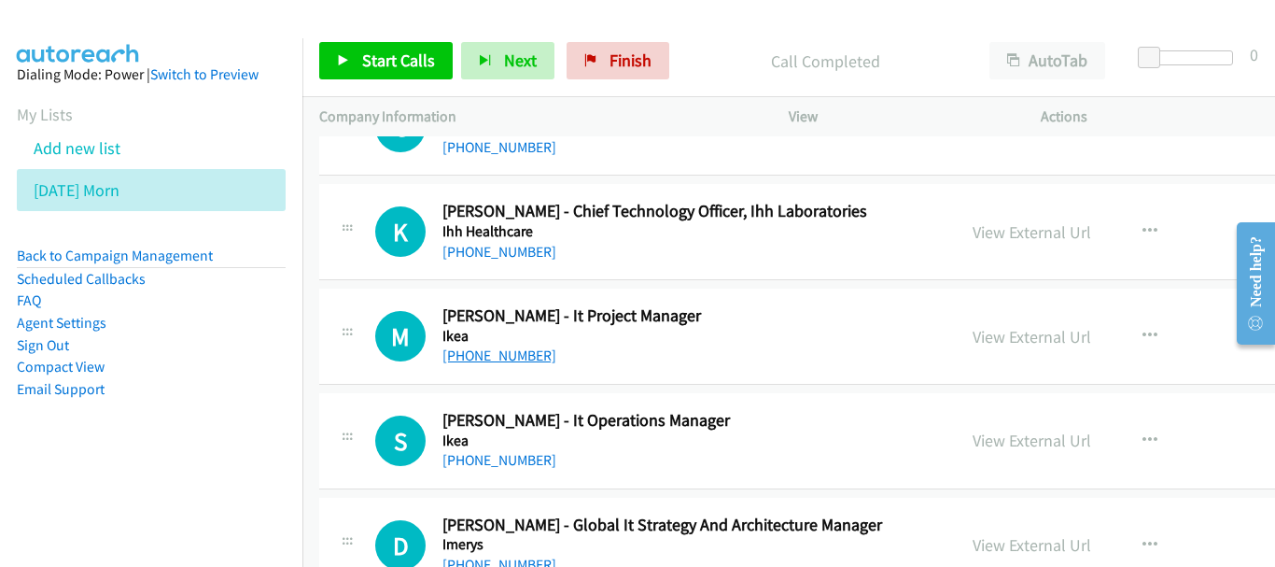
click at [507, 356] on link "[PHONE_NUMBER]" at bounding box center [499, 355] width 114 height 18
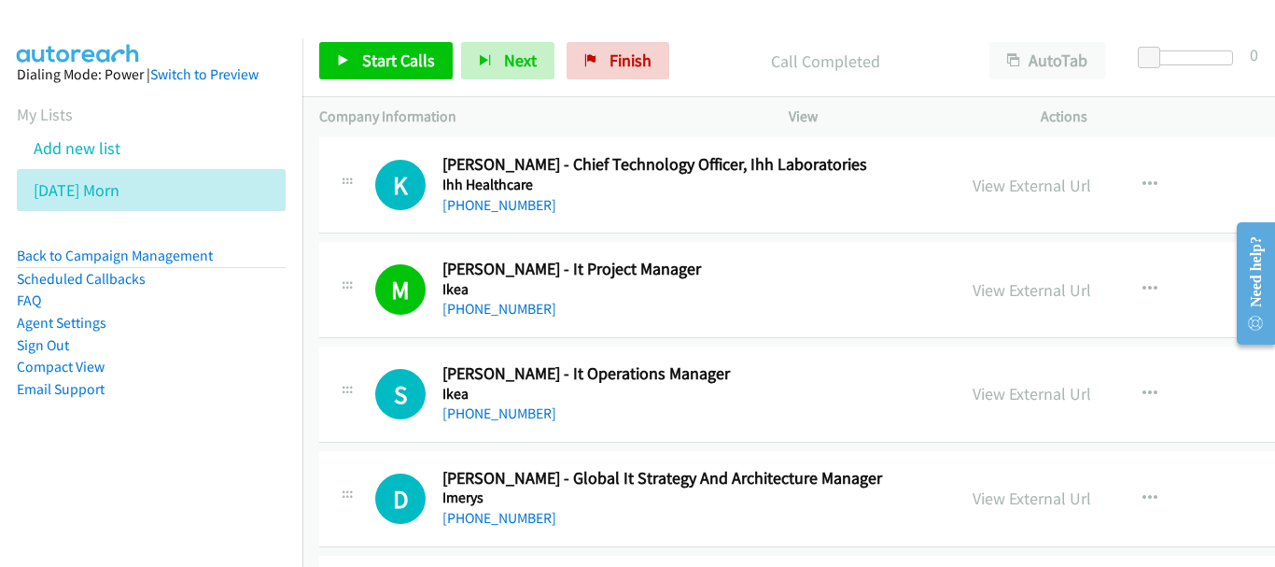
scroll to position [14093, 0]
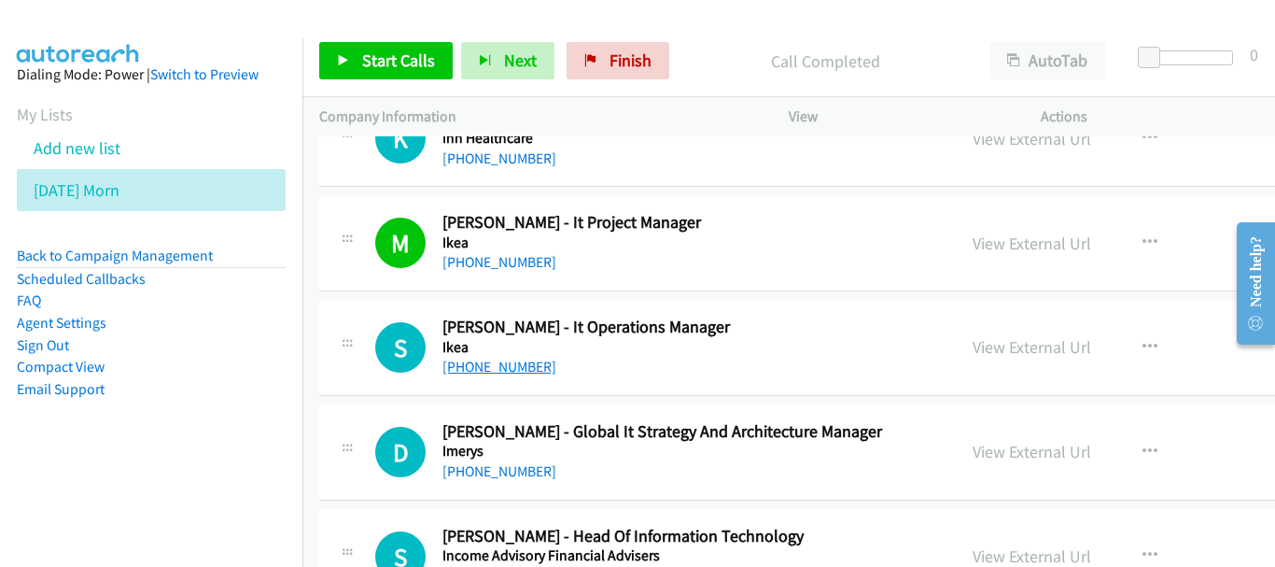
click at [520, 360] on link "[PHONE_NUMBER]" at bounding box center [499, 366] width 114 height 18
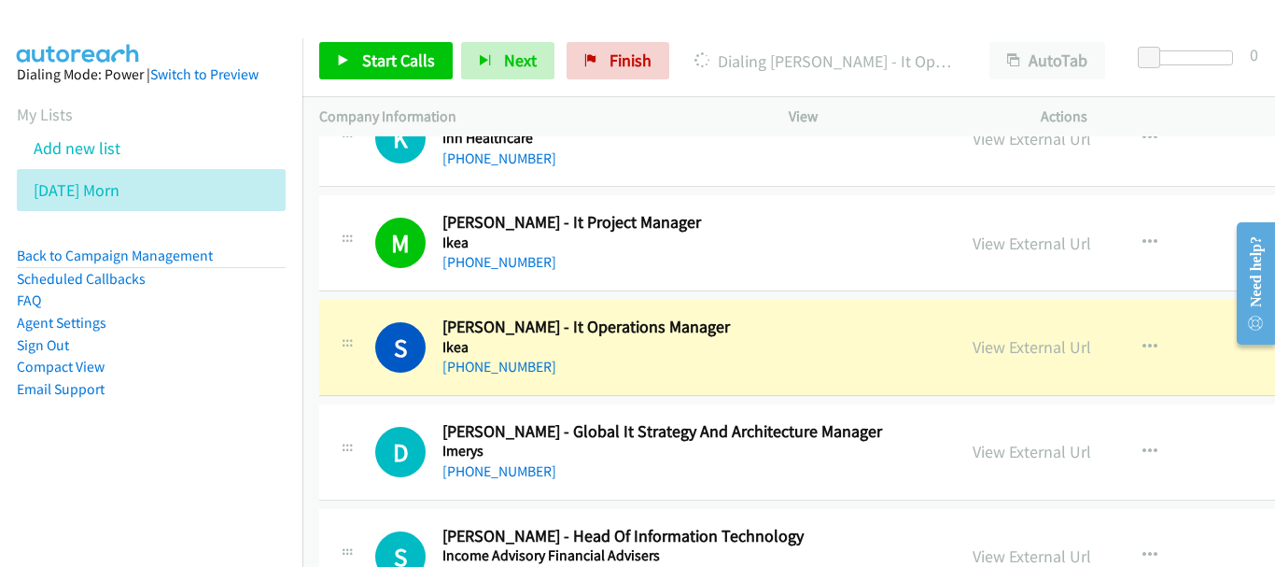
scroll to position [14186, 0]
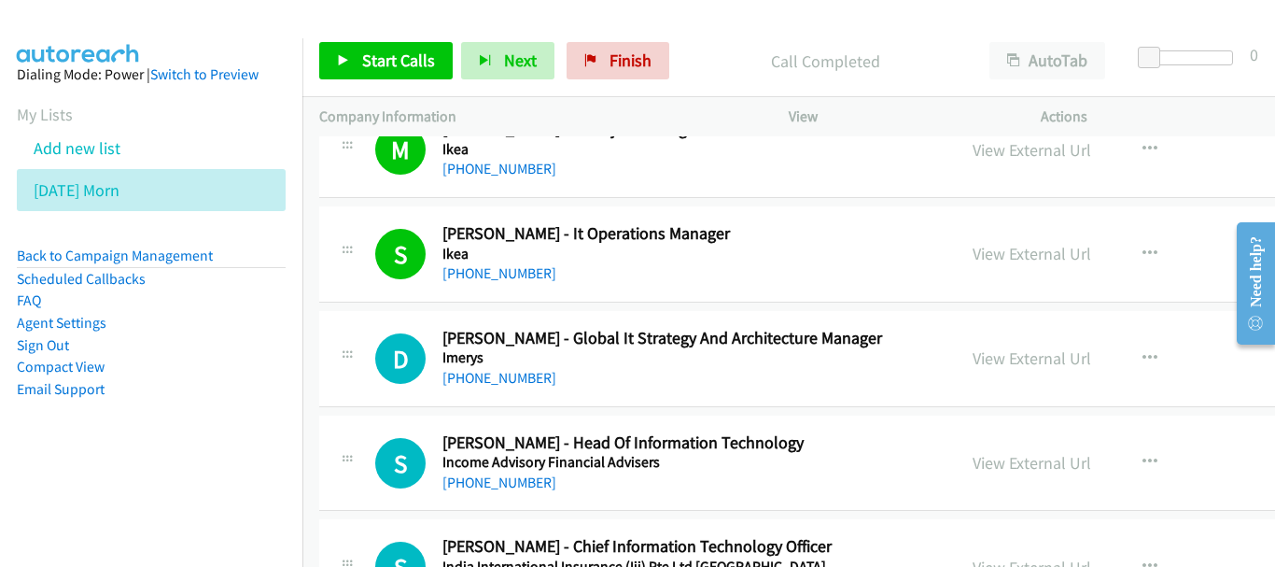
click at [523, 368] on div "[PHONE_NUMBER]" at bounding box center [668, 378] width 453 height 22
click at [520, 384] on link "[PHONE_NUMBER]" at bounding box center [499, 378] width 114 height 18
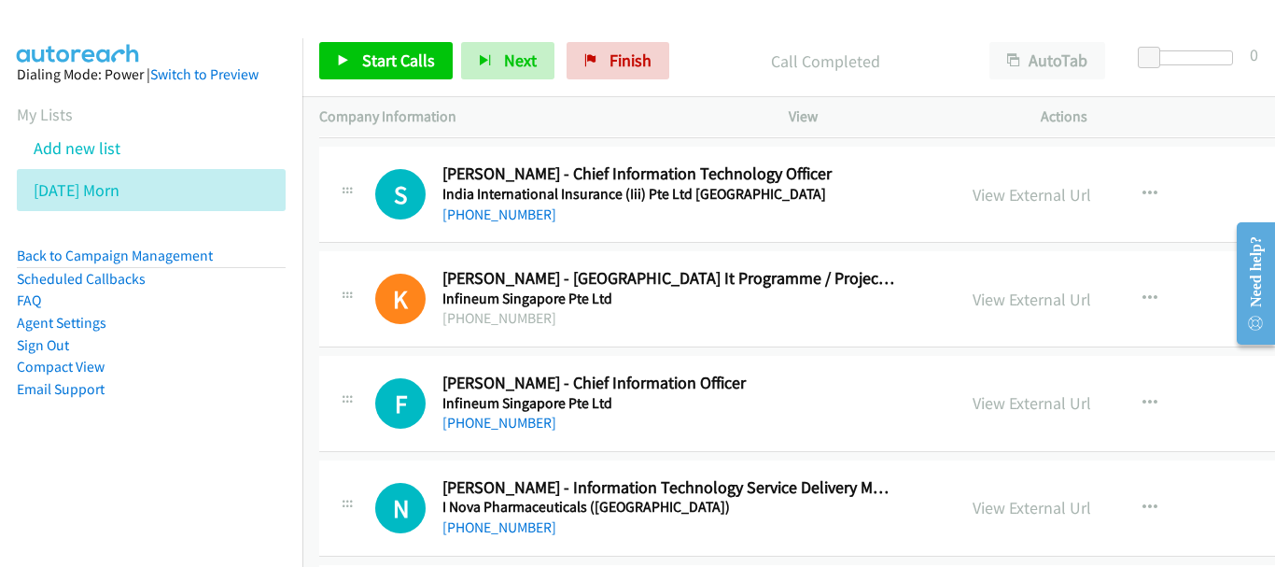
scroll to position [14560, 0]
click at [498, 419] on link "[PHONE_NUMBER]" at bounding box center [499, 422] width 114 height 18
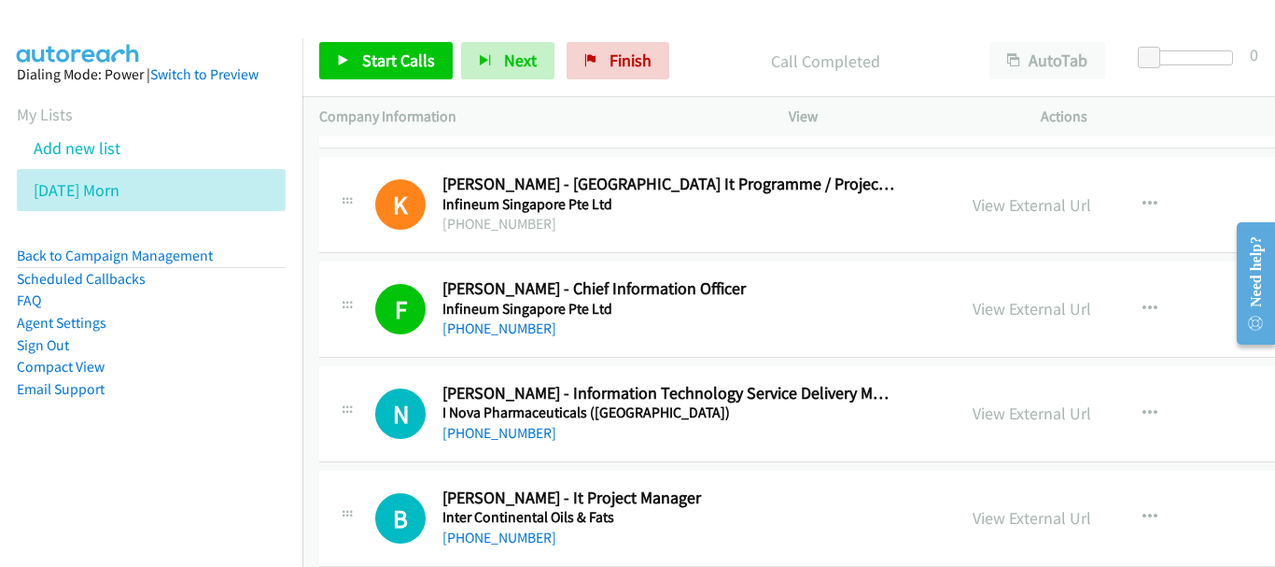
scroll to position [14746, 0]
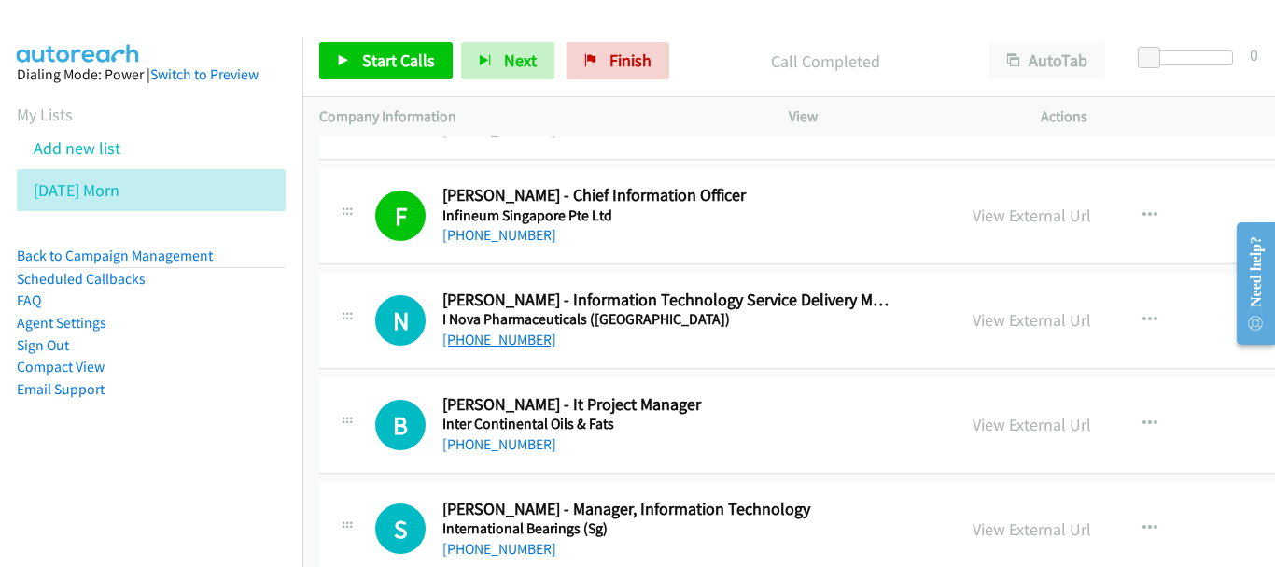
click at [509, 340] on link "[PHONE_NUMBER]" at bounding box center [499, 339] width 114 height 18
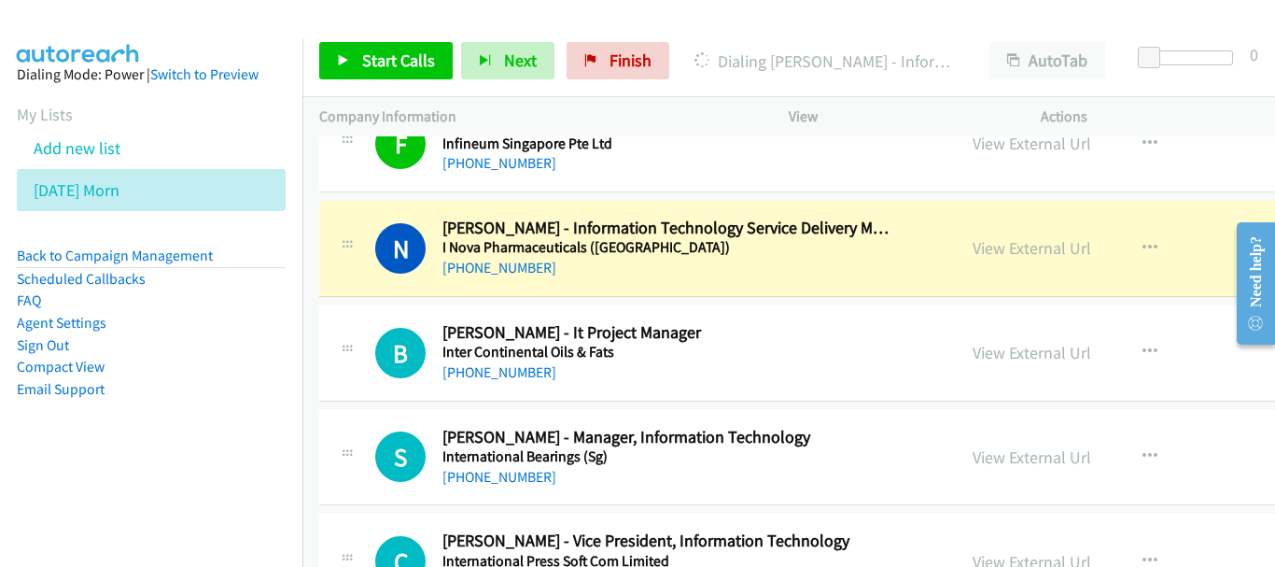
scroll to position [14840, 0]
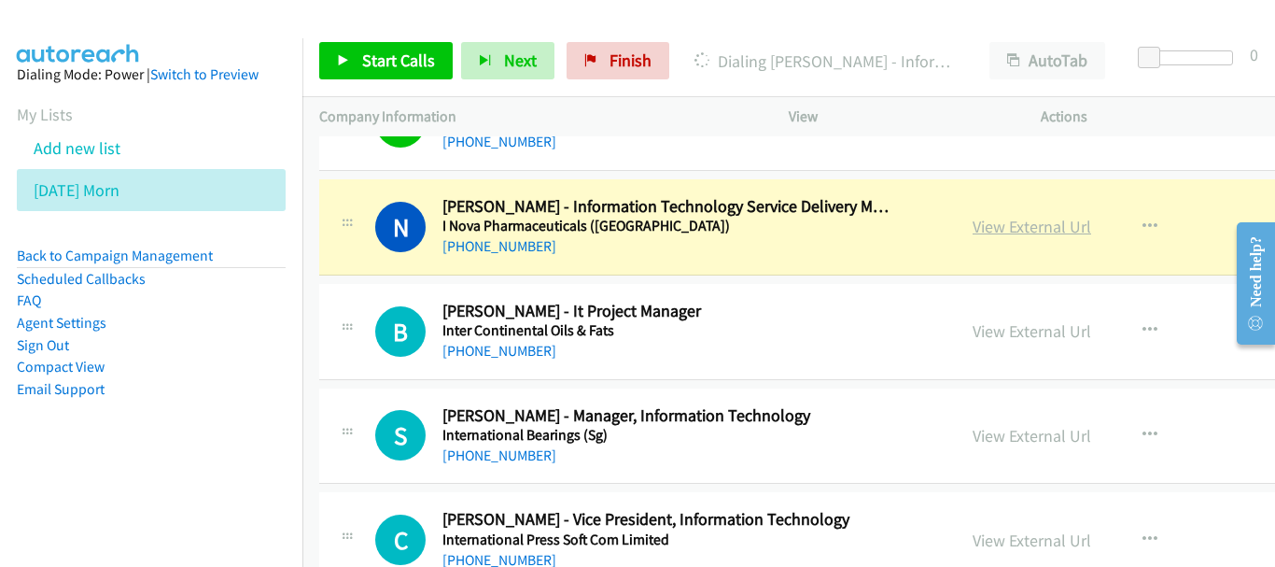
click at [1025, 231] on link "View External Url" at bounding box center [1032, 226] width 119 height 21
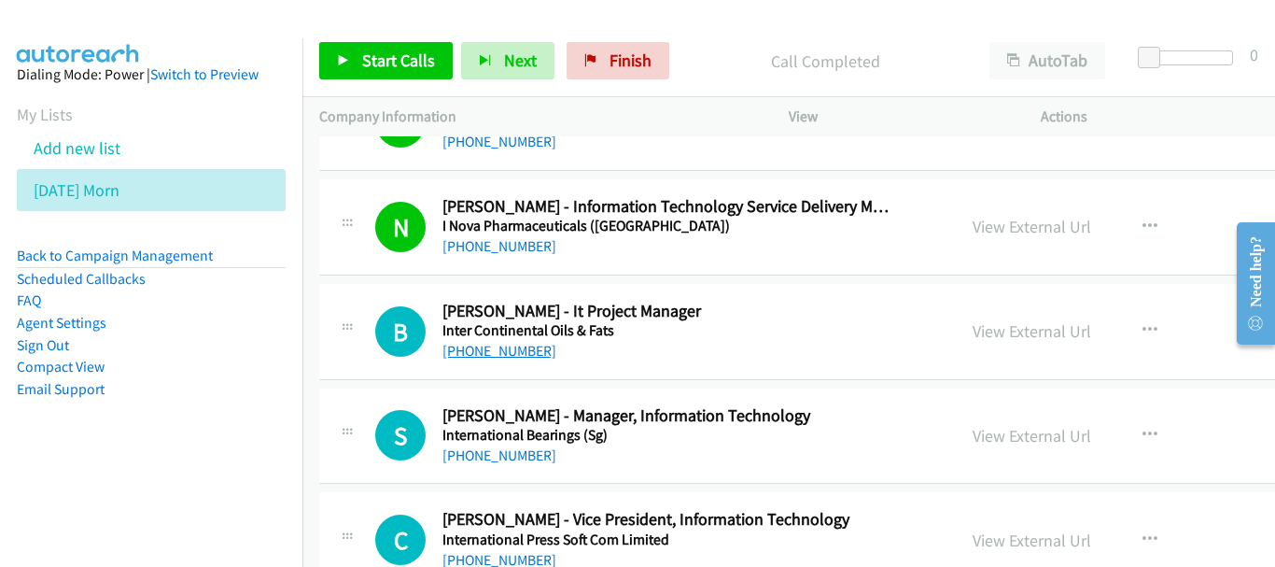
click at [495, 344] on link "[PHONE_NUMBER]" at bounding box center [499, 351] width 114 height 18
click at [493, 457] on link "[PHONE_NUMBER]" at bounding box center [499, 455] width 114 height 18
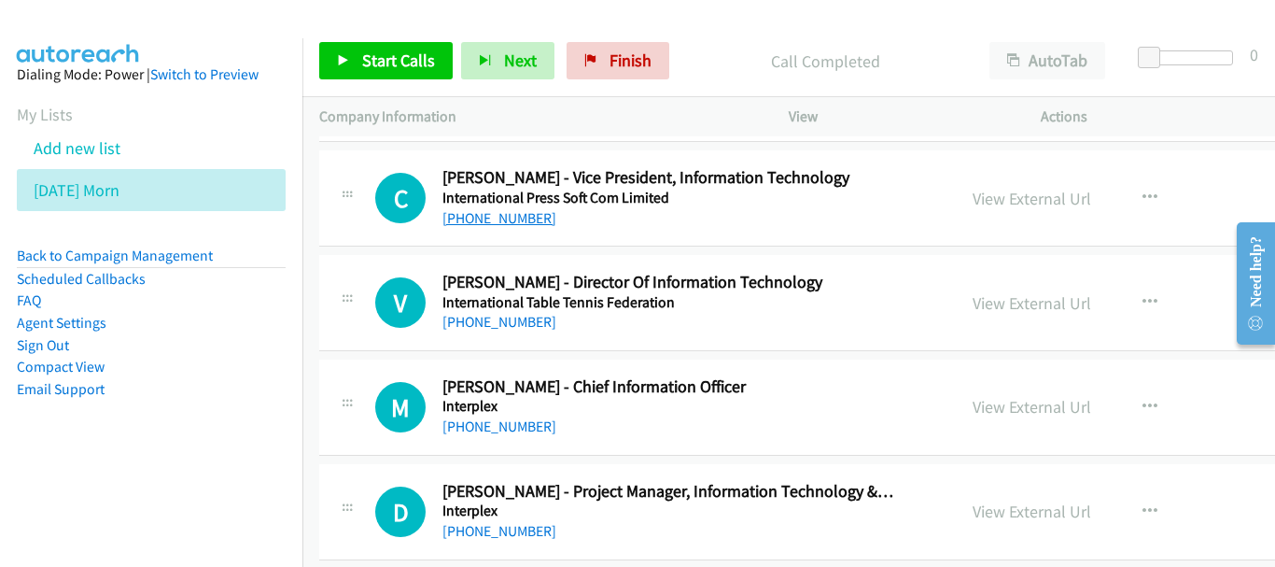
scroll to position [15213, 0]
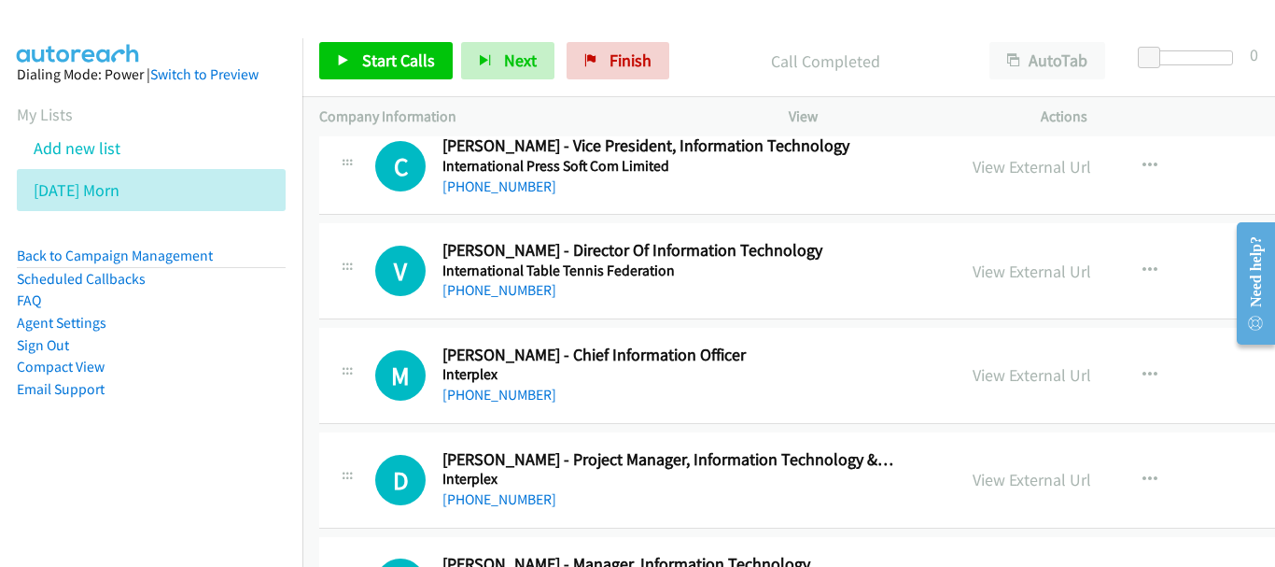
click at [488, 383] on h5 "Interplex" at bounding box center [668, 374] width 453 height 19
click at [494, 399] on link "[PHONE_NUMBER]" at bounding box center [499, 394] width 114 height 18
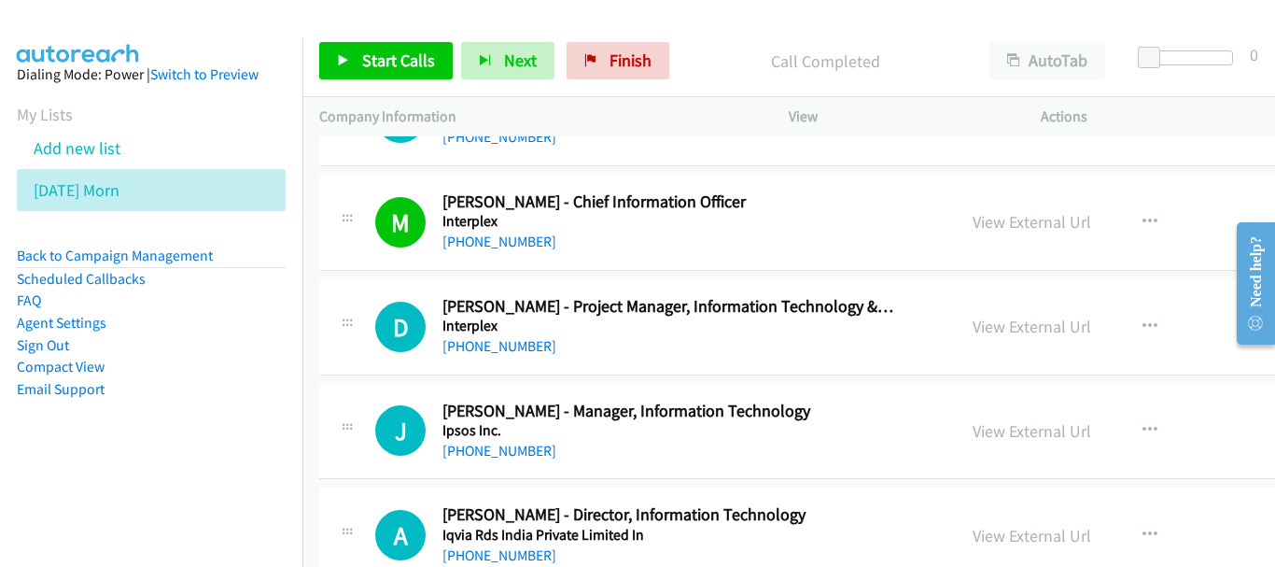
scroll to position [15400, 0]
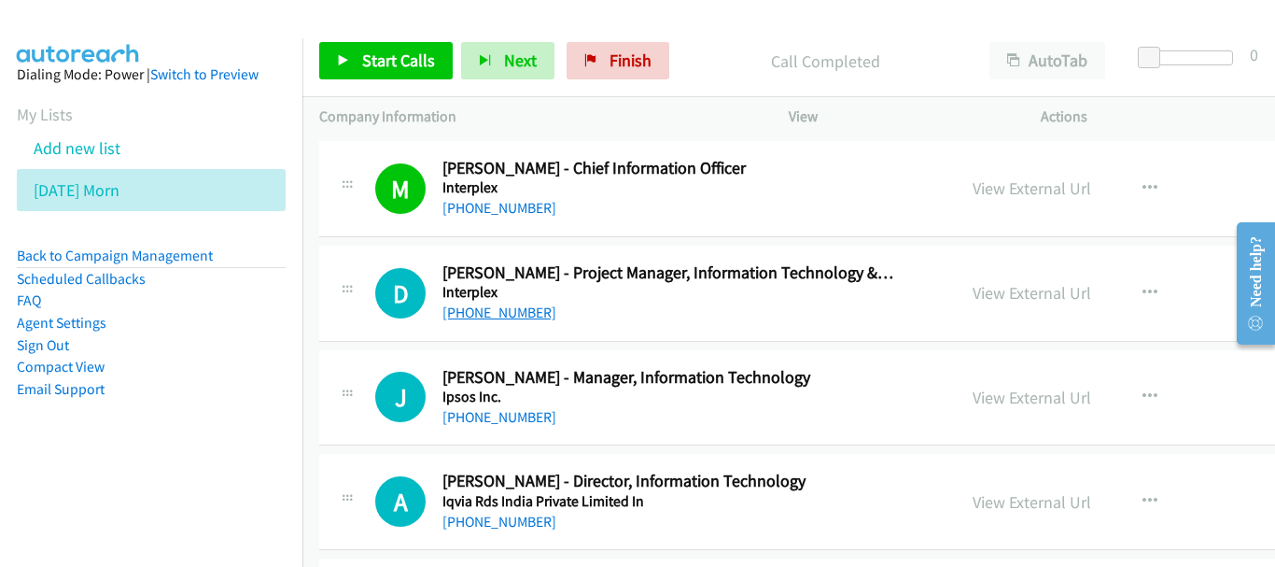
click at [482, 312] on link "[PHONE_NUMBER]" at bounding box center [499, 312] width 114 height 18
click at [523, 421] on link "[PHONE_NUMBER]" at bounding box center [499, 417] width 114 height 18
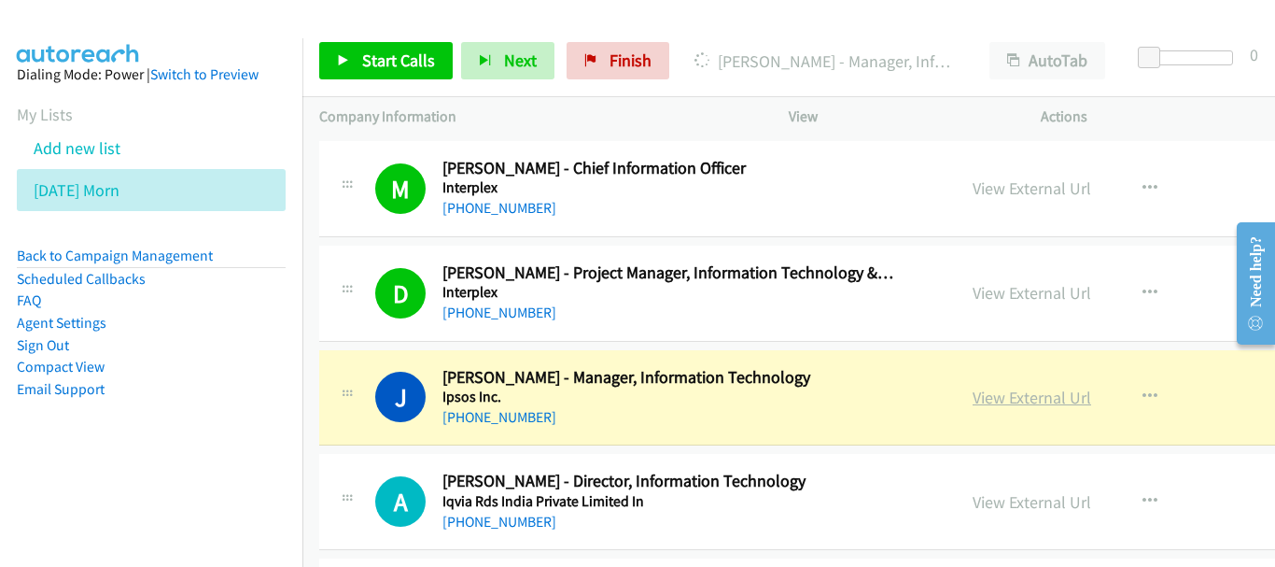
click at [973, 404] on link "View External Url" at bounding box center [1032, 396] width 119 height 21
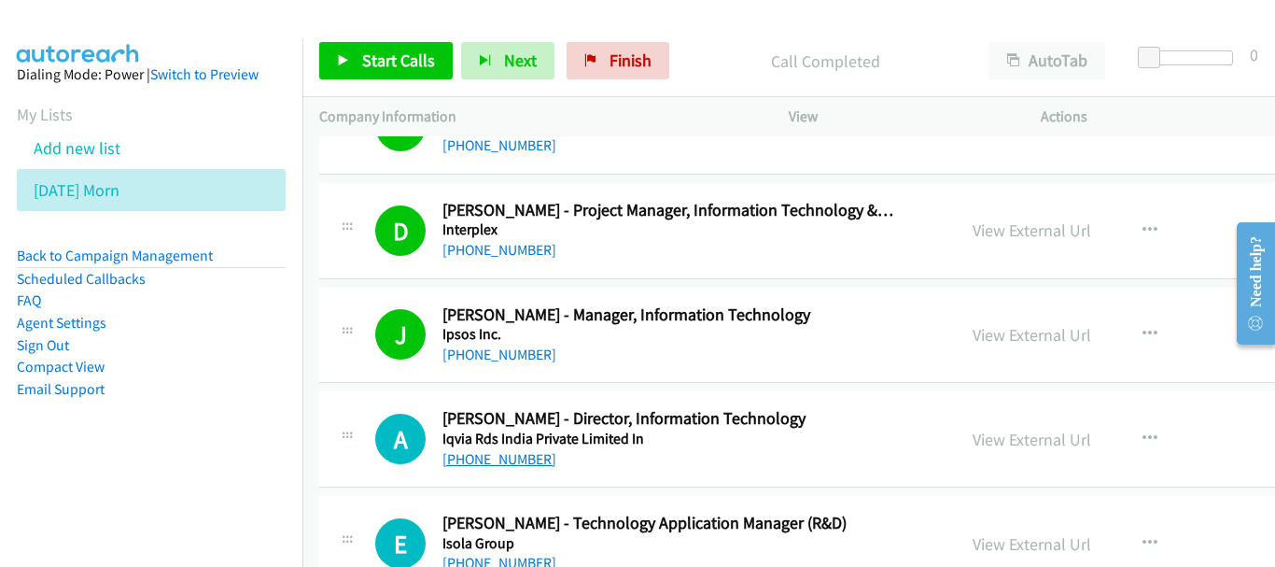
scroll to position [15493, 0]
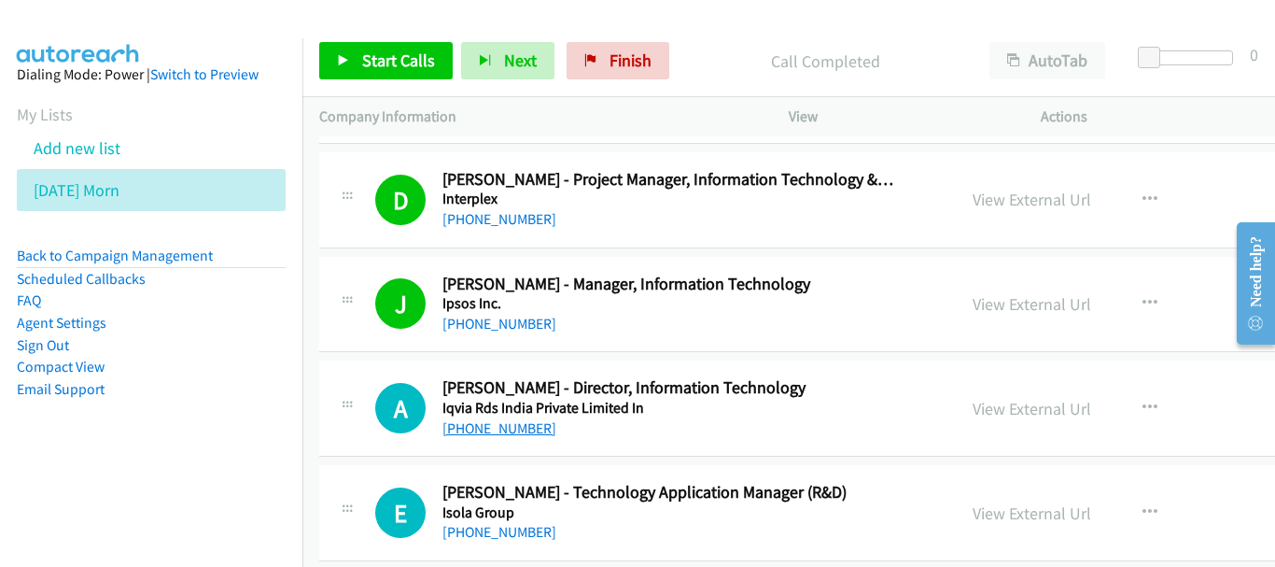
click at [499, 434] on link "[PHONE_NUMBER]" at bounding box center [499, 428] width 114 height 18
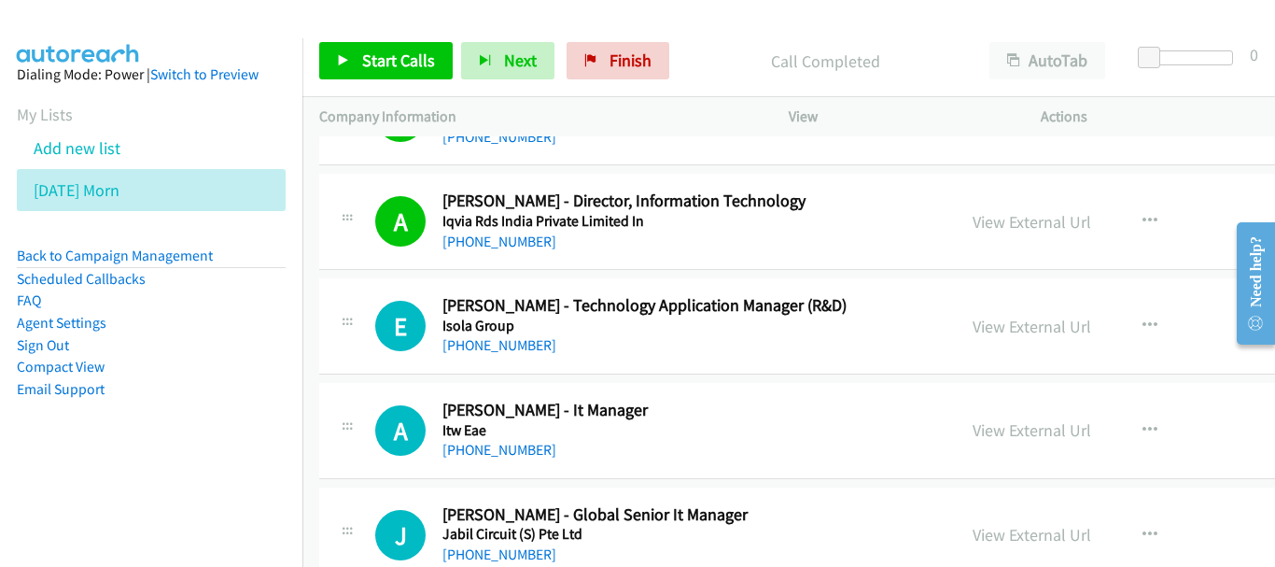
scroll to position [15773, 0]
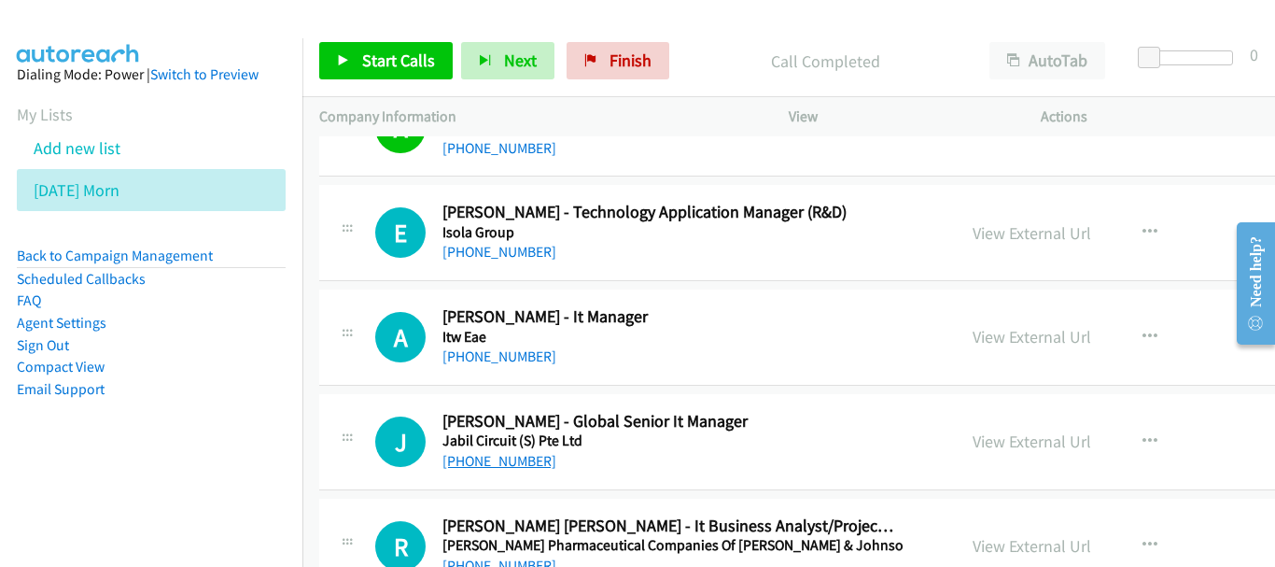
click at [514, 465] on link "[PHONE_NUMBER]" at bounding box center [499, 461] width 114 height 18
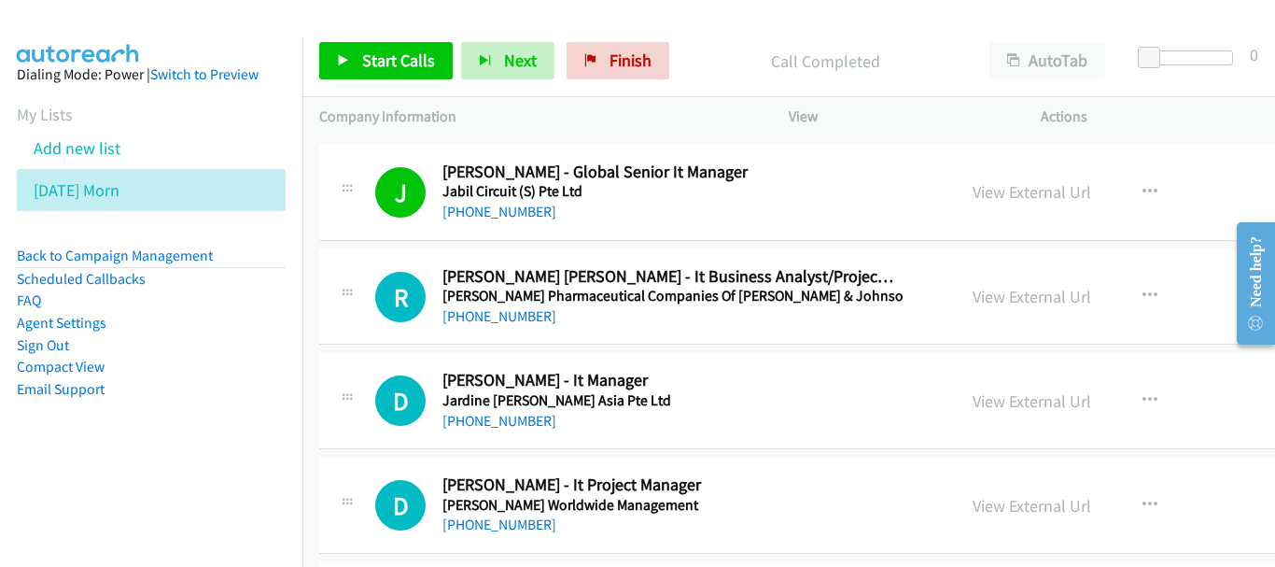
scroll to position [16053, 0]
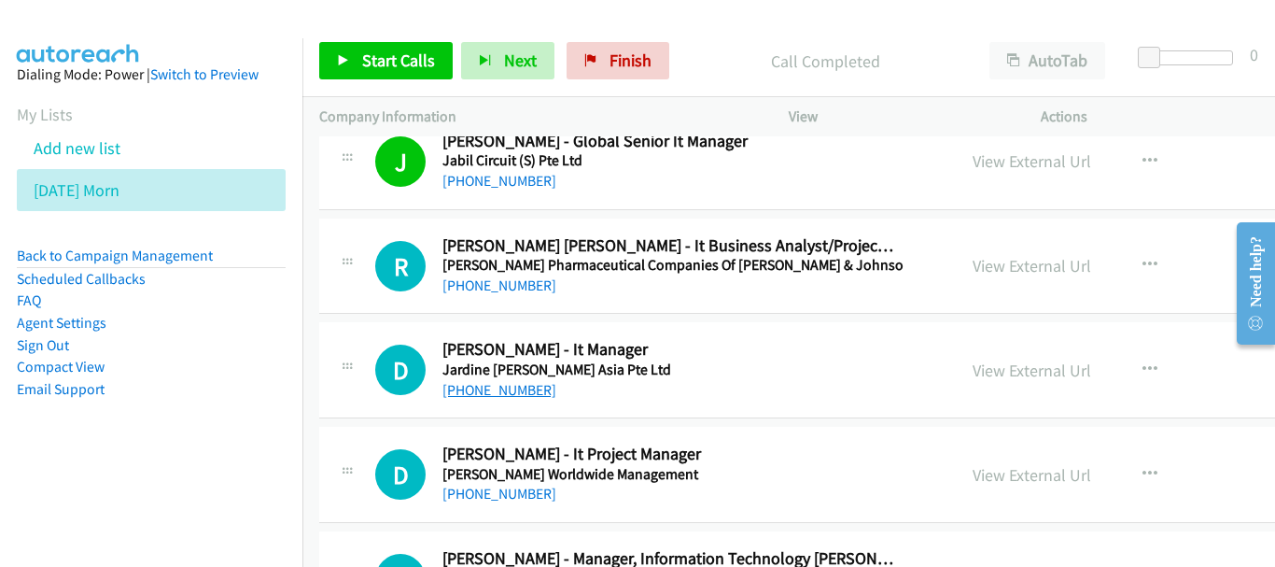
click at [527, 397] on link "[PHONE_NUMBER]" at bounding box center [499, 390] width 114 height 18
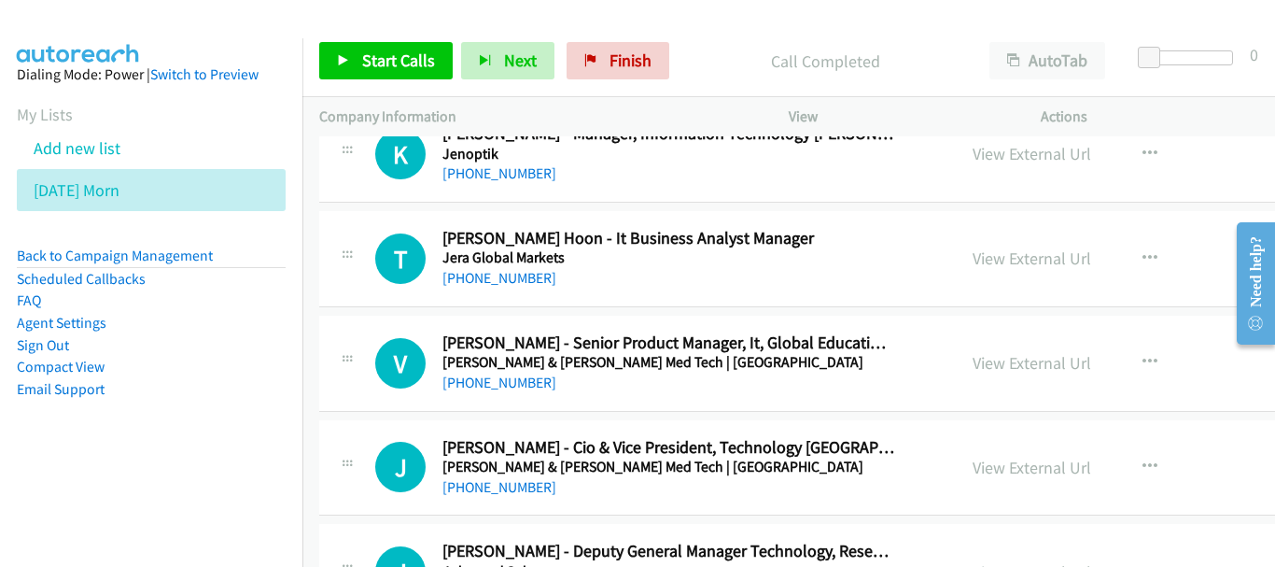
scroll to position [16520, 0]
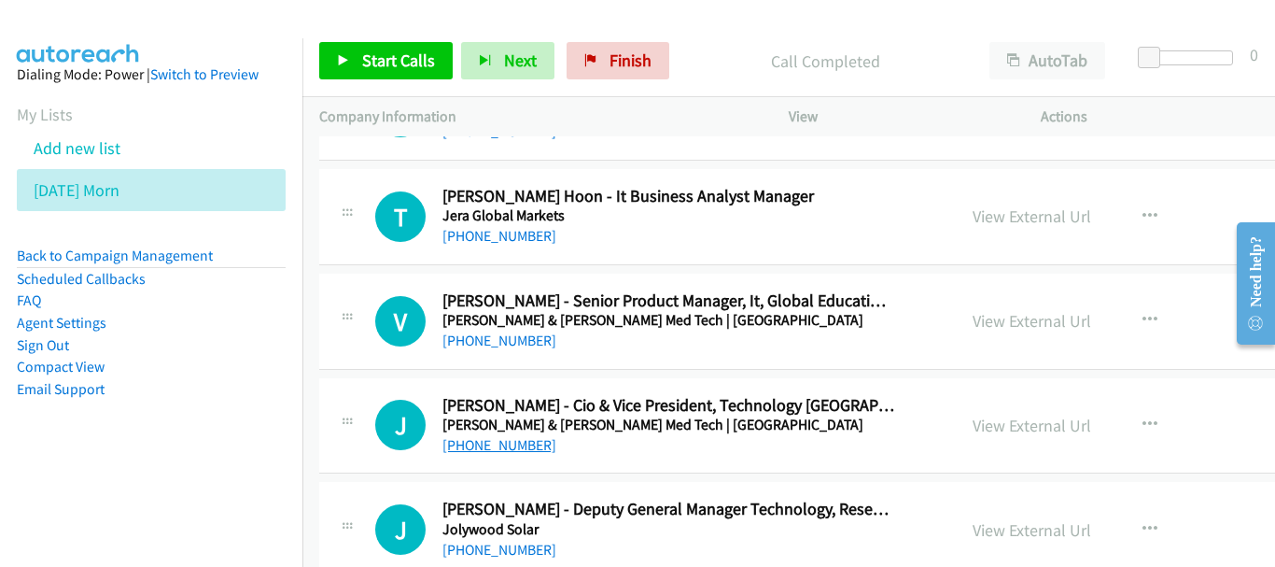
click at [500, 444] on link "[PHONE_NUMBER]" at bounding box center [499, 445] width 114 height 18
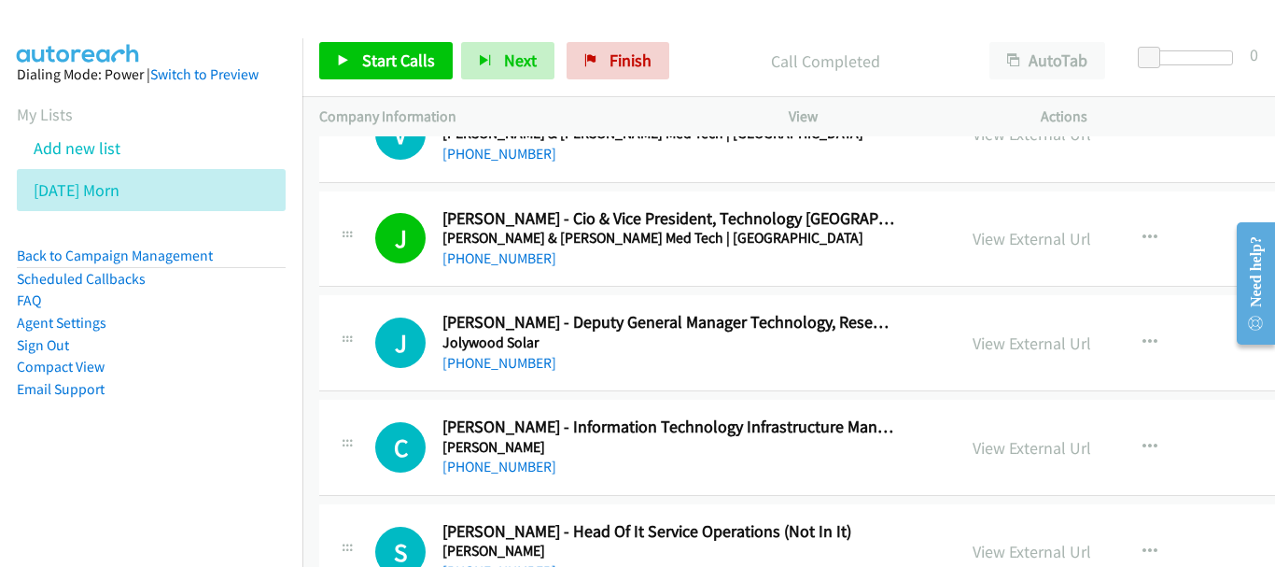
scroll to position [16800, 0]
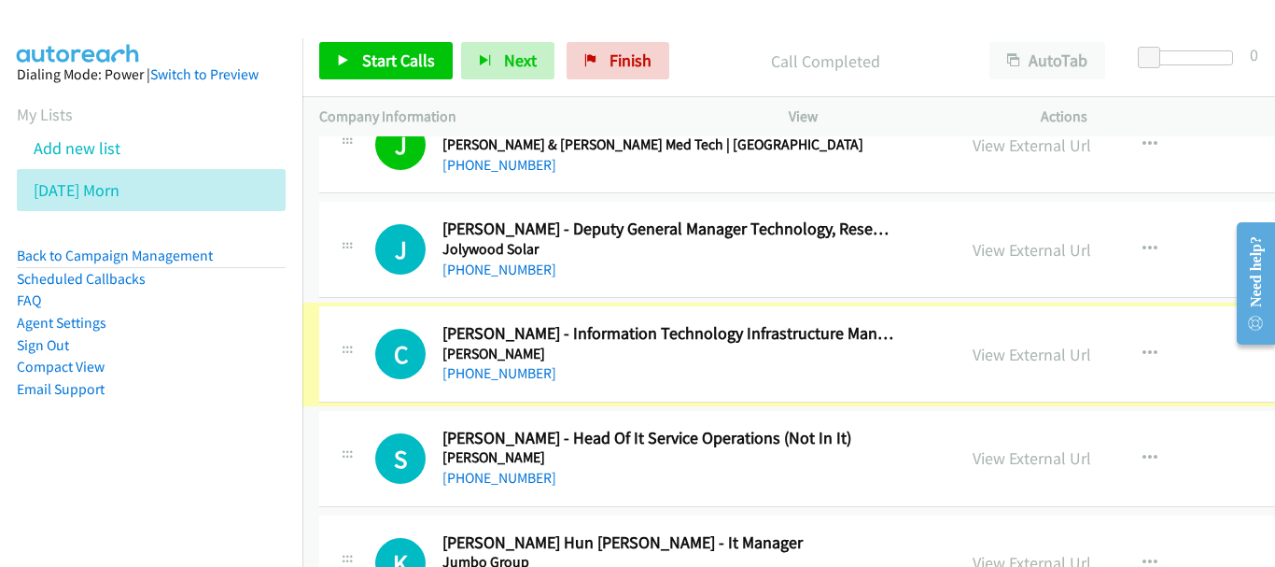
click at [488, 370] on link "[PHONE_NUMBER]" at bounding box center [499, 373] width 114 height 18
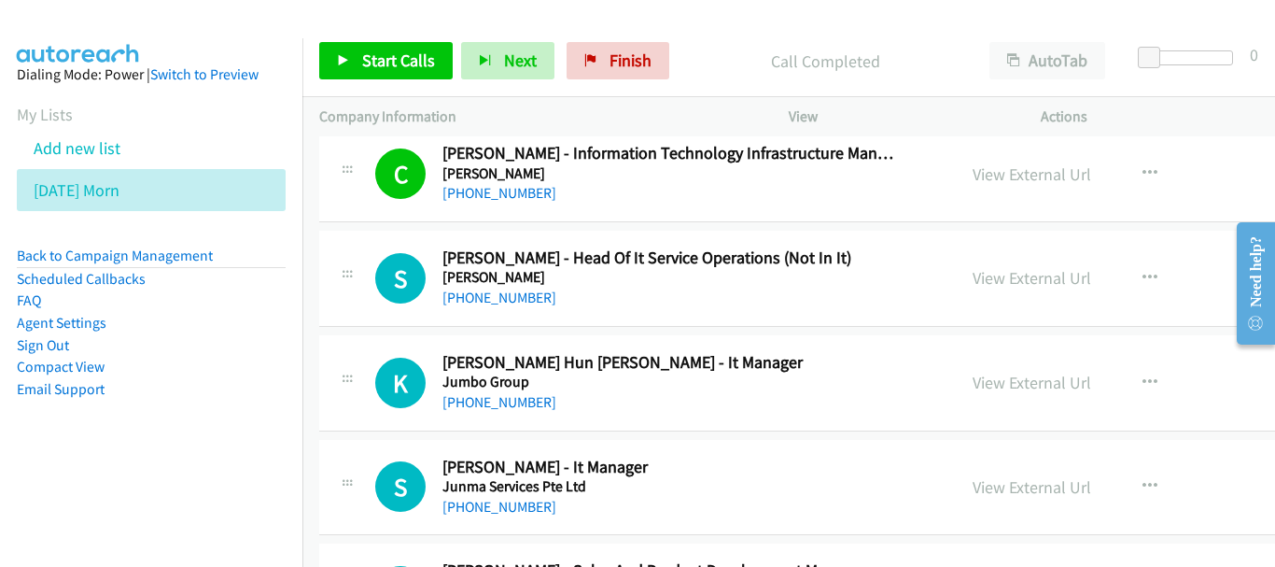
scroll to position [16986, 0]
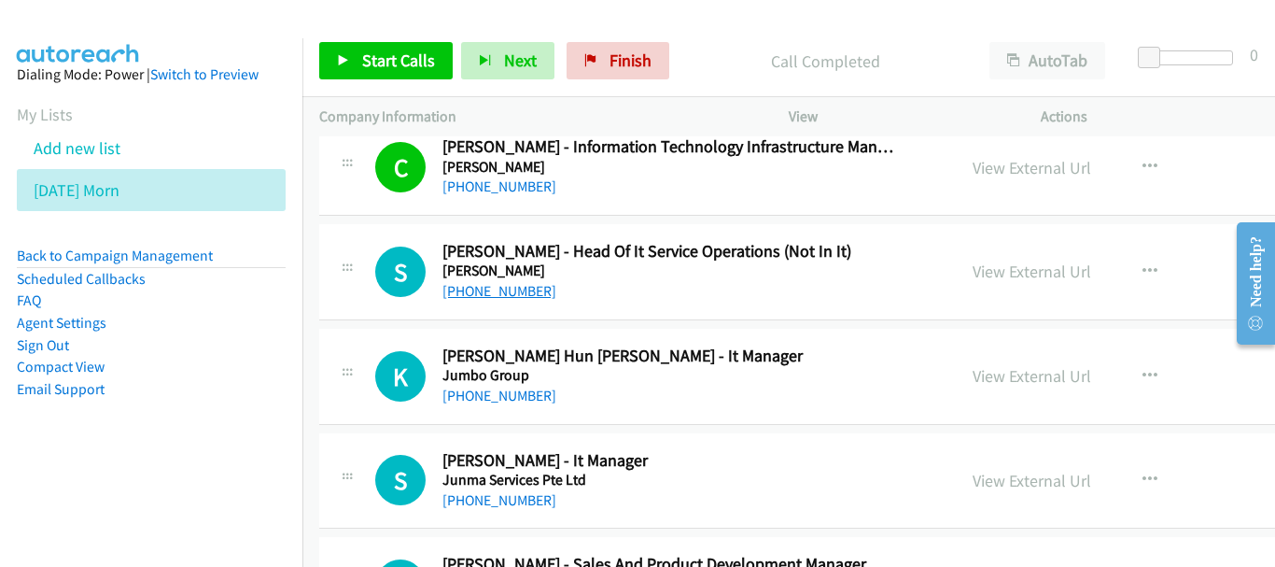
click at [522, 294] on link "[PHONE_NUMBER]" at bounding box center [499, 291] width 114 height 18
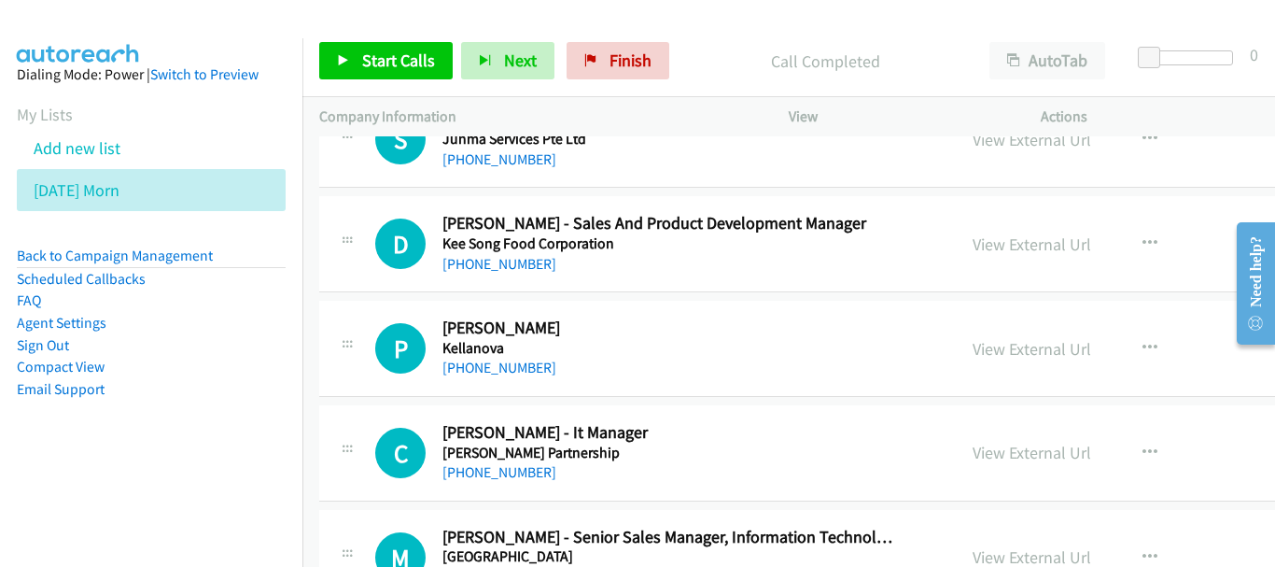
scroll to position [17360, 0]
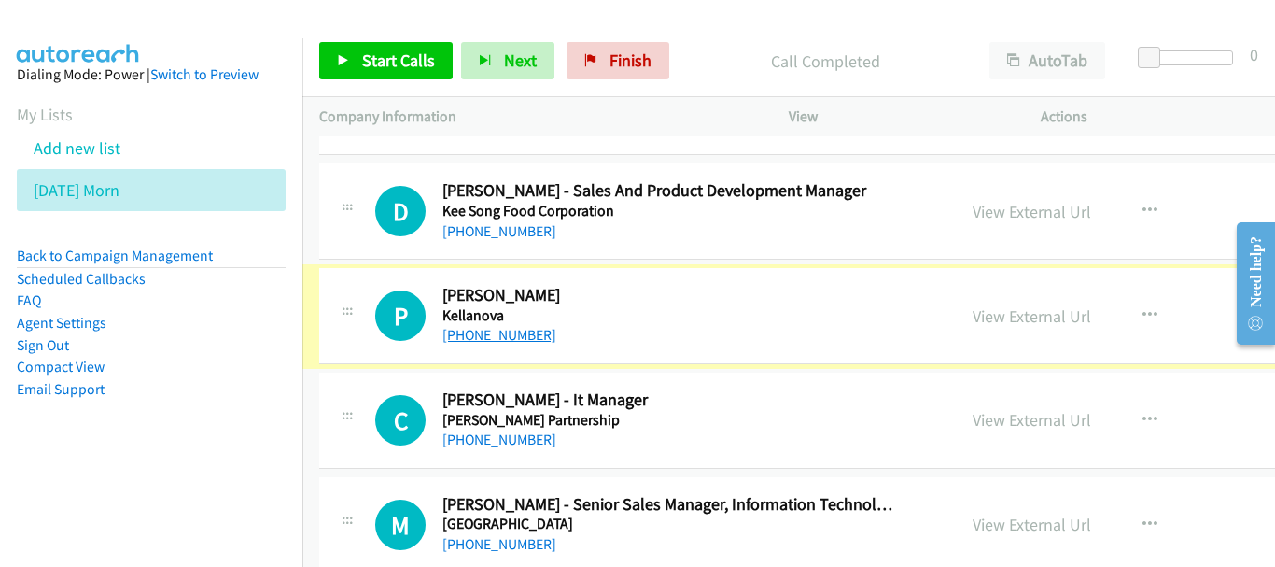
click at [505, 335] on link "[PHONE_NUMBER]" at bounding box center [499, 335] width 114 height 18
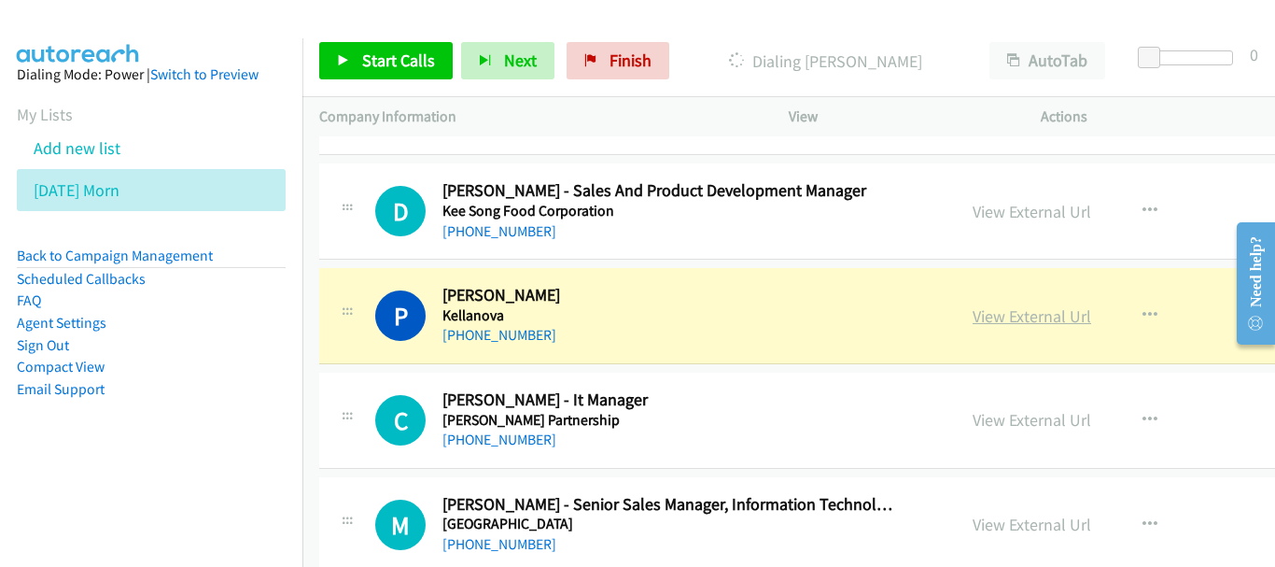
click at [975, 319] on link "View External Url" at bounding box center [1032, 315] width 119 height 21
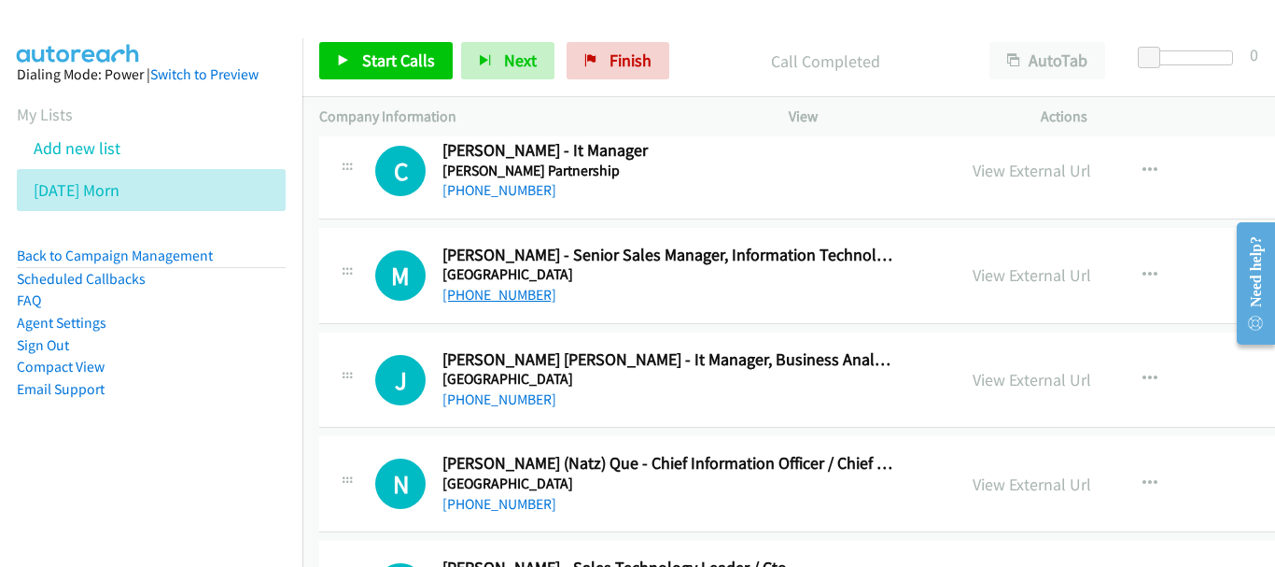
scroll to position [17640, 0]
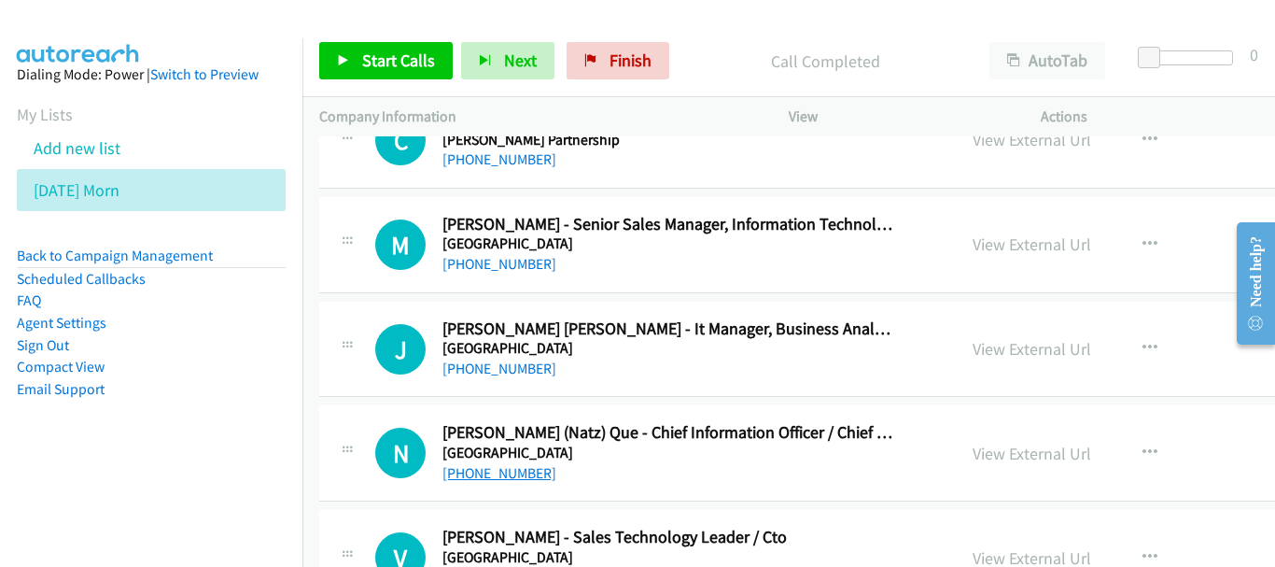
click at [506, 473] on link "[PHONE_NUMBER]" at bounding box center [499, 473] width 114 height 18
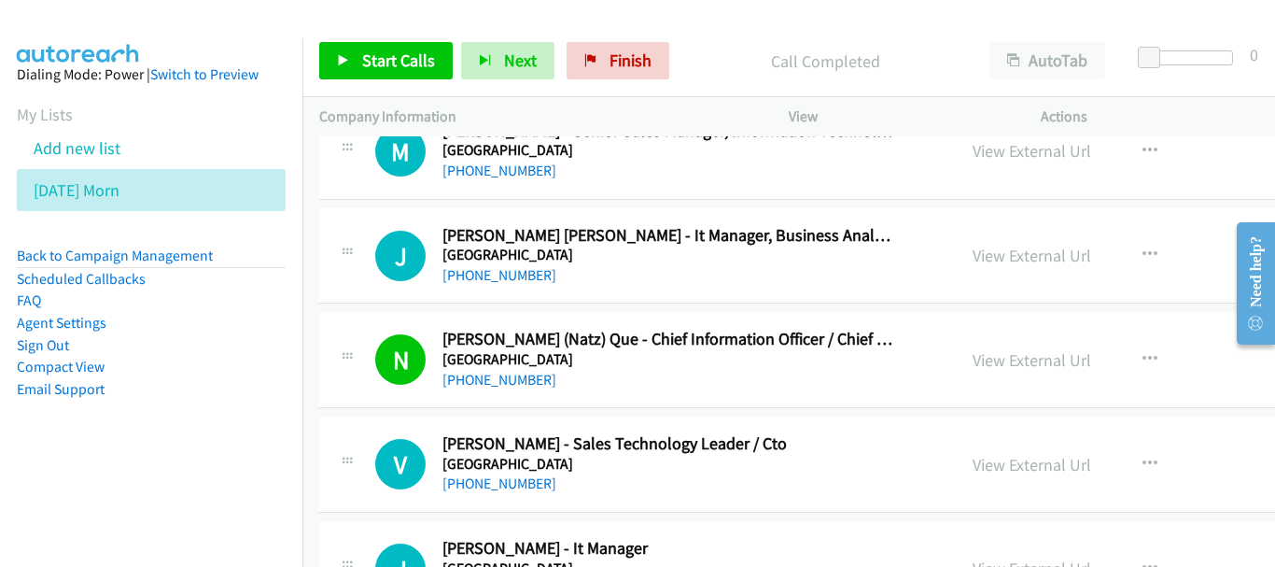
scroll to position [17920, 0]
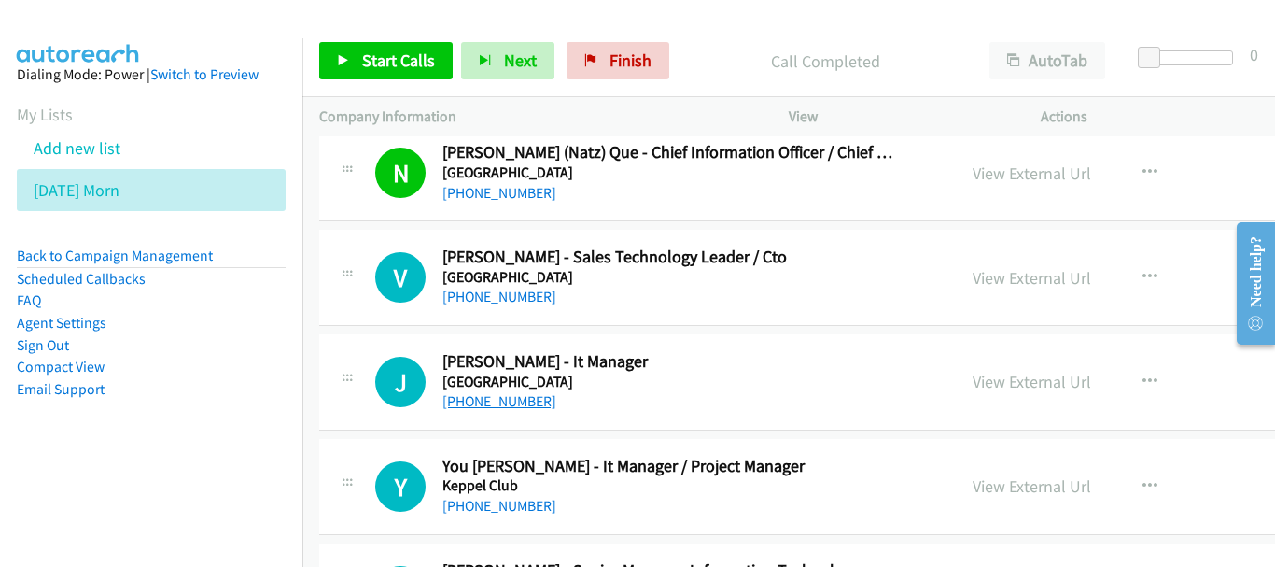
click at [509, 398] on link "[PHONE_NUMBER]" at bounding box center [499, 401] width 114 height 18
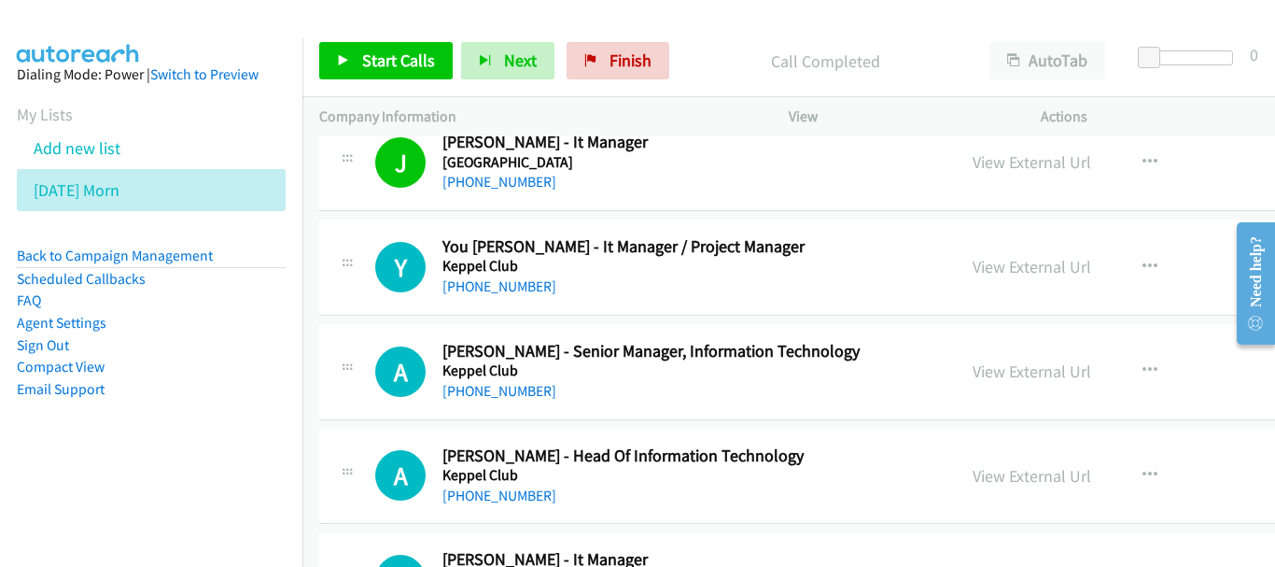
scroll to position [18106, 0]
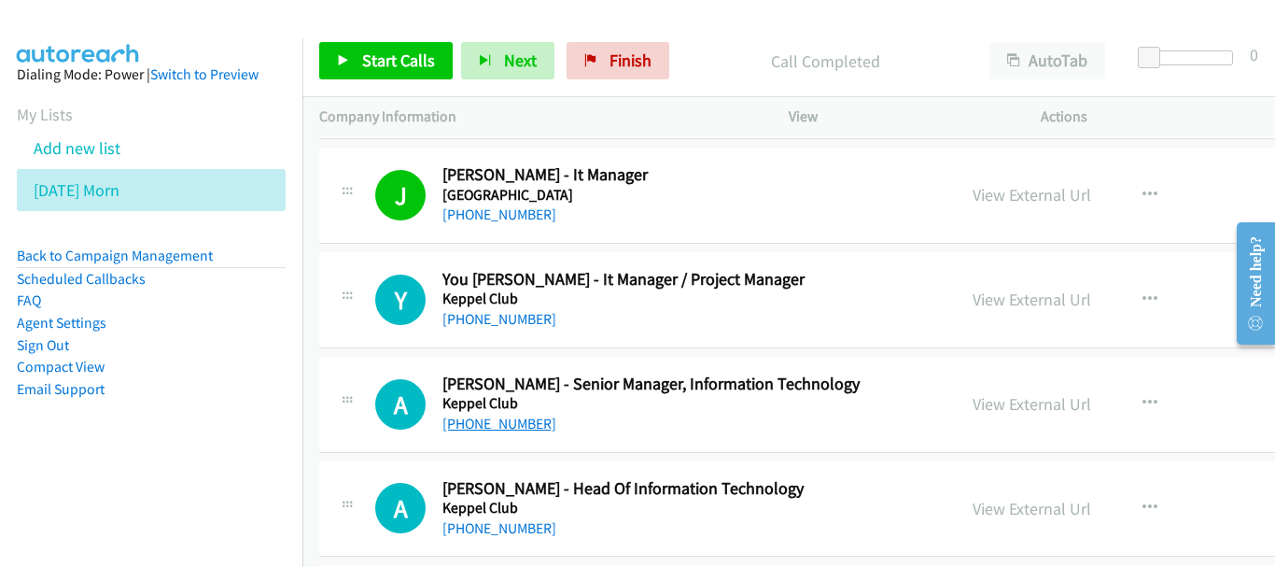
click at [488, 427] on link "[PHONE_NUMBER]" at bounding box center [499, 423] width 114 height 18
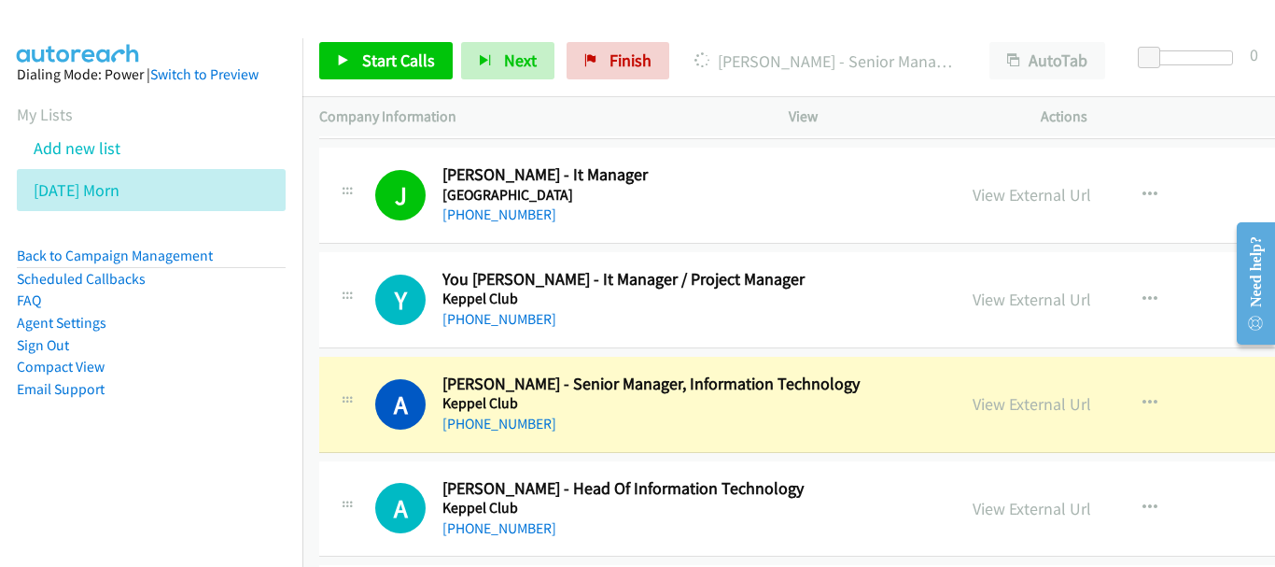
scroll to position [18200, 0]
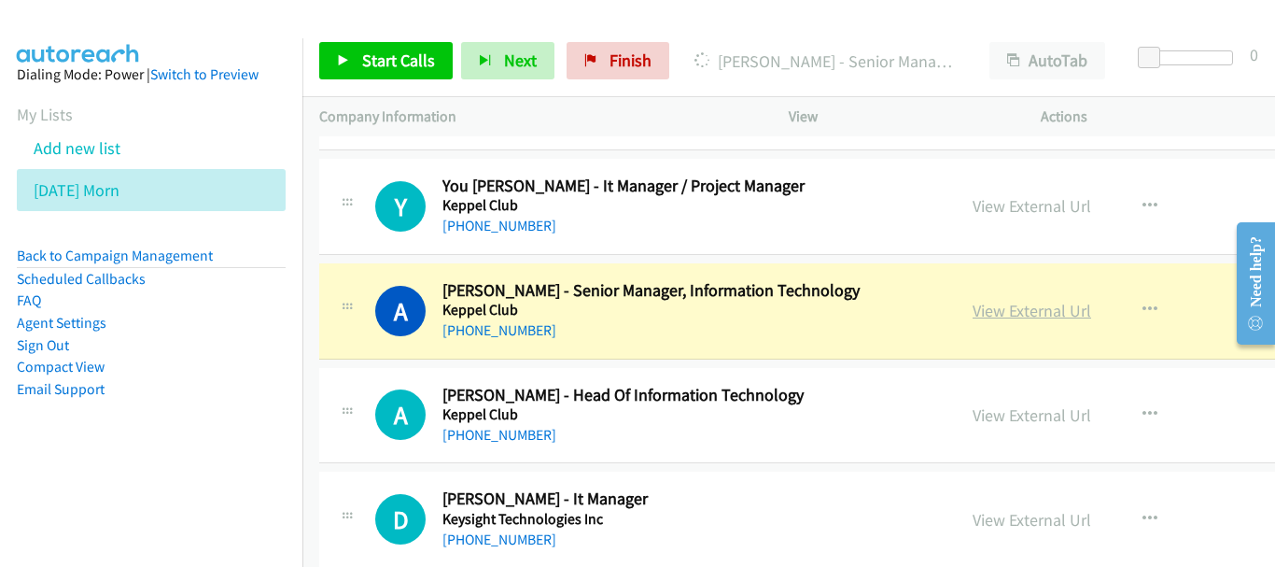
click at [983, 301] on link "View External Url" at bounding box center [1032, 310] width 119 height 21
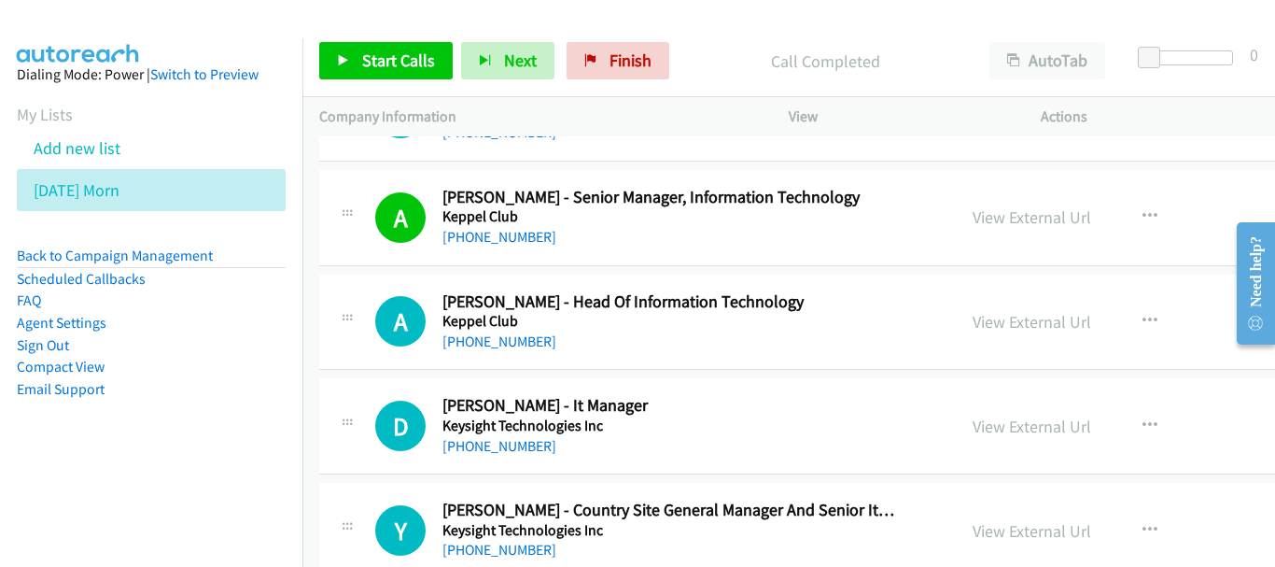
scroll to position [18386, 0]
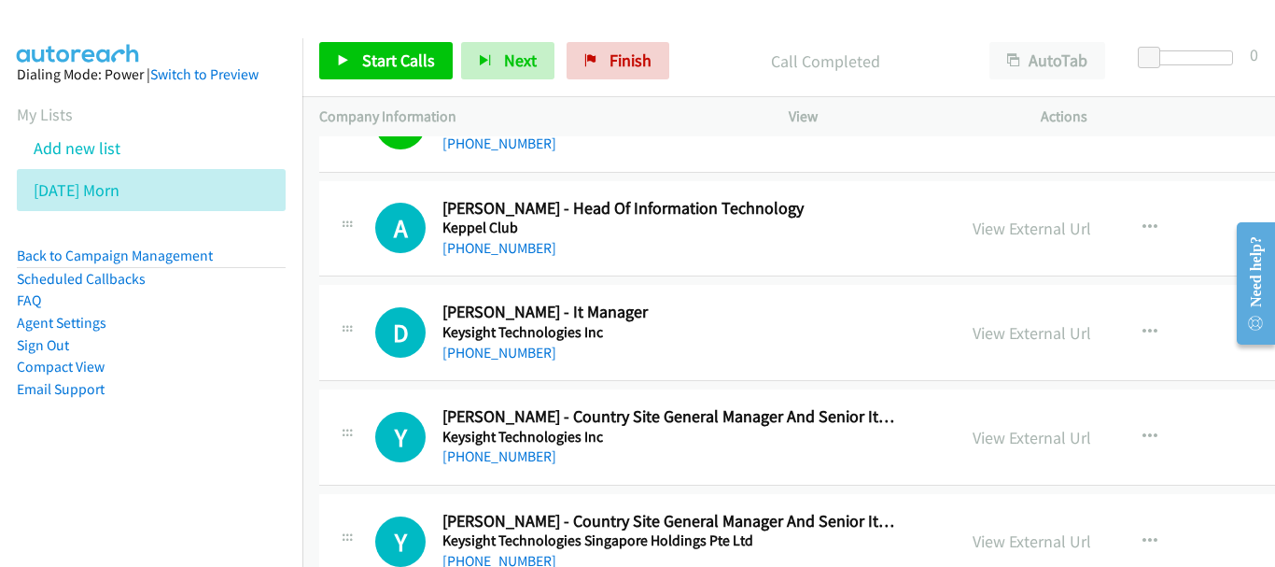
click at [515, 257] on div "[PHONE_NUMBER]" at bounding box center [668, 248] width 453 height 22
click at [514, 250] on link "[PHONE_NUMBER]" at bounding box center [499, 248] width 114 height 18
click at [507, 455] on link "[PHONE_NUMBER]" at bounding box center [499, 456] width 114 height 18
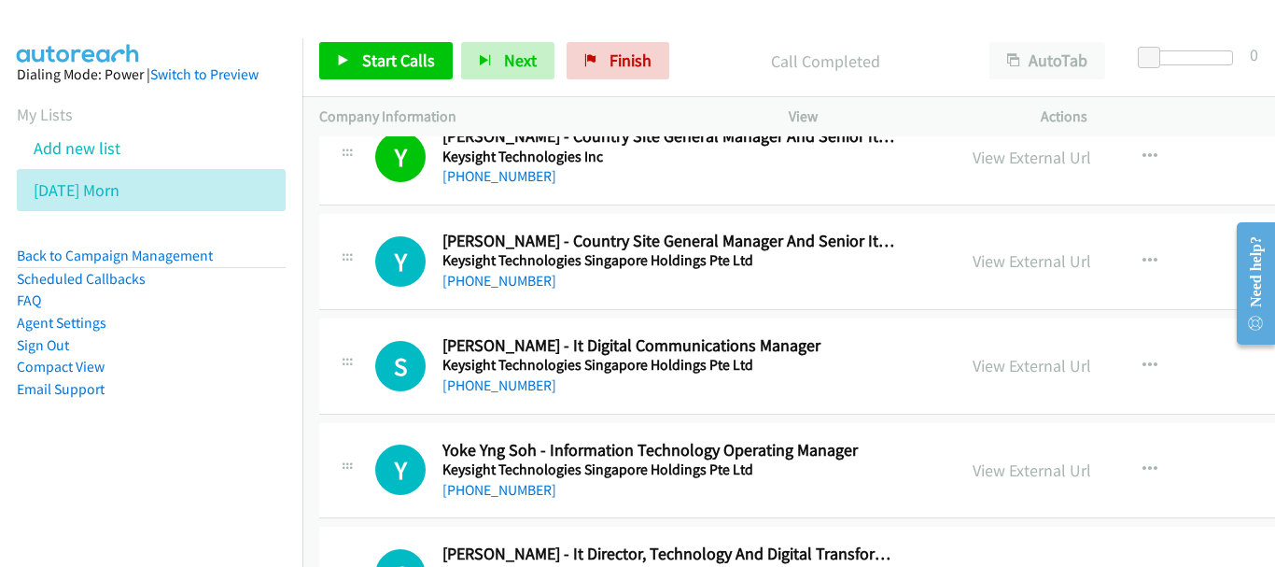
scroll to position [18760, 0]
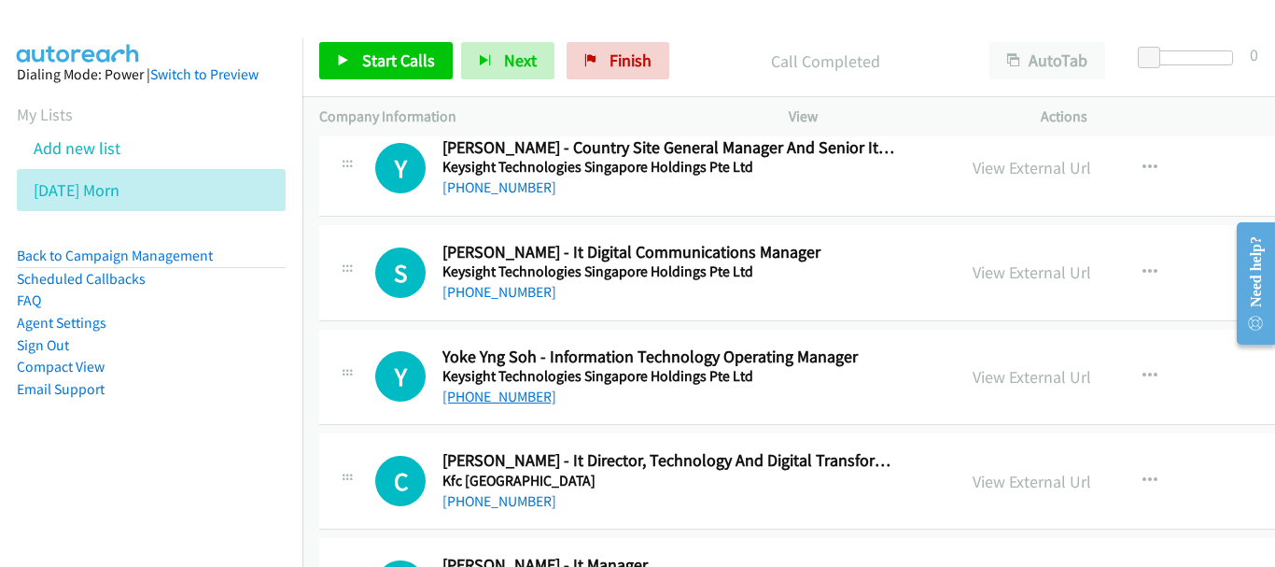
click at [485, 393] on link "[PHONE_NUMBER]" at bounding box center [499, 396] width 114 height 18
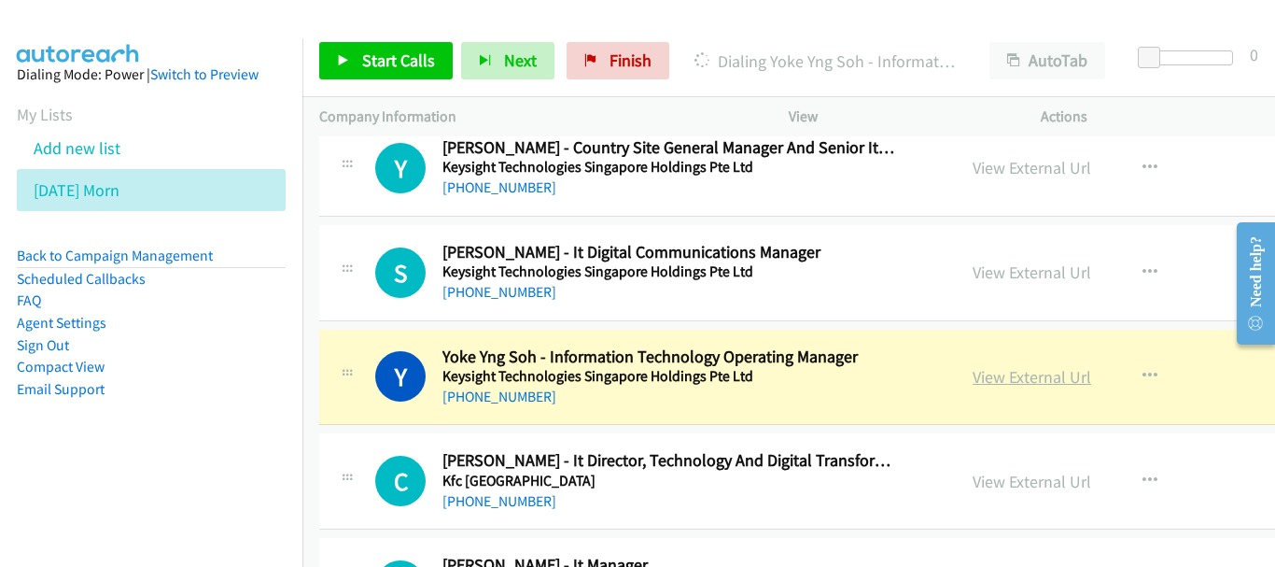
click at [973, 370] on link "View External Url" at bounding box center [1032, 376] width 119 height 21
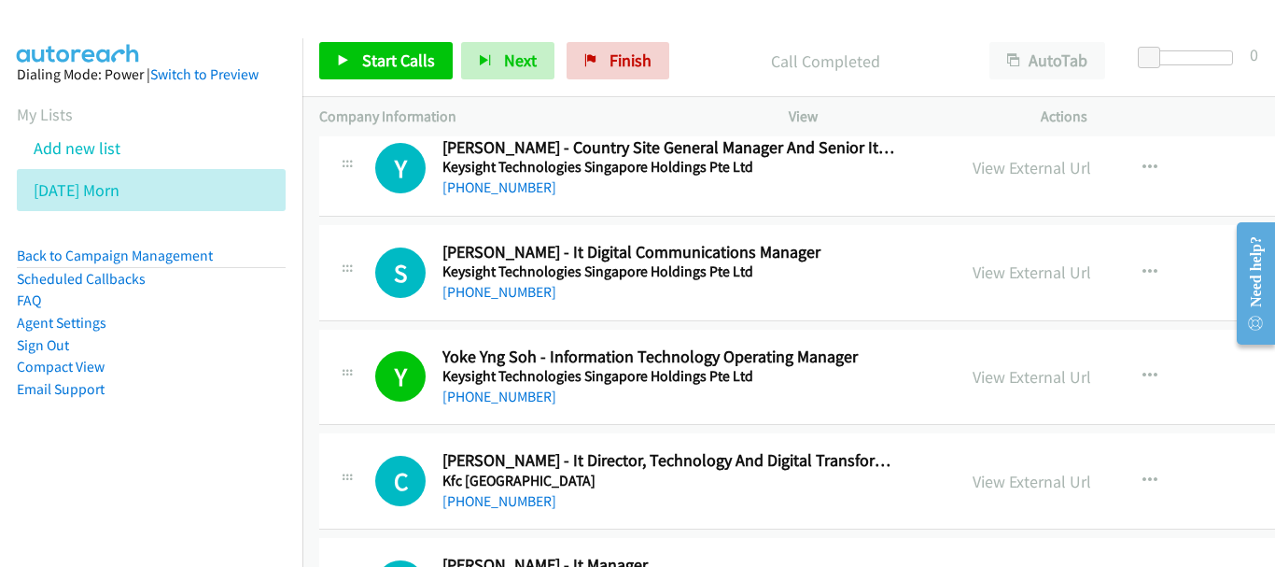
scroll to position [18946, 0]
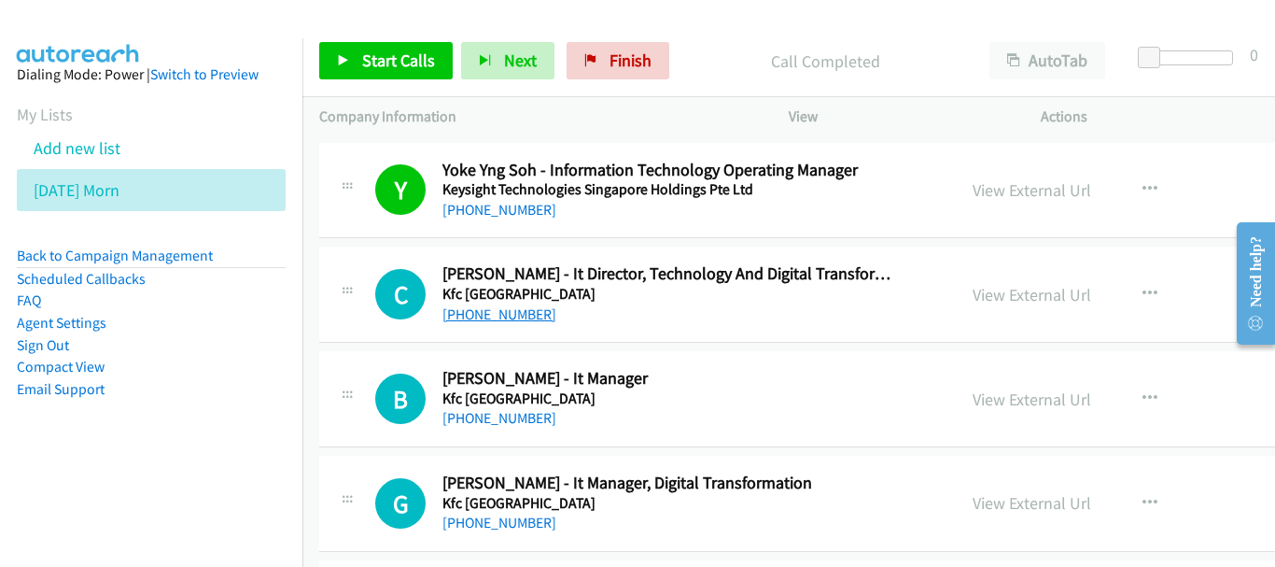
click at [513, 316] on link "[PHONE_NUMBER]" at bounding box center [499, 314] width 114 height 18
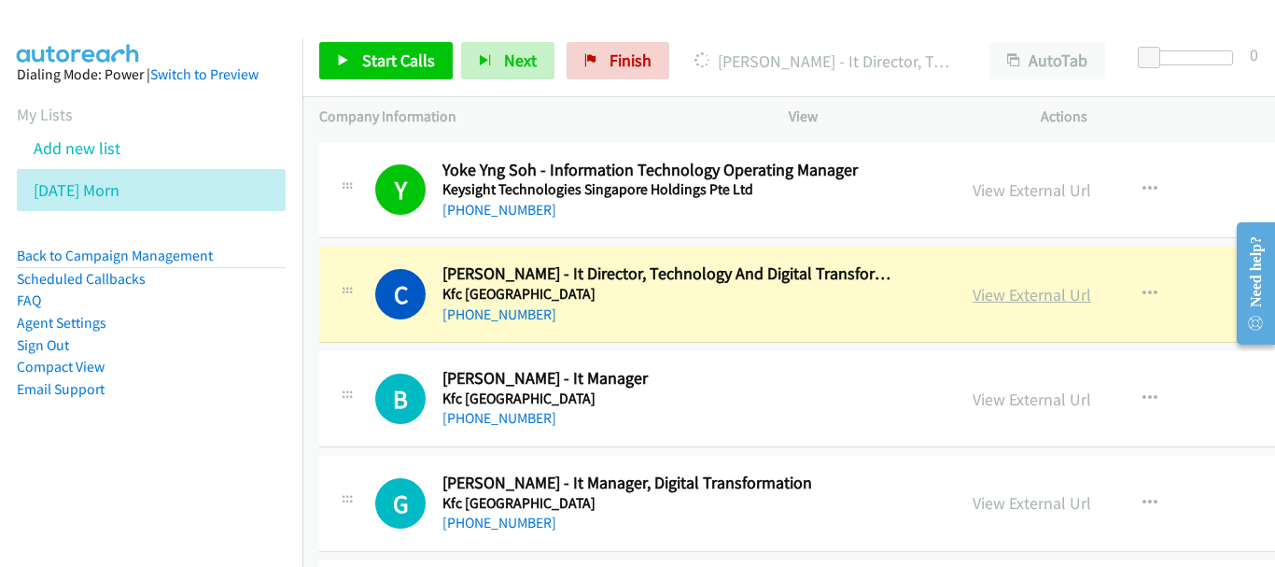
click at [1019, 298] on link "View External Url" at bounding box center [1032, 294] width 119 height 21
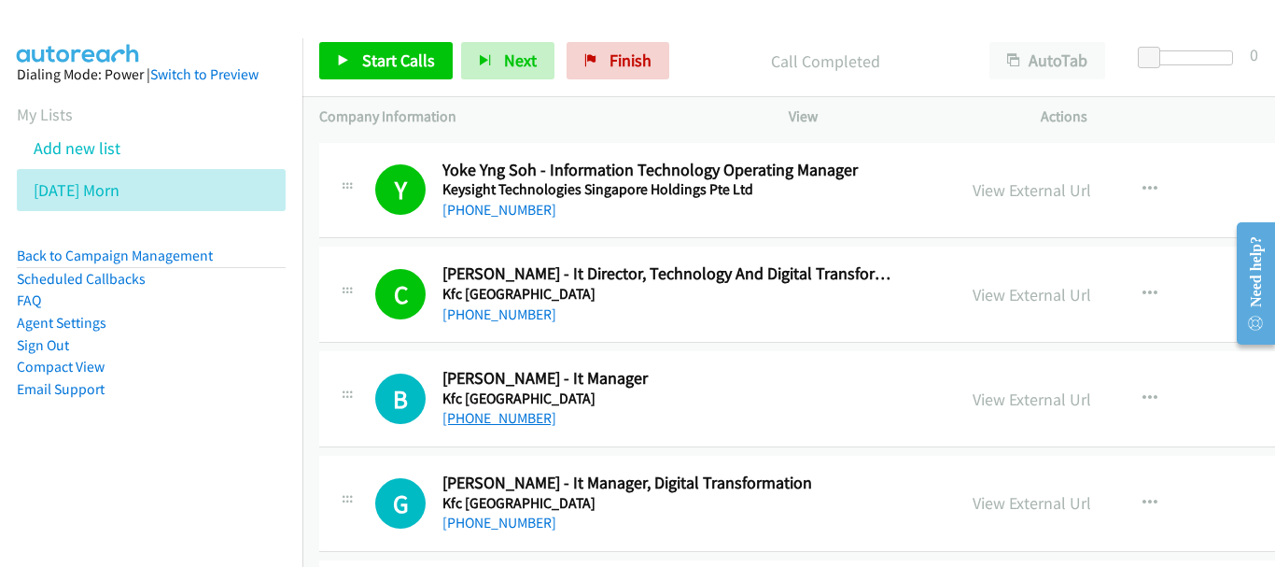
click at [513, 414] on link "[PHONE_NUMBER]" at bounding box center [499, 418] width 114 height 18
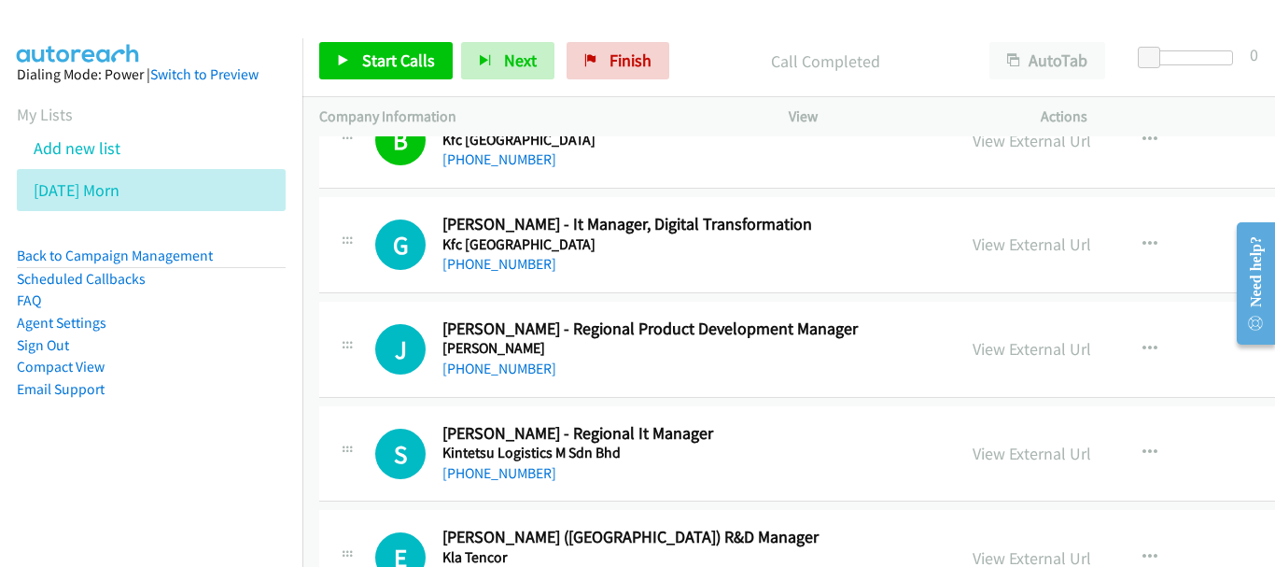
scroll to position [19226, 0]
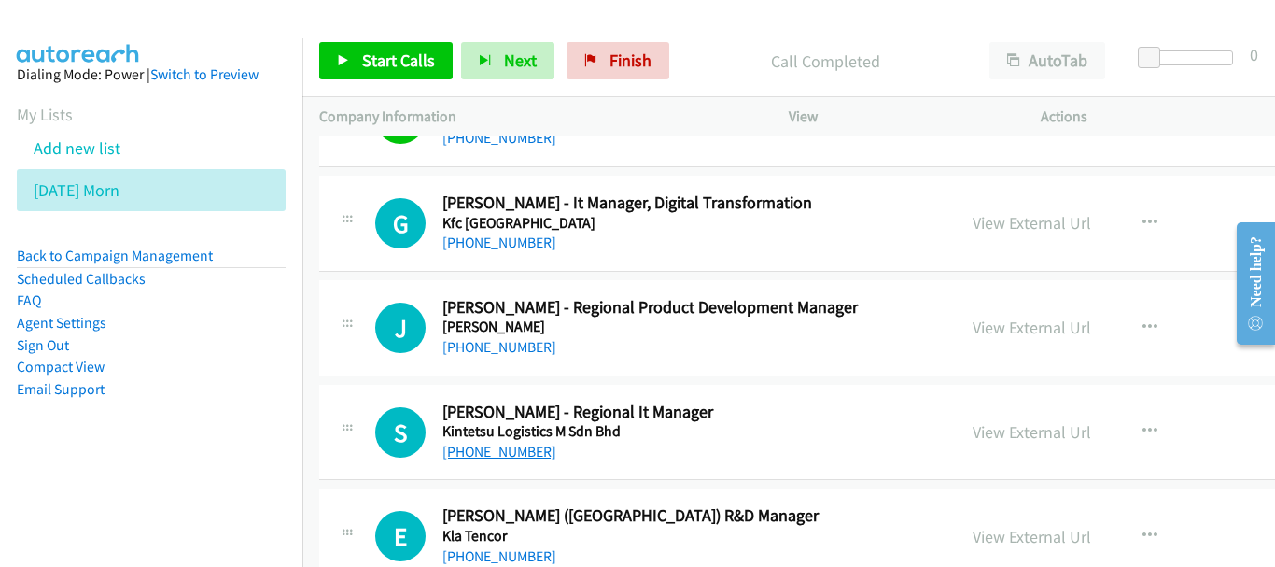
click at [514, 454] on link "[PHONE_NUMBER]" at bounding box center [499, 451] width 114 height 18
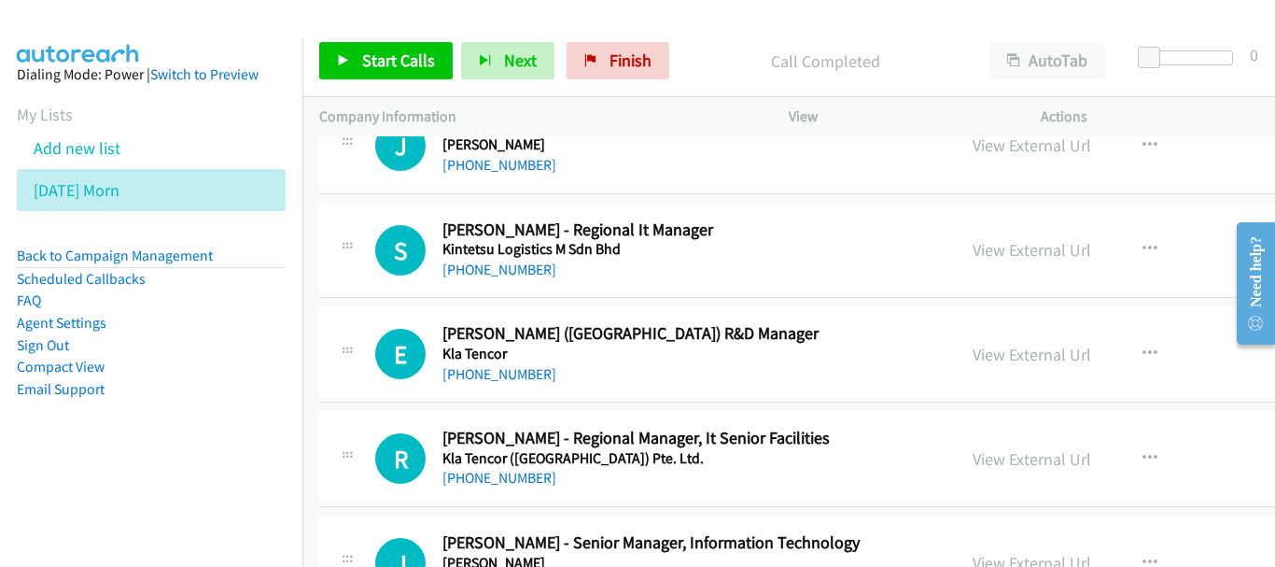
scroll to position [19413, 0]
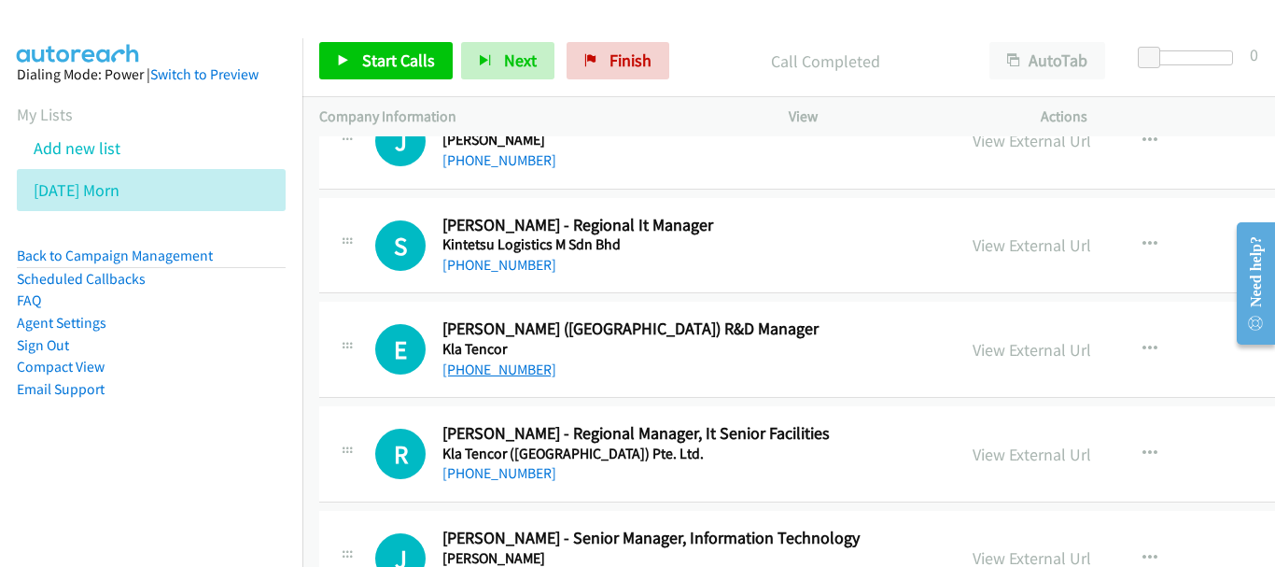
click at [519, 368] on link "[PHONE_NUMBER]" at bounding box center [499, 369] width 114 height 18
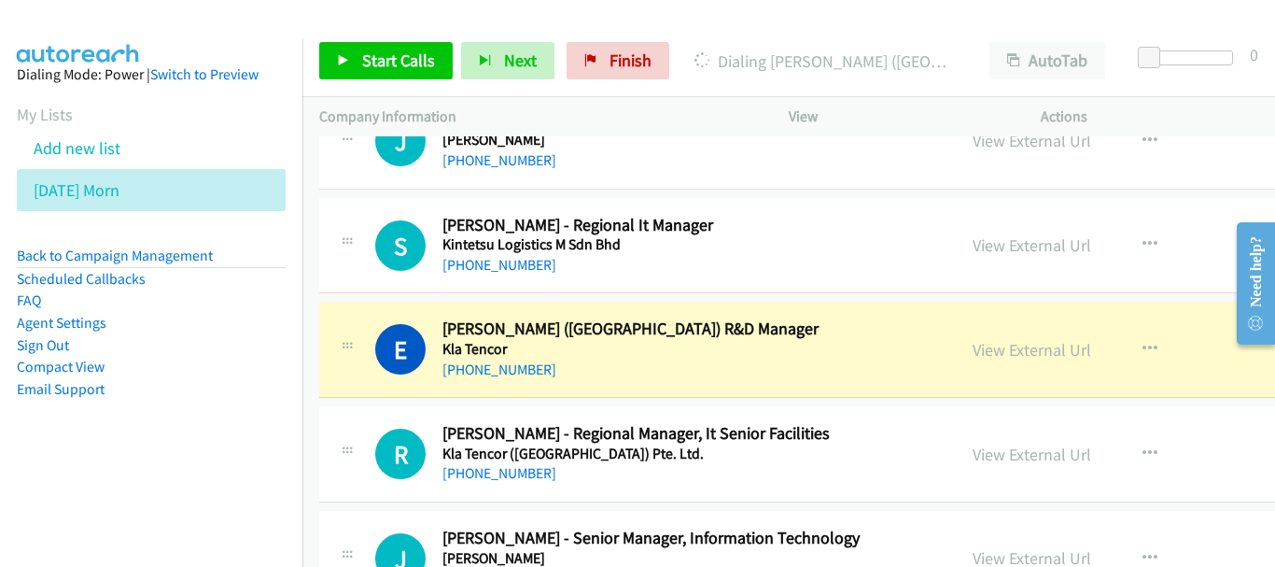
click at [987, 334] on div "View External Url View External Url Schedule/Manage Callback Start Calls Here R…" at bounding box center [1123, 349] width 335 height 62
click at [999, 347] on link "View External Url" at bounding box center [1032, 349] width 119 height 21
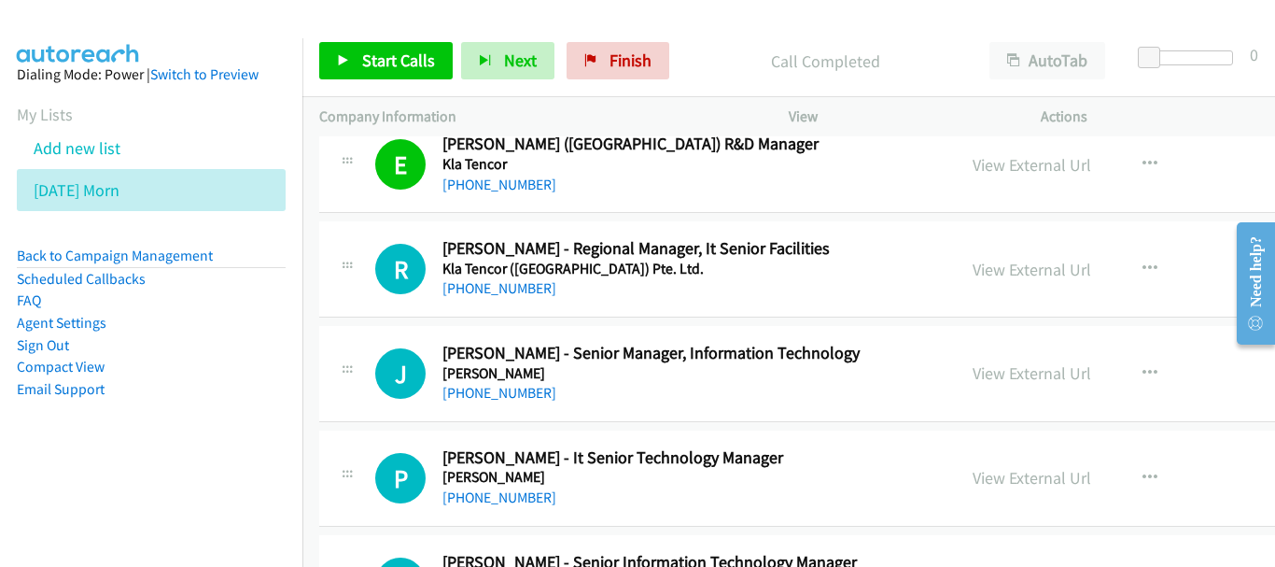
scroll to position [19599, 0]
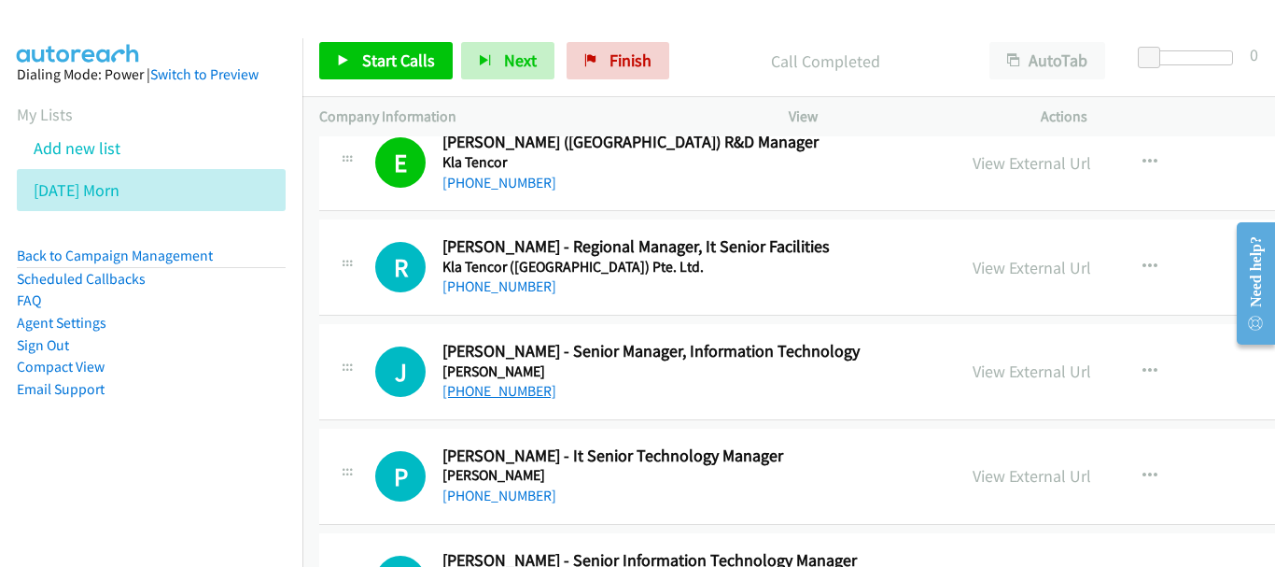
click at [503, 395] on link "[PHONE_NUMBER]" at bounding box center [499, 391] width 114 height 18
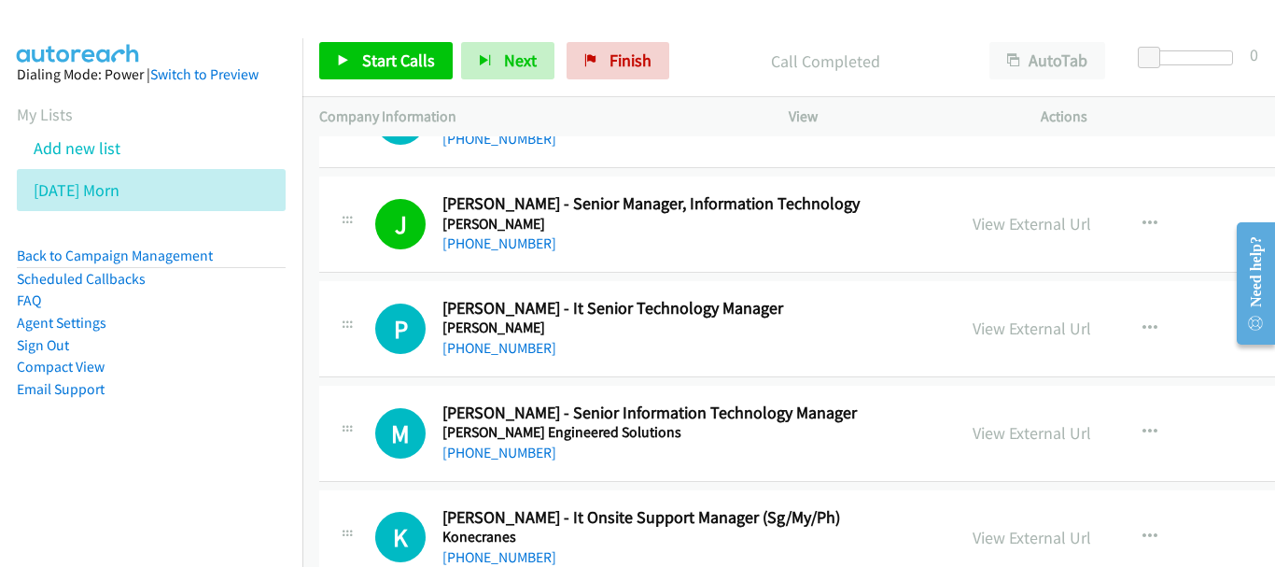
scroll to position [19786, 0]
